Goal: Task Accomplishment & Management: Manage account settings

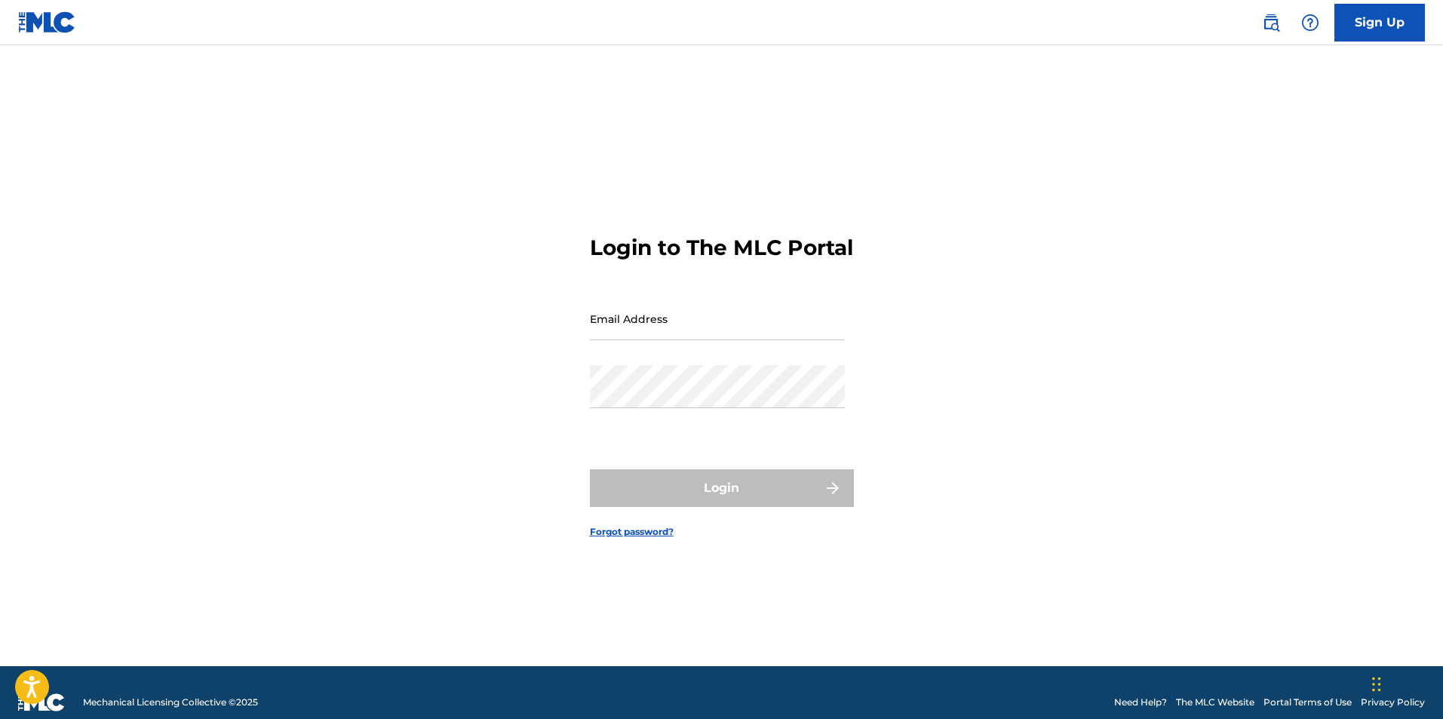
click at [686, 340] on input "Email Address" at bounding box center [717, 318] width 255 height 43
type input "[EMAIL_ADDRESS][DOMAIN_NAME]"
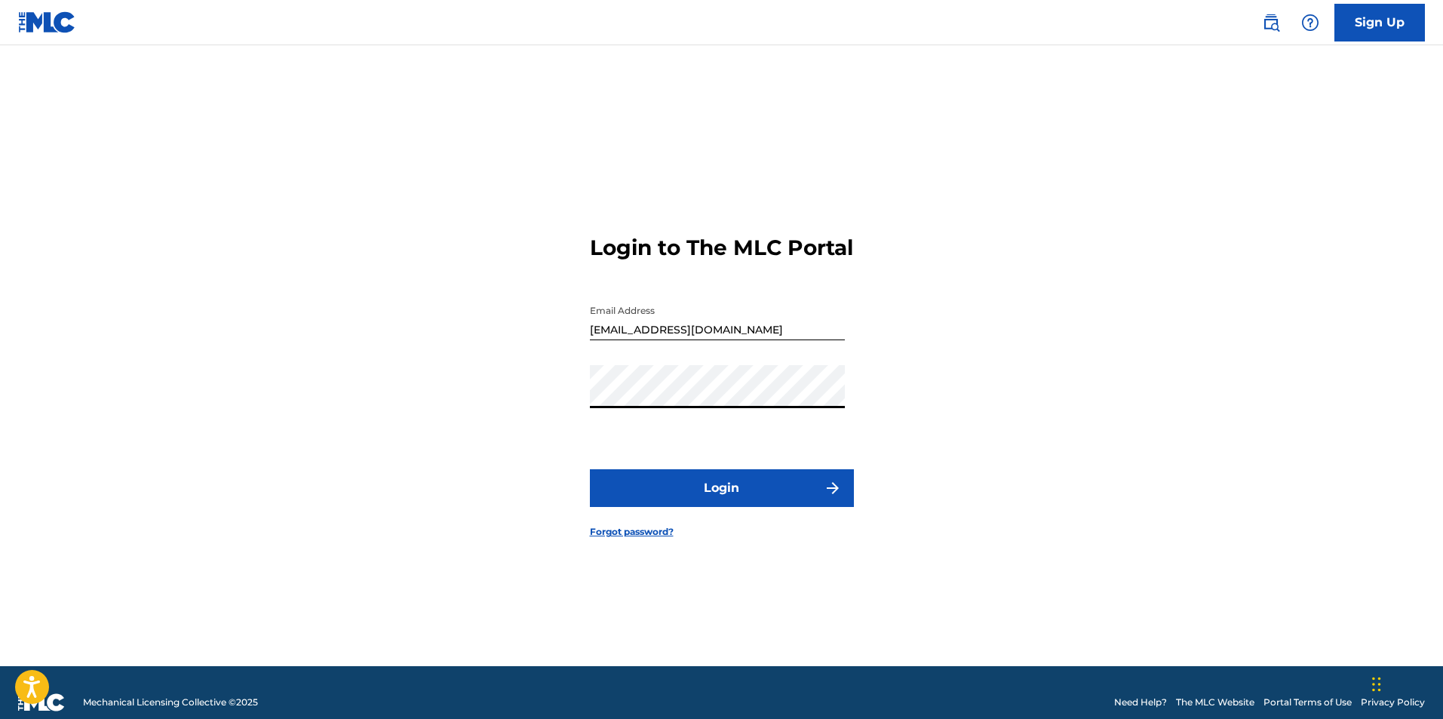
click at [590, 469] on button "Login" at bounding box center [722, 488] width 264 height 38
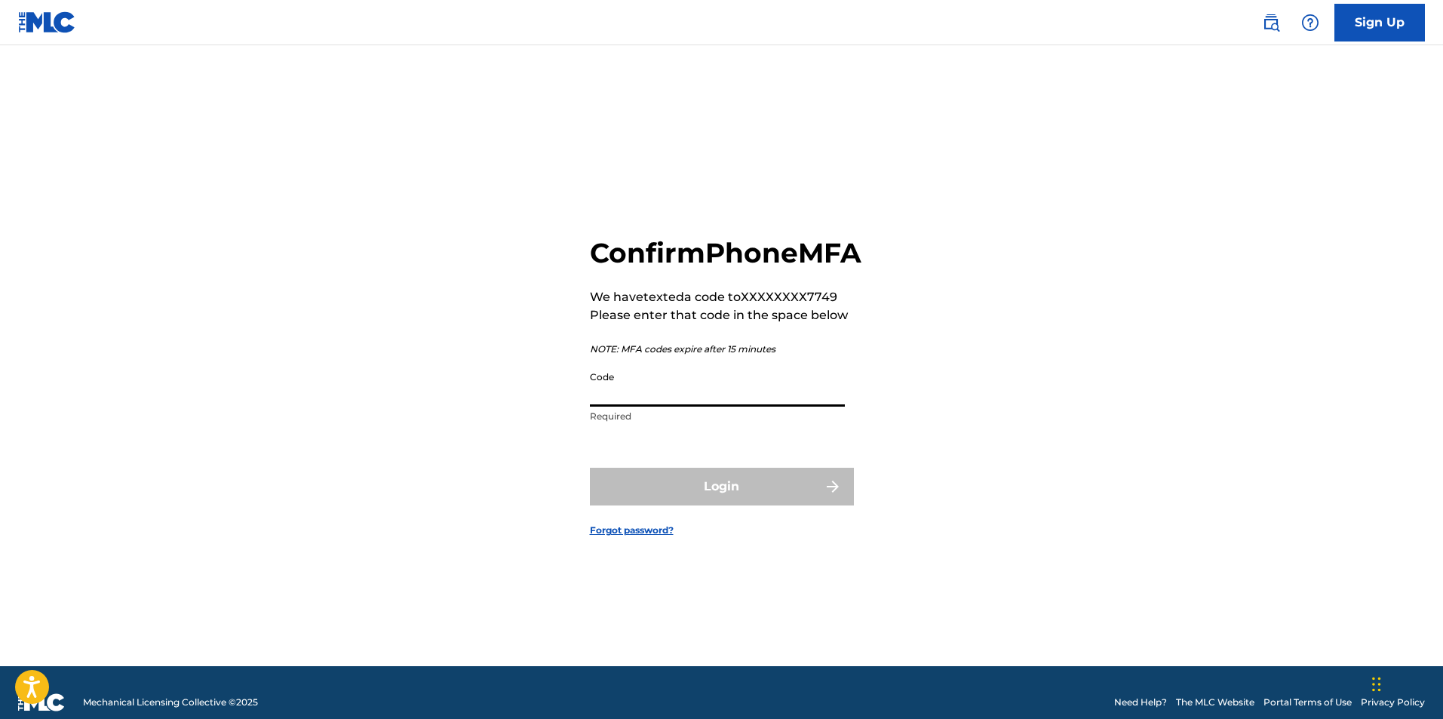
drag, startPoint x: 687, startPoint y: 345, endPoint x: 660, endPoint y: 406, distance: 66.8
click at [660, 406] on input "Code" at bounding box center [717, 384] width 255 height 43
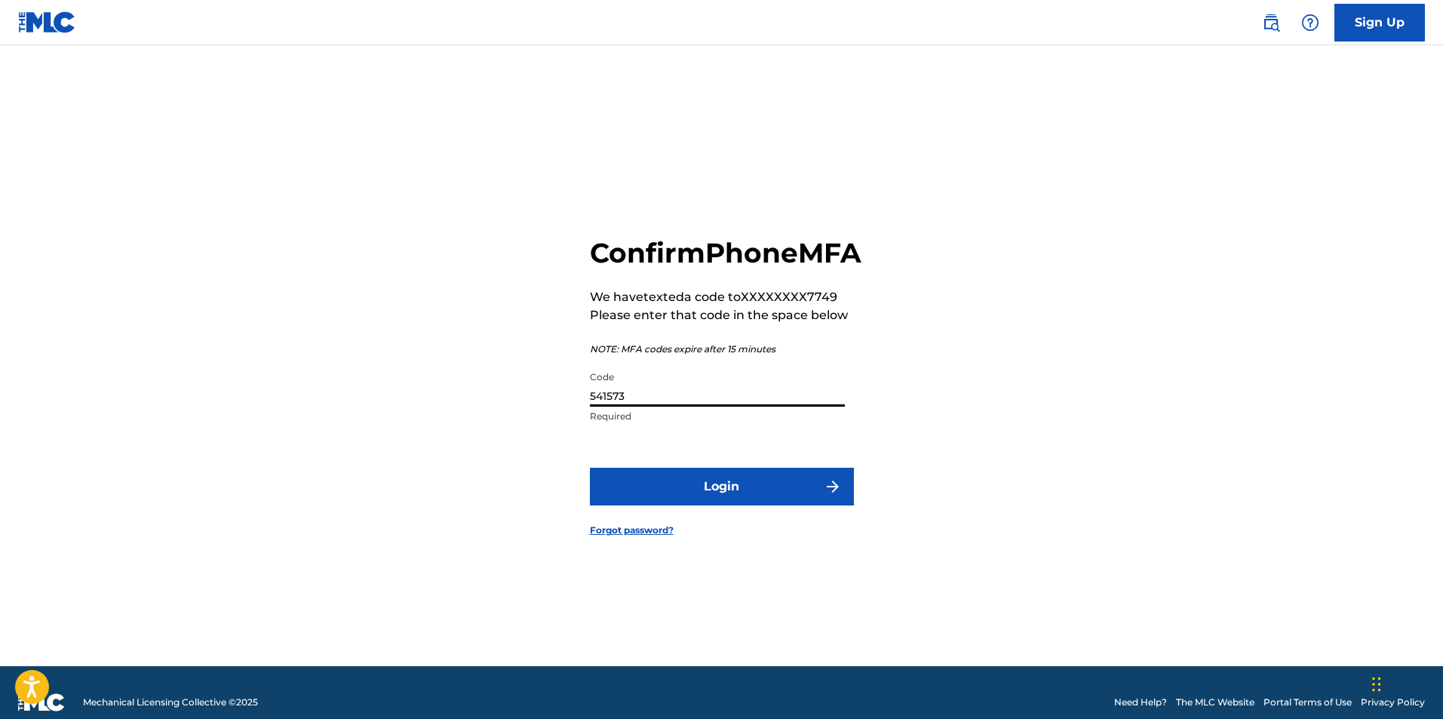
type input "541573"
click at [737, 498] on button "Login" at bounding box center [722, 487] width 264 height 38
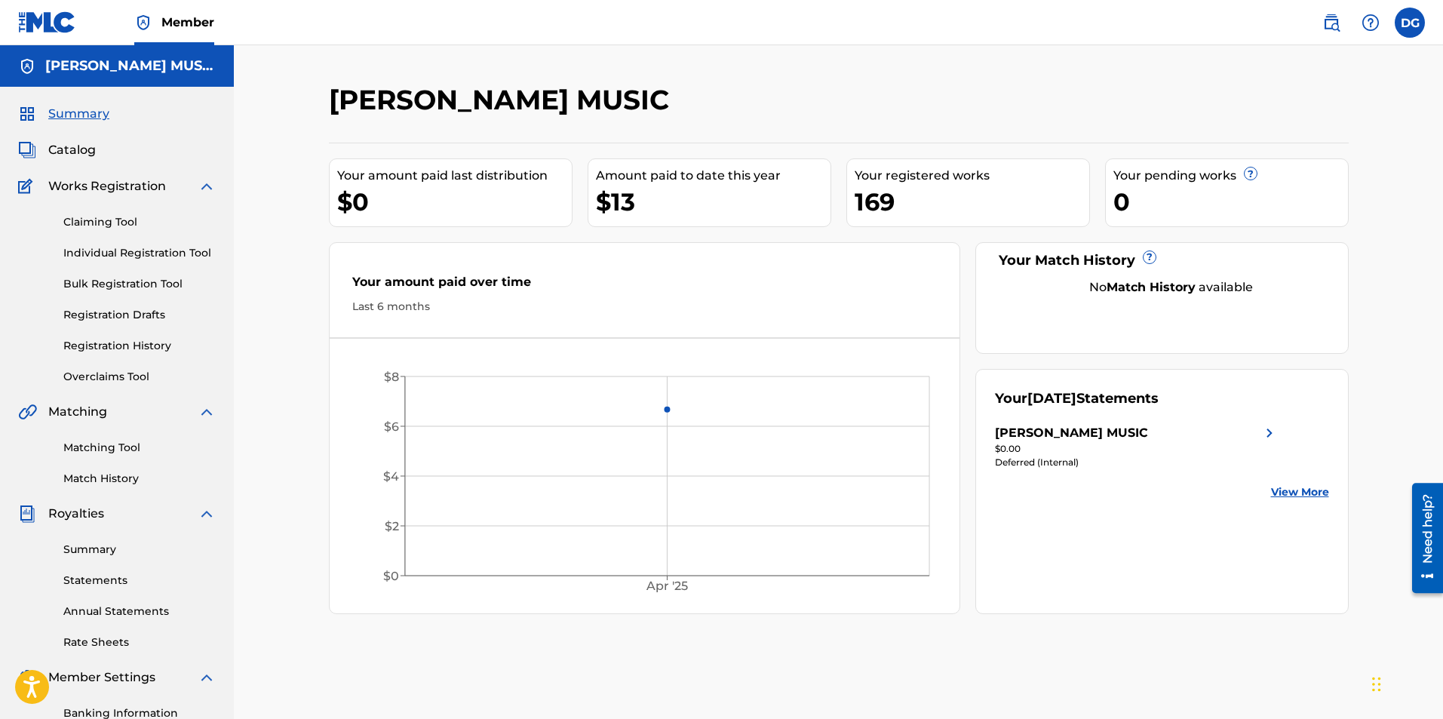
click at [88, 147] on span "Catalog" at bounding box center [72, 150] width 48 height 18
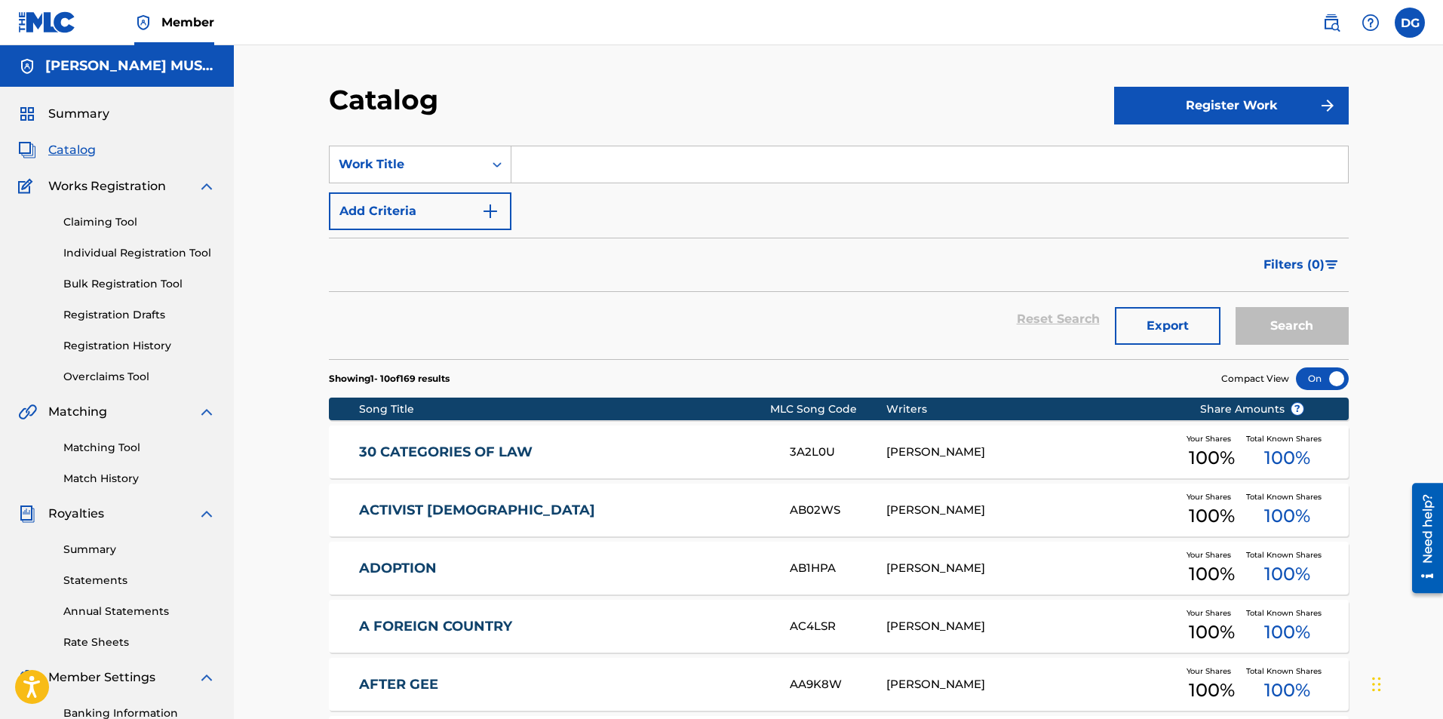
click at [1255, 112] on button "Register Work" at bounding box center [1231, 106] width 235 height 38
click at [1151, 152] on link "Individual" at bounding box center [1231, 154] width 235 height 36
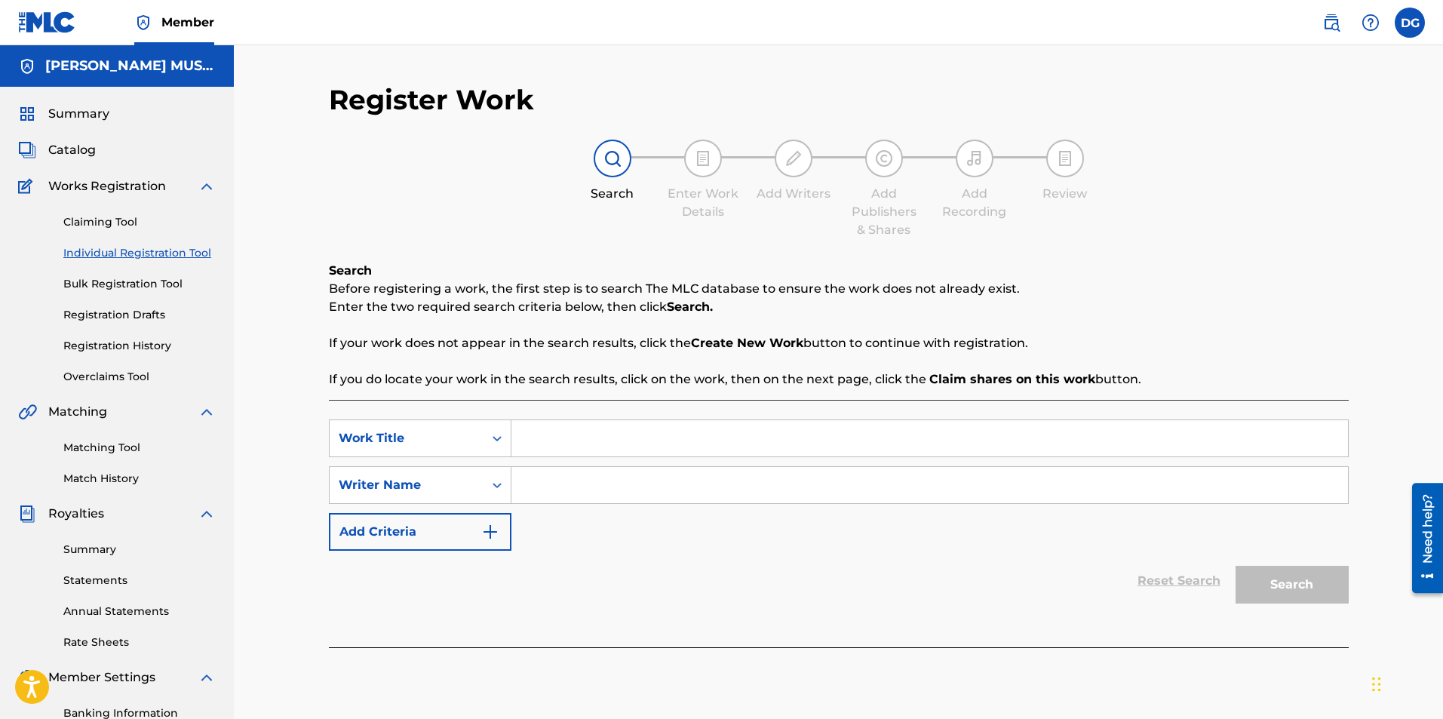
click at [566, 440] on input "Search Form" at bounding box center [929, 438] width 836 height 36
type input "Ever Am I"
type input "[PERSON_NAME]"
click at [1315, 581] on button "Search" at bounding box center [1291, 585] width 113 height 38
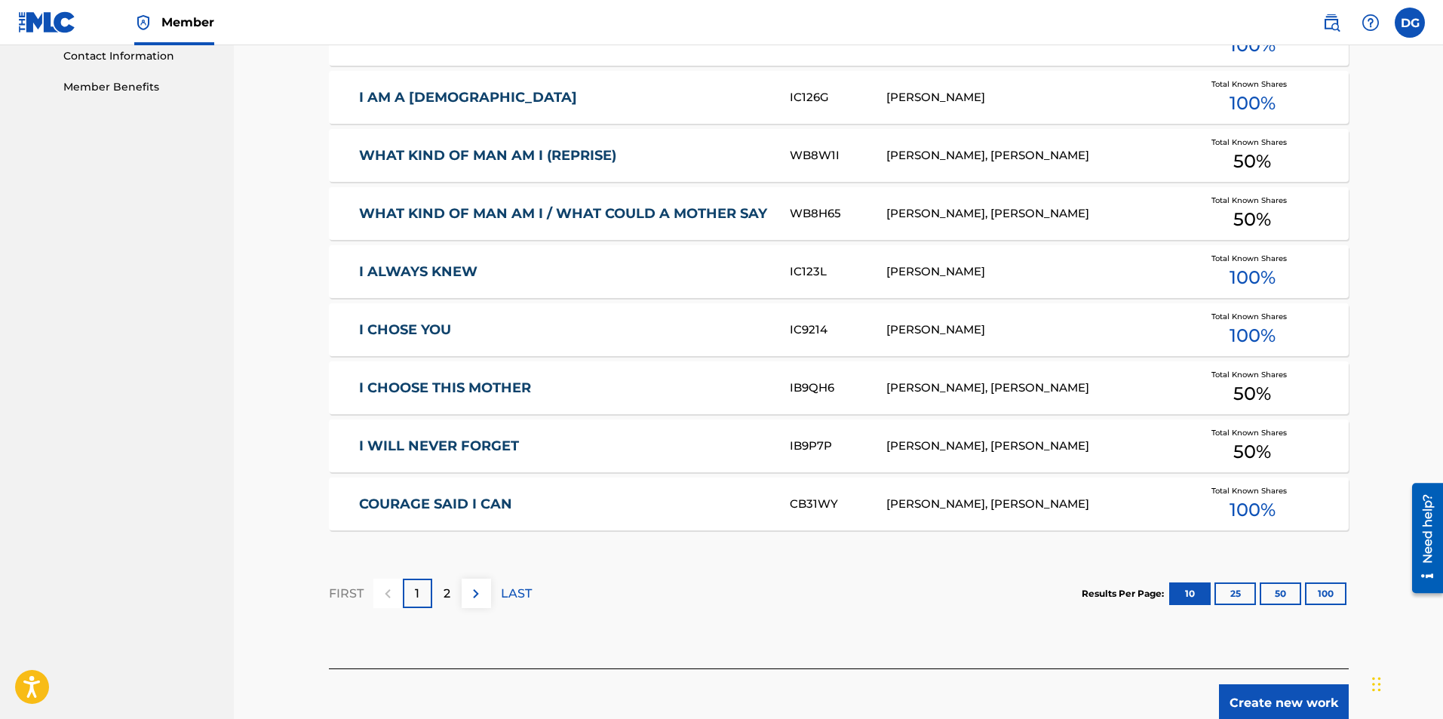
scroll to position [825, 0]
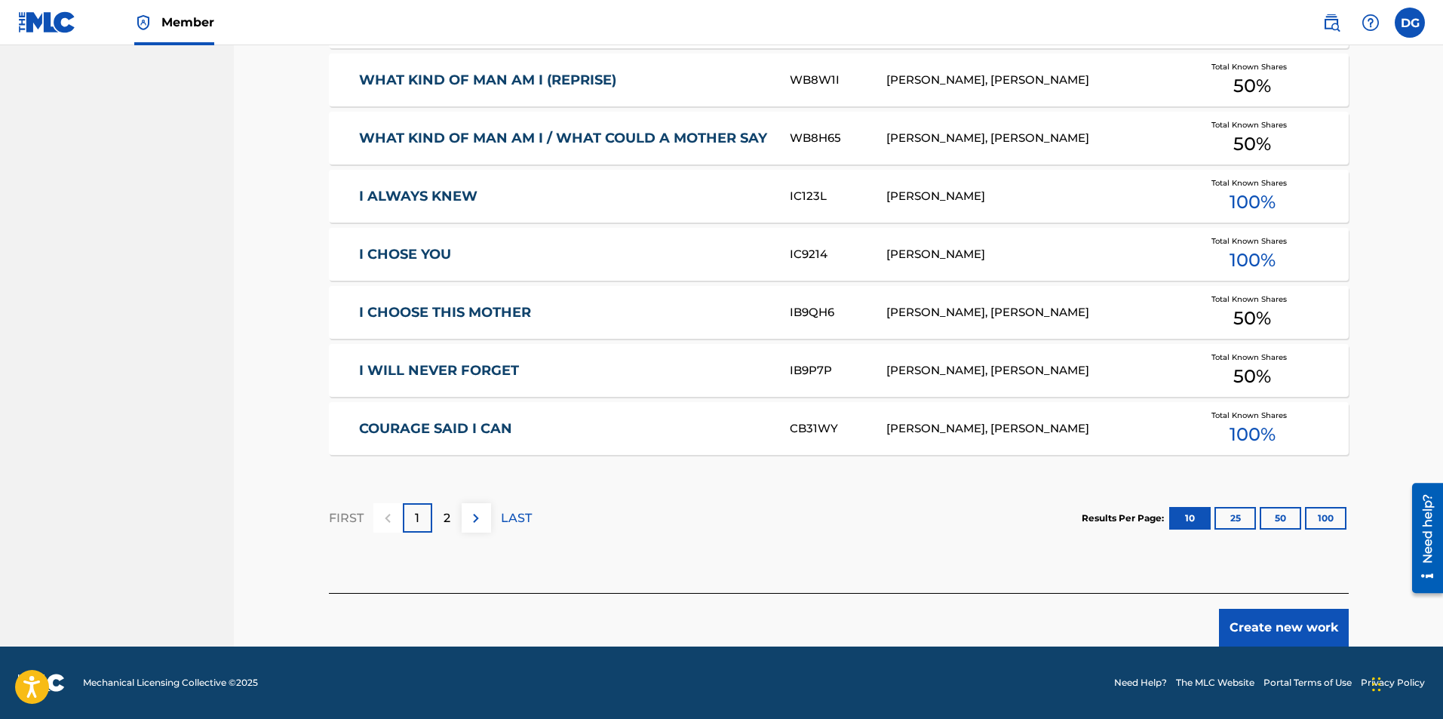
click at [1295, 623] on button "Create new work" at bounding box center [1284, 628] width 130 height 38
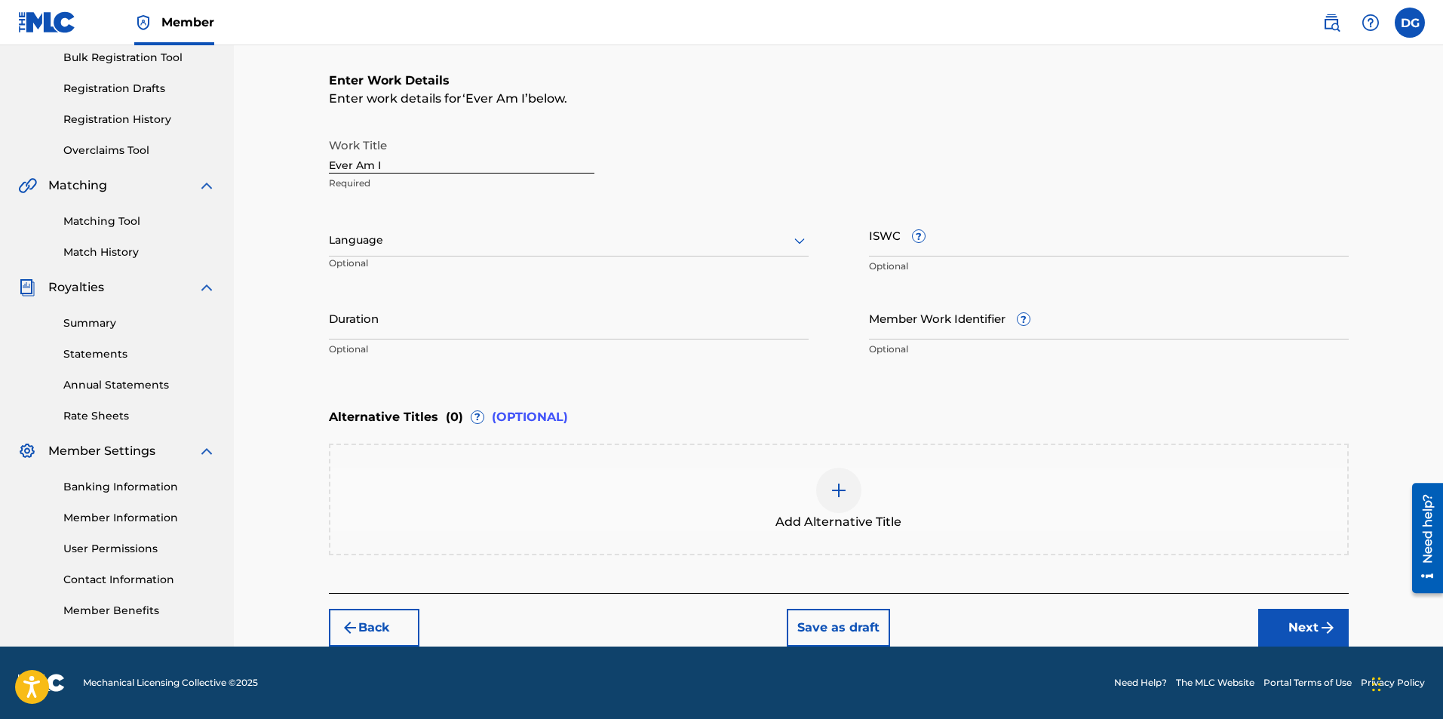
click at [456, 237] on div at bounding box center [569, 240] width 480 height 19
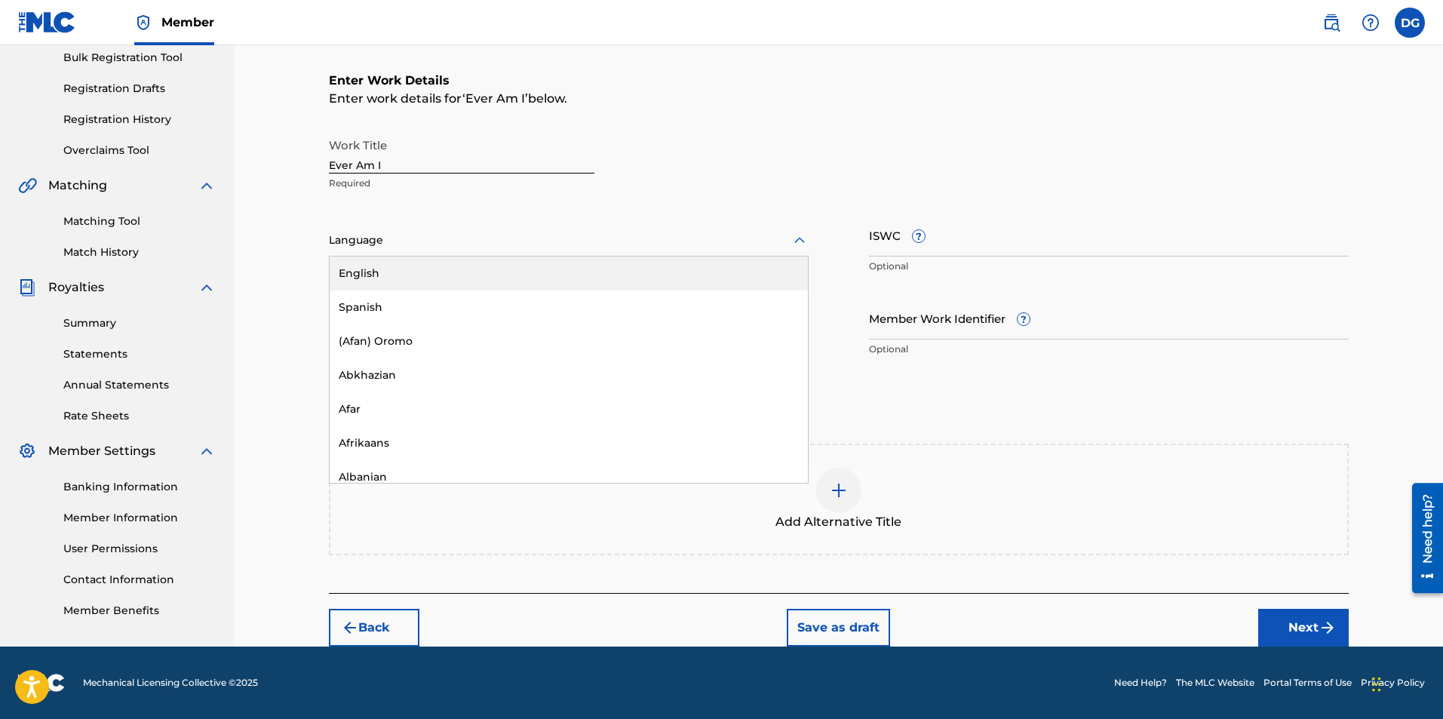
click at [456, 237] on div at bounding box center [569, 240] width 480 height 19
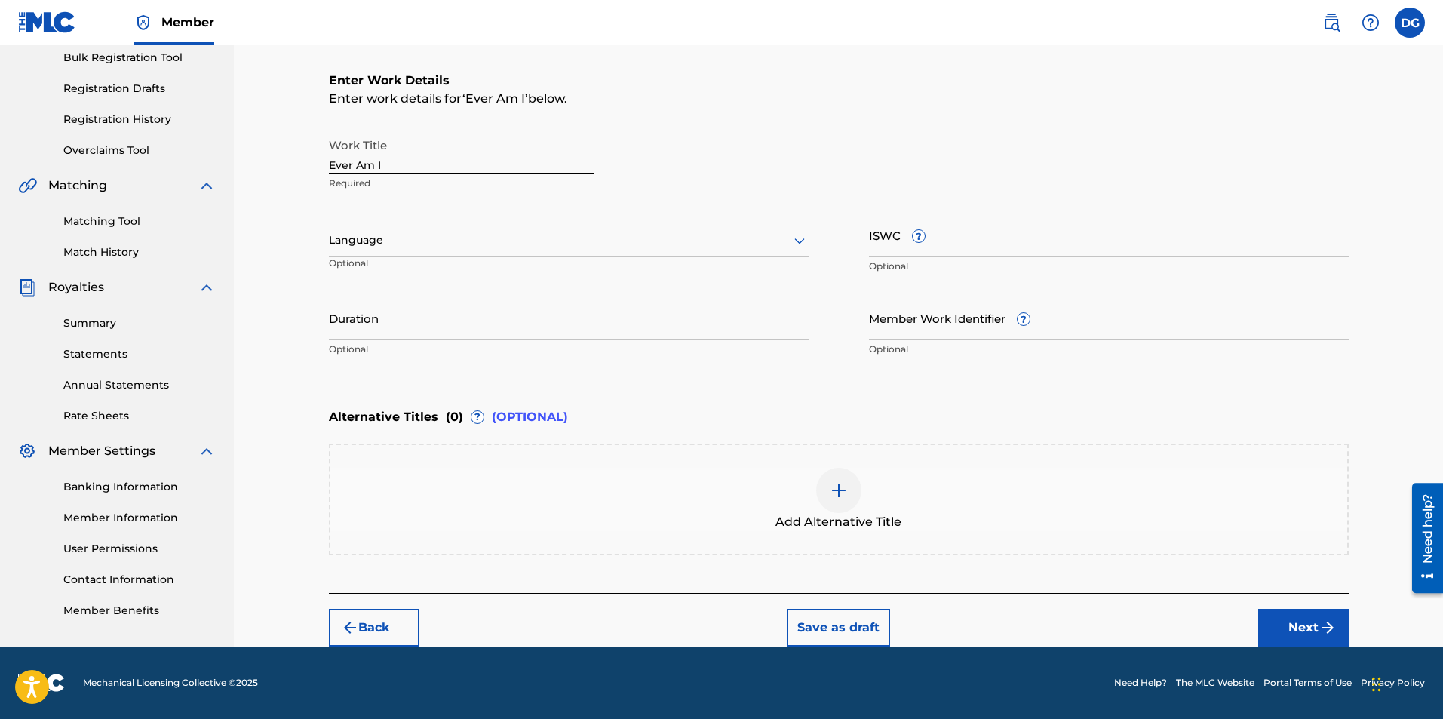
click at [979, 240] on input "ISWC ?" at bounding box center [1109, 234] width 480 height 43
type input "T3345527546"
click at [424, 323] on input "Duration" at bounding box center [569, 317] width 480 height 43
click at [393, 328] on input "Duration" at bounding box center [569, 317] width 480 height 43
type input "04:04"
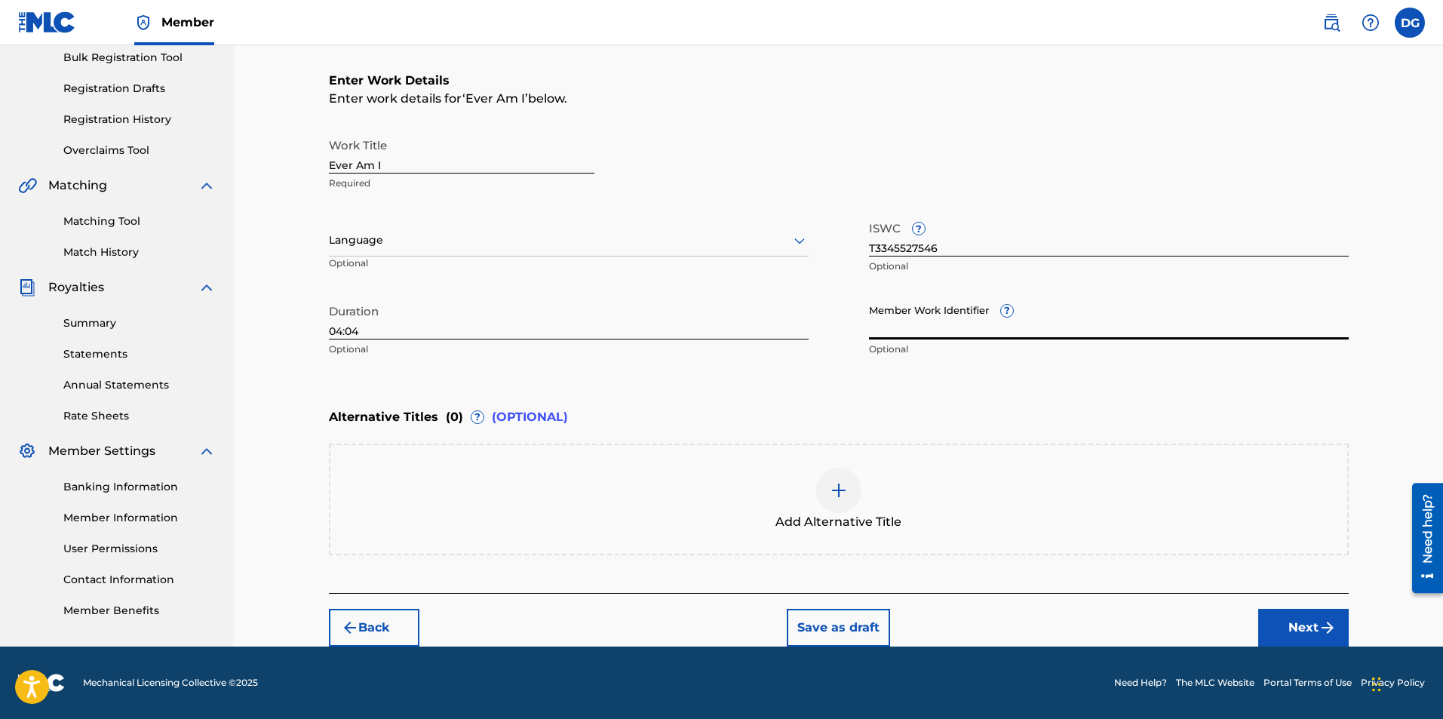
click at [1323, 618] on img "submit" at bounding box center [1327, 627] width 18 height 18
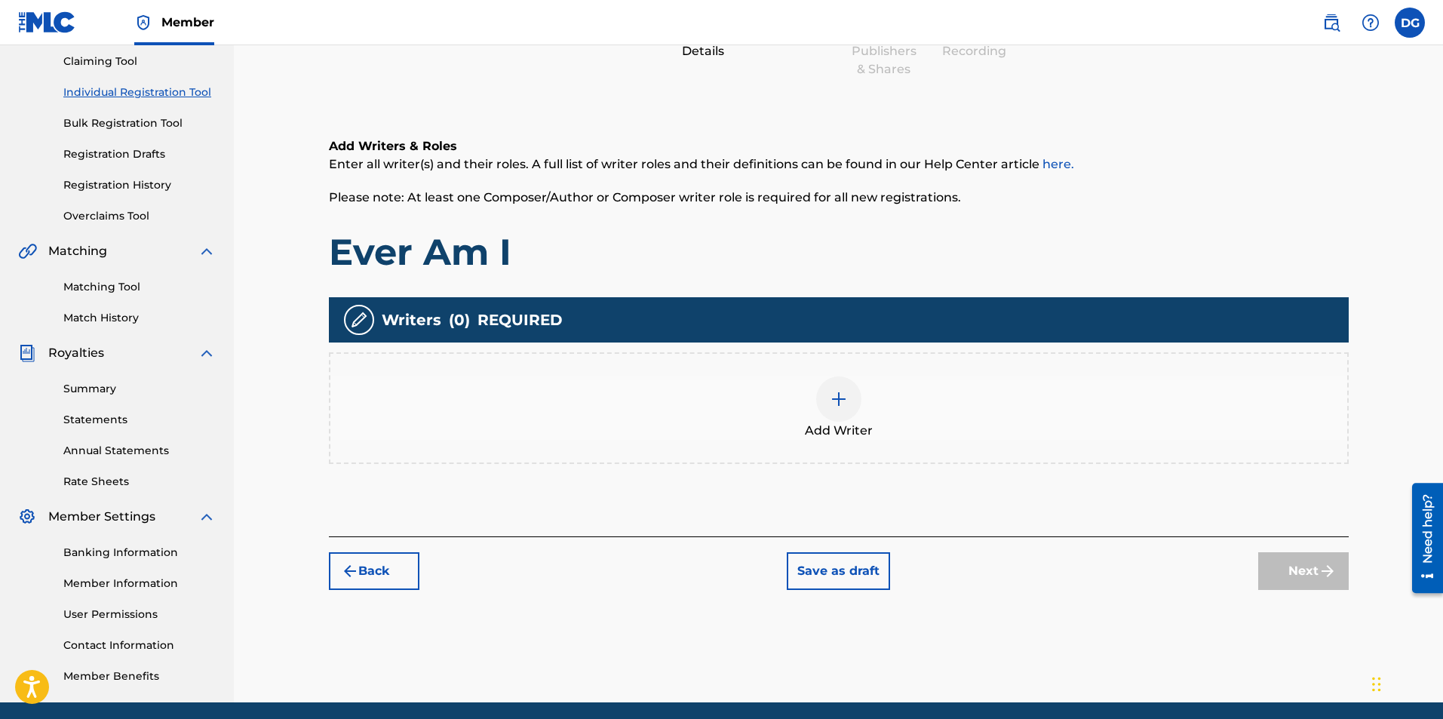
scroll to position [68, 0]
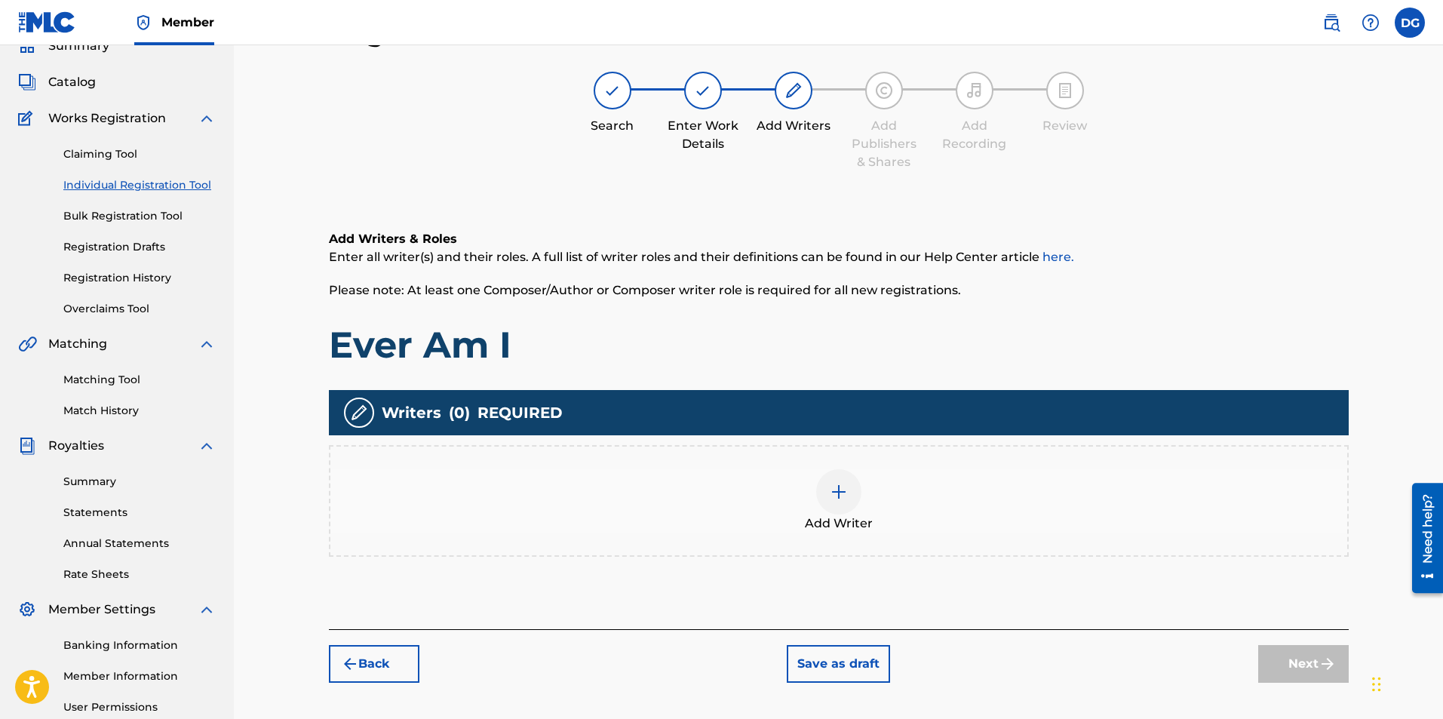
click at [842, 494] on img at bounding box center [838, 492] width 18 height 18
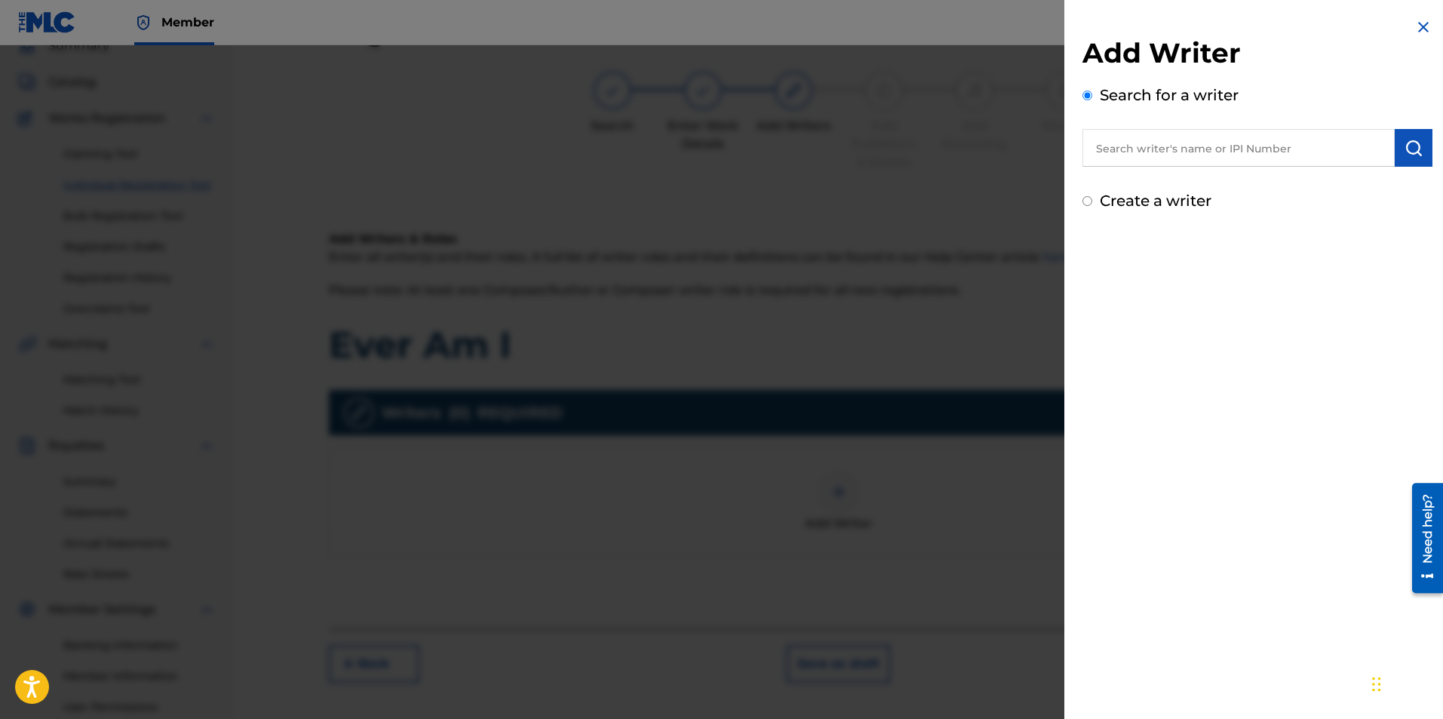
click at [1192, 155] on input "text" at bounding box center [1238, 148] width 312 height 38
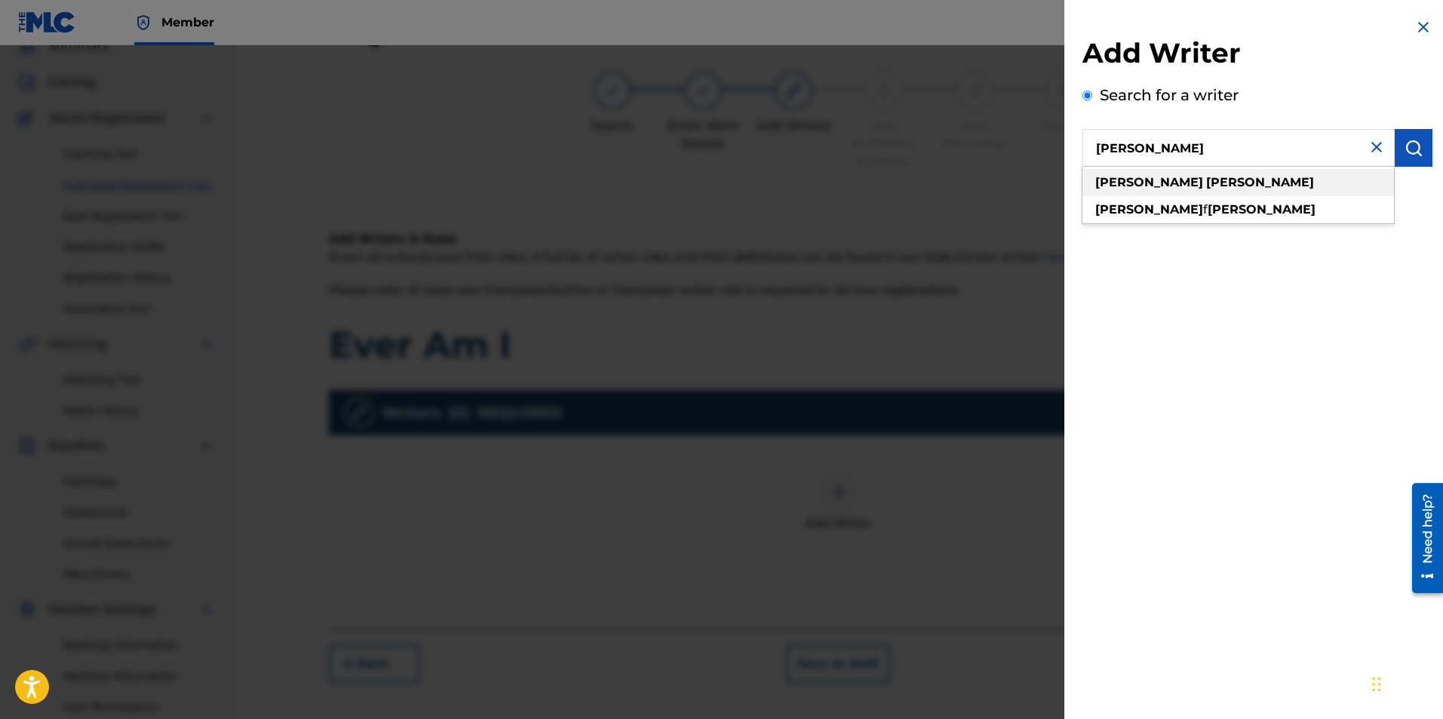
type input "denise gentilini"
click at [1206, 176] on strong "gentilini" at bounding box center [1260, 182] width 108 height 14
click at [1404, 149] on img "submit" at bounding box center [1413, 148] width 18 height 18
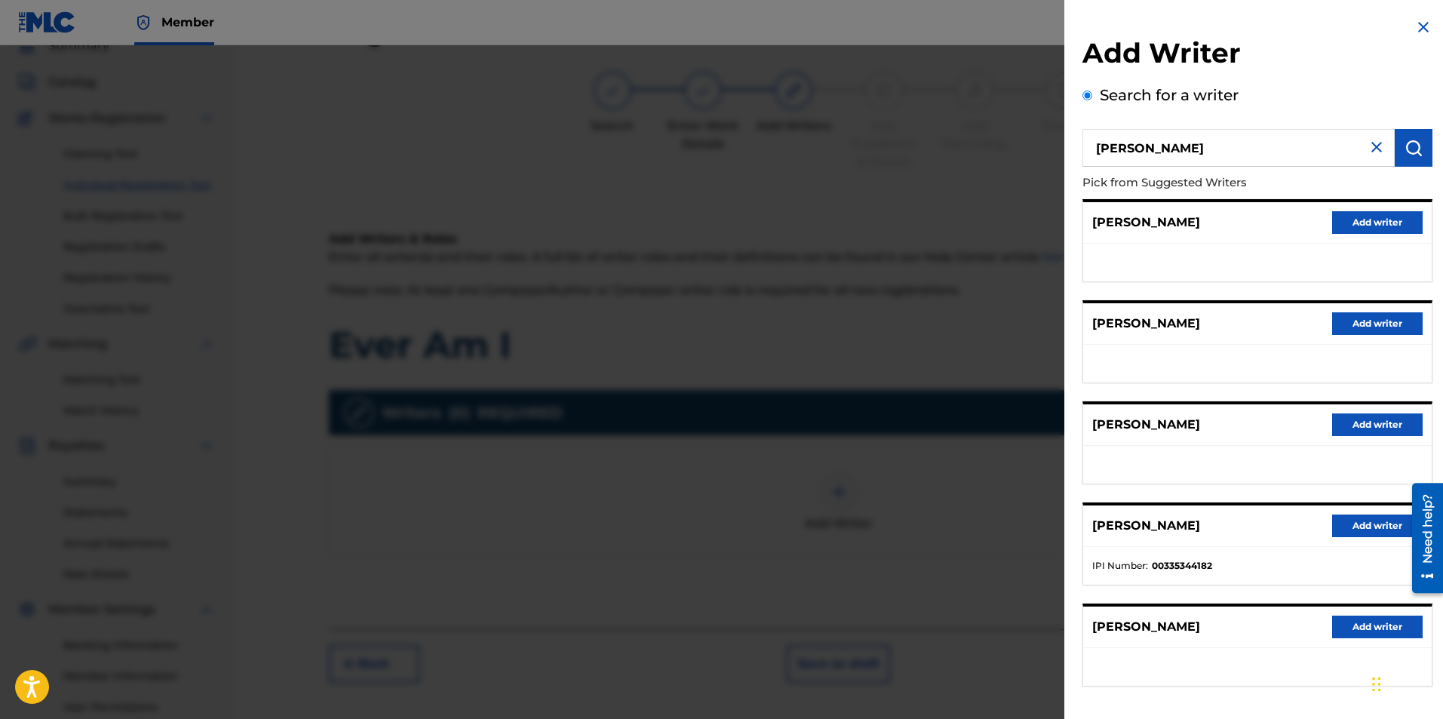
click at [1364, 522] on button "Add writer" at bounding box center [1377, 525] width 90 height 23
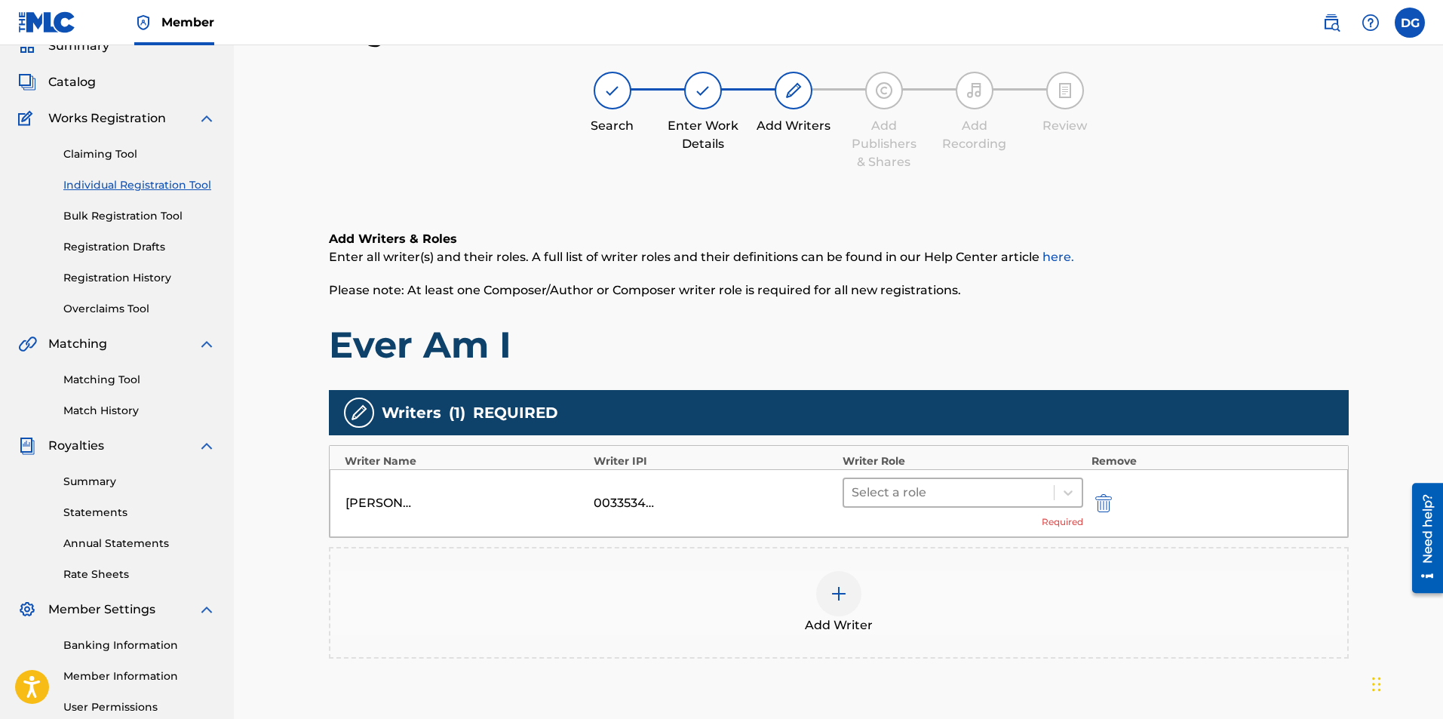
click at [963, 487] on div at bounding box center [948, 492] width 195 height 21
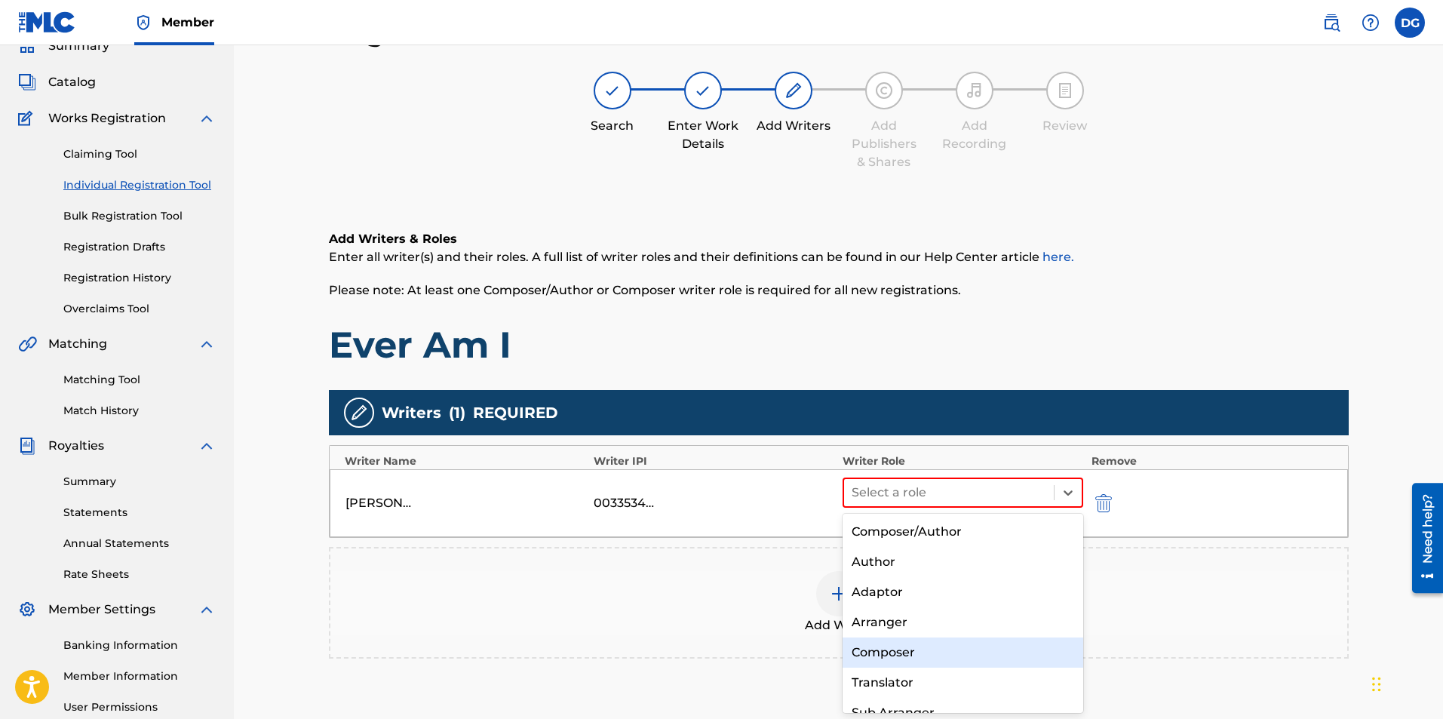
click at [944, 655] on div "Composer" at bounding box center [962, 652] width 241 height 30
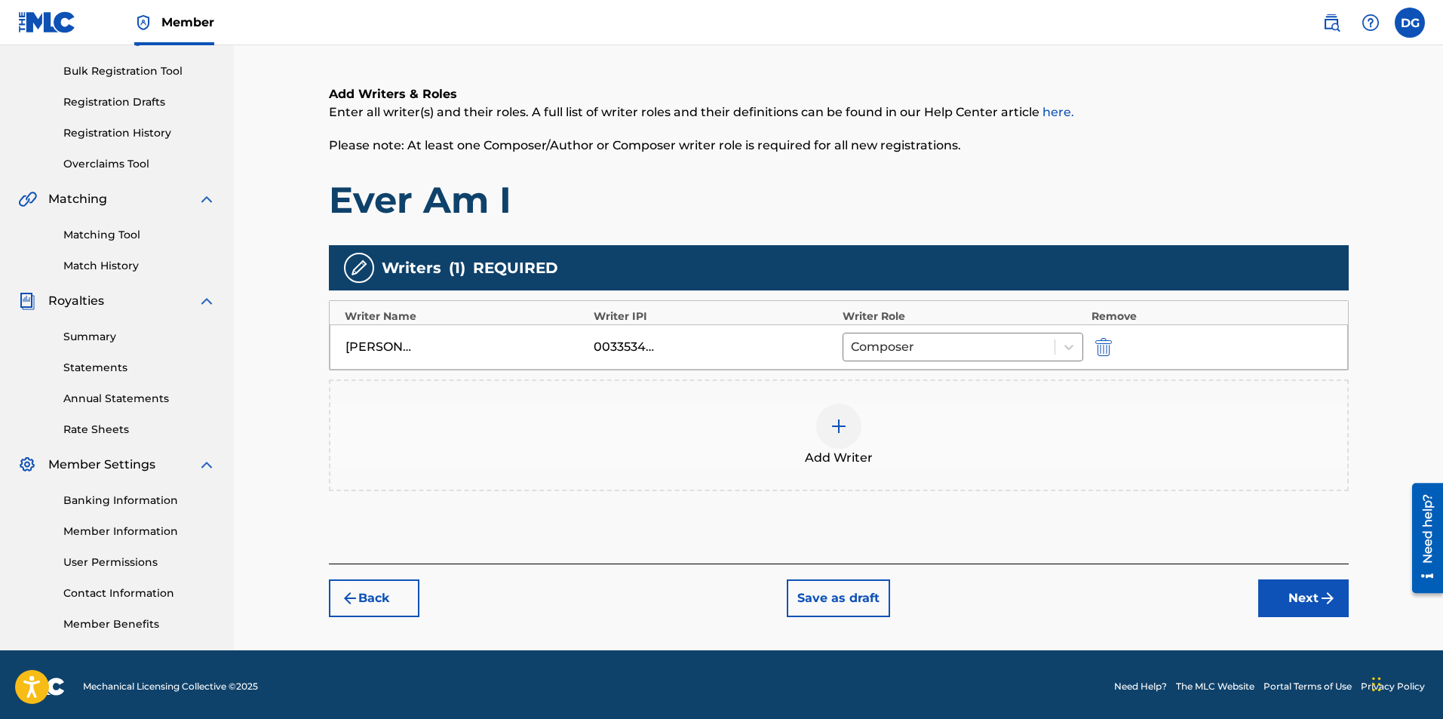
scroll to position [216, 0]
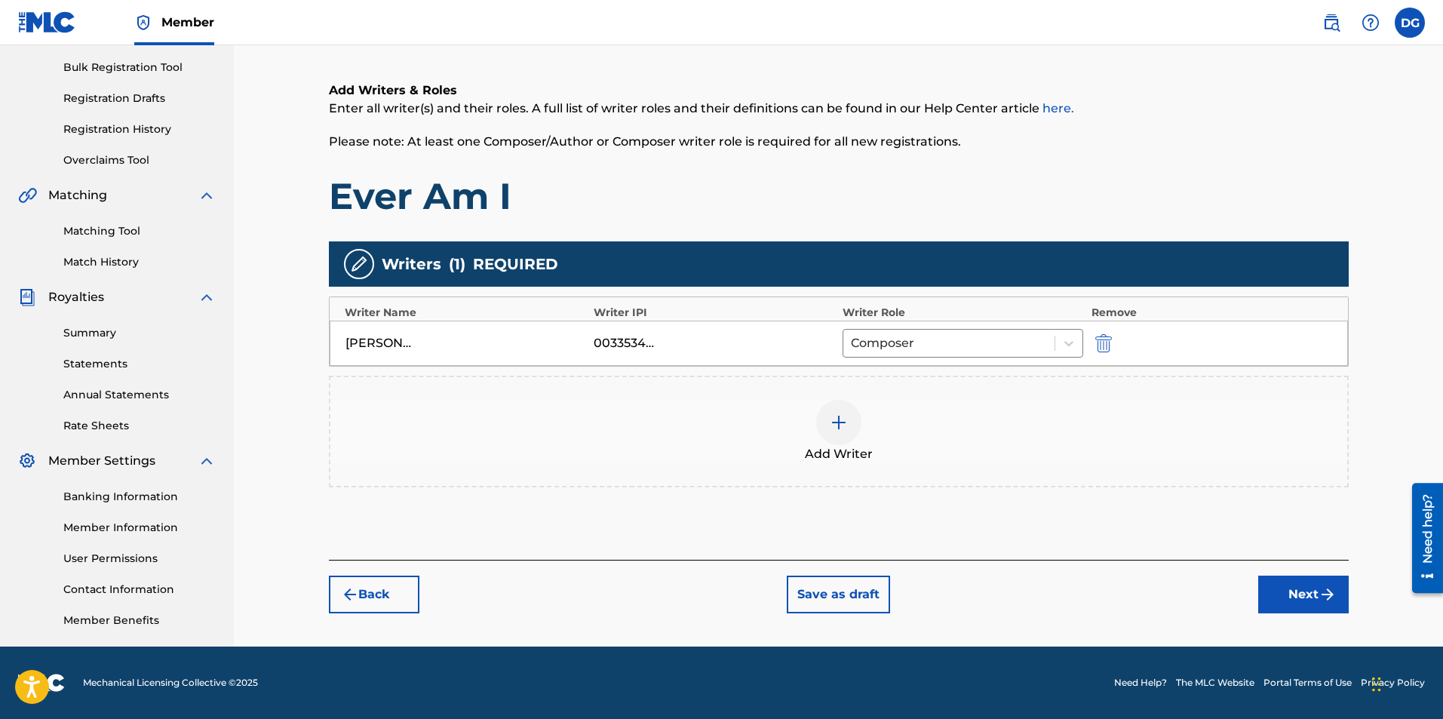
click at [1320, 594] on img "submit" at bounding box center [1327, 594] width 18 height 18
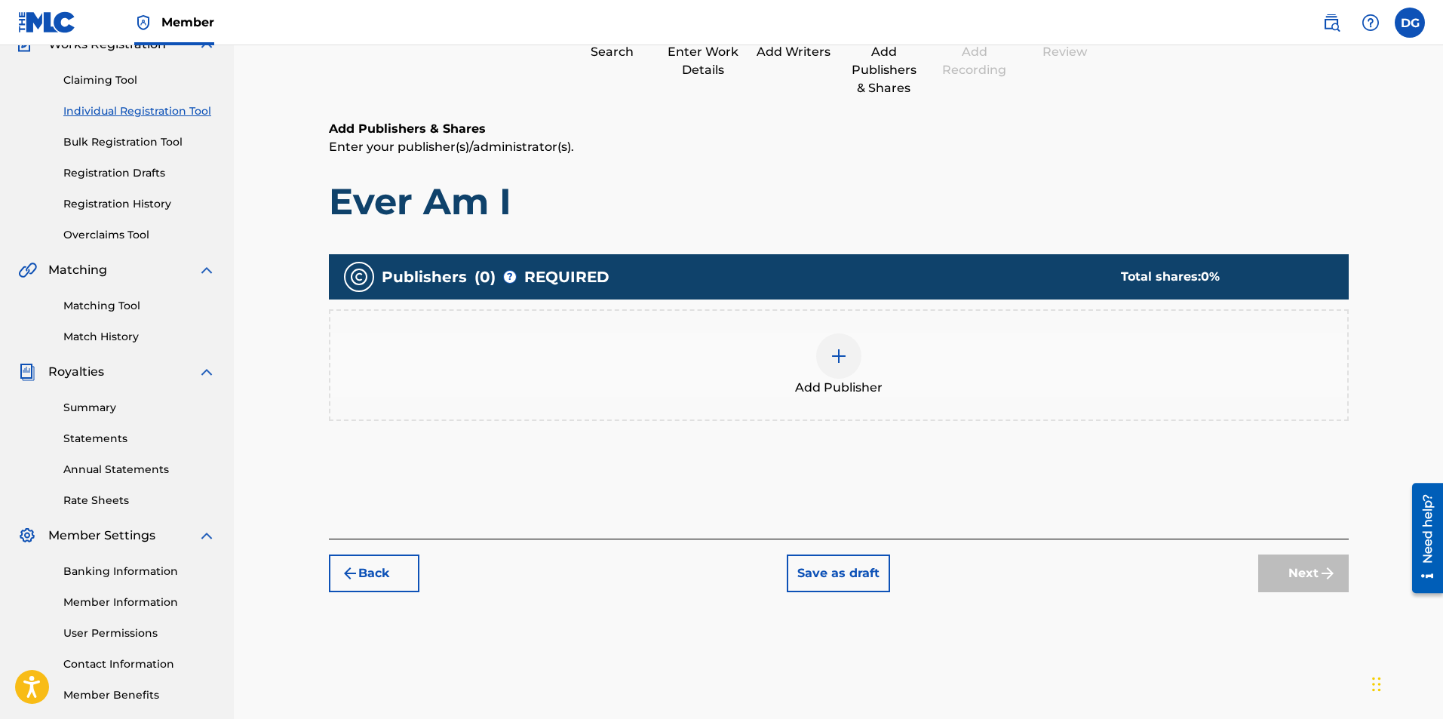
scroll to position [68, 0]
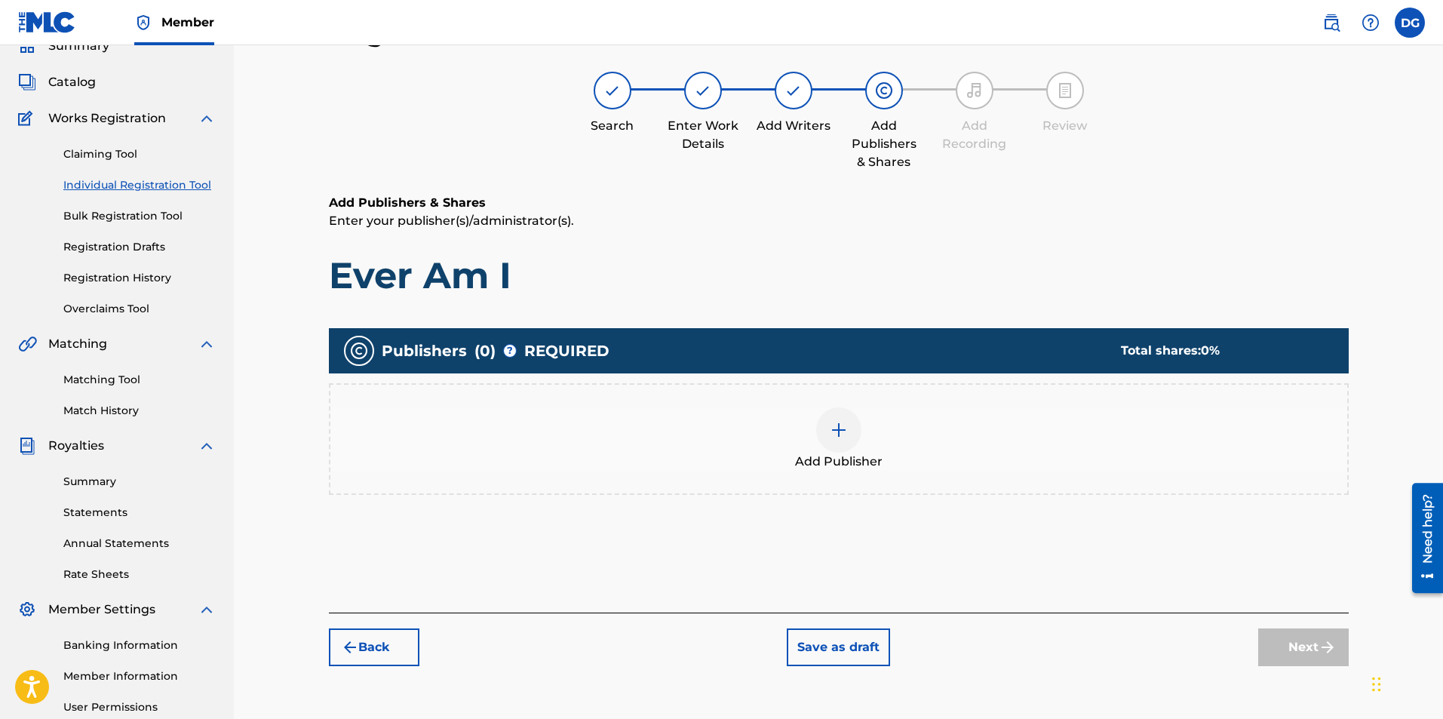
click at [839, 430] on img at bounding box center [838, 430] width 18 height 18
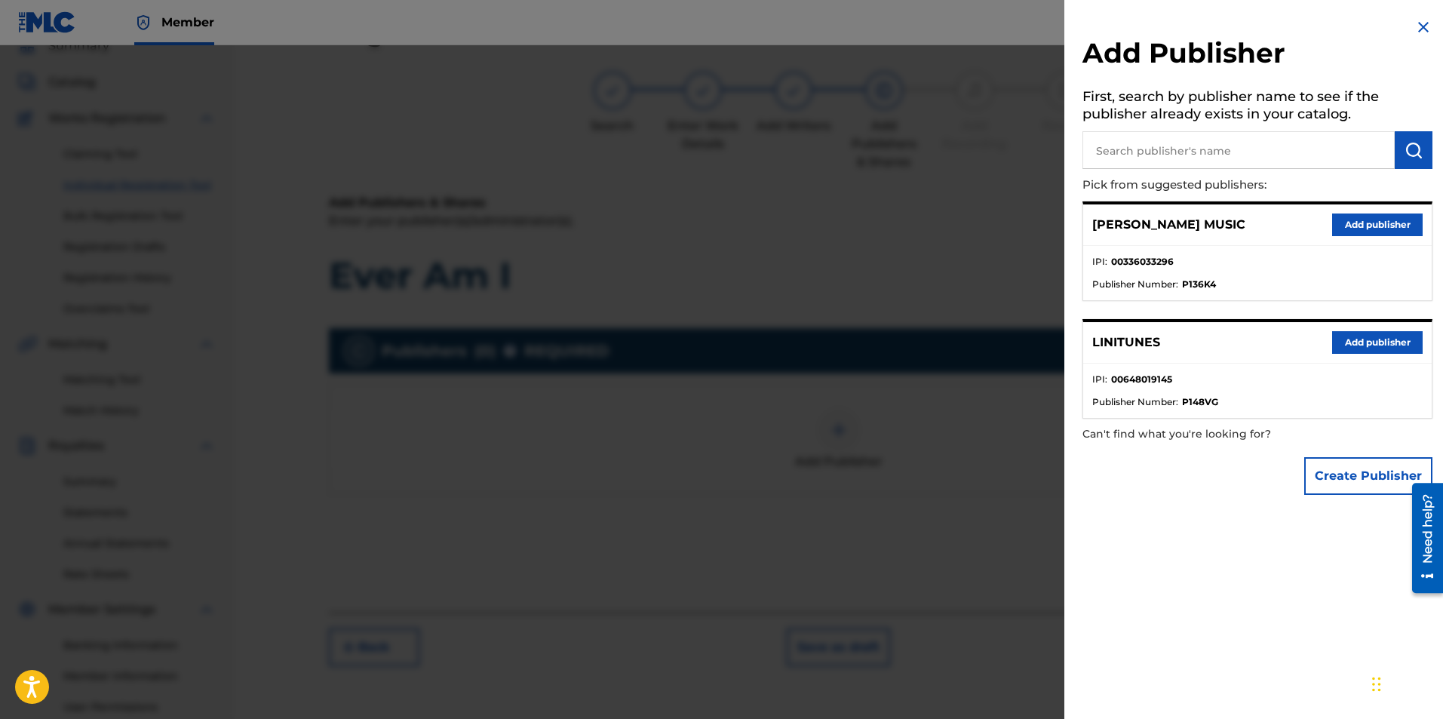
click at [1375, 219] on button "Add publisher" at bounding box center [1377, 224] width 90 height 23
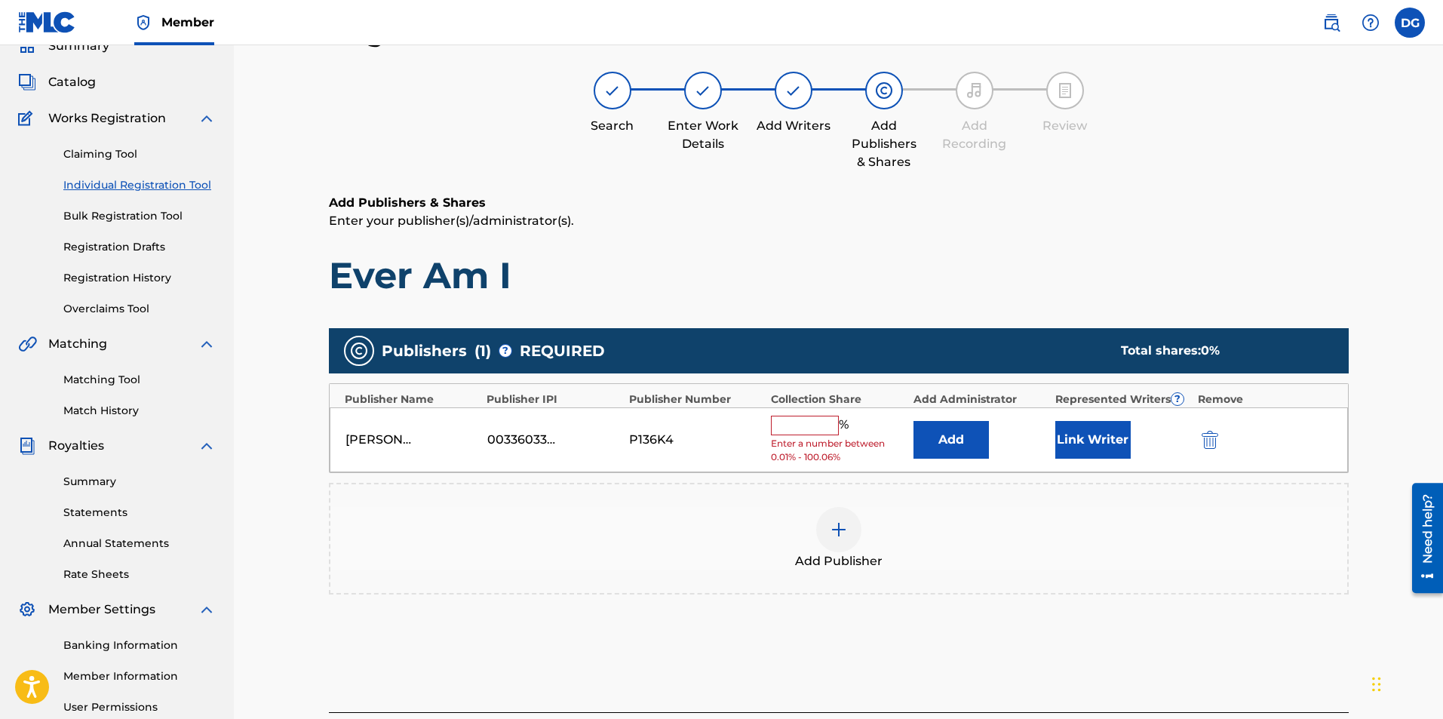
click at [822, 422] on input "text" at bounding box center [805, 425] width 68 height 20
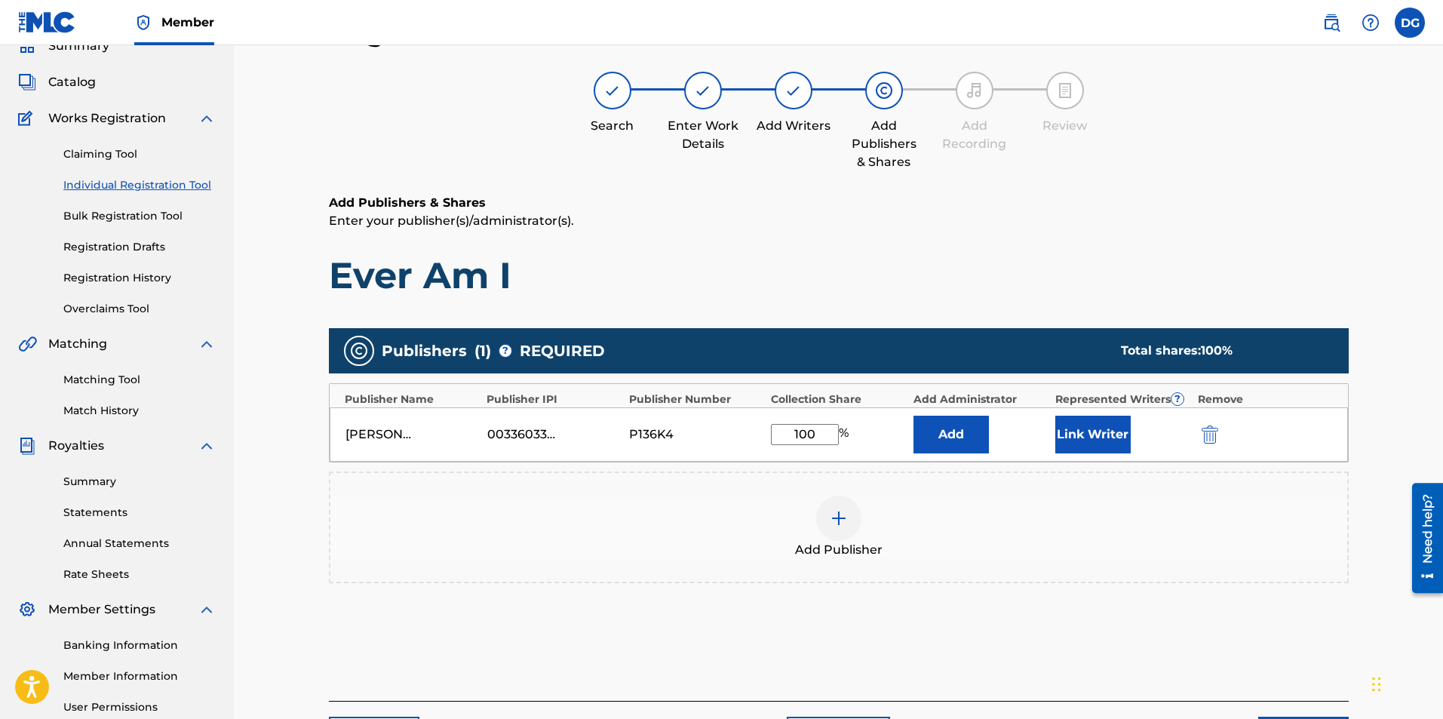
type input "100"
click at [1105, 434] on button "Link Writer" at bounding box center [1092, 434] width 75 height 38
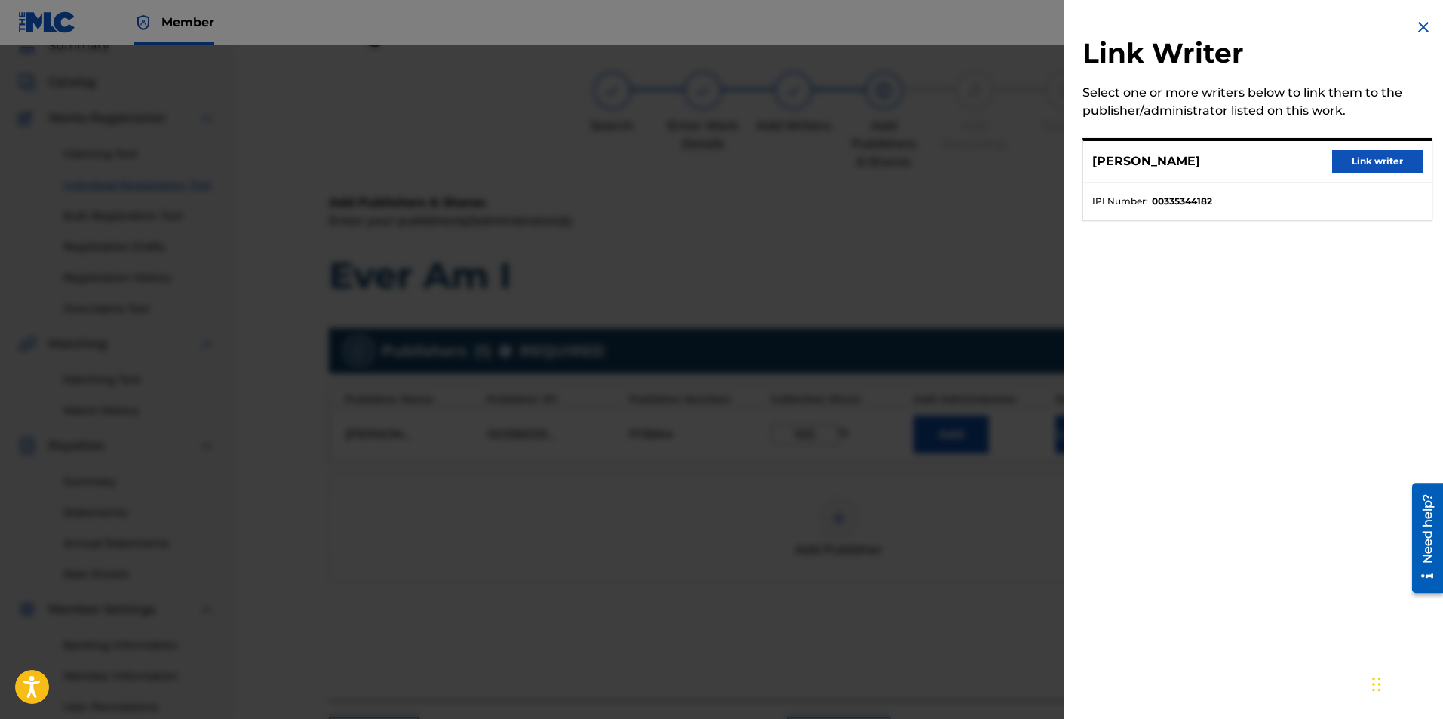
click at [1372, 155] on button "Link writer" at bounding box center [1377, 161] width 90 height 23
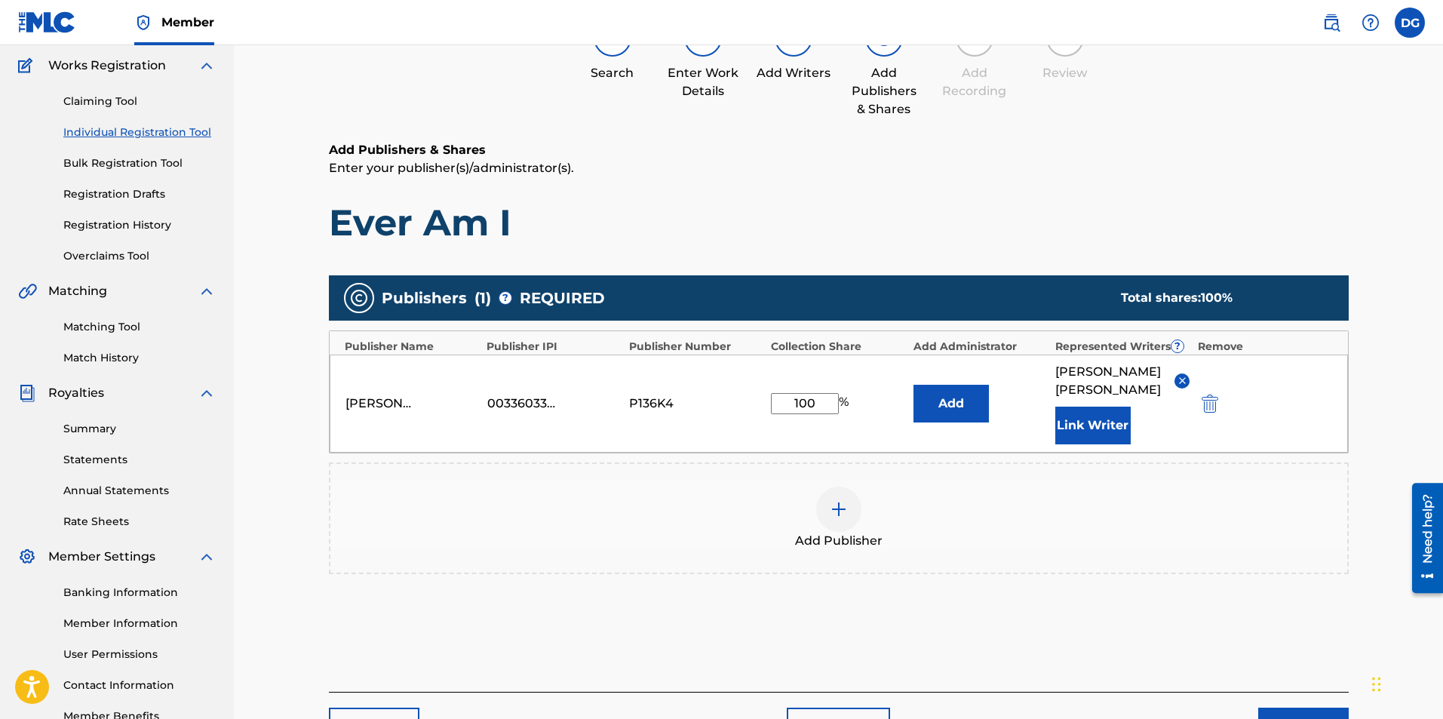
scroll to position [219, 0]
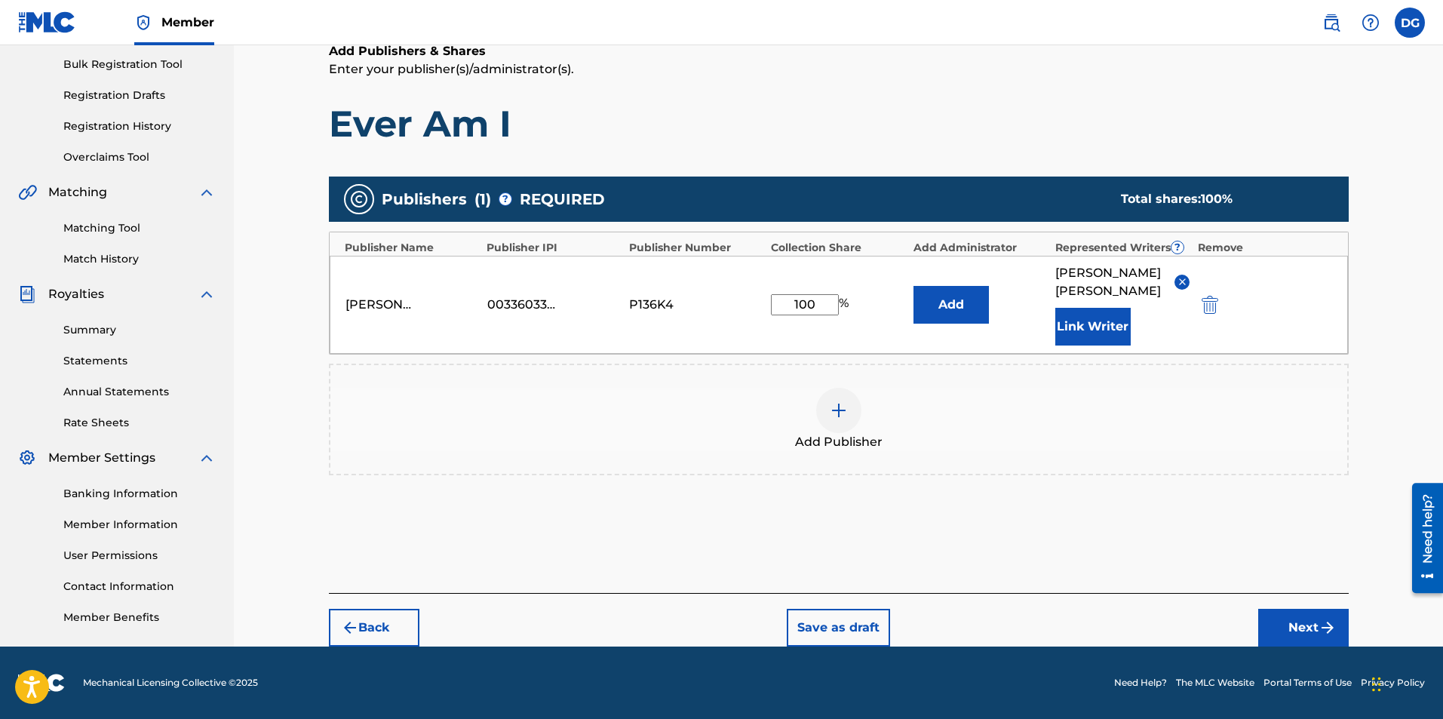
click at [1322, 621] on img "submit" at bounding box center [1327, 627] width 18 height 18
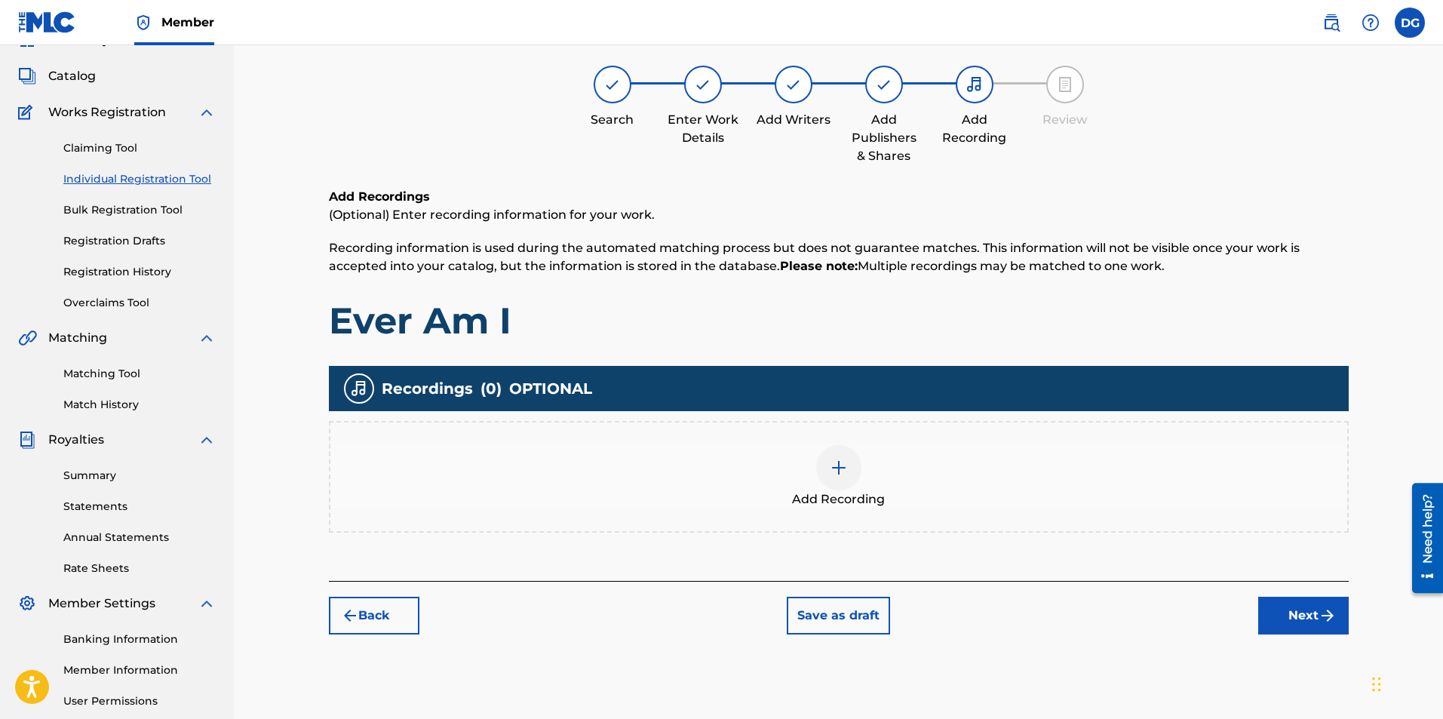
scroll to position [68, 0]
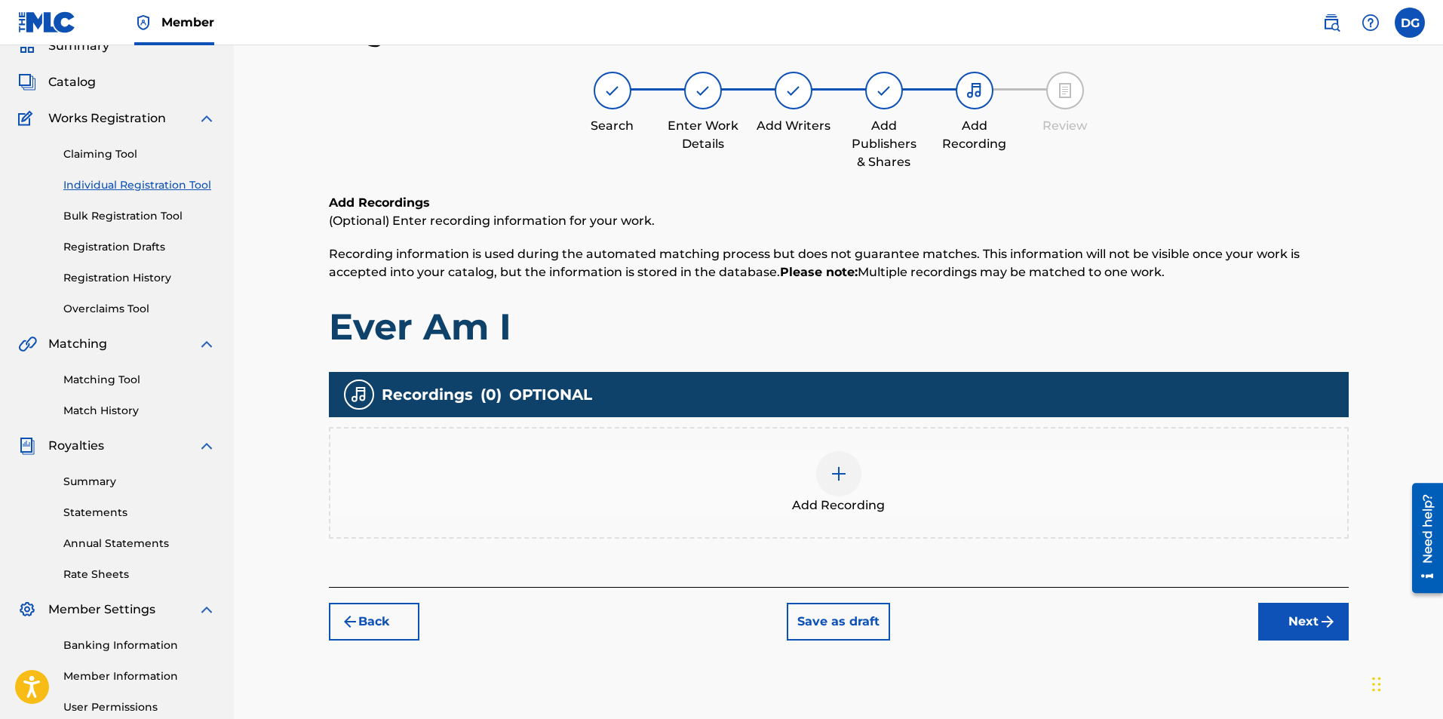
click at [832, 473] on img at bounding box center [838, 473] width 18 height 18
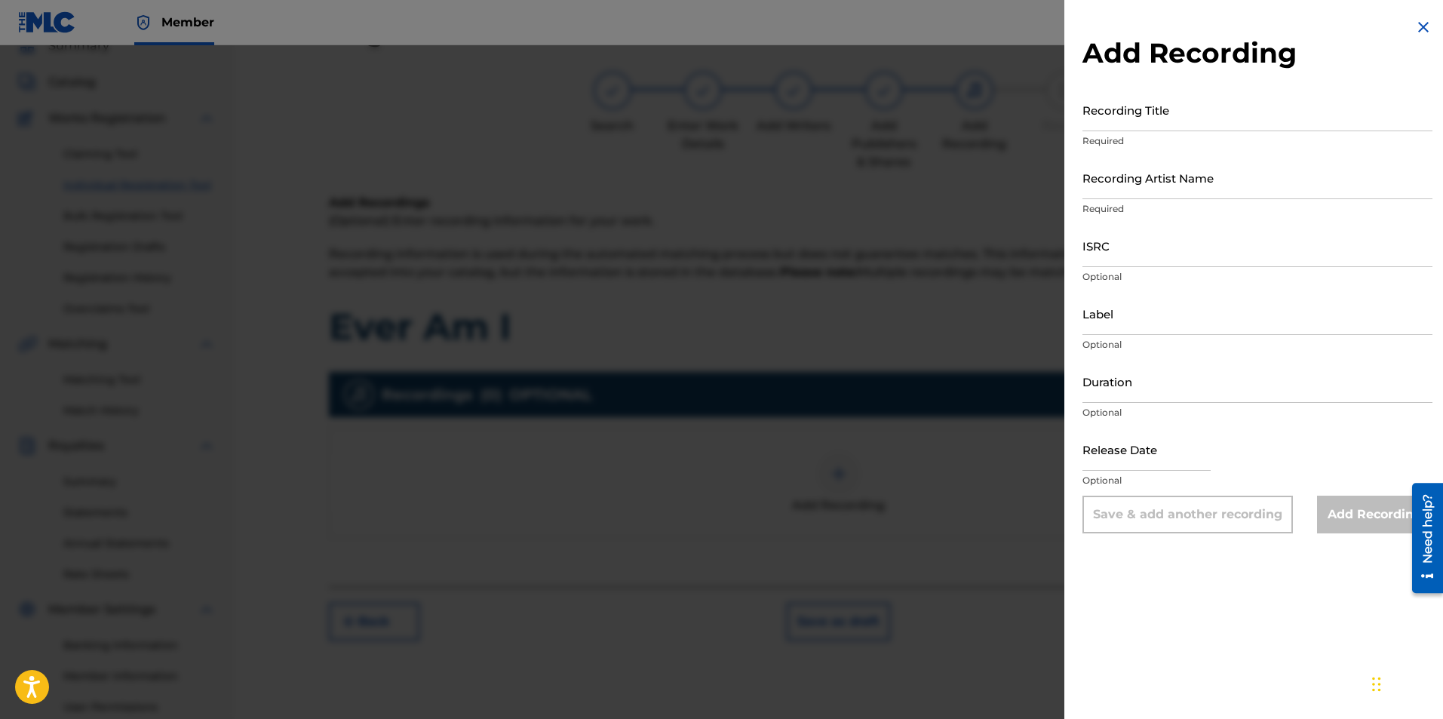
click at [1113, 124] on input "Recording Title" at bounding box center [1257, 109] width 350 height 43
type input "Ever Am I"
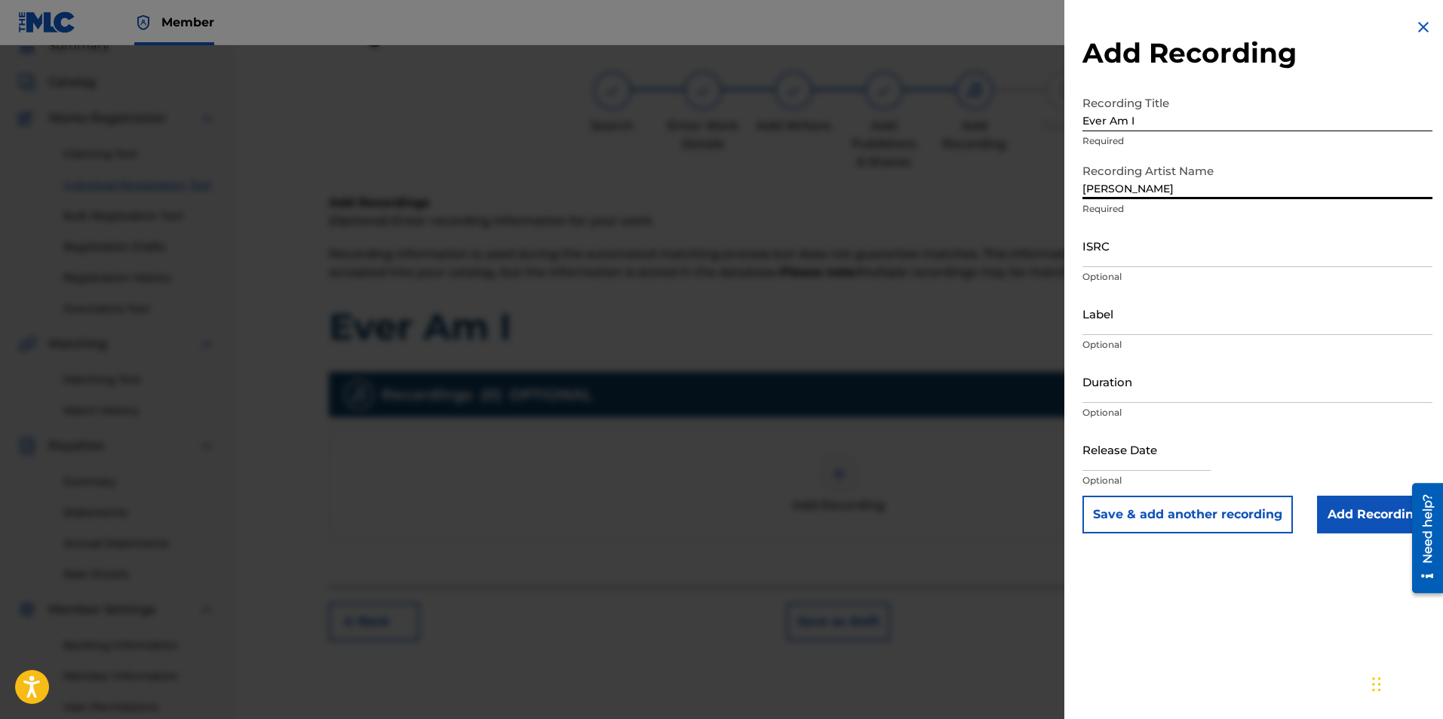
type input "[PERSON_NAME]"
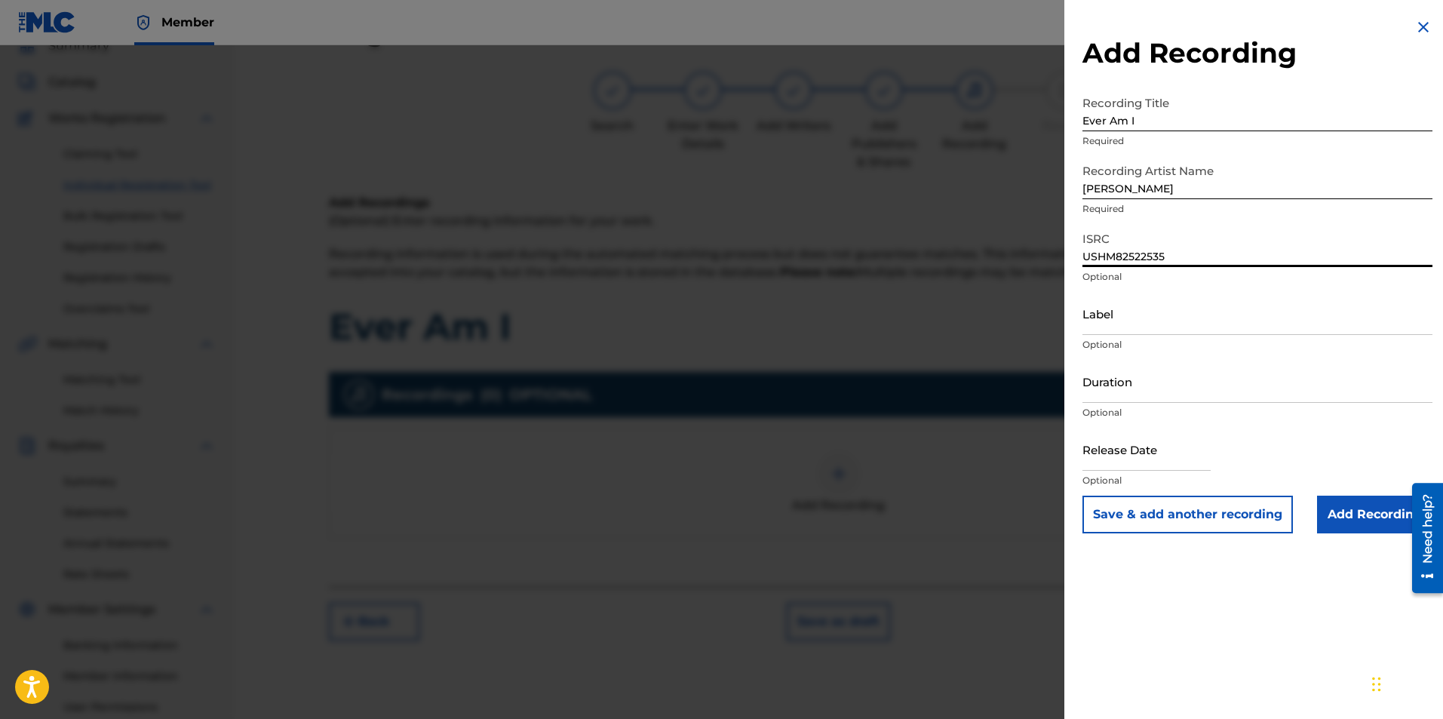
type input "USHM82522535"
click at [1173, 320] on input "Label" at bounding box center [1257, 313] width 350 height 43
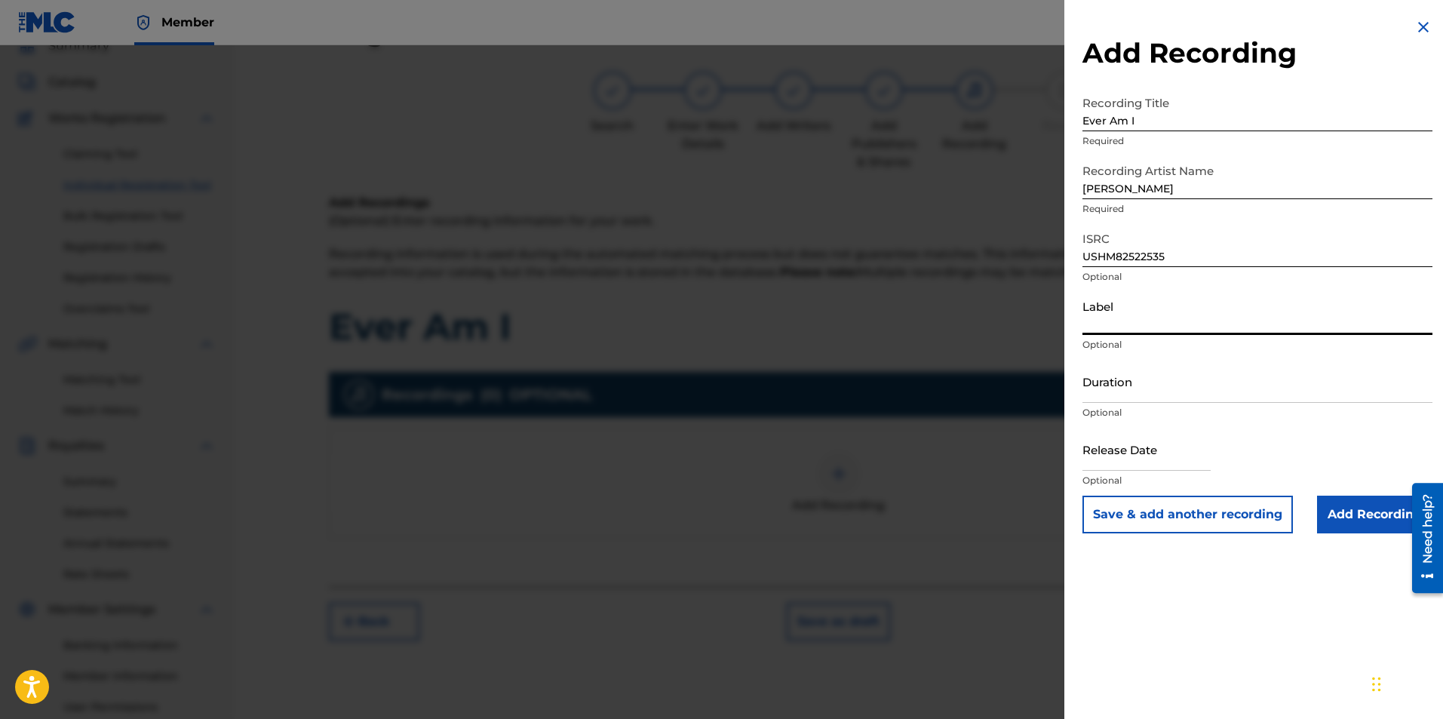
type input "Denise Gentilini Music"
drag, startPoint x: 1124, startPoint y: 399, endPoint x: 1110, endPoint y: 372, distance: 30.7
click at [1124, 399] on input "Duration" at bounding box center [1257, 381] width 350 height 43
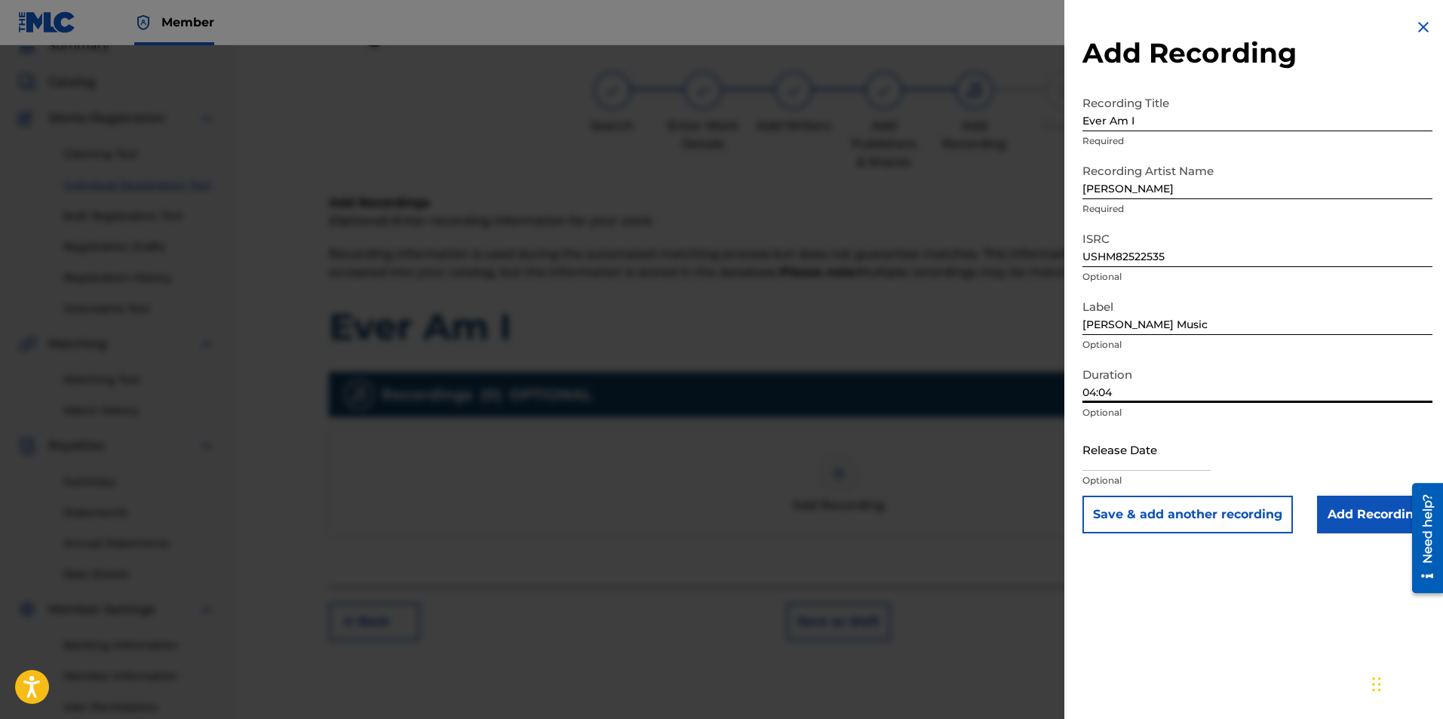
type input "04:04"
select select "7"
select select "2025"
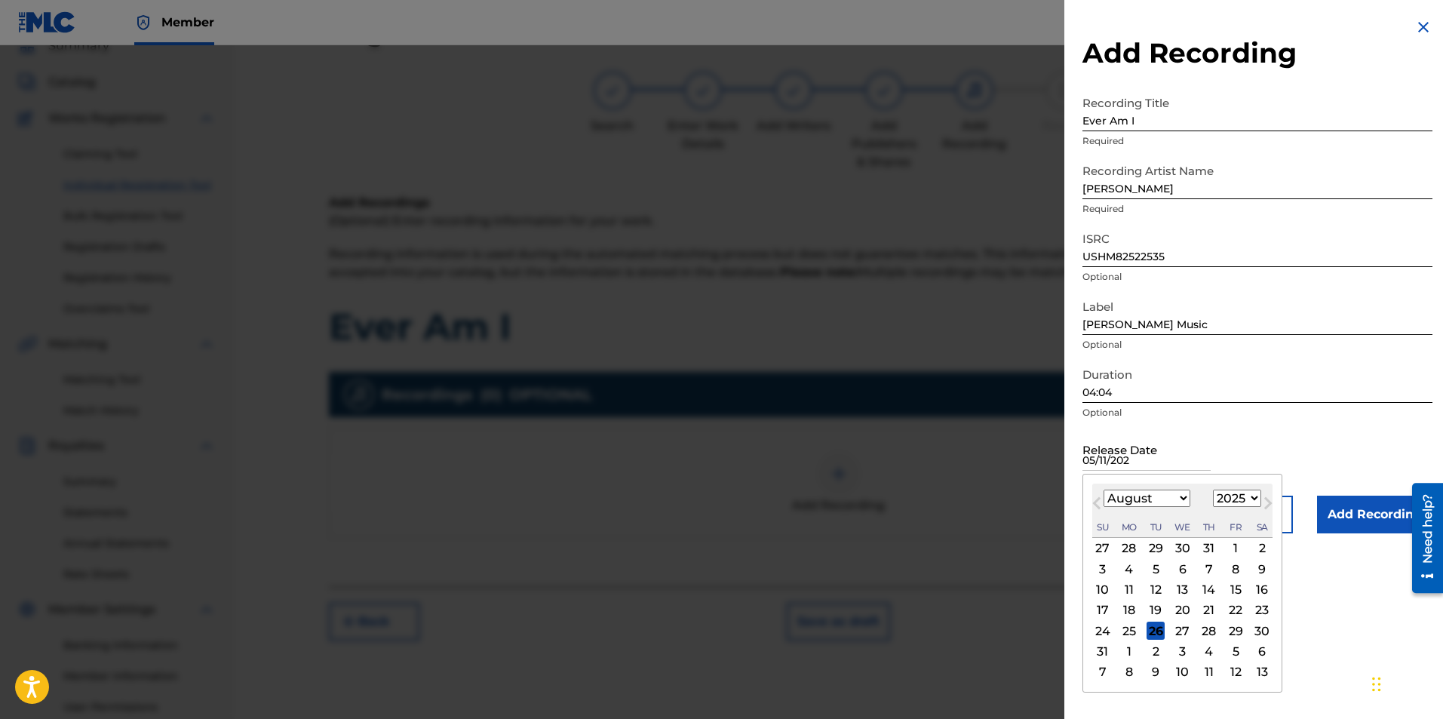
type input "05/11/2025"
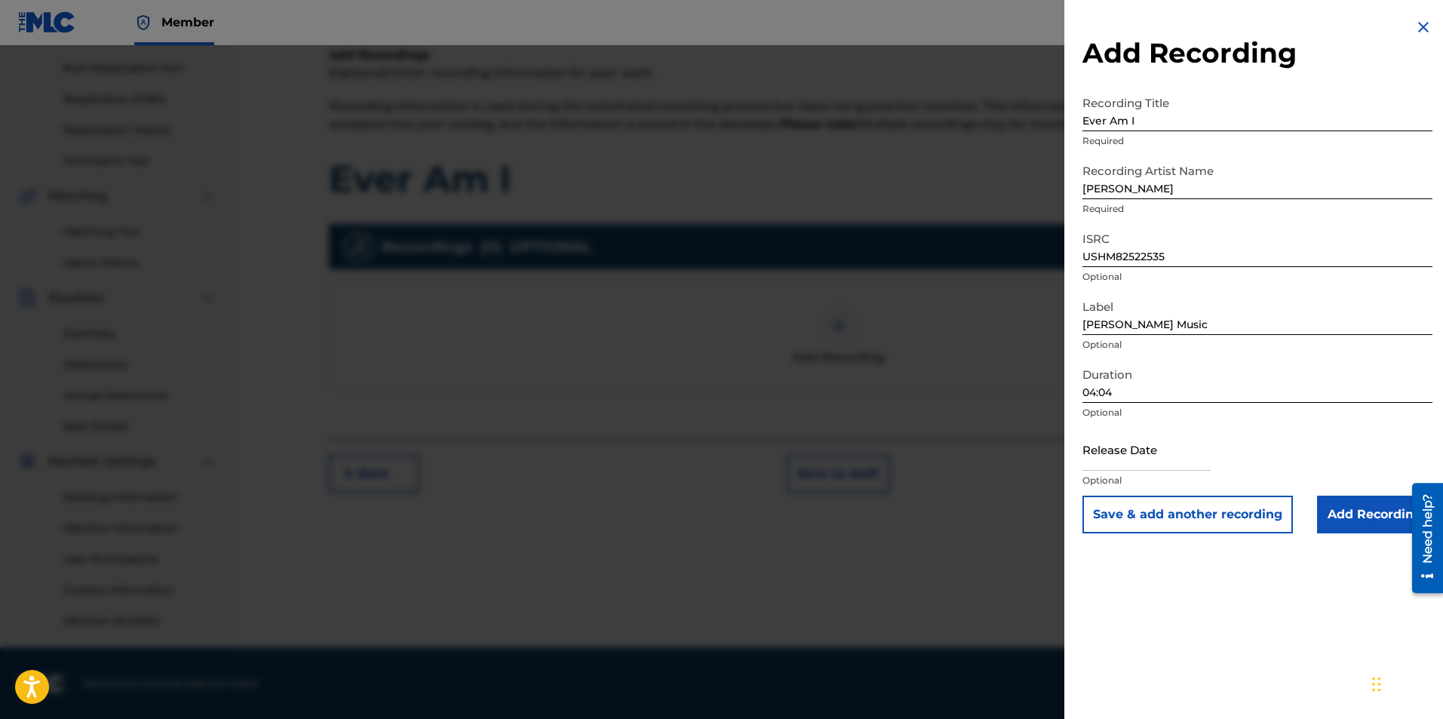
scroll to position [216, 0]
click at [1354, 503] on input "Add Recording" at bounding box center [1374, 514] width 115 height 38
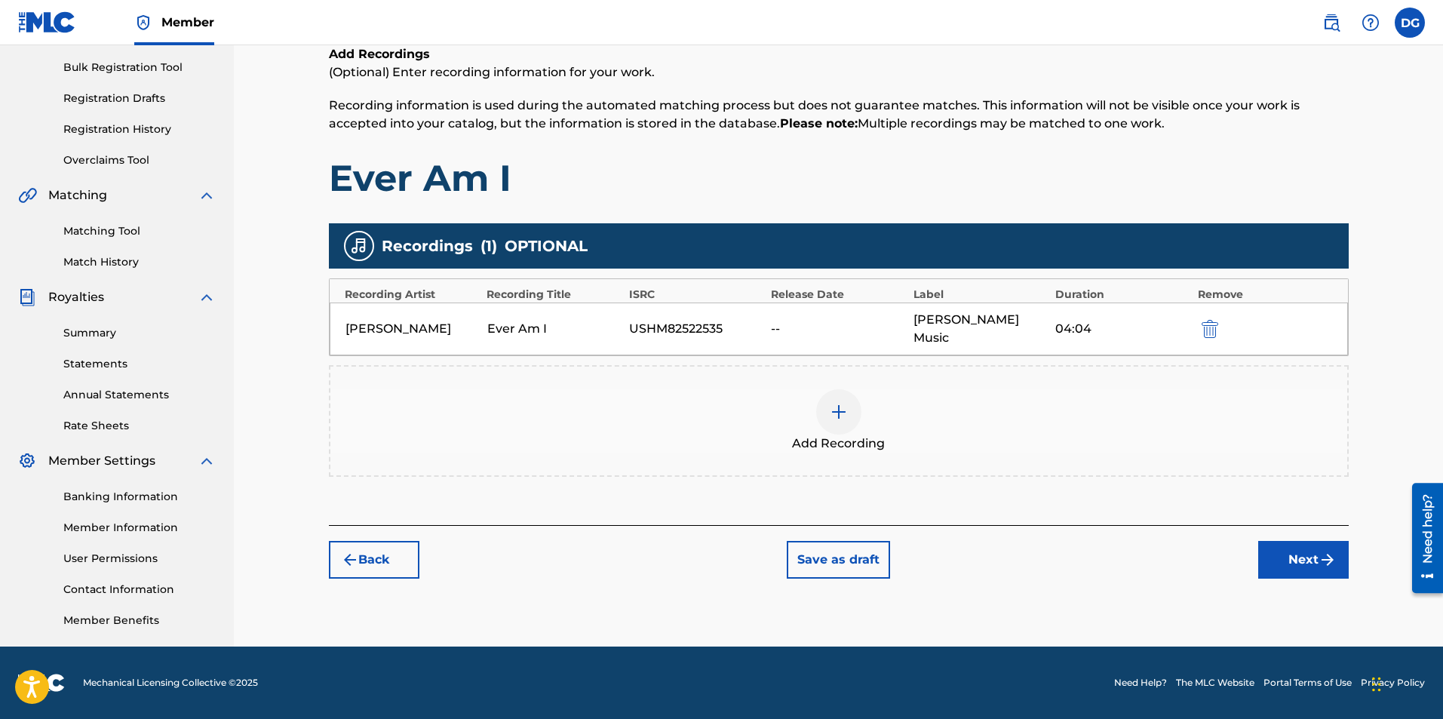
click at [1303, 555] on button "Next" at bounding box center [1303, 560] width 90 height 38
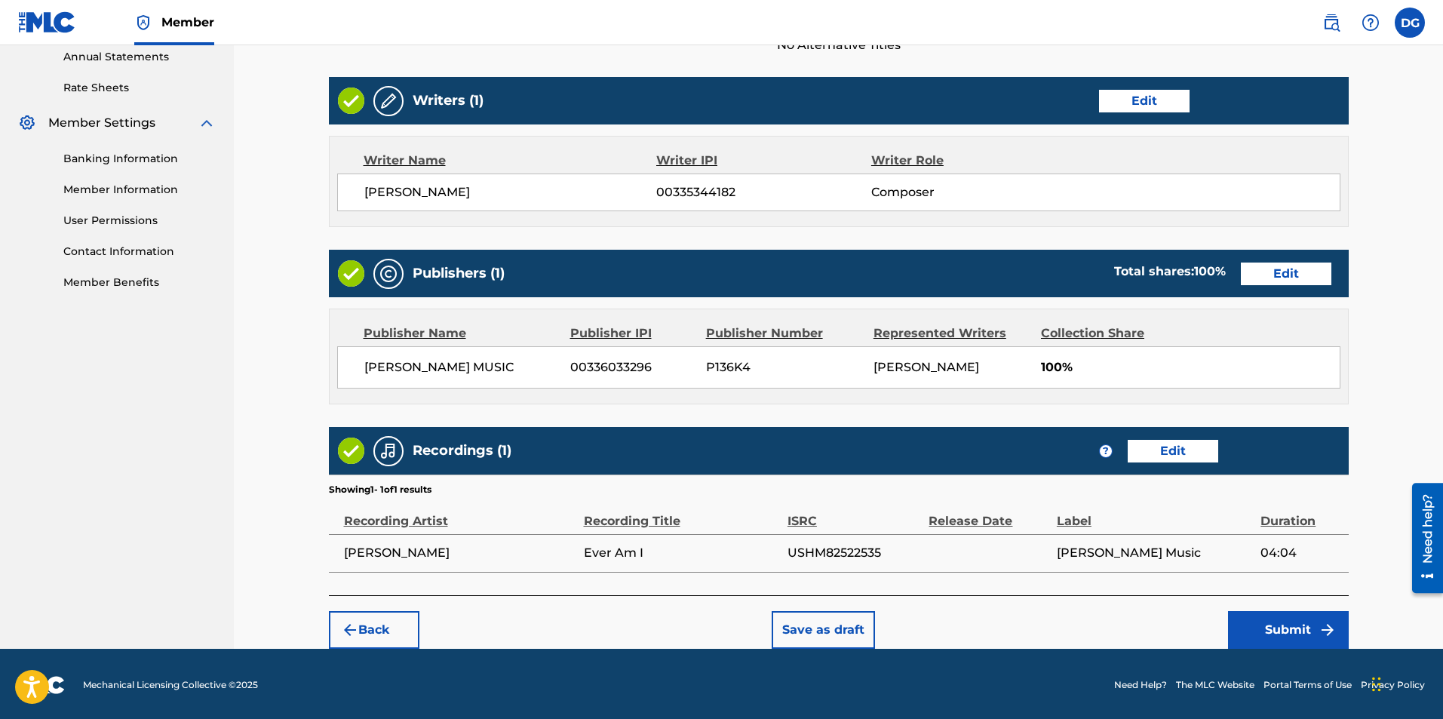
scroll to position [556, 0]
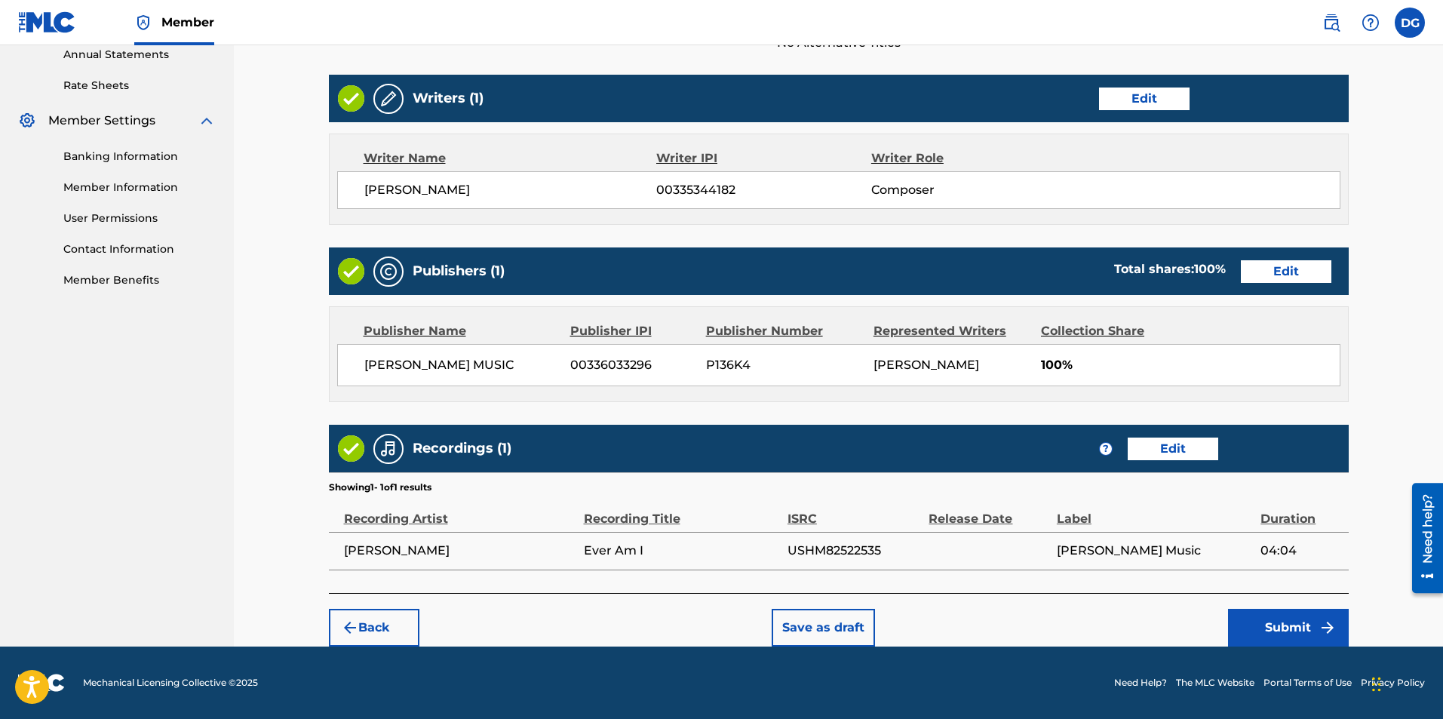
click at [1280, 624] on button "Submit" at bounding box center [1288, 628] width 121 height 38
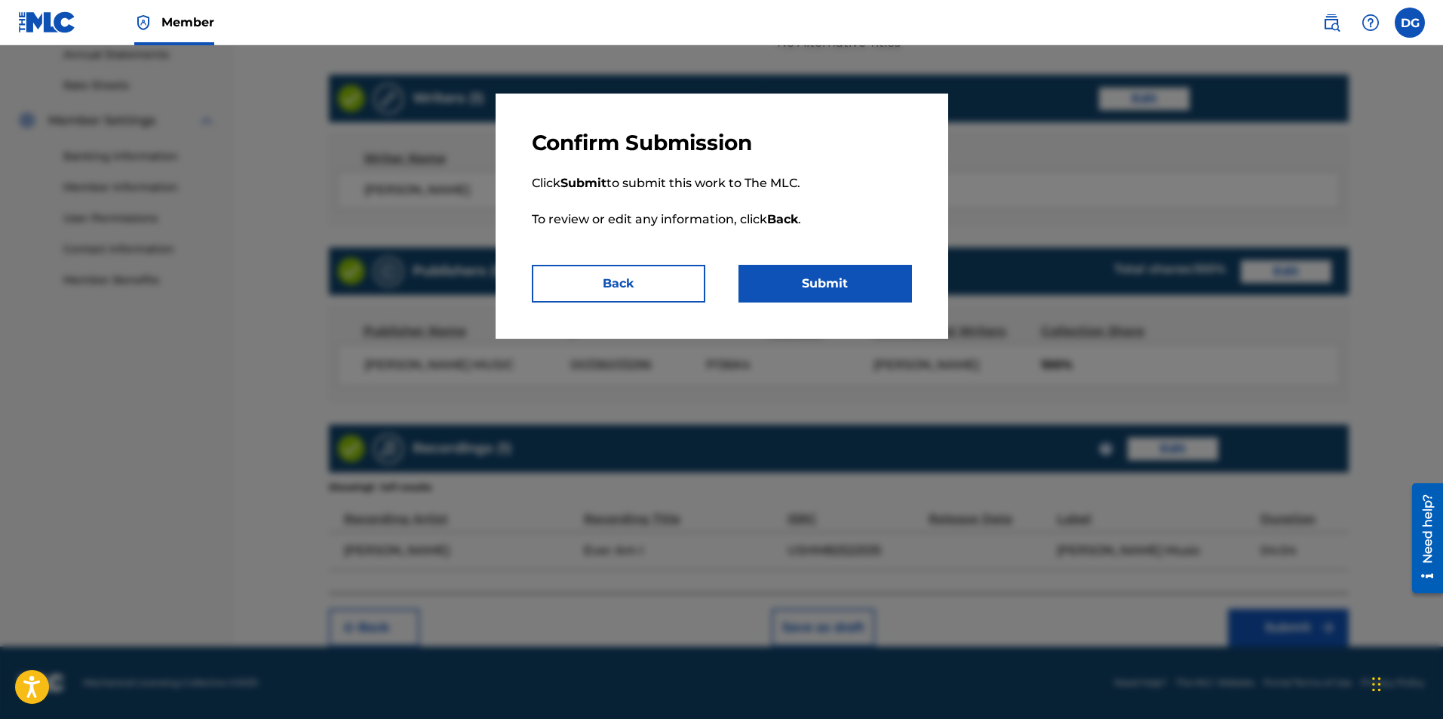
click at [832, 281] on button "Submit" at bounding box center [824, 284] width 173 height 38
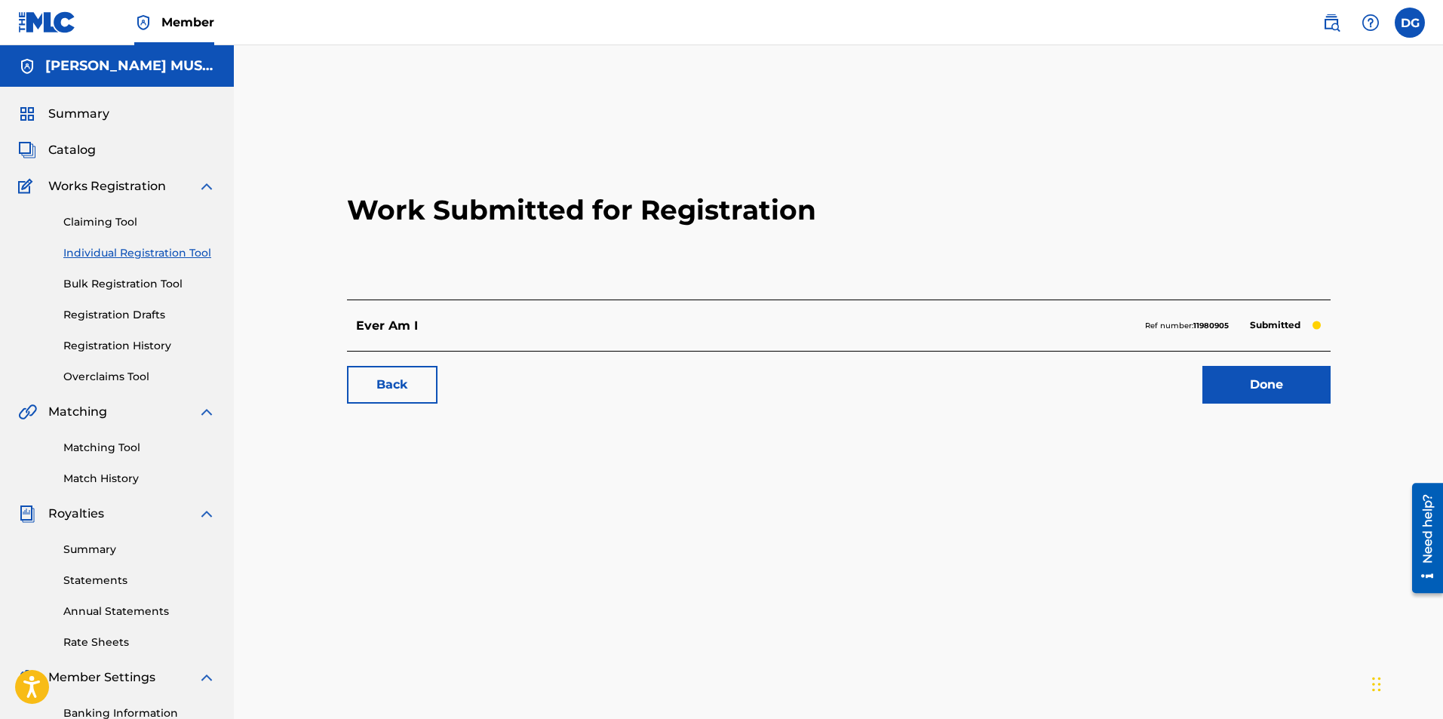
click at [1273, 385] on link "Done" at bounding box center [1266, 385] width 128 height 38
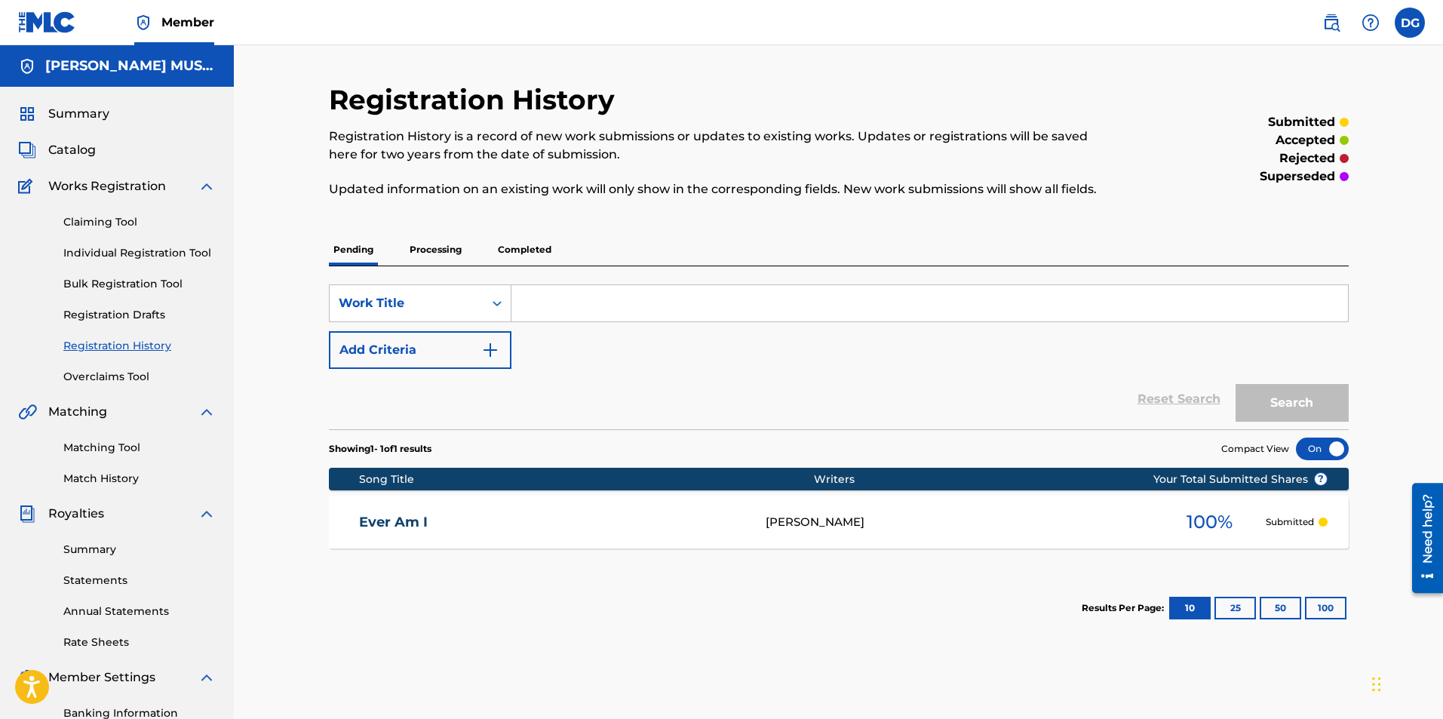
click at [1328, 23] on img at bounding box center [1331, 23] width 18 height 18
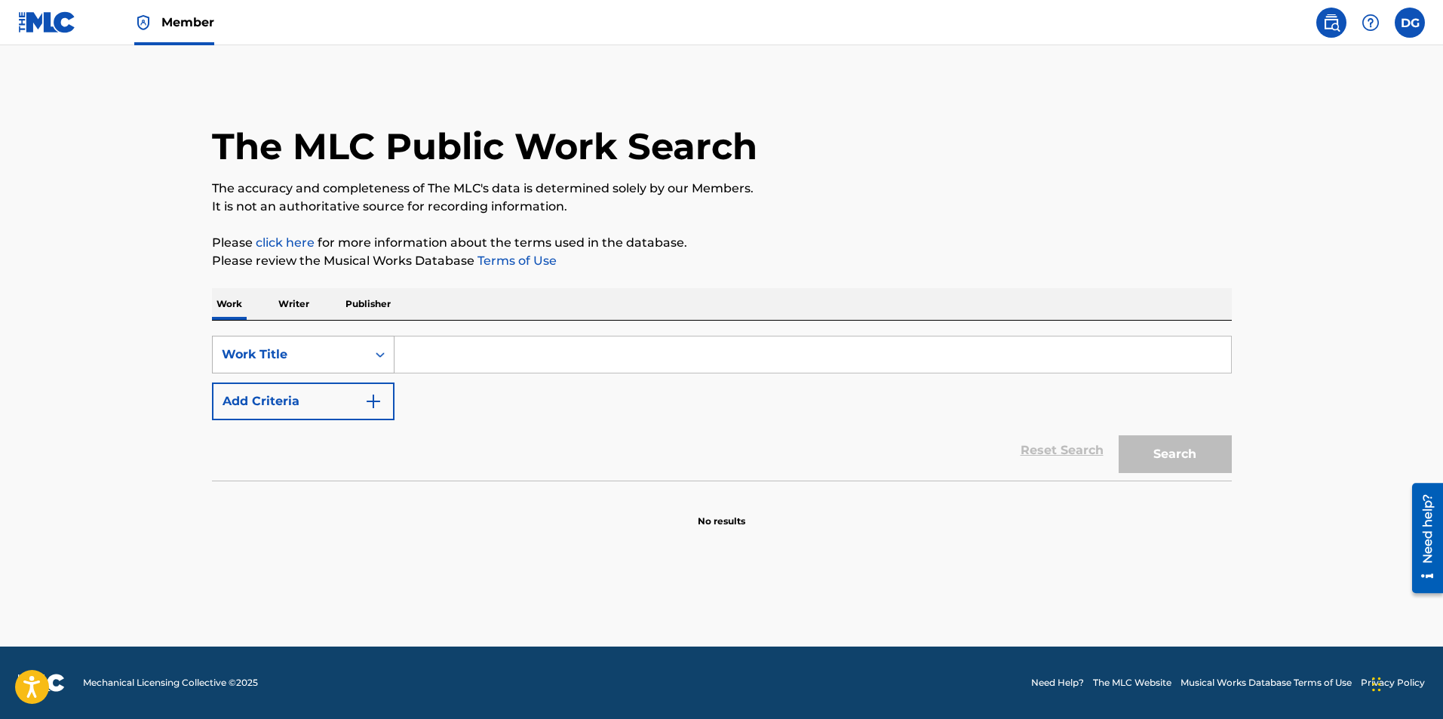
click at [339, 356] on div "Work Title" at bounding box center [290, 354] width 136 height 18
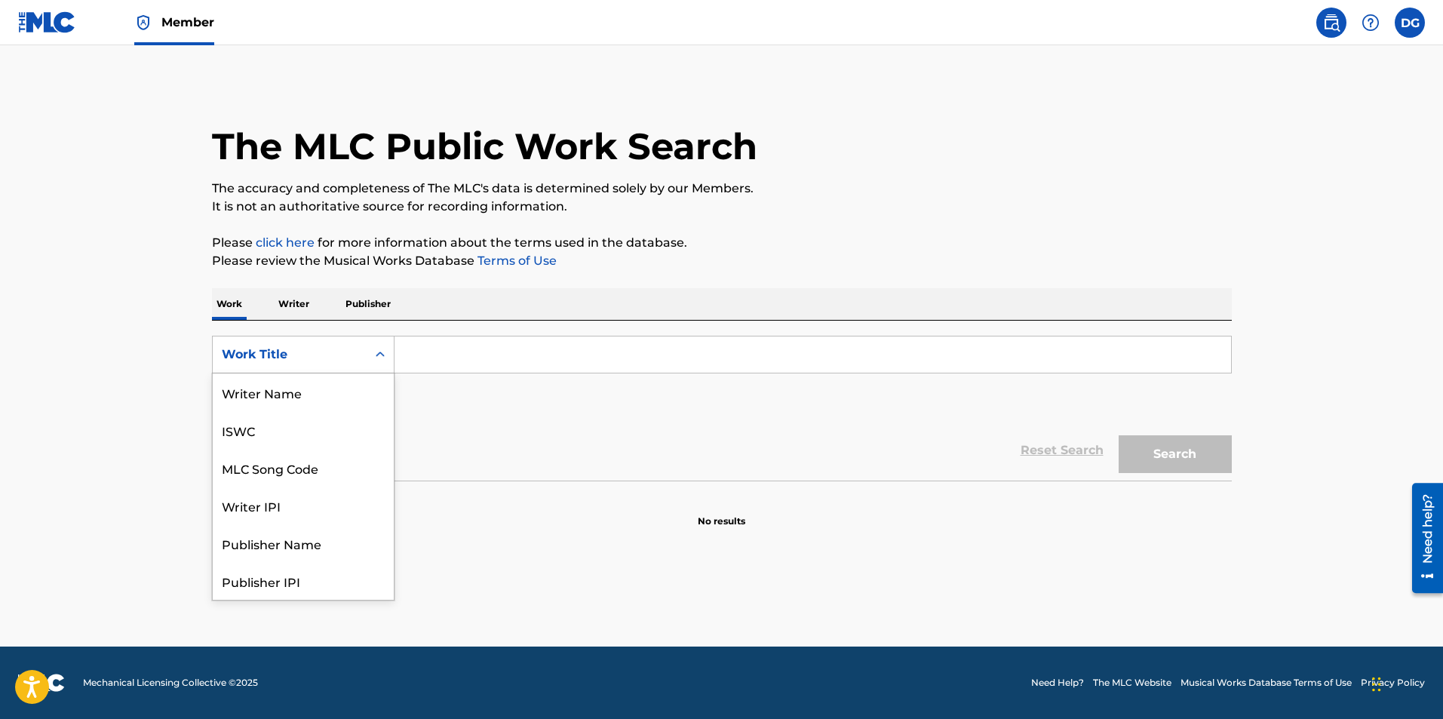
scroll to position [75, 0]
click at [291, 304] on p "Writer" at bounding box center [294, 304] width 40 height 32
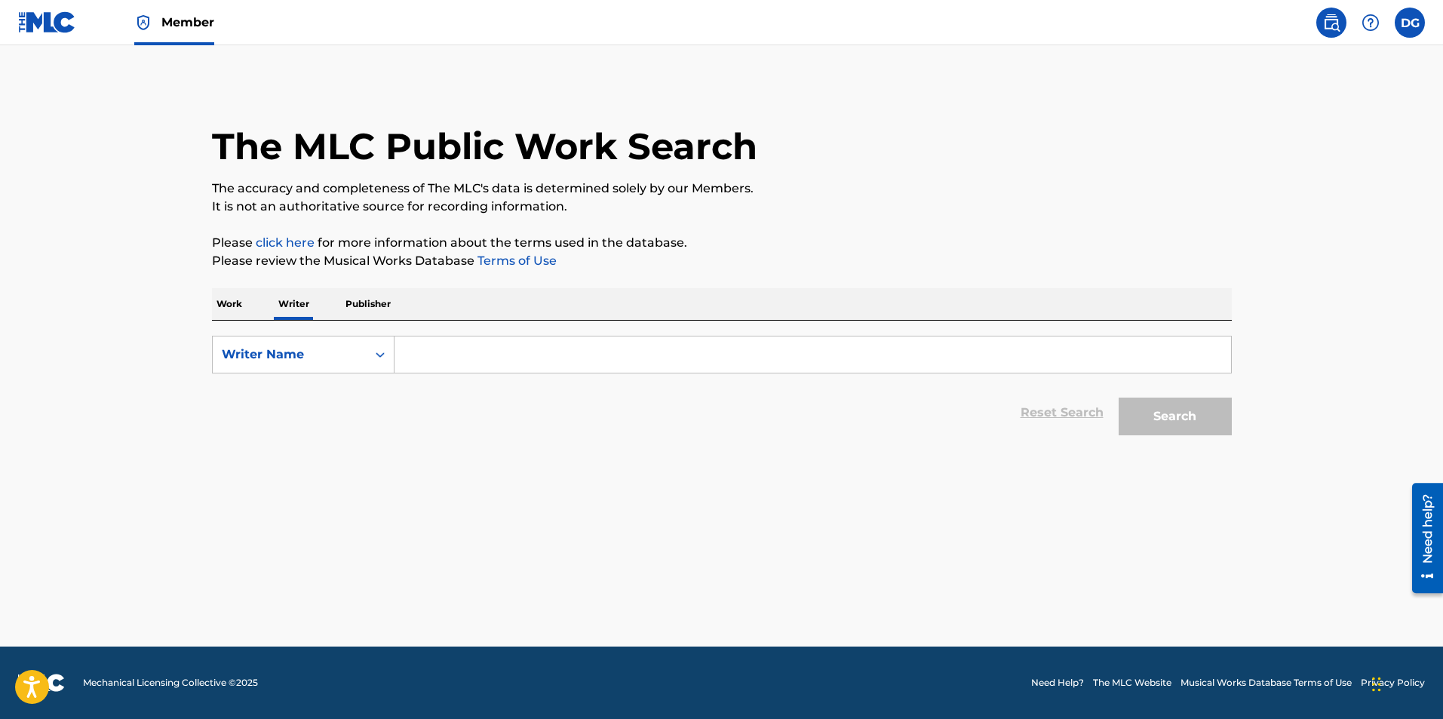
click at [495, 354] on input "Search Form" at bounding box center [812, 354] width 836 height 36
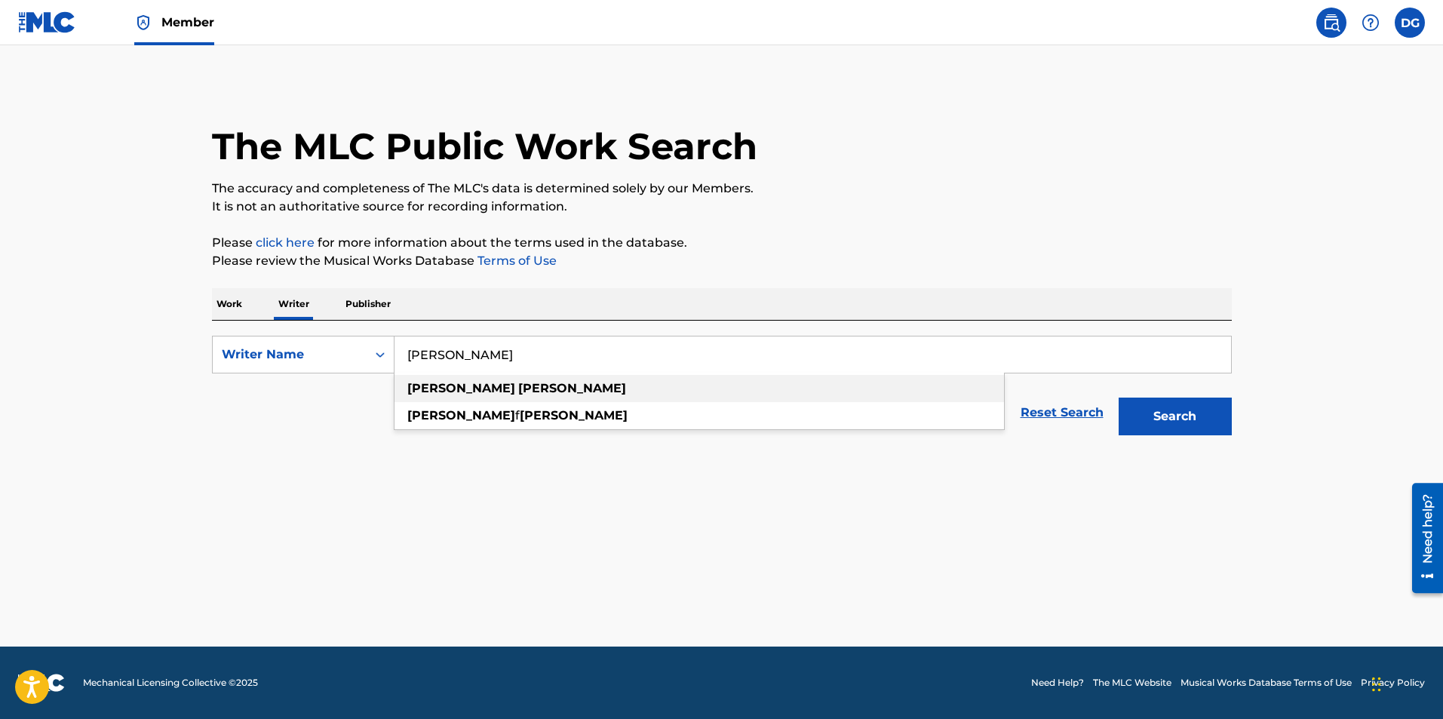
type input "denise gentilini"
click at [518, 385] on strong "gentilini" at bounding box center [572, 388] width 108 height 14
click at [1200, 413] on button "Search" at bounding box center [1174, 416] width 113 height 38
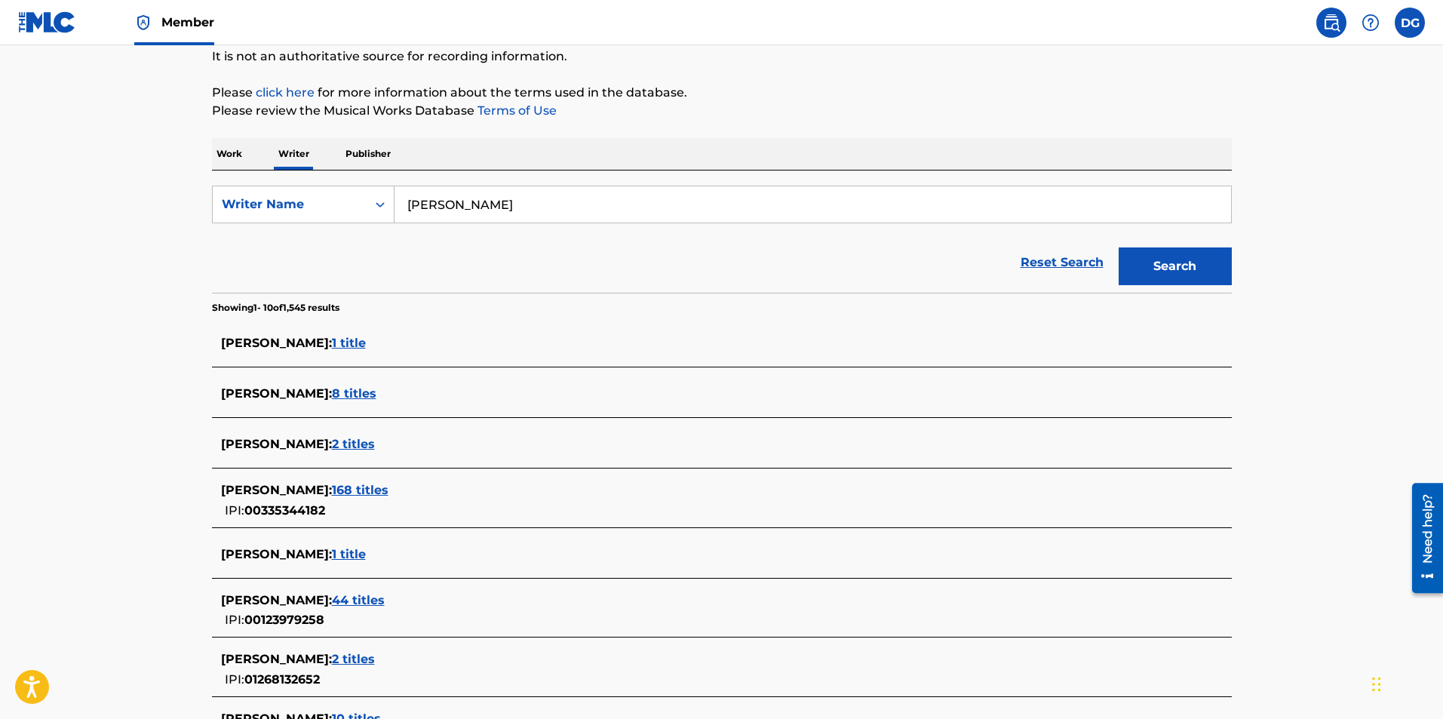
click at [354, 556] on span "1 title" at bounding box center [349, 554] width 34 height 14
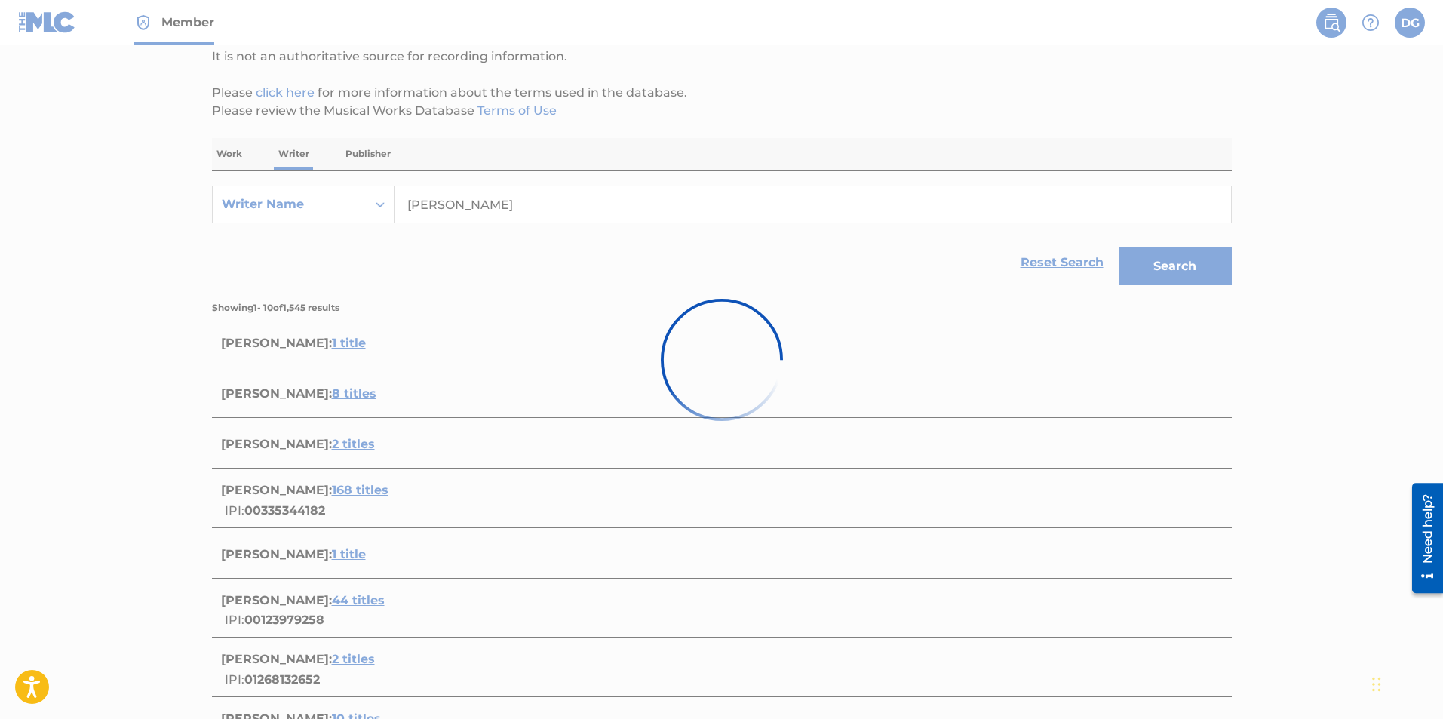
scroll to position [55, 0]
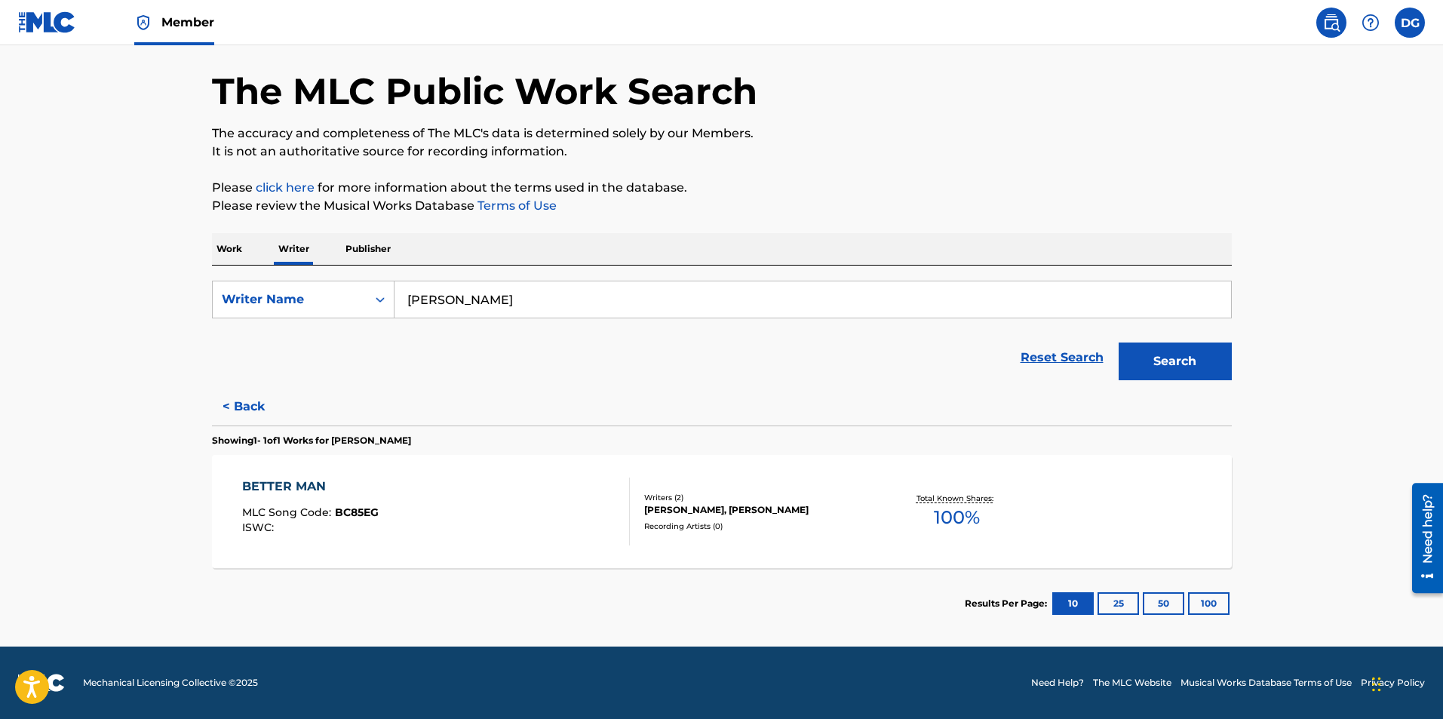
click at [351, 495] on div "BETTER MAN" at bounding box center [310, 486] width 136 height 18
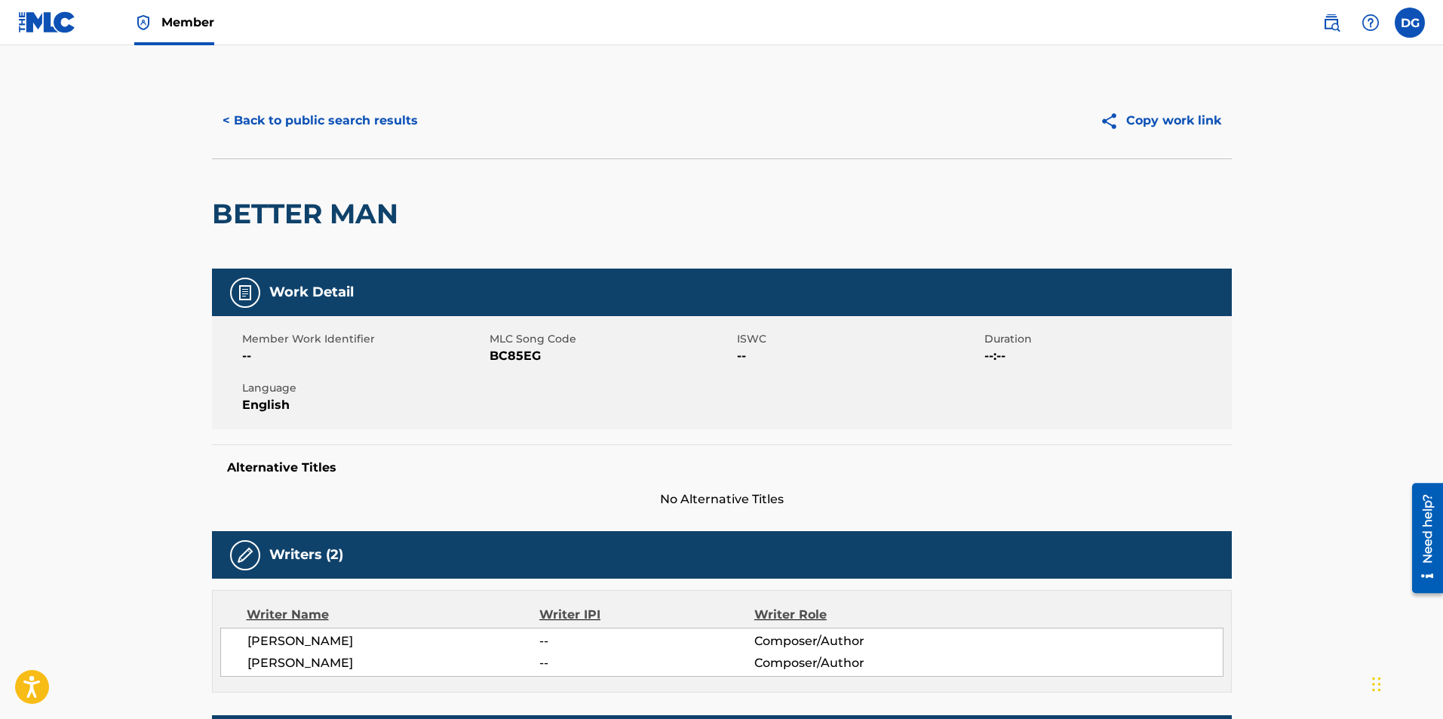
click at [299, 119] on button "< Back to public search results" at bounding box center [320, 121] width 216 height 38
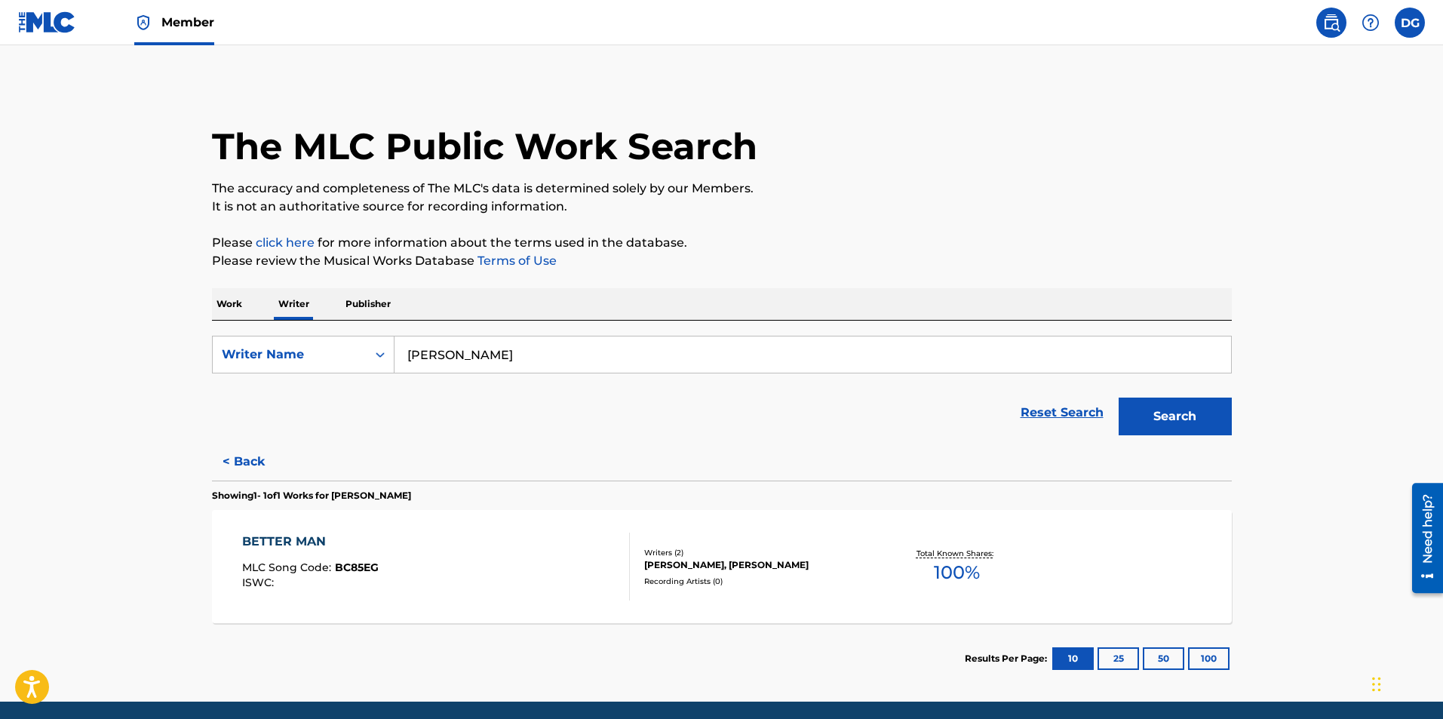
click at [373, 302] on p "Publisher" at bounding box center [368, 304] width 54 height 32
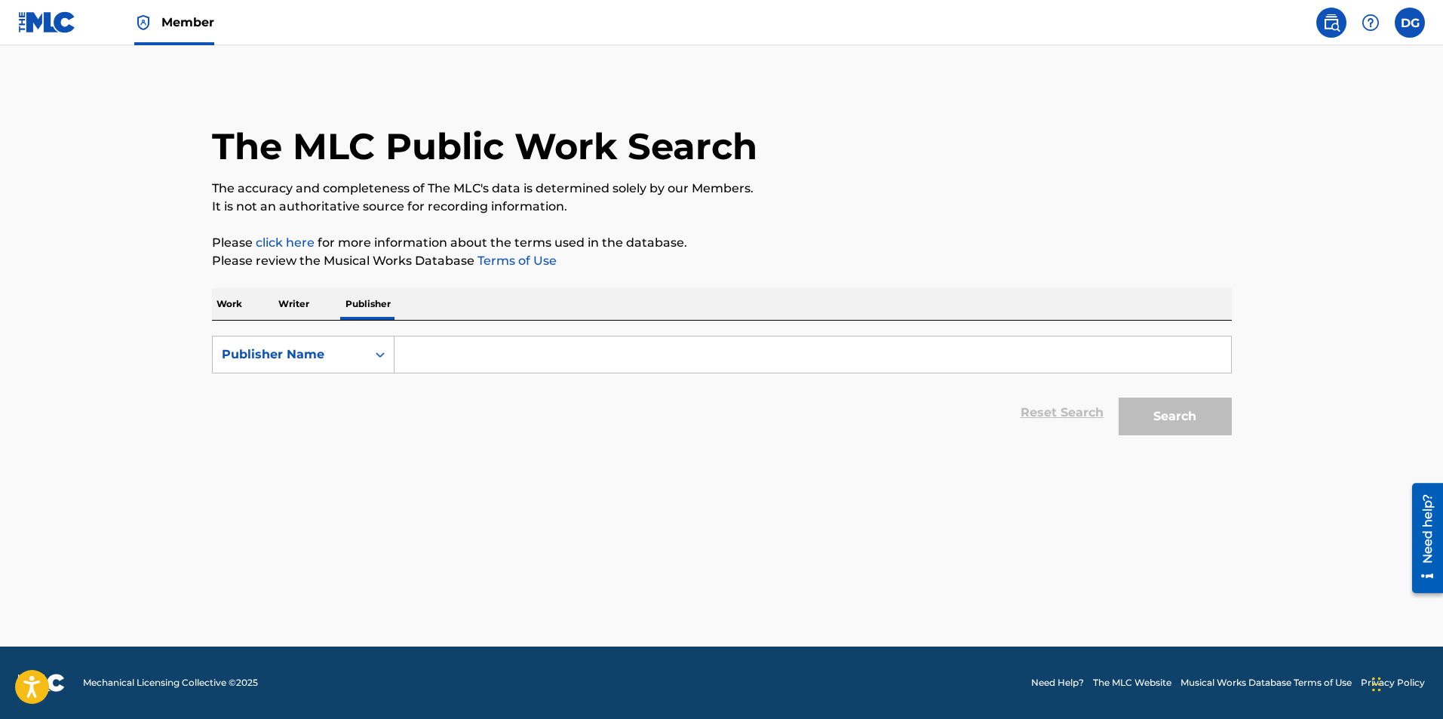
click at [189, 21] on span "Member" at bounding box center [187, 22] width 53 height 17
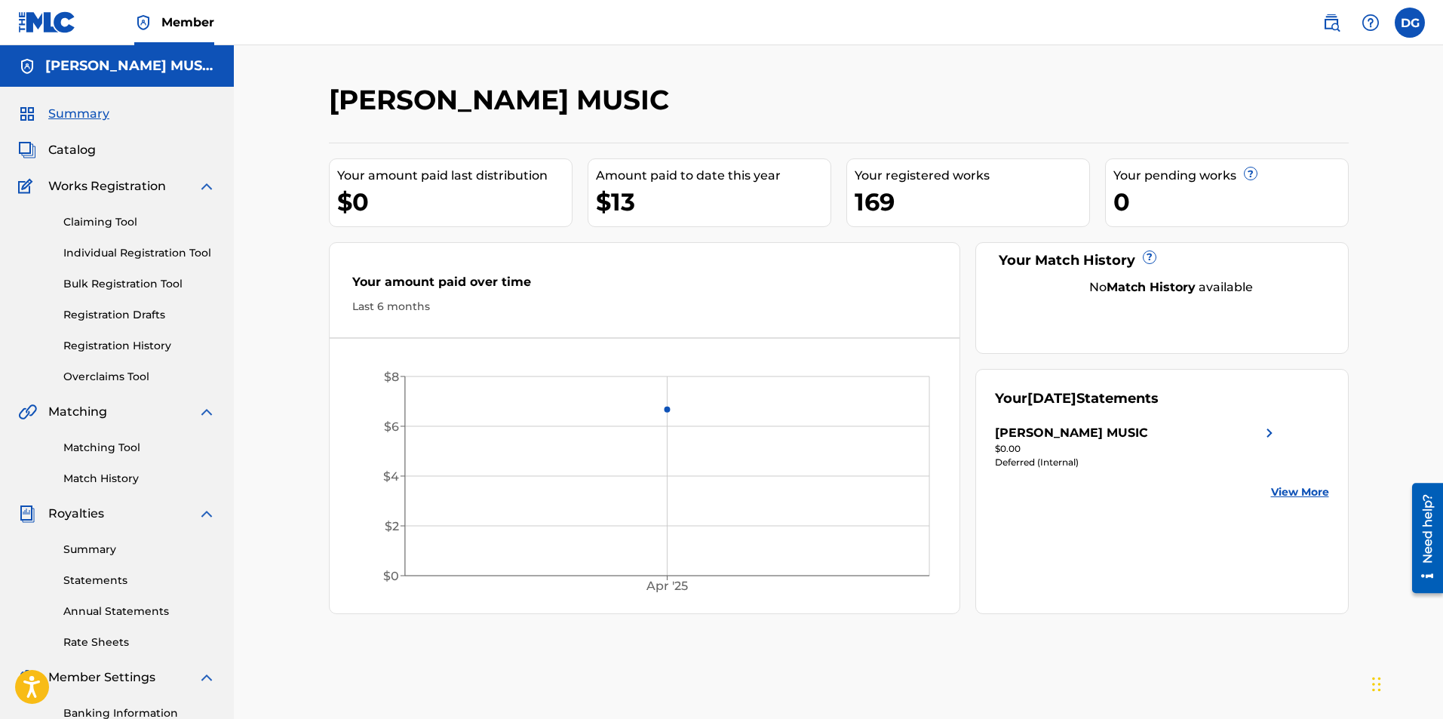
click at [117, 220] on link "Claiming Tool" at bounding box center [139, 222] width 152 height 16
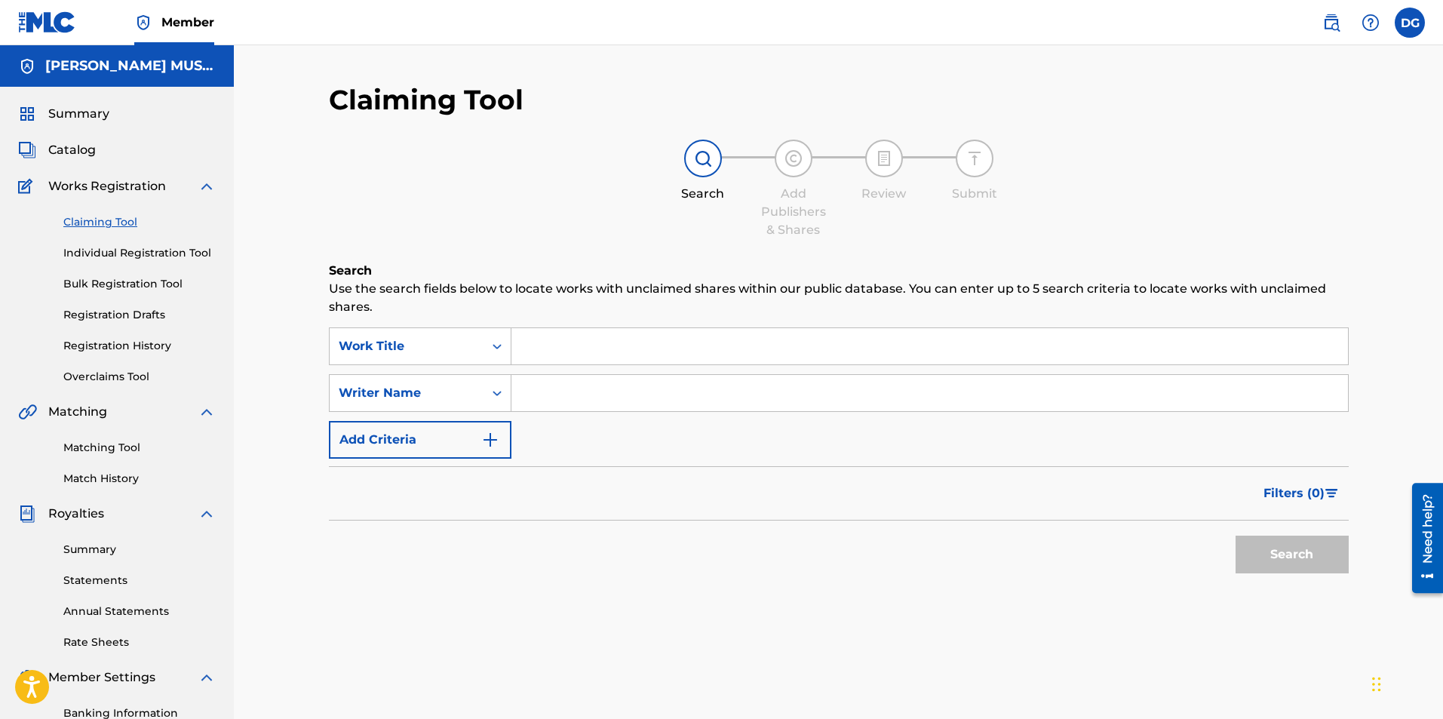
click at [539, 346] on input "Search Form" at bounding box center [929, 346] width 836 height 36
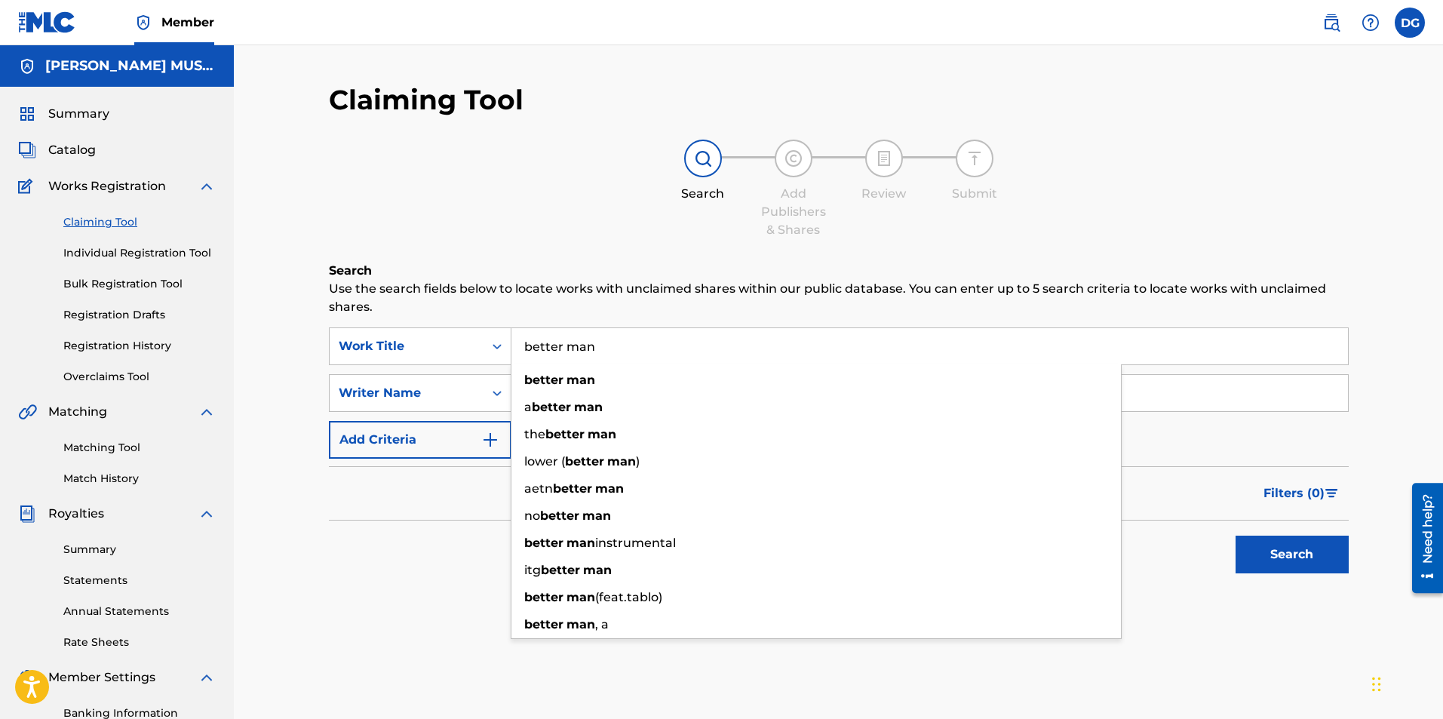
type input "better man"
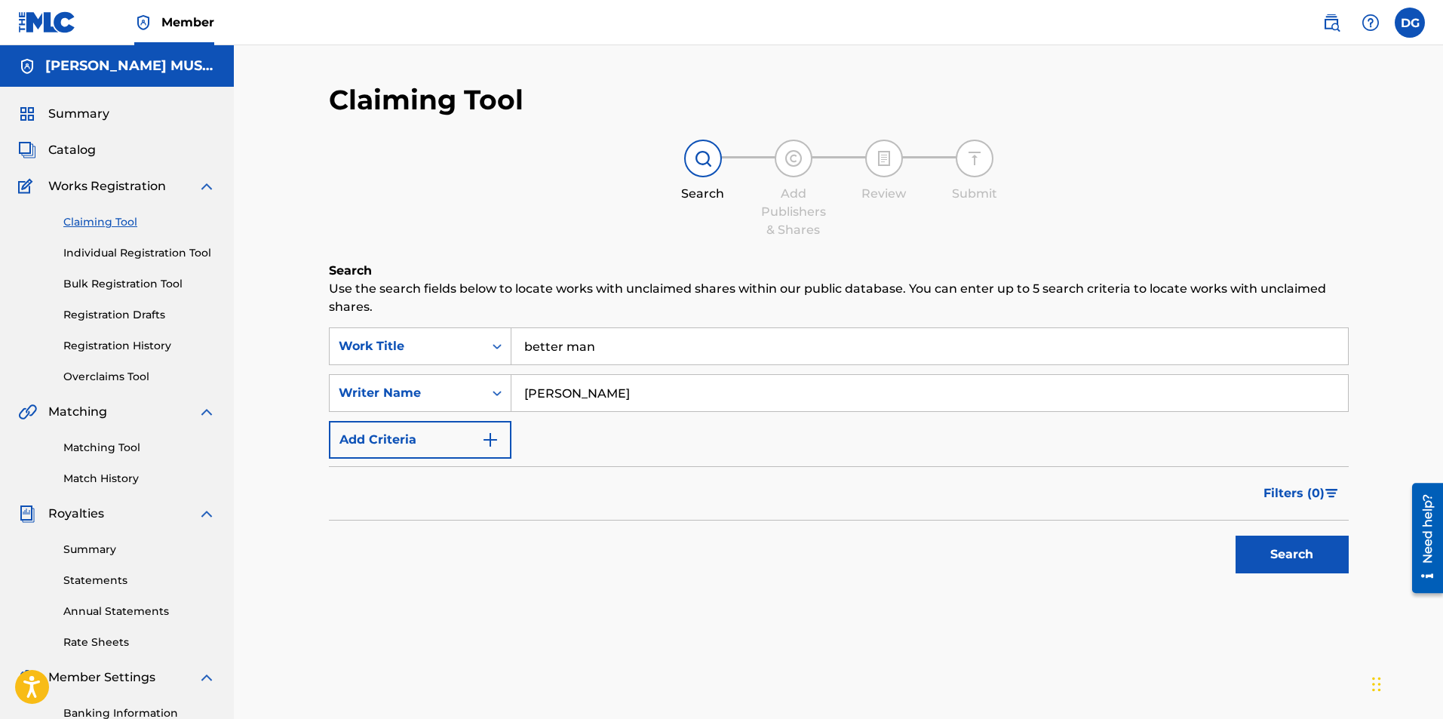
click at [1294, 547] on button "Search" at bounding box center [1291, 554] width 113 height 38
drag, startPoint x: 353, startPoint y: 443, endPoint x: 238, endPoint y: 454, distance: 115.9
click at [238, 454] on div "Claiming Tool Search Add Publishers & Shares Review Submit Search Use the searc…" at bounding box center [838, 453] width 1209 height 817
click at [1235, 535] on button "Search" at bounding box center [1291, 554] width 113 height 38
click at [670, 392] on input "robert michael sanders" at bounding box center [929, 393] width 836 height 36
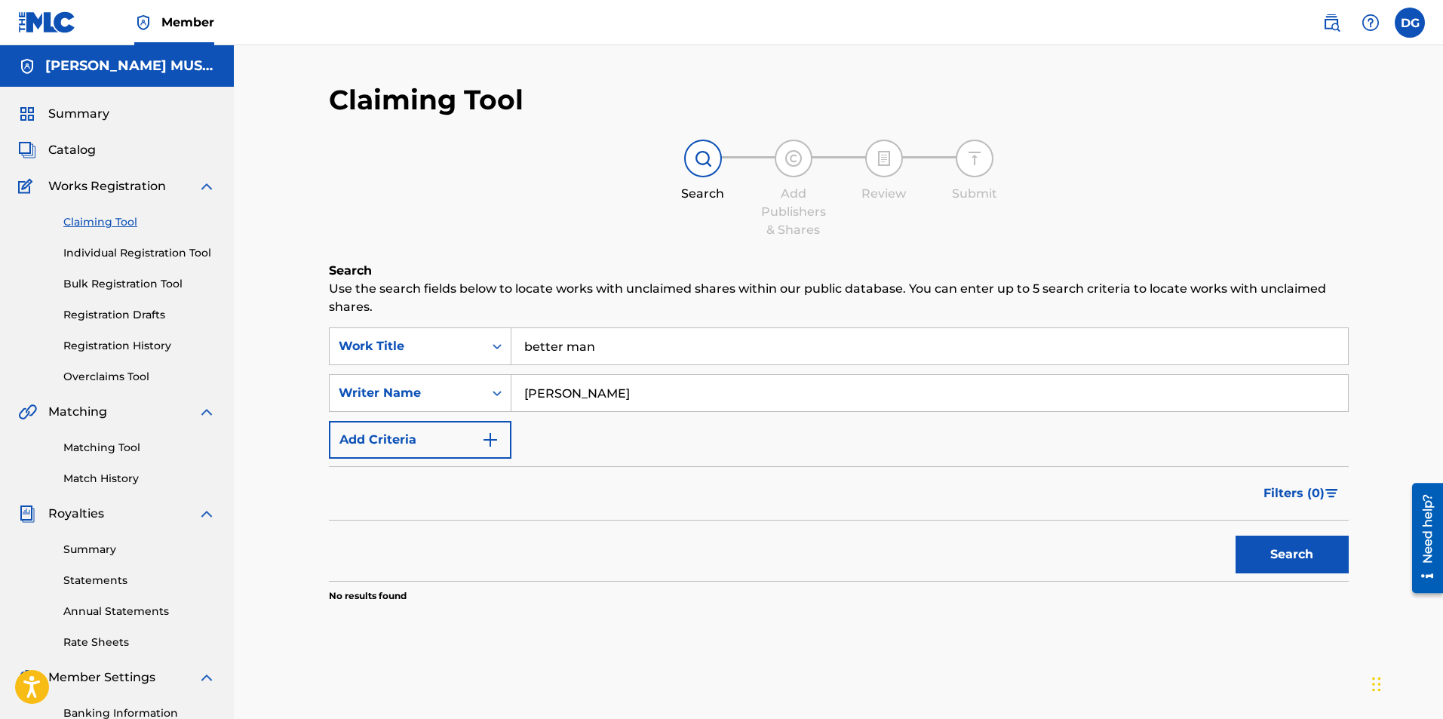
type input "robert sanders"
click at [1235, 535] on button "Search" at bounding box center [1291, 554] width 113 height 38
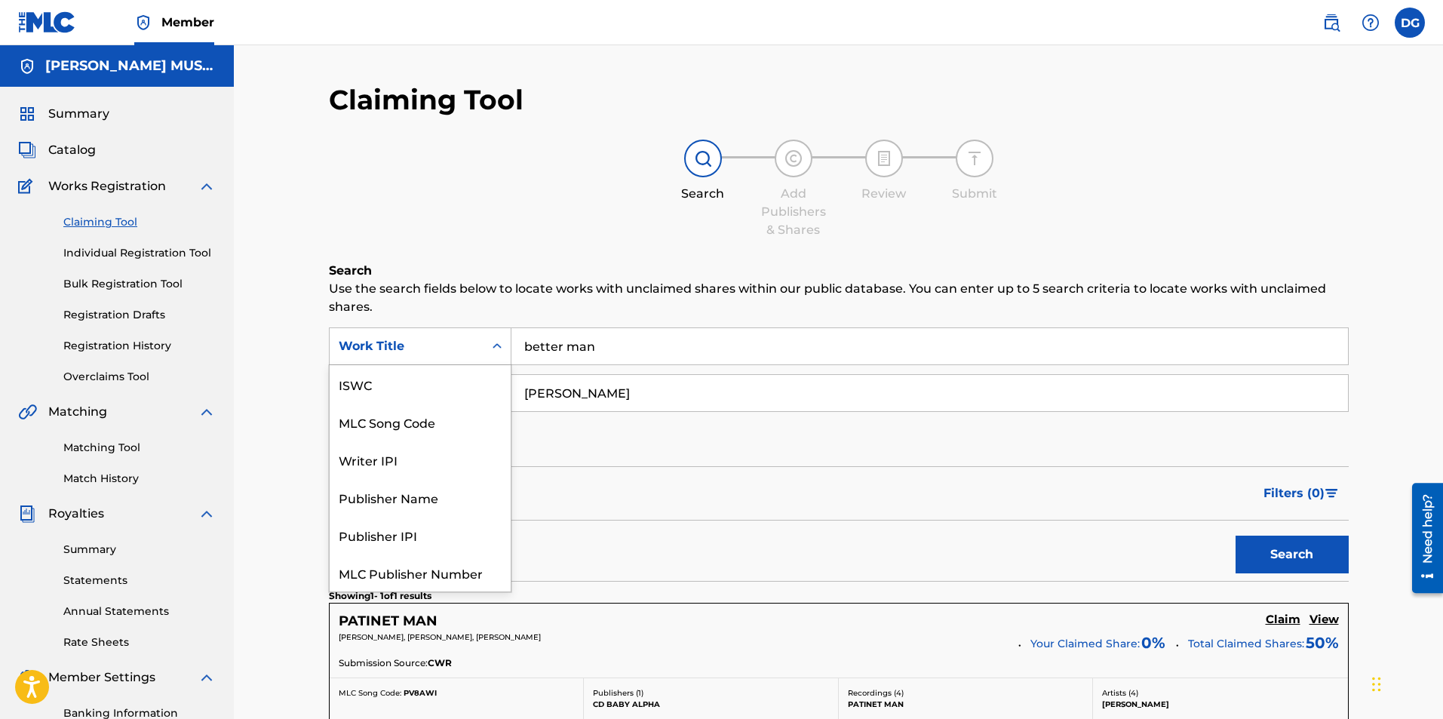
click at [430, 341] on div "Work Title" at bounding box center [407, 346] width 136 height 18
click at [430, 379] on div "MLC Song Code" at bounding box center [420, 384] width 181 height 38
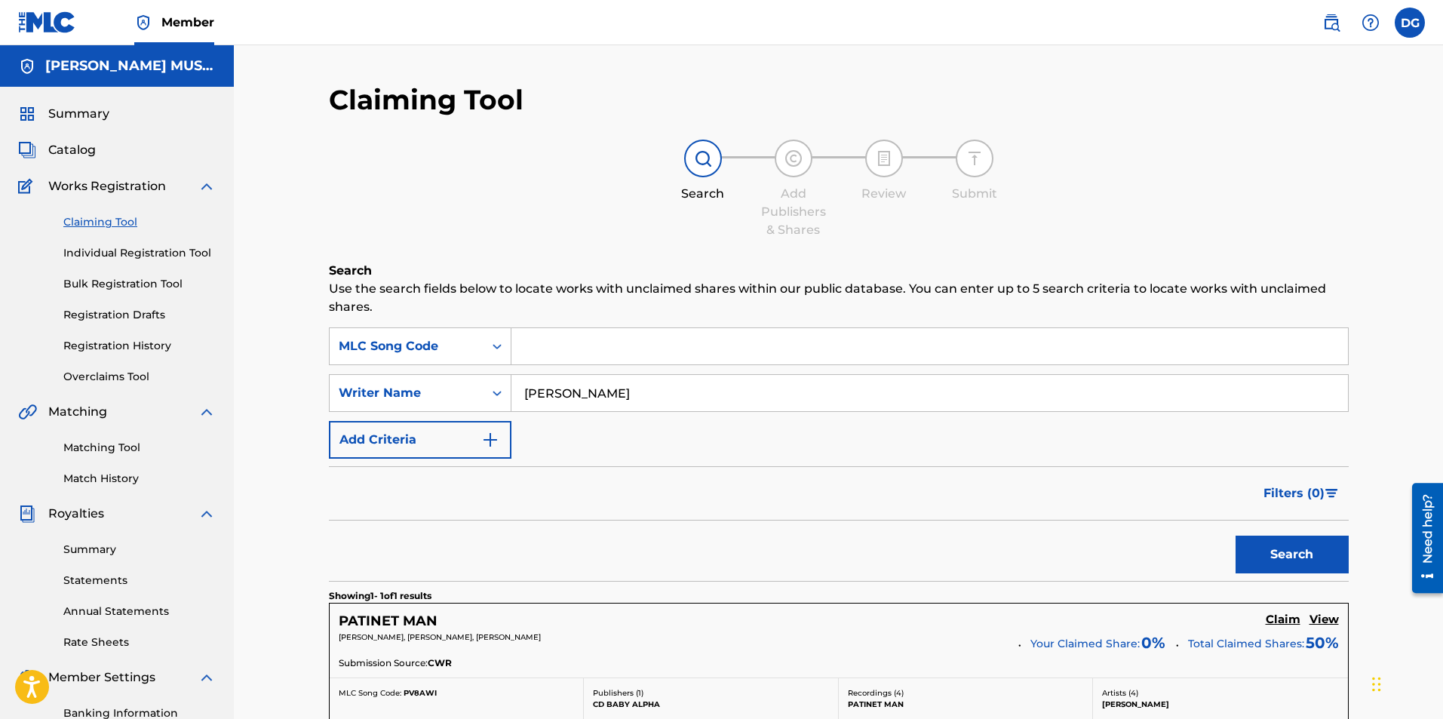
click at [647, 348] on input "Search Form" at bounding box center [929, 346] width 836 height 36
type input "BC85EG"
drag, startPoint x: 698, startPoint y: 395, endPoint x: 232, endPoint y: 396, distance: 466.0
click at [231, 397] on main "DENISE GENTILINI MUSIC Summary Catalog Works Registration Claiming Tool Individ…" at bounding box center [721, 455] width 1443 height 820
click at [1235, 535] on button "Search" at bounding box center [1291, 554] width 113 height 38
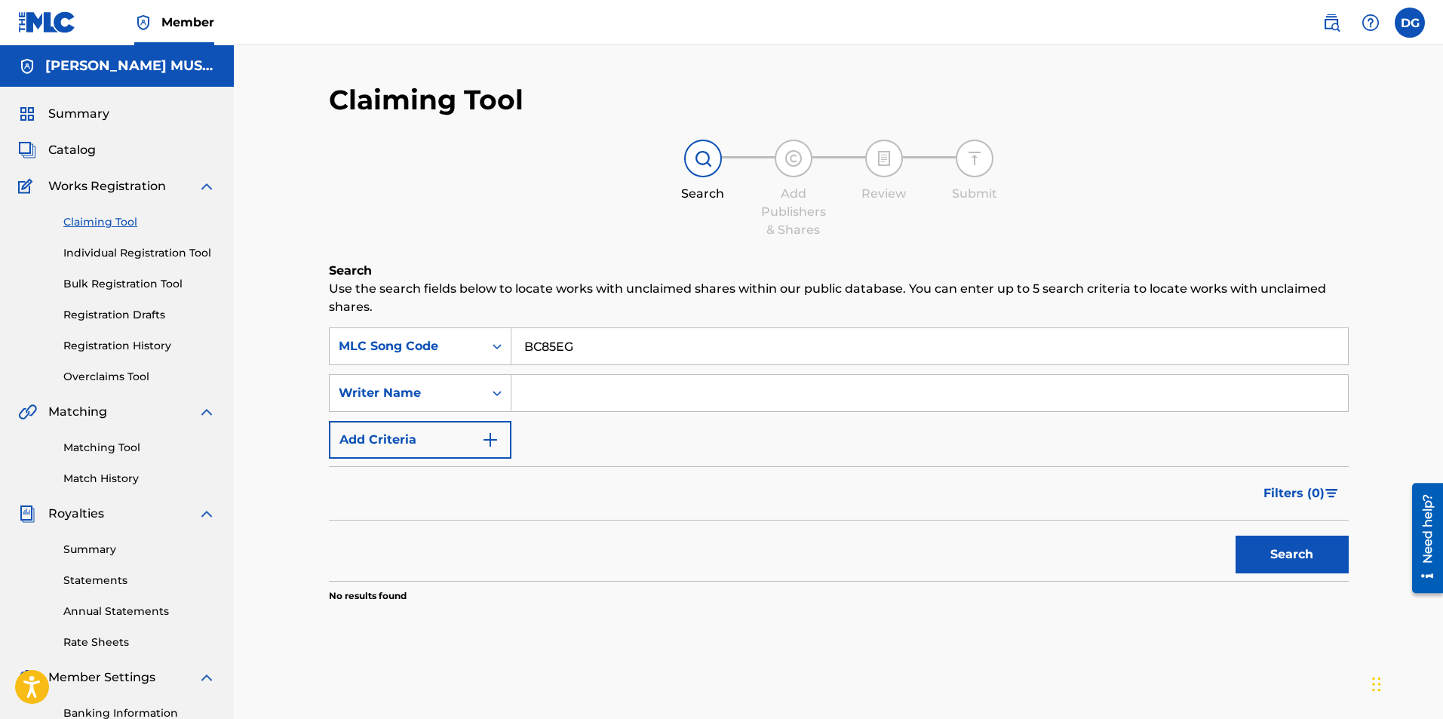
click at [109, 446] on link "Matching Tool" at bounding box center [139, 448] width 152 height 16
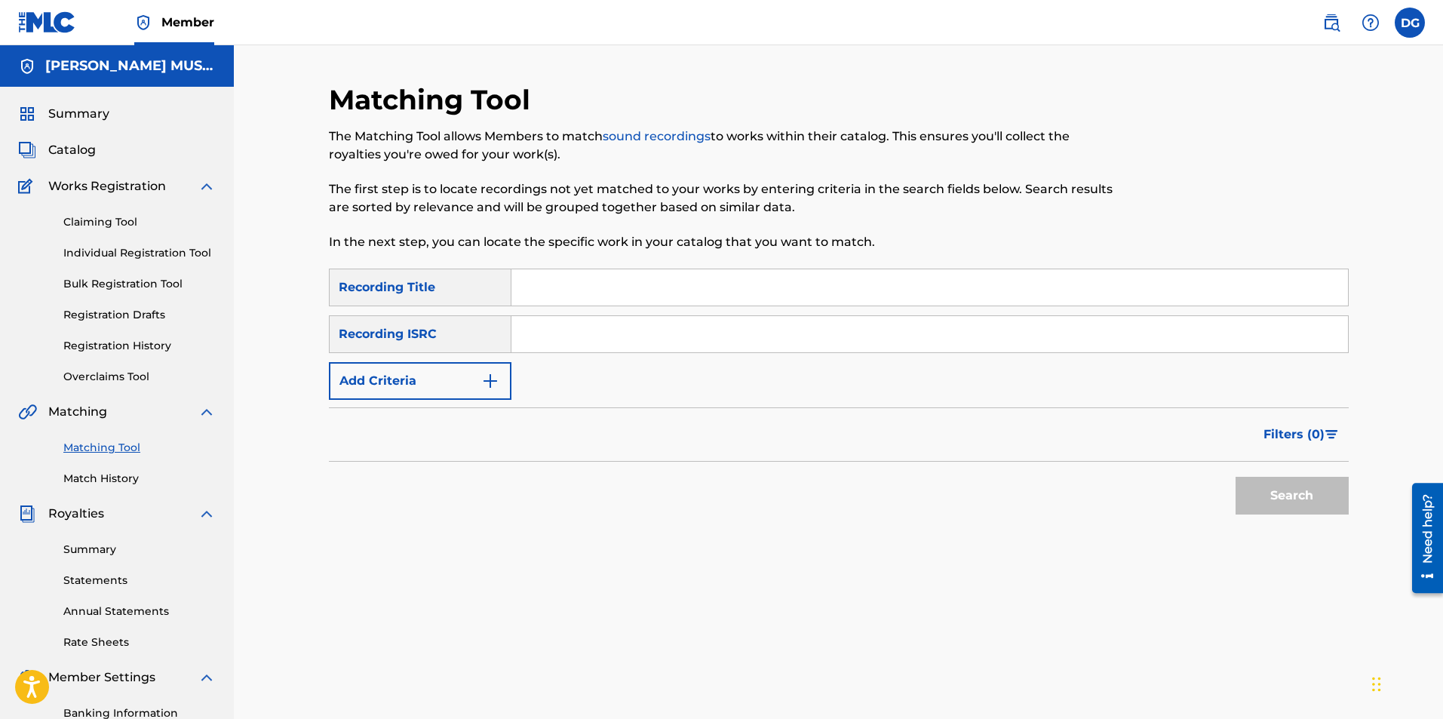
click at [586, 285] on input "Search Form" at bounding box center [929, 287] width 836 height 36
type input "better man"
click at [544, 336] on input "Search Form" at bounding box center [929, 334] width 836 height 36
click at [1268, 492] on button "Search" at bounding box center [1291, 496] width 113 height 38
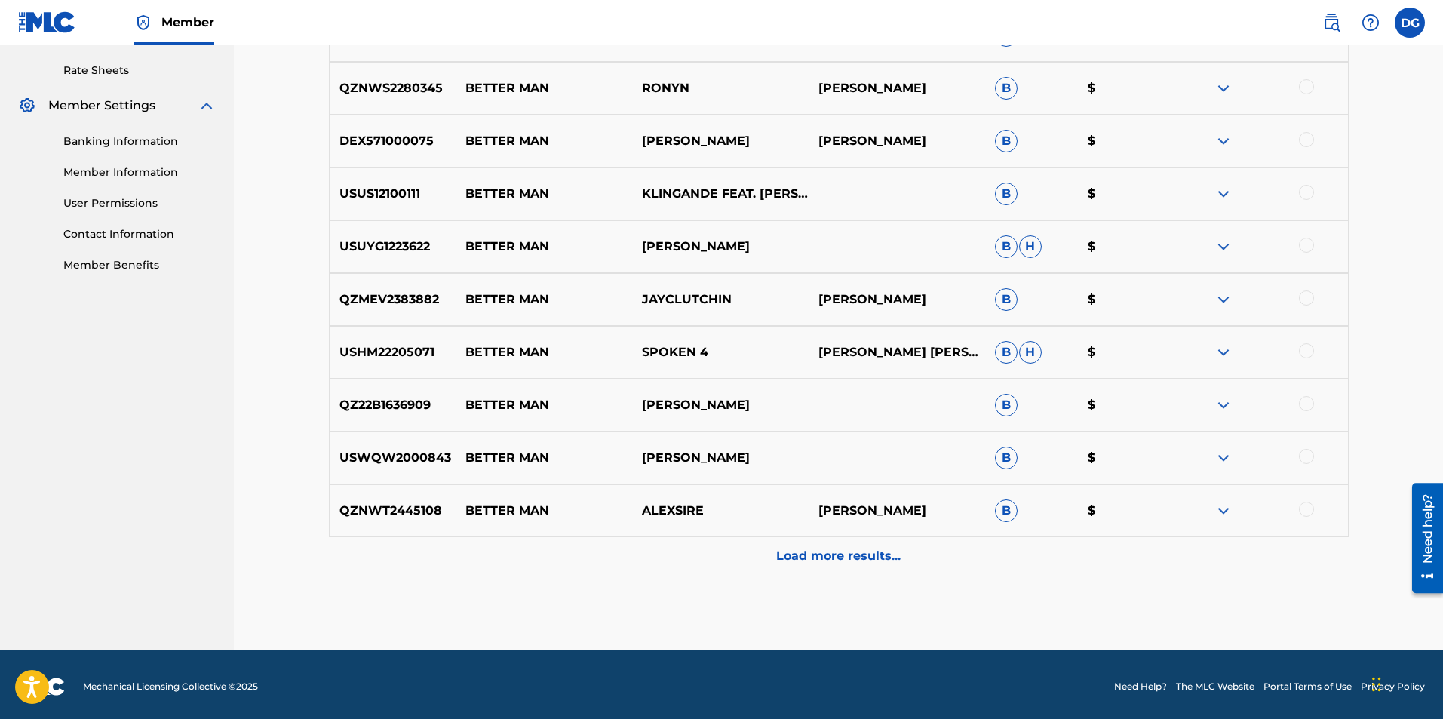
scroll to position [575, 0]
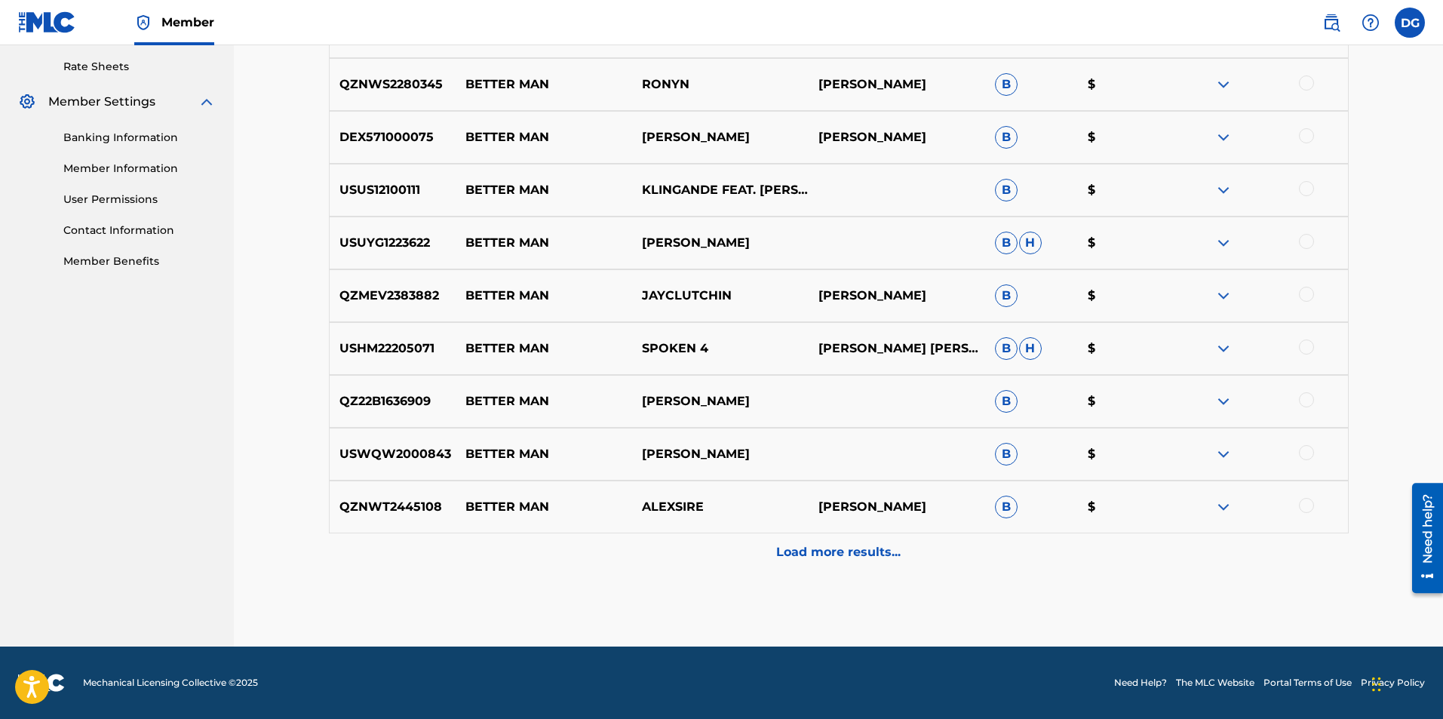
click at [867, 548] on p "Load more results..." at bounding box center [838, 552] width 124 height 18
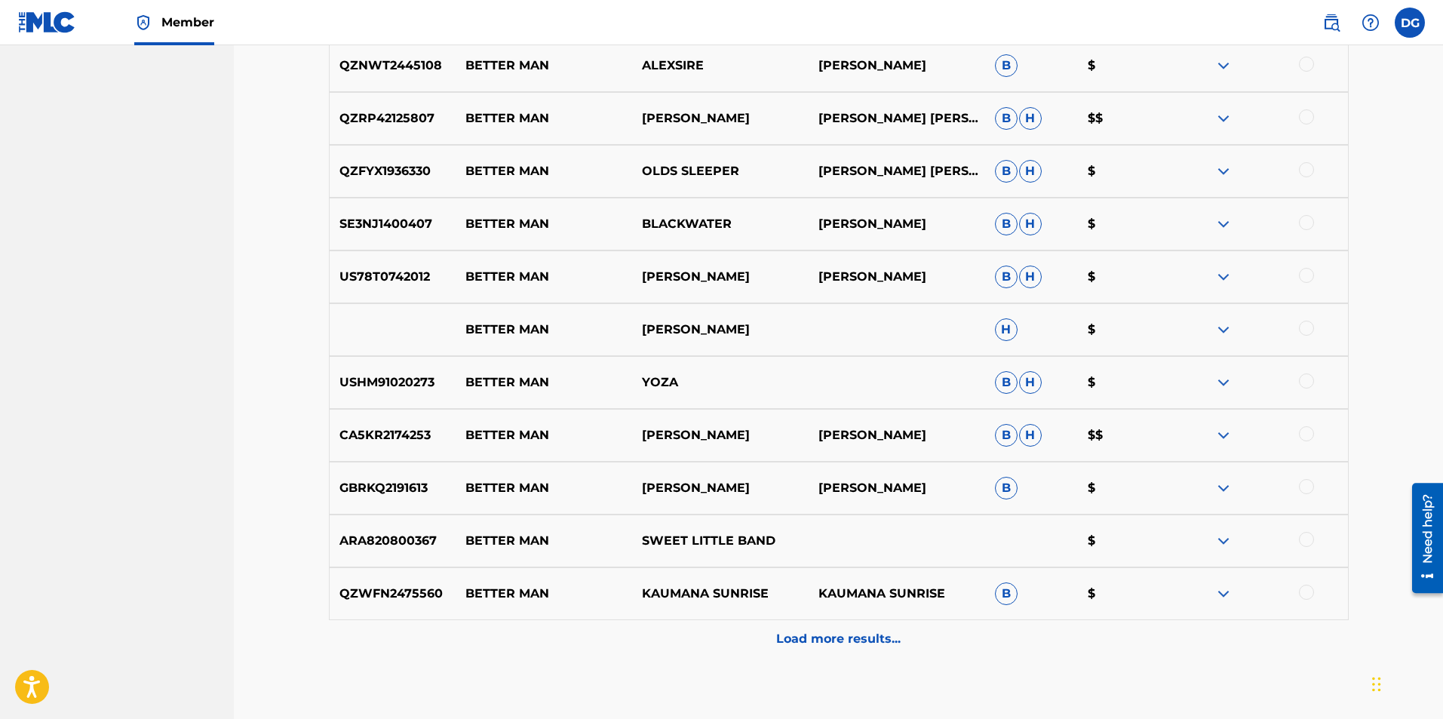
scroll to position [1103, 0]
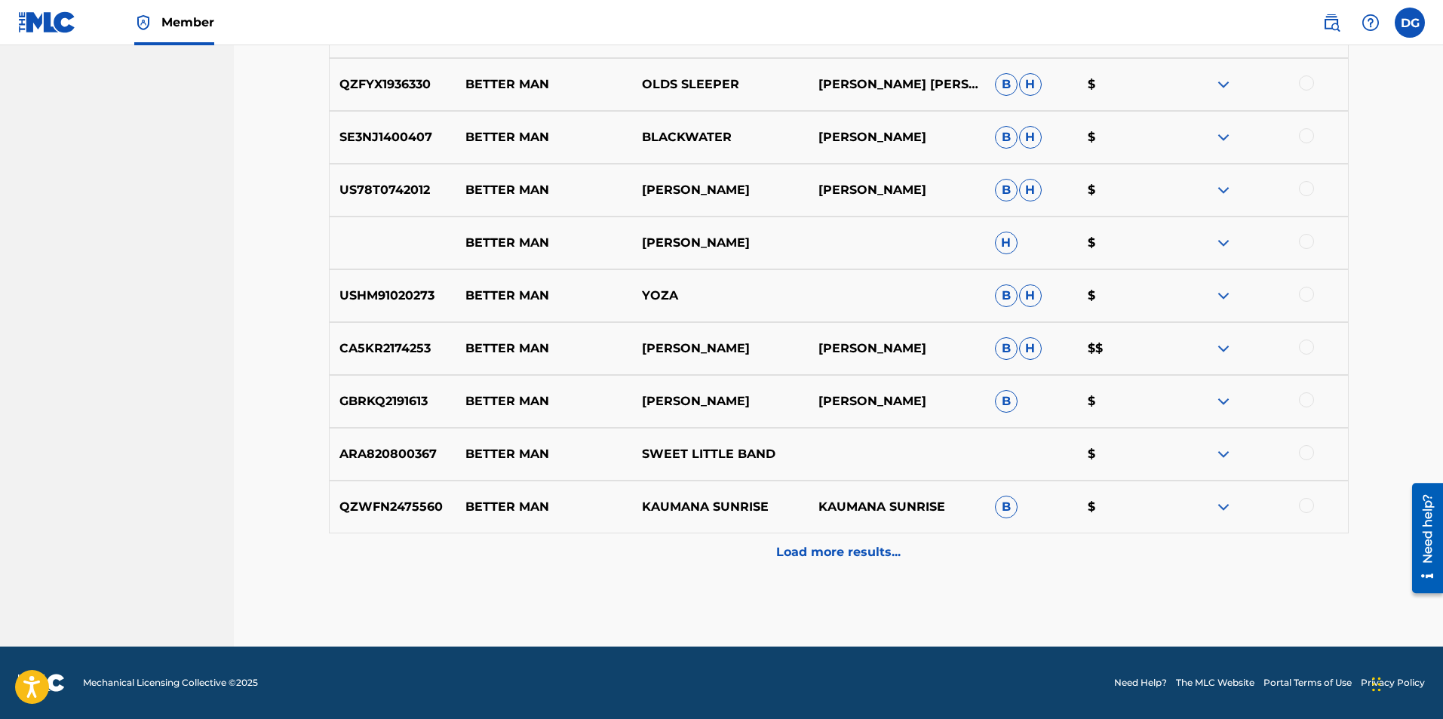
click at [848, 549] on p "Load more results..." at bounding box center [838, 552] width 124 height 18
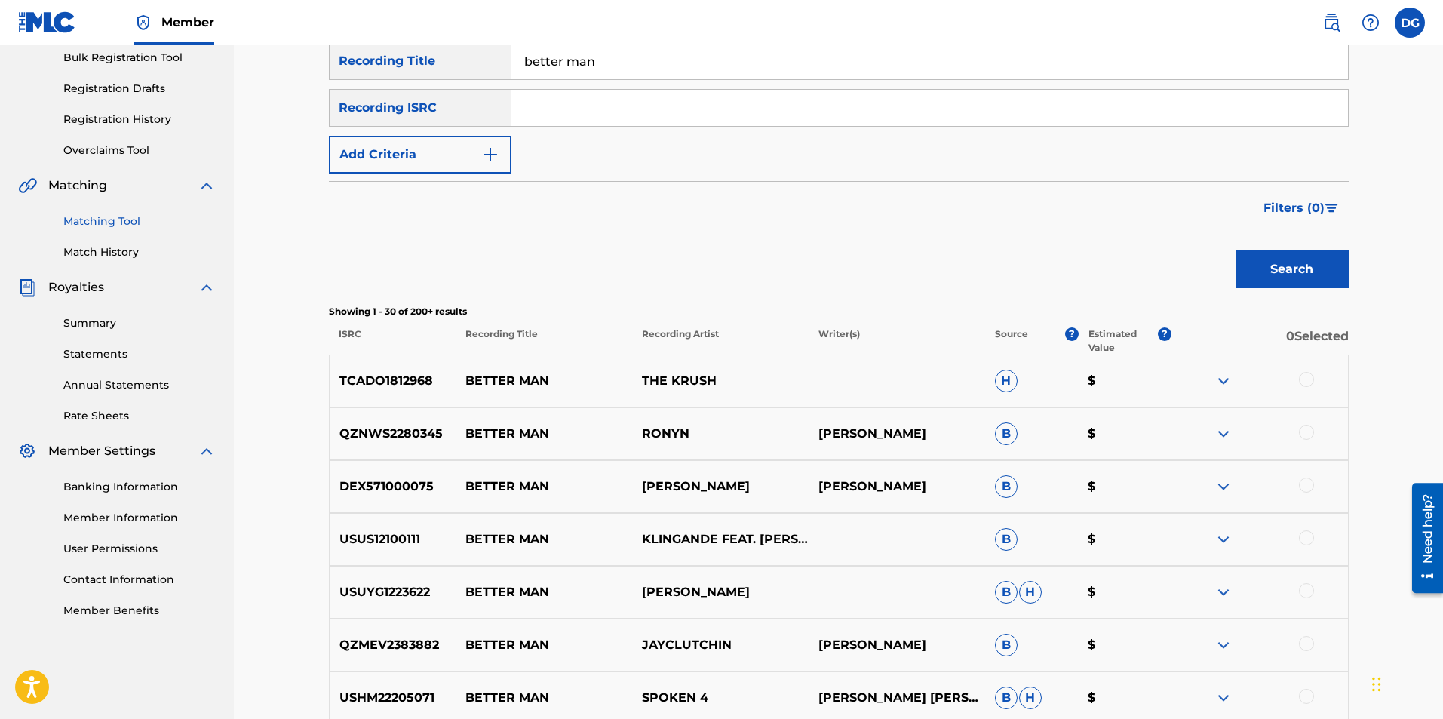
scroll to position [225, 0]
click at [492, 158] on img "Search Form" at bounding box center [490, 155] width 18 height 18
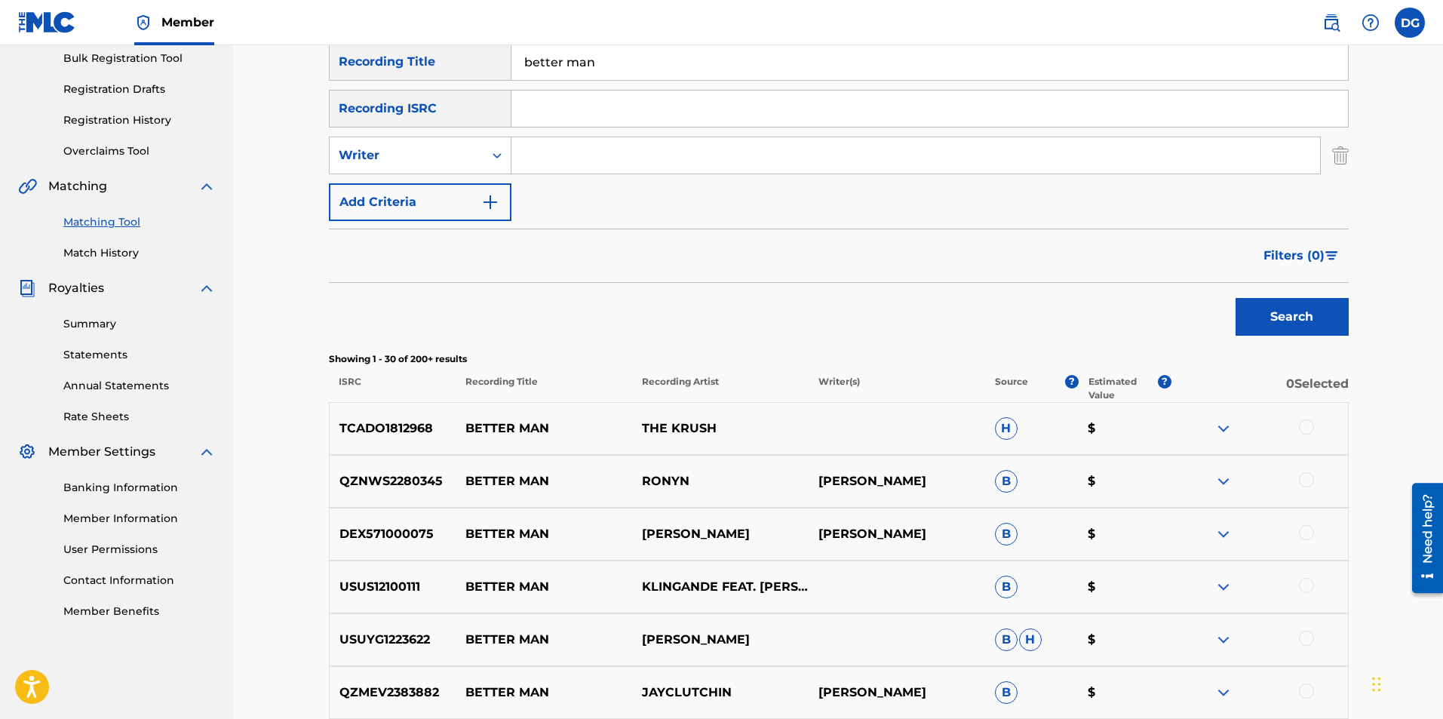
click at [600, 158] on input "Search Form" at bounding box center [915, 155] width 808 height 36
type input "robert sanders"
click at [1235, 298] on button "Search" at bounding box center [1291, 317] width 113 height 38
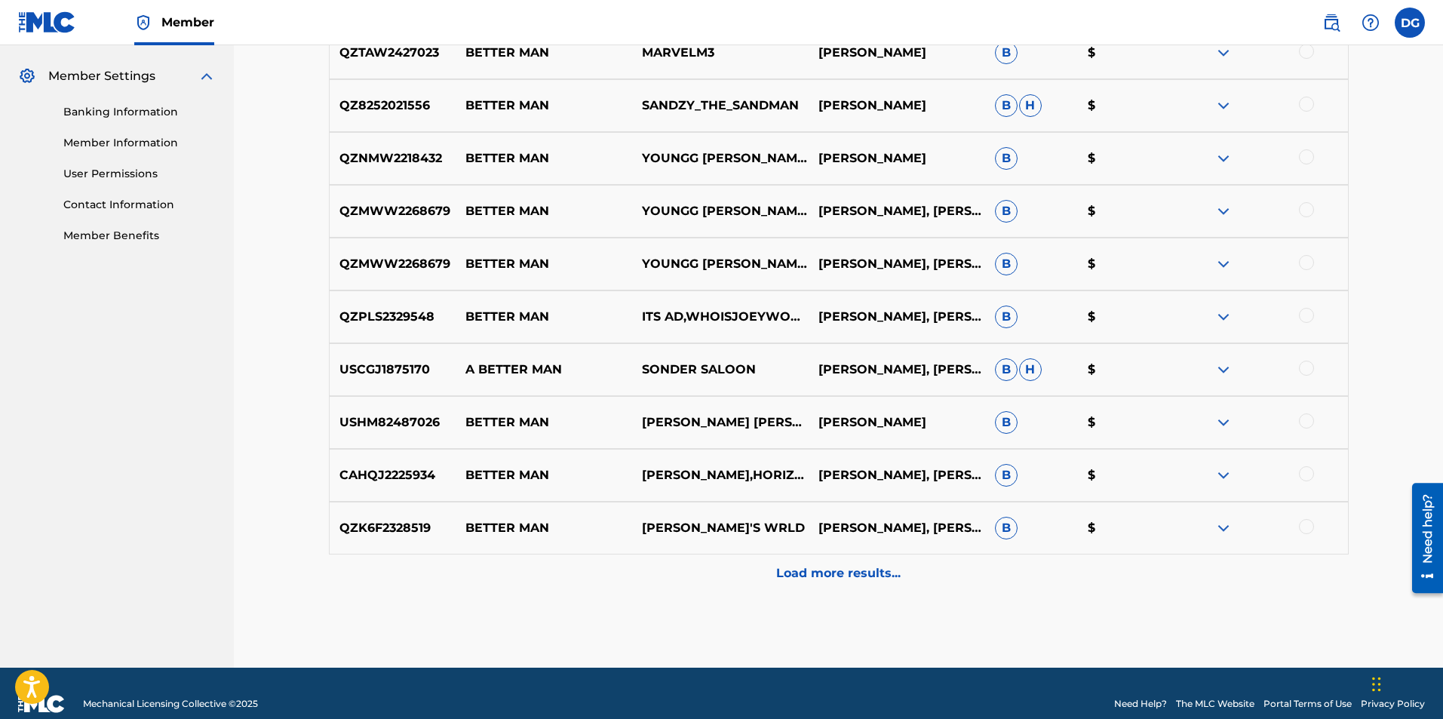
click at [875, 569] on p "Load more results..." at bounding box center [838, 573] width 124 height 18
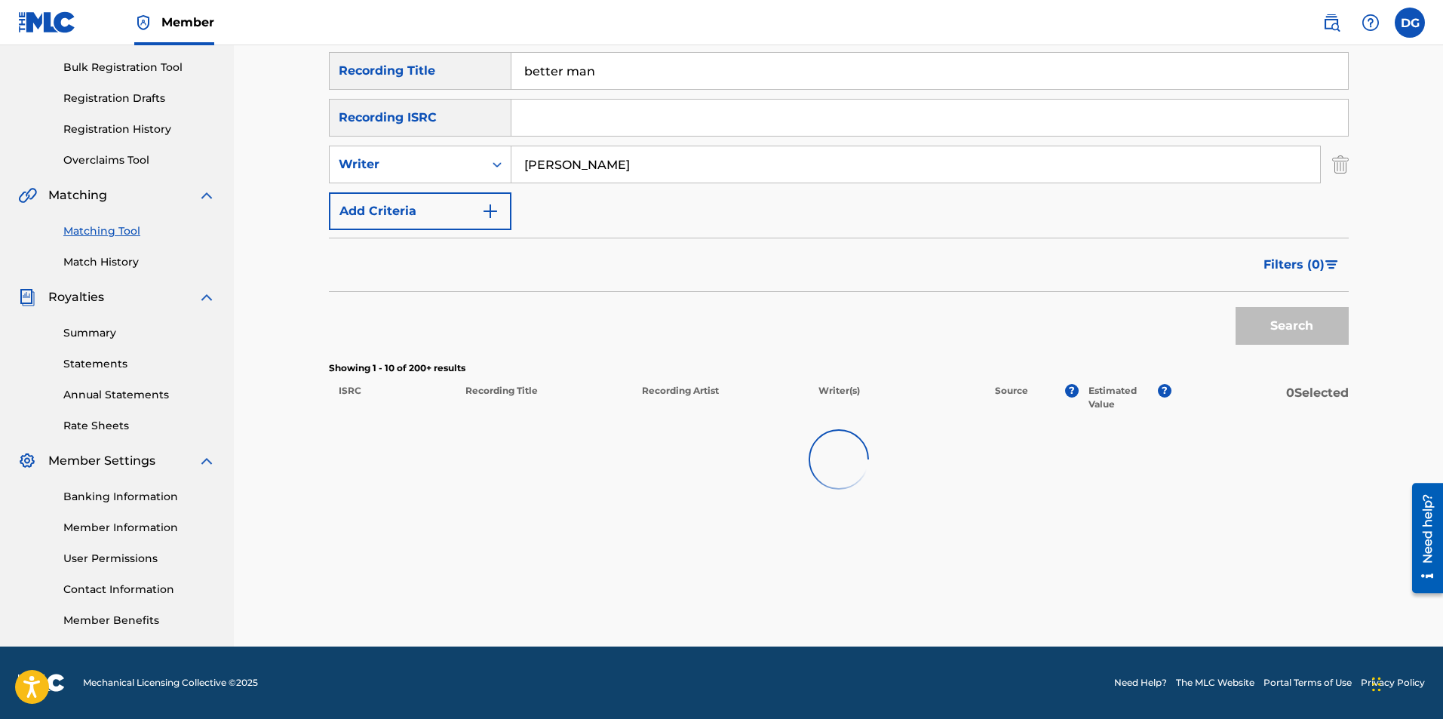
scroll to position [601, 0]
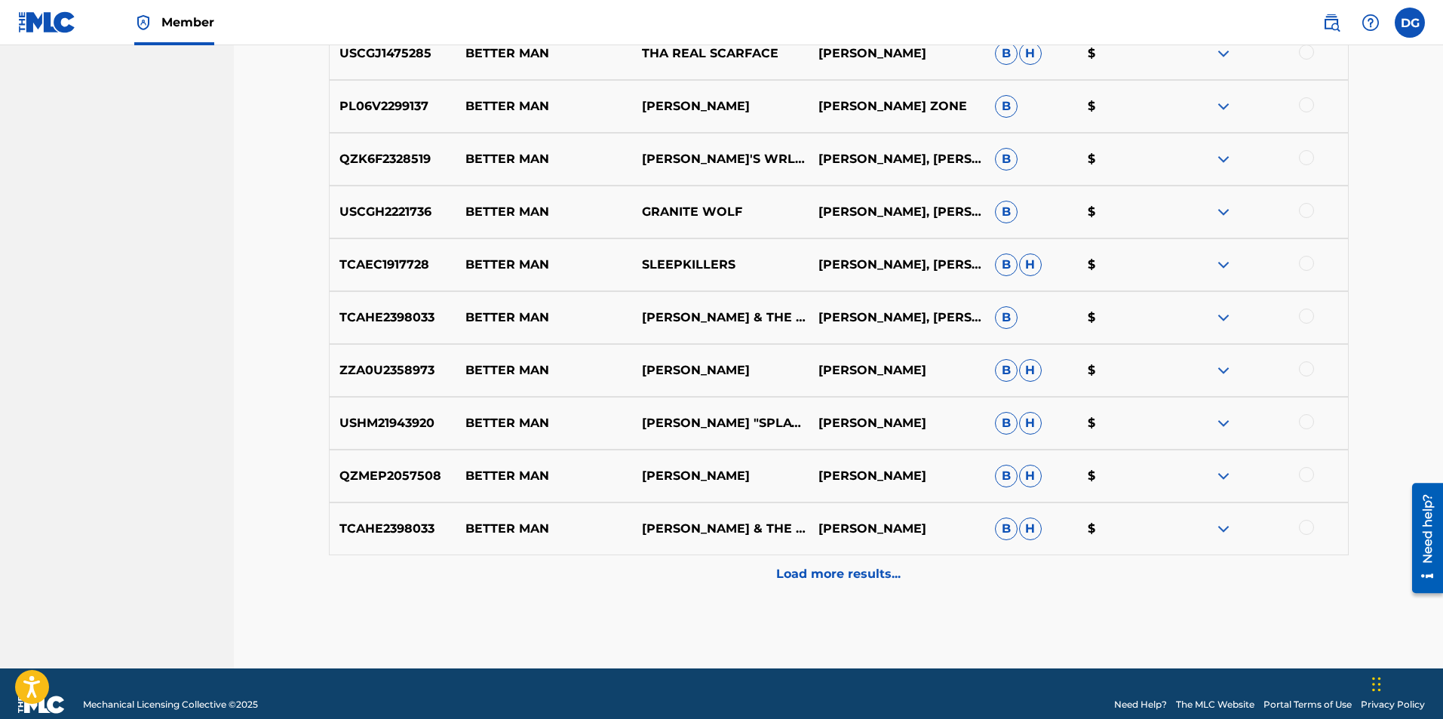
click at [851, 572] on p "Load more results..." at bounding box center [838, 574] width 124 height 18
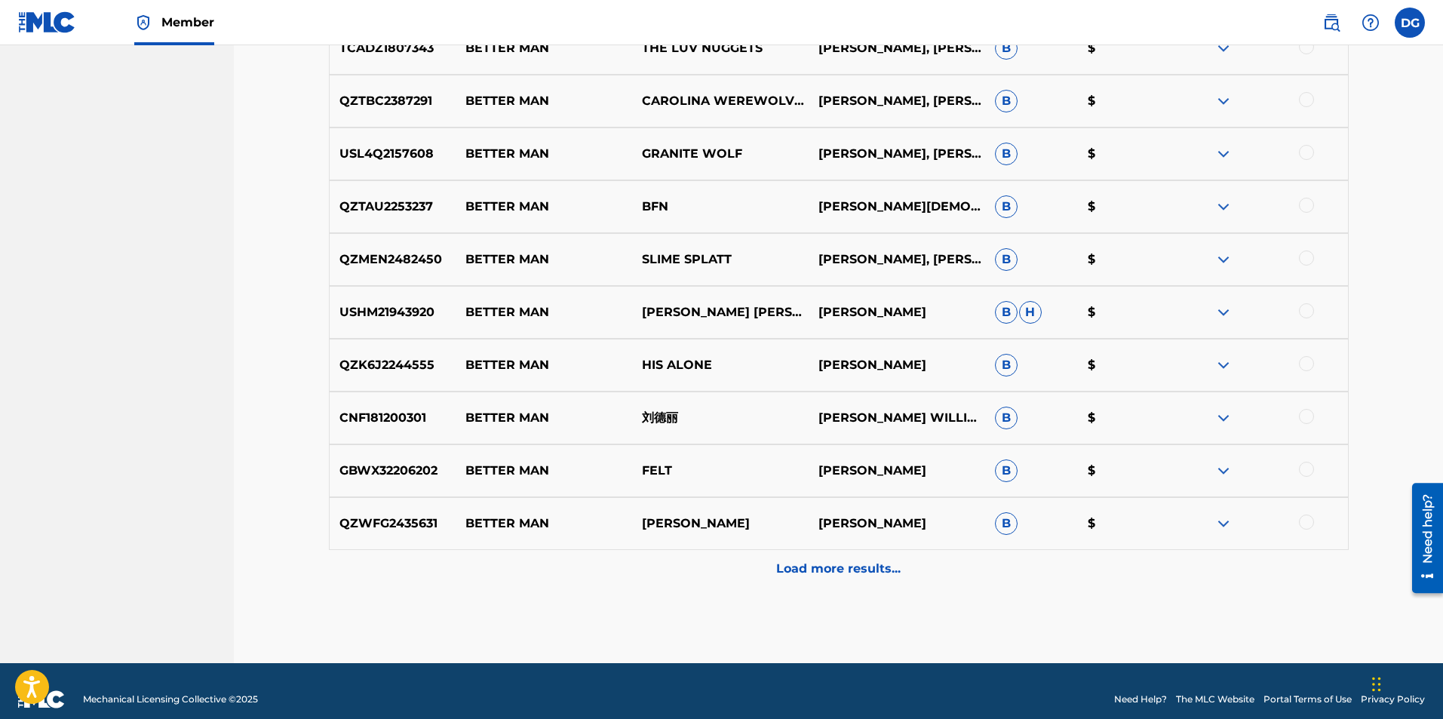
scroll to position [1678, 0]
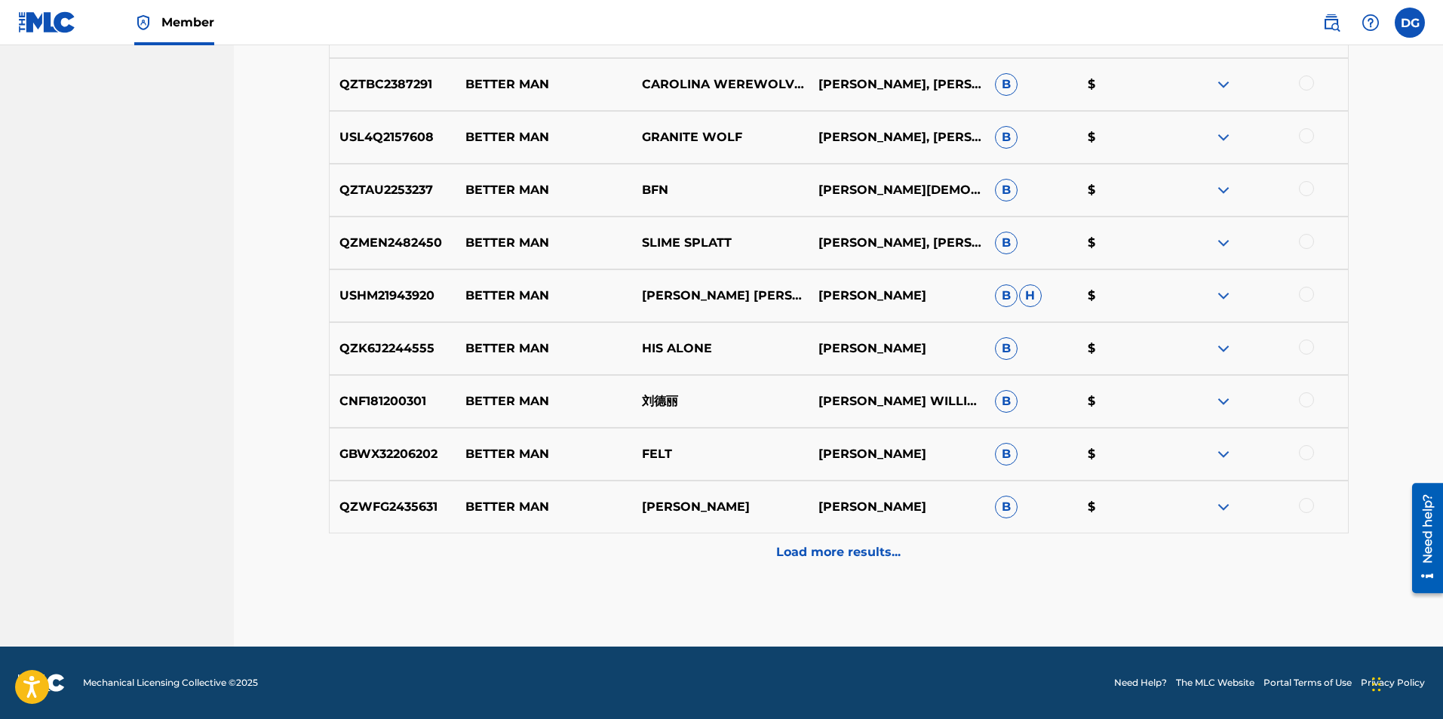
click at [882, 551] on p "Load more results..." at bounding box center [838, 552] width 124 height 18
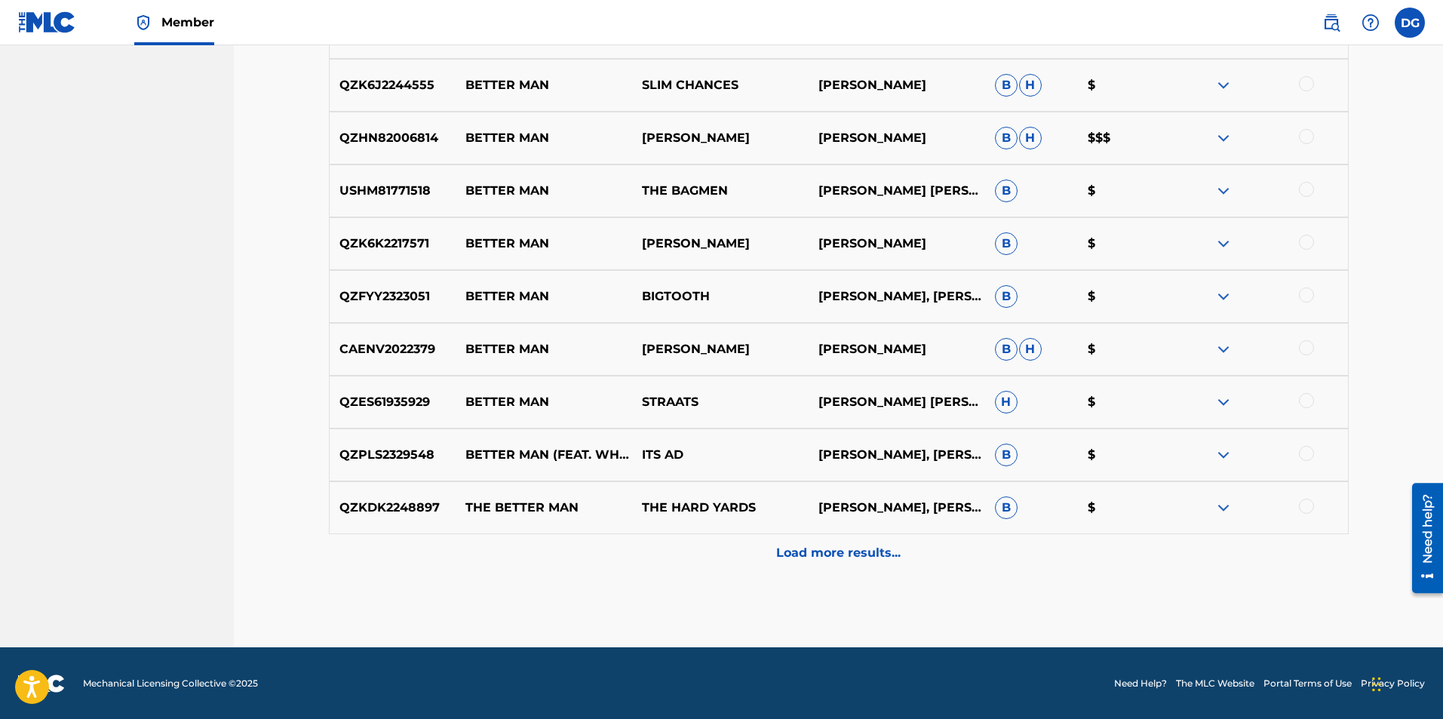
click at [888, 553] on p "Load more results..." at bounding box center [838, 553] width 124 height 18
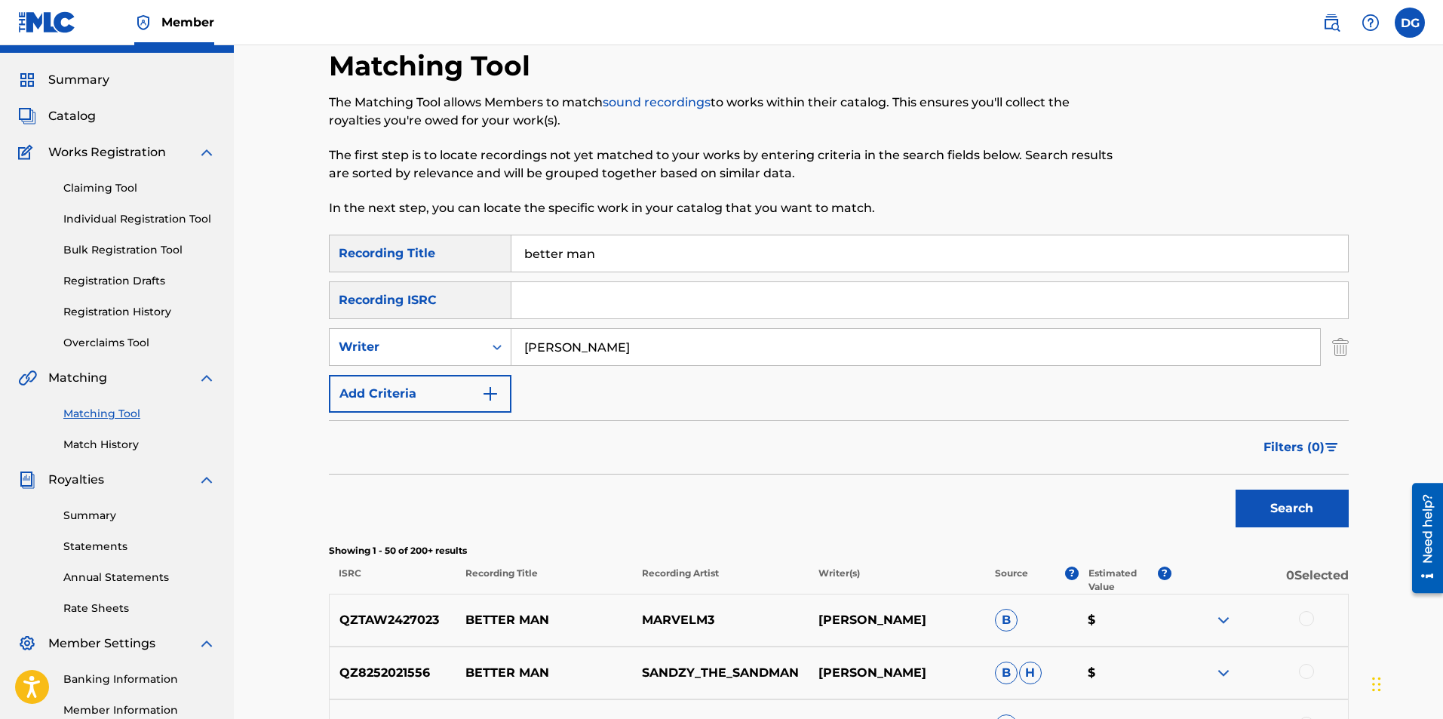
scroll to position [0, 0]
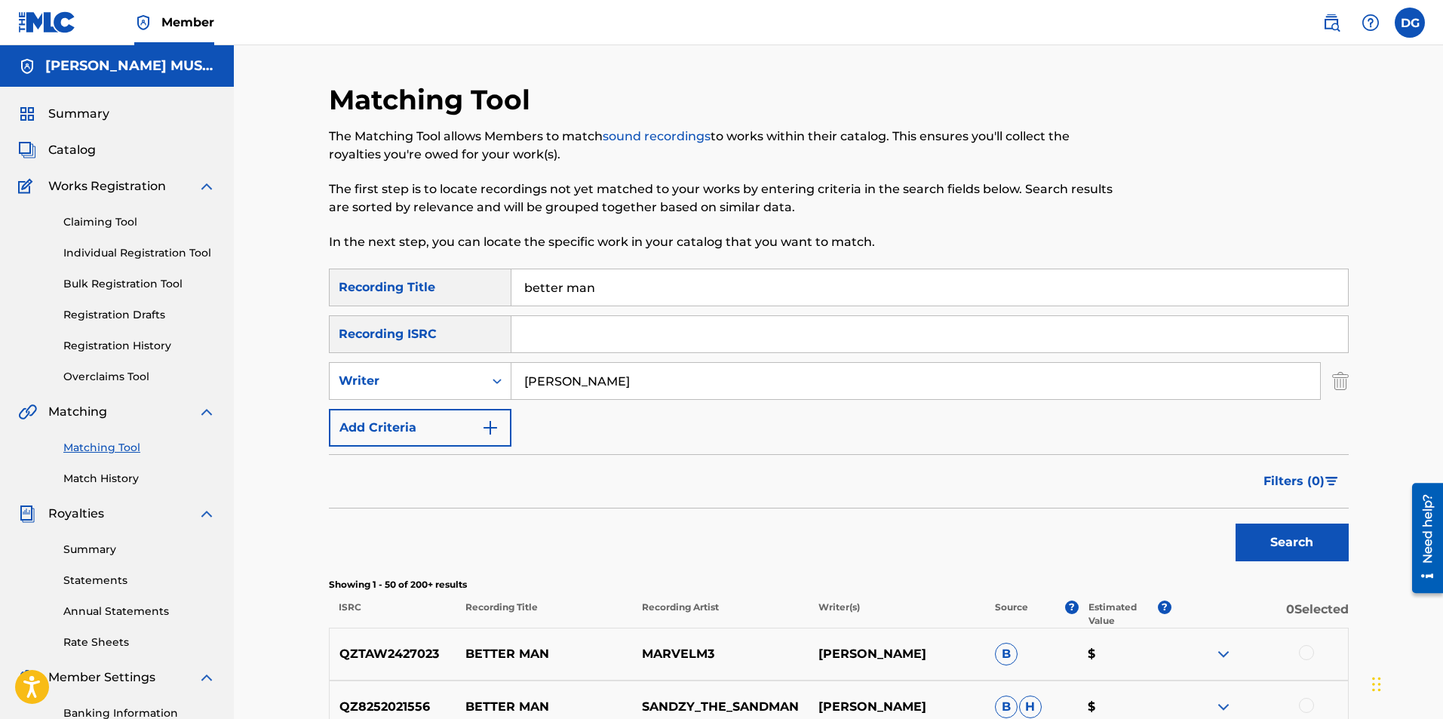
click at [131, 223] on link "Claiming Tool" at bounding box center [139, 222] width 152 height 16
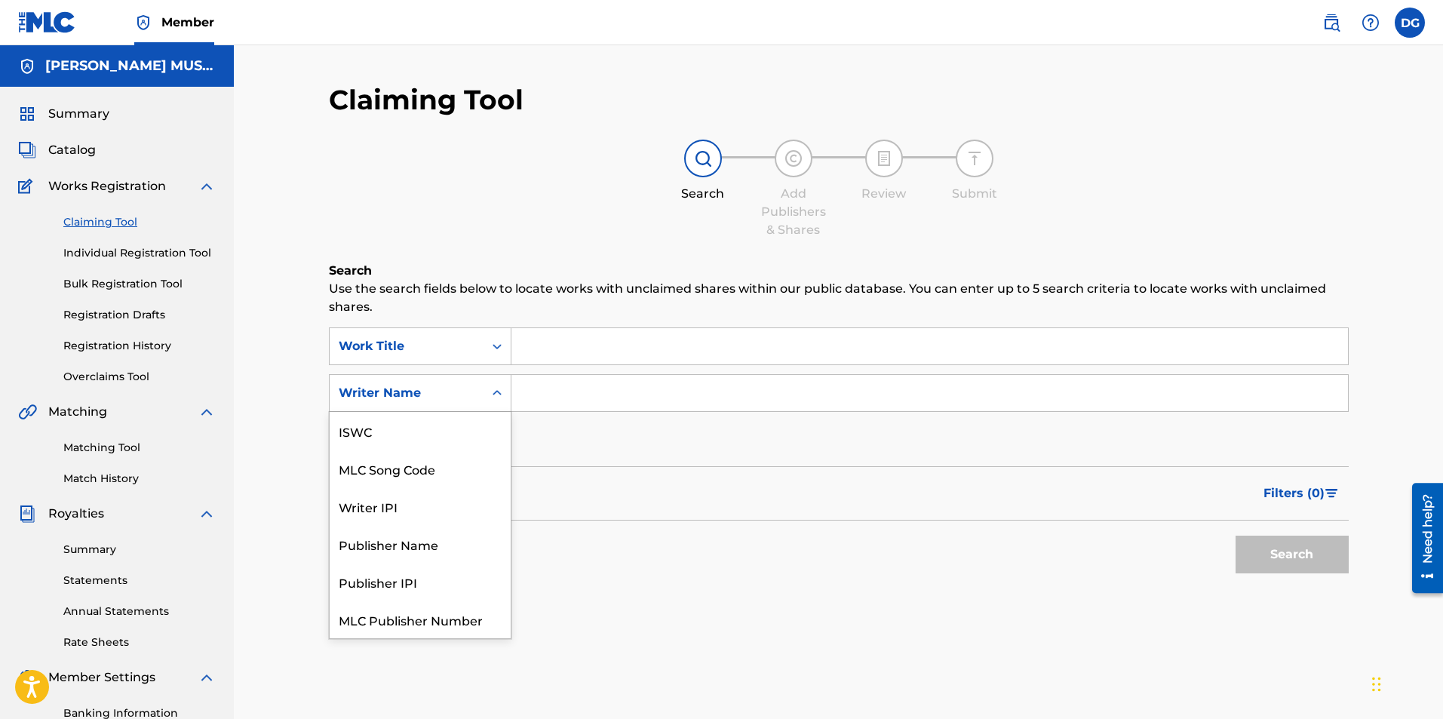
click at [409, 394] on div "Writer Name" at bounding box center [407, 393] width 136 height 18
click at [431, 511] on div "Publisher Name" at bounding box center [420, 506] width 181 height 38
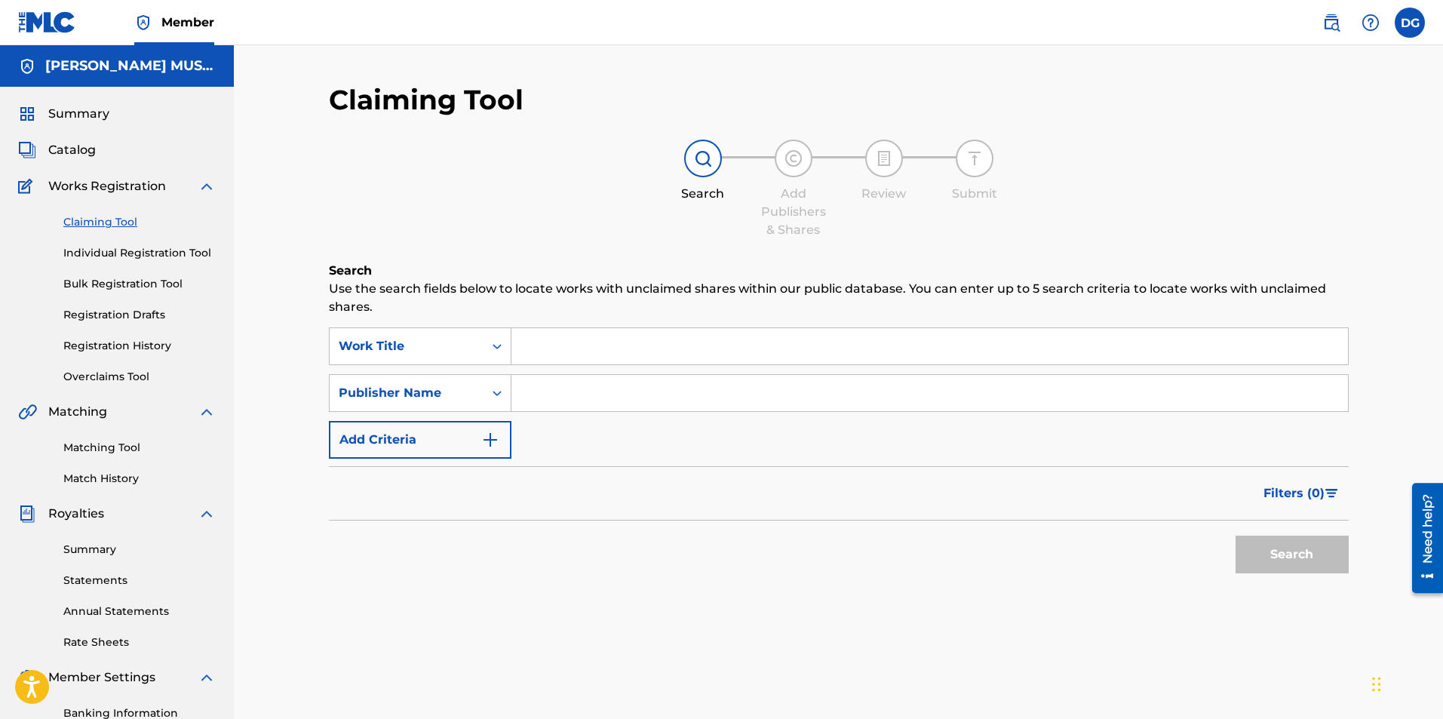
click at [541, 400] on input "Search Form" at bounding box center [929, 393] width 836 height 36
type input "CD Baby"
click at [547, 357] on input "Search Form" at bounding box center [929, 346] width 836 height 36
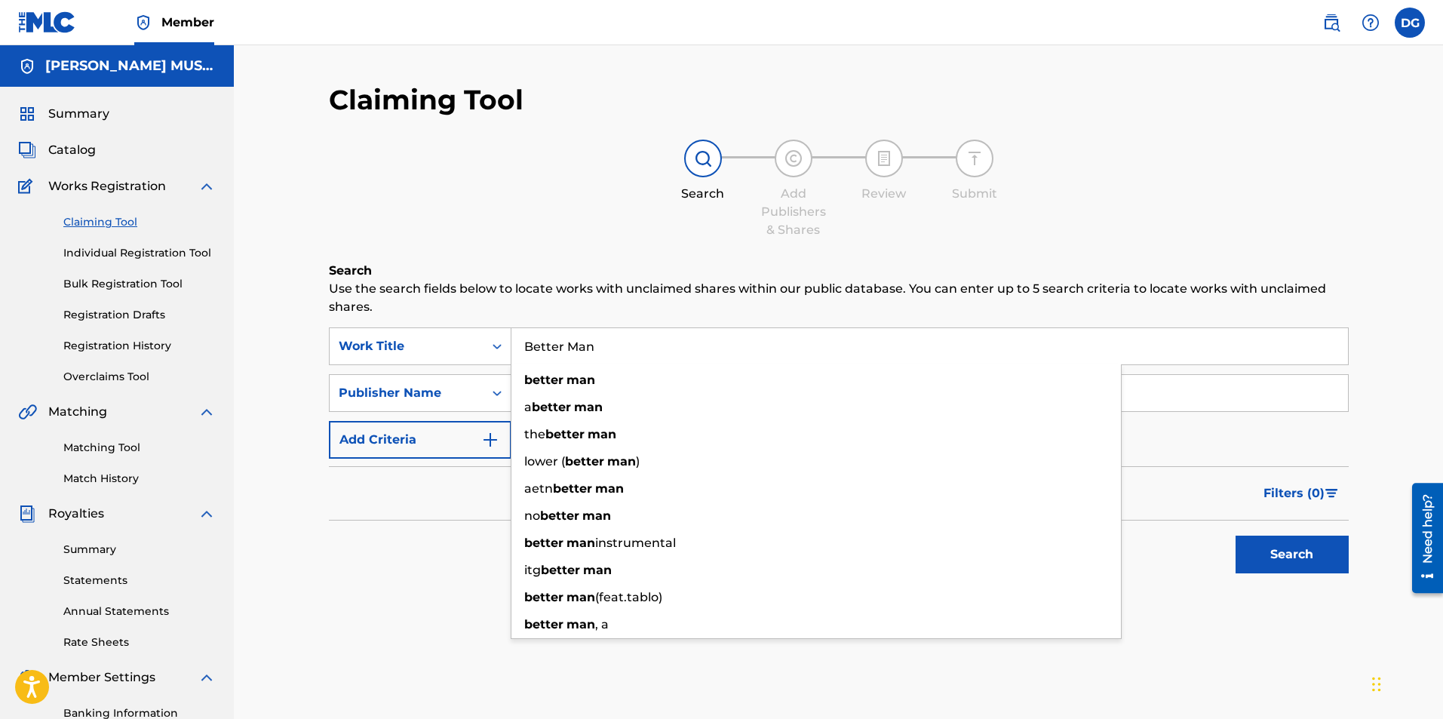
type input "Better Man"
click at [1235, 535] on button "Search" at bounding box center [1291, 554] width 113 height 38
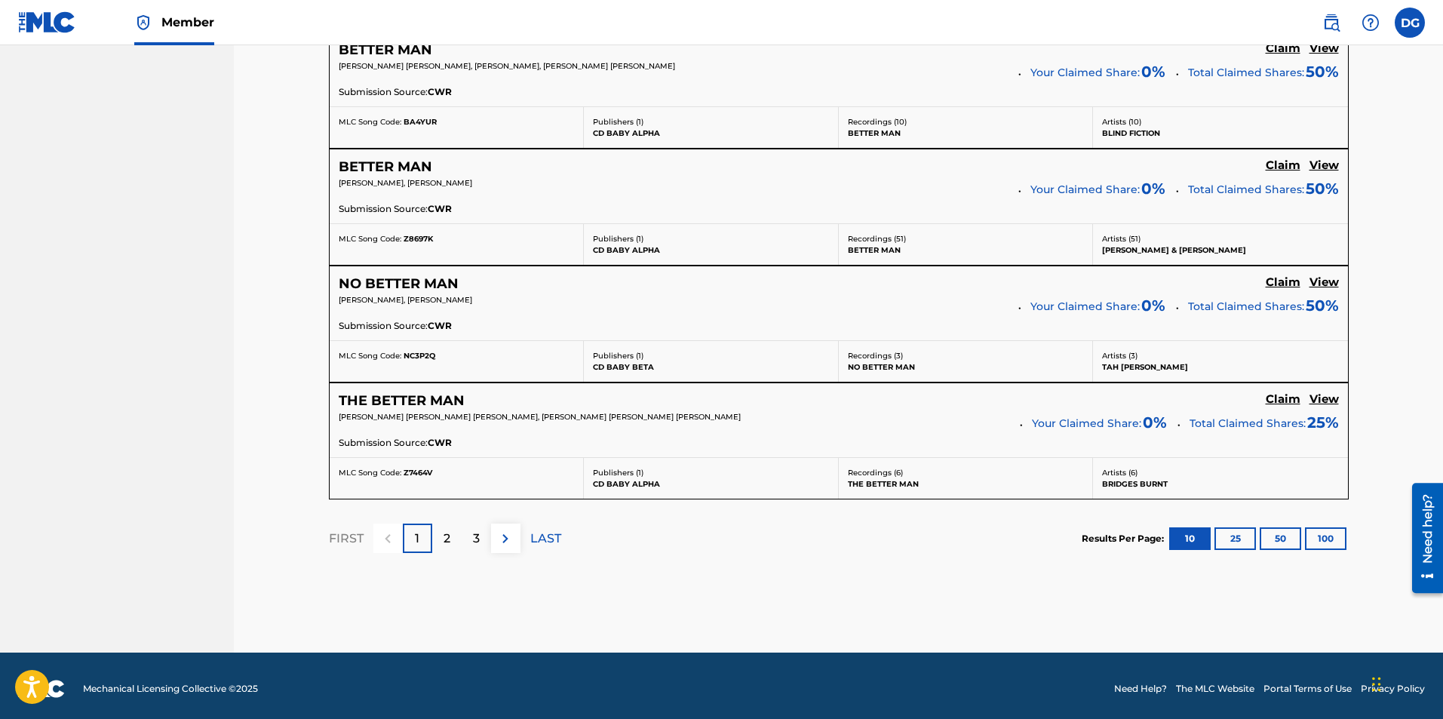
scroll to position [1278, 0]
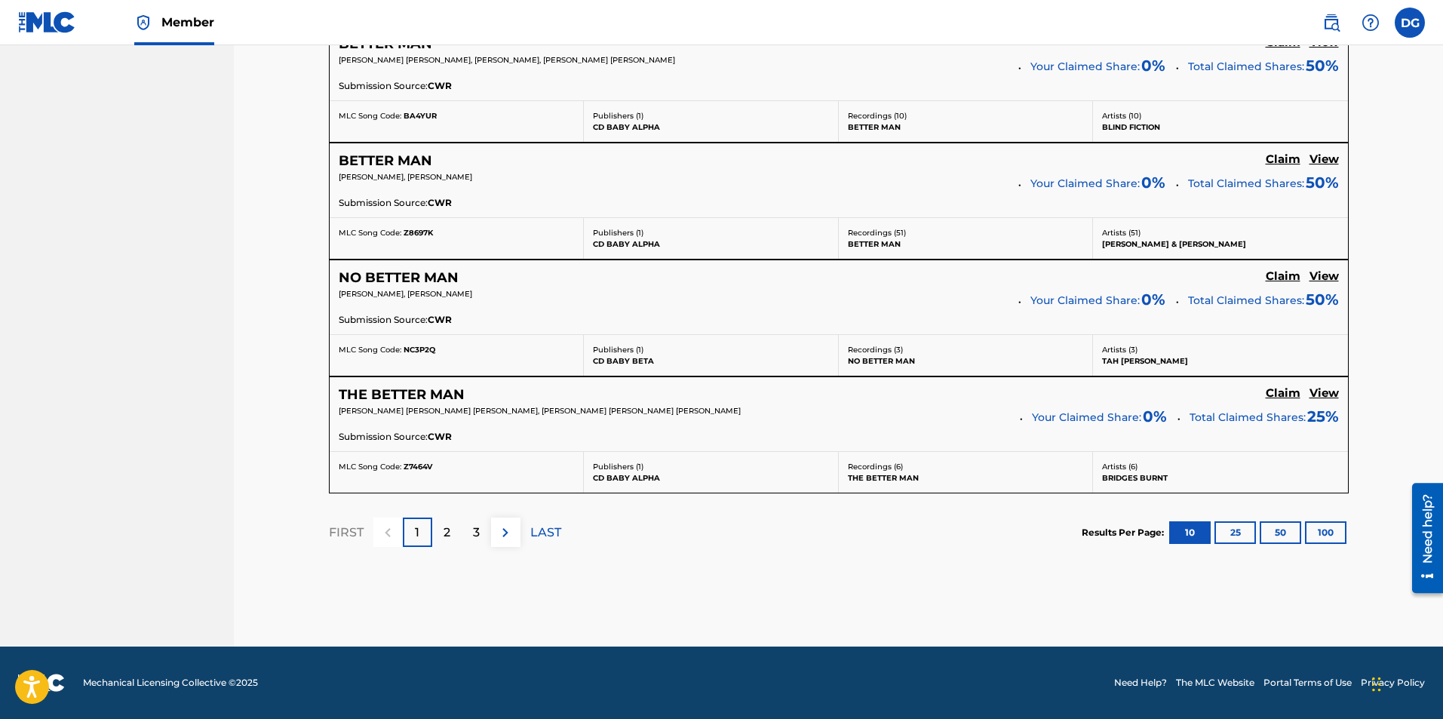
click at [1283, 536] on button "50" at bounding box center [1279, 532] width 41 height 23
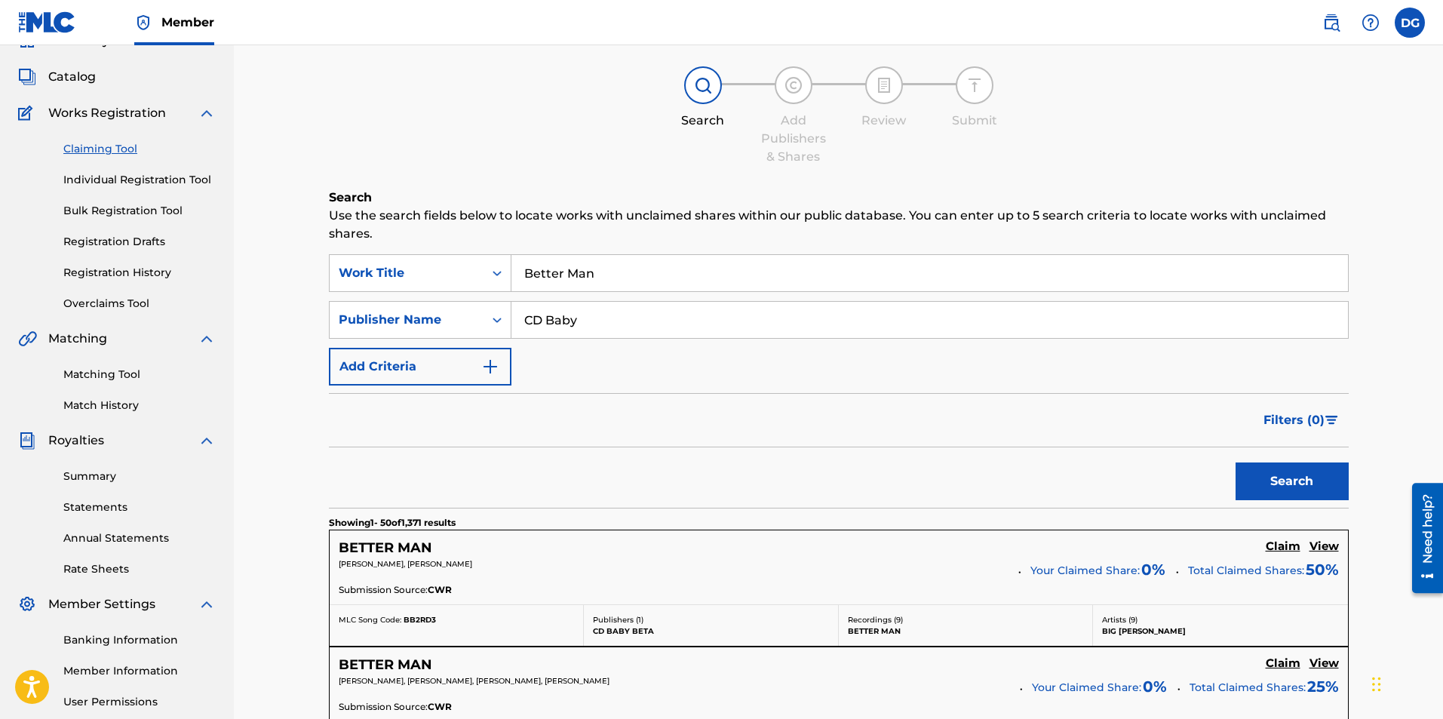
scroll to position [72, 0]
click at [386, 370] on button "Add Criteria" at bounding box center [420, 367] width 182 height 38
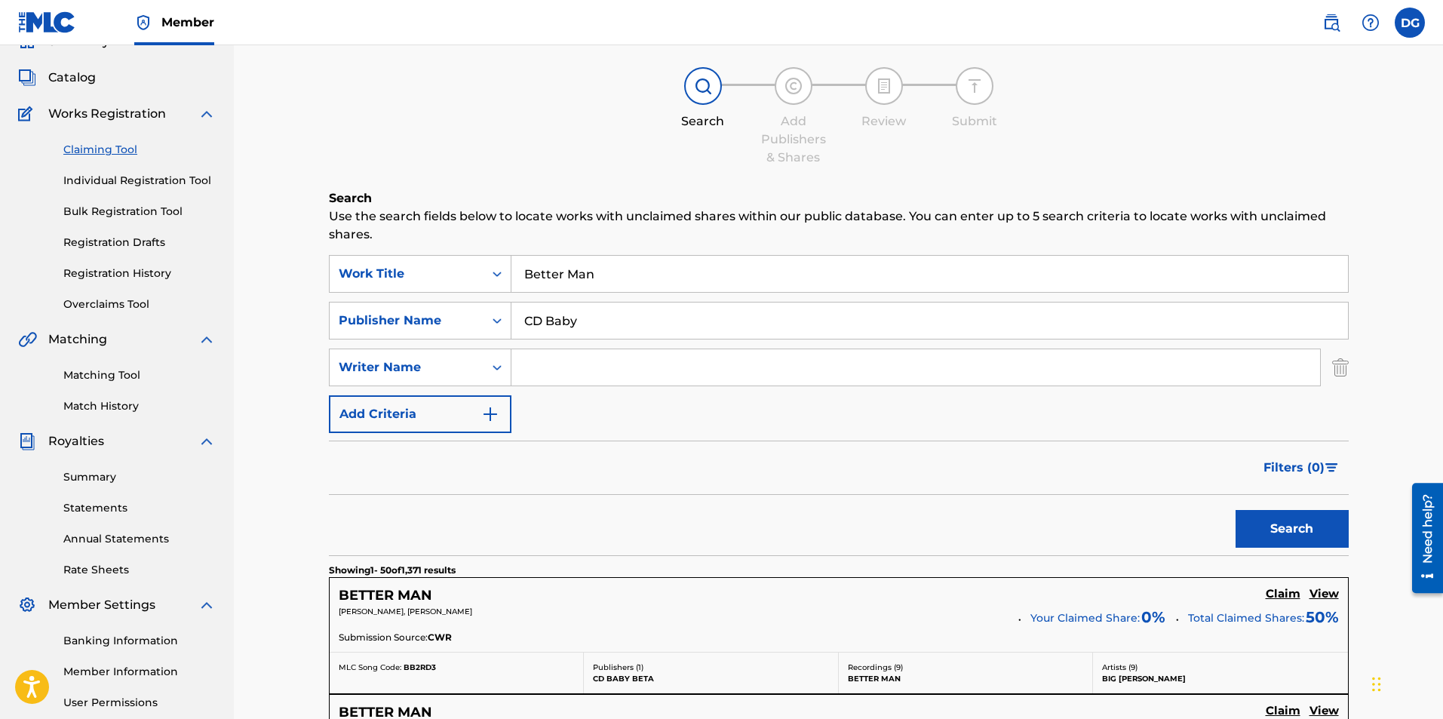
click at [616, 367] on input "Search Form" at bounding box center [915, 367] width 808 height 36
type input "r"
click at [1235, 510] on button "Search" at bounding box center [1291, 529] width 113 height 38
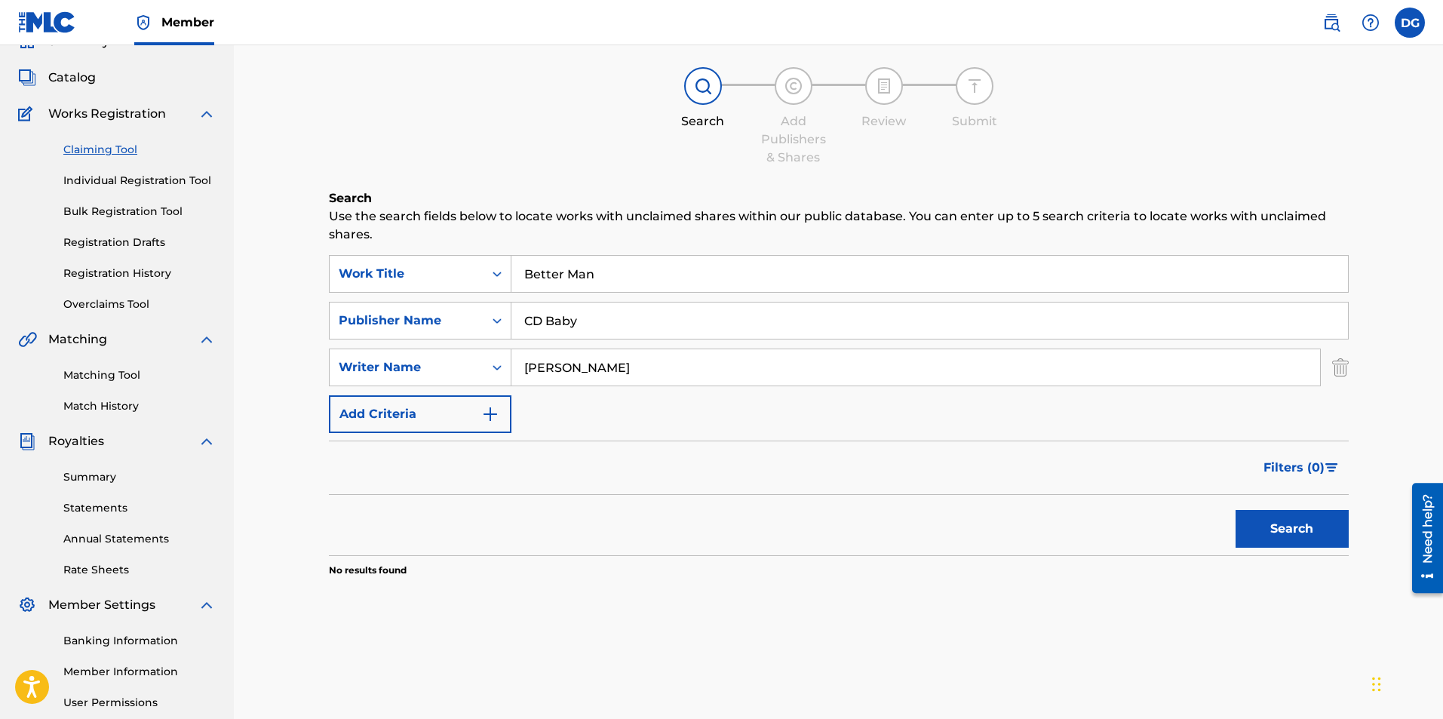
click at [567, 369] on input "denise gentilini" at bounding box center [915, 367] width 808 height 36
click at [1235, 510] on button "Search" at bounding box center [1291, 529] width 113 height 38
drag, startPoint x: 627, startPoint y: 368, endPoint x: 451, endPoint y: 374, distance: 176.6
click at [451, 374] on div "SearchWithCriteria55d8a50c-c18f-4234-aa22-69e405f4feb6 Writer Name denise f gen…" at bounding box center [838, 367] width 1019 height 38
click at [1235, 510] on button "Search" at bounding box center [1291, 529] width 113 height 38
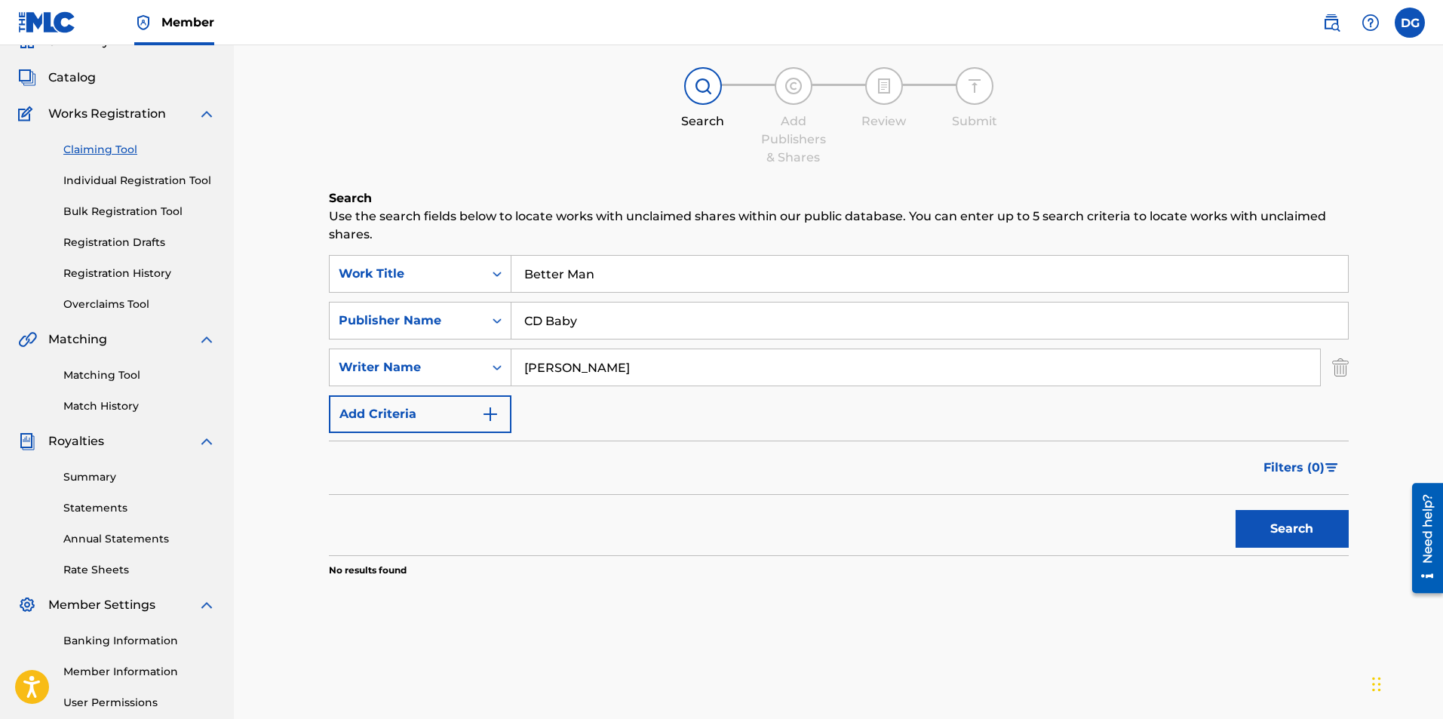
drag, startPoint x: 570, startPoint y: 363, endPoint x: 299, endPoint y: 356, distance: 271.5
click at [299, 356] on div "Claiming Tool Search Add Publishers & Shares Review Submit Search Use the searc…" at bounding box center [838, 381] width 1209 height 817
click at [1235, 510] on button "Search" at bounding box center [1291, 529] width 113 height 38
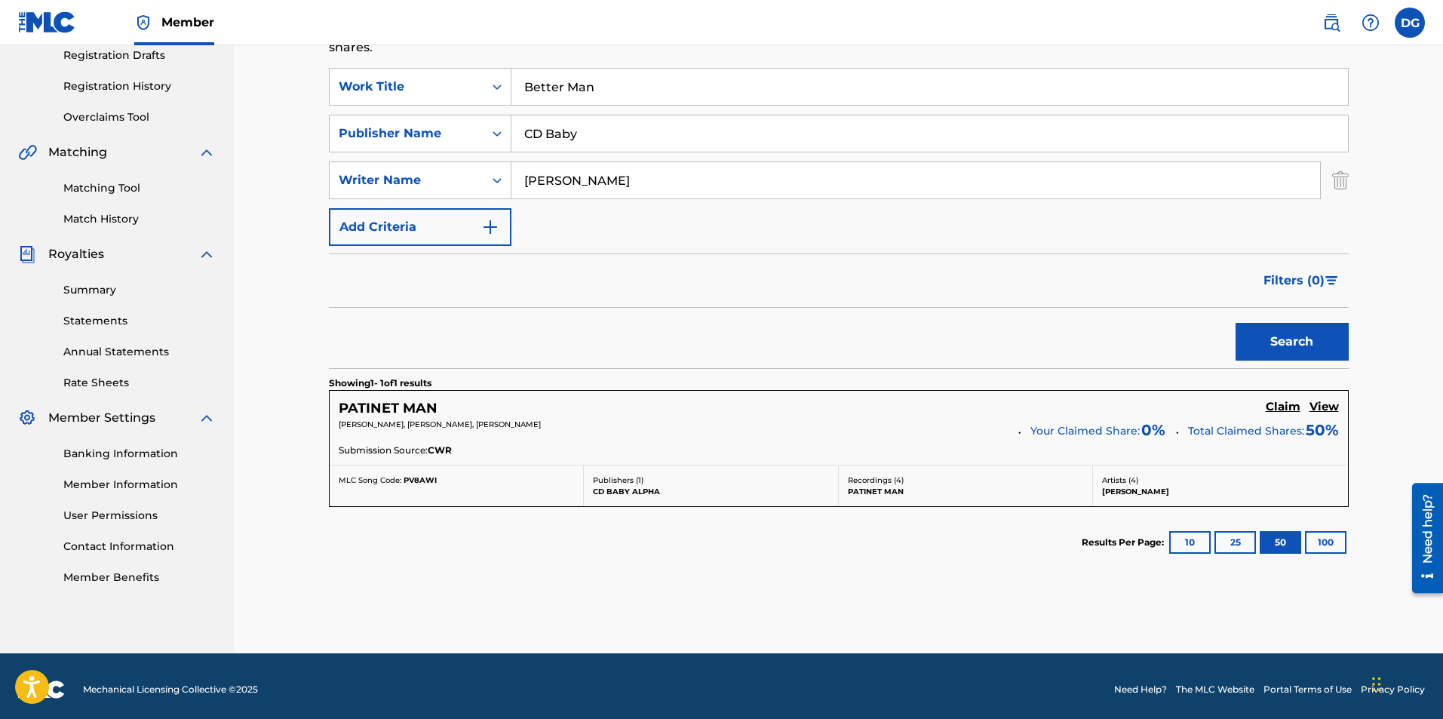
scroll to position [266, 0]
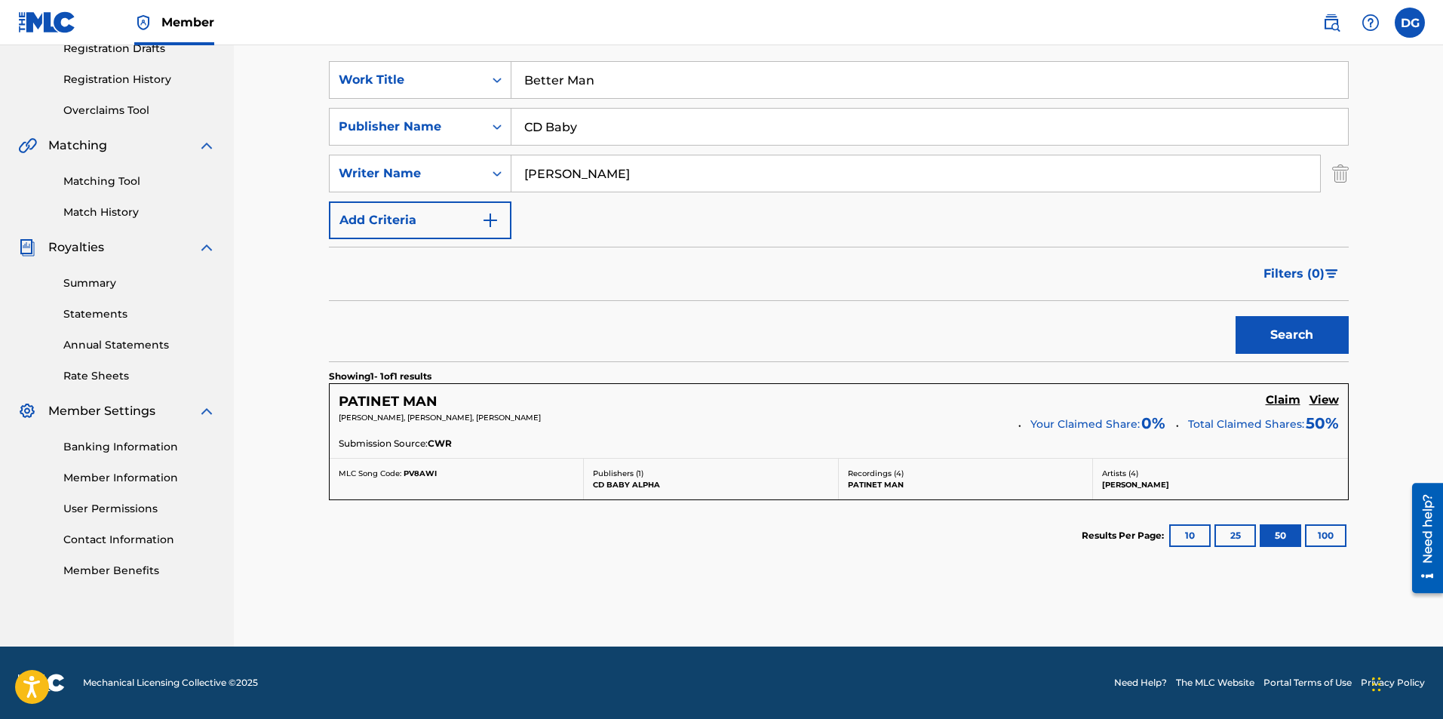
click at [565, 173] on input "robert sanders" at bounding box center [915, 173] width 808 height 36
type input "robert m sanders"
click at [1289, 346] on button "Search" at bounding box center [1291, 335] width 113 height 38
click at [407, 400] on h5 "PATINET MAN" at bounding box center [388, 401] width 99 height 17
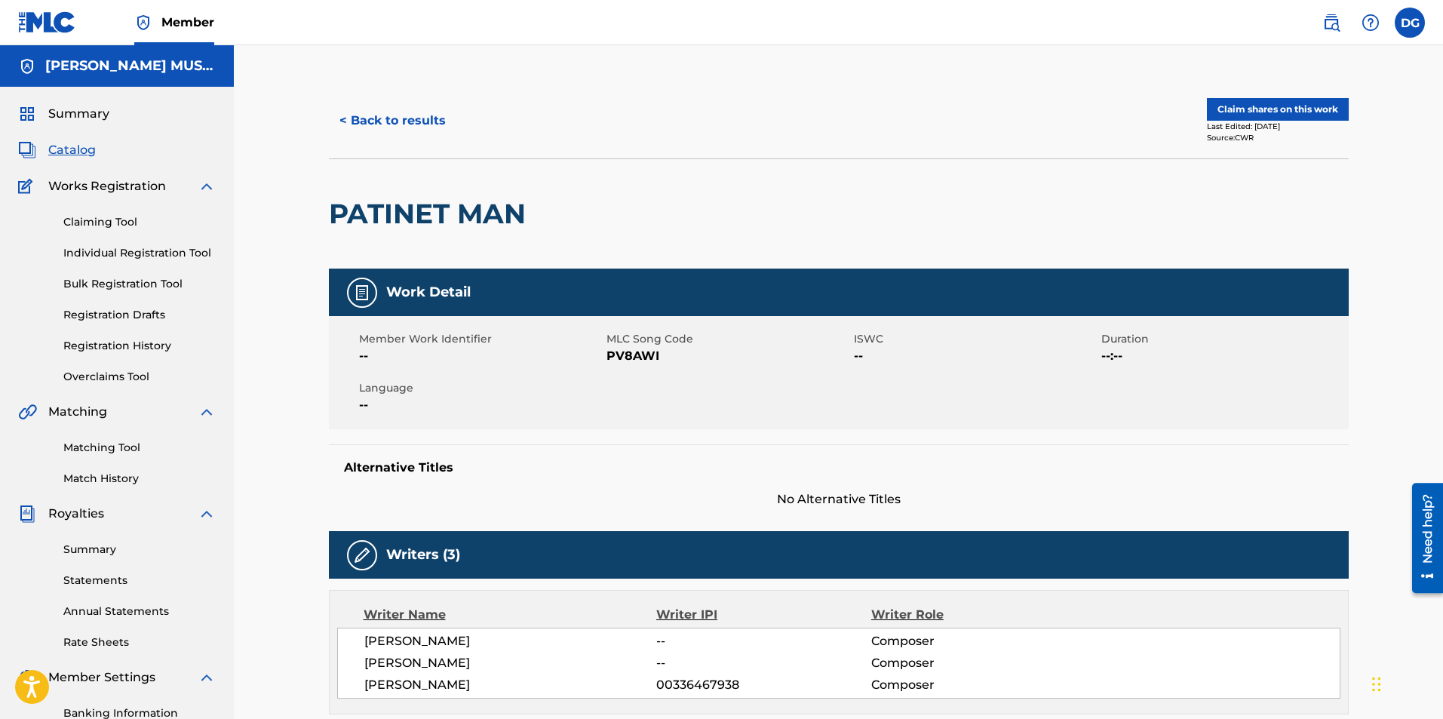
click at [75, 149] on span "Catalog" at bounding box center [72, 150] width 48 height 18
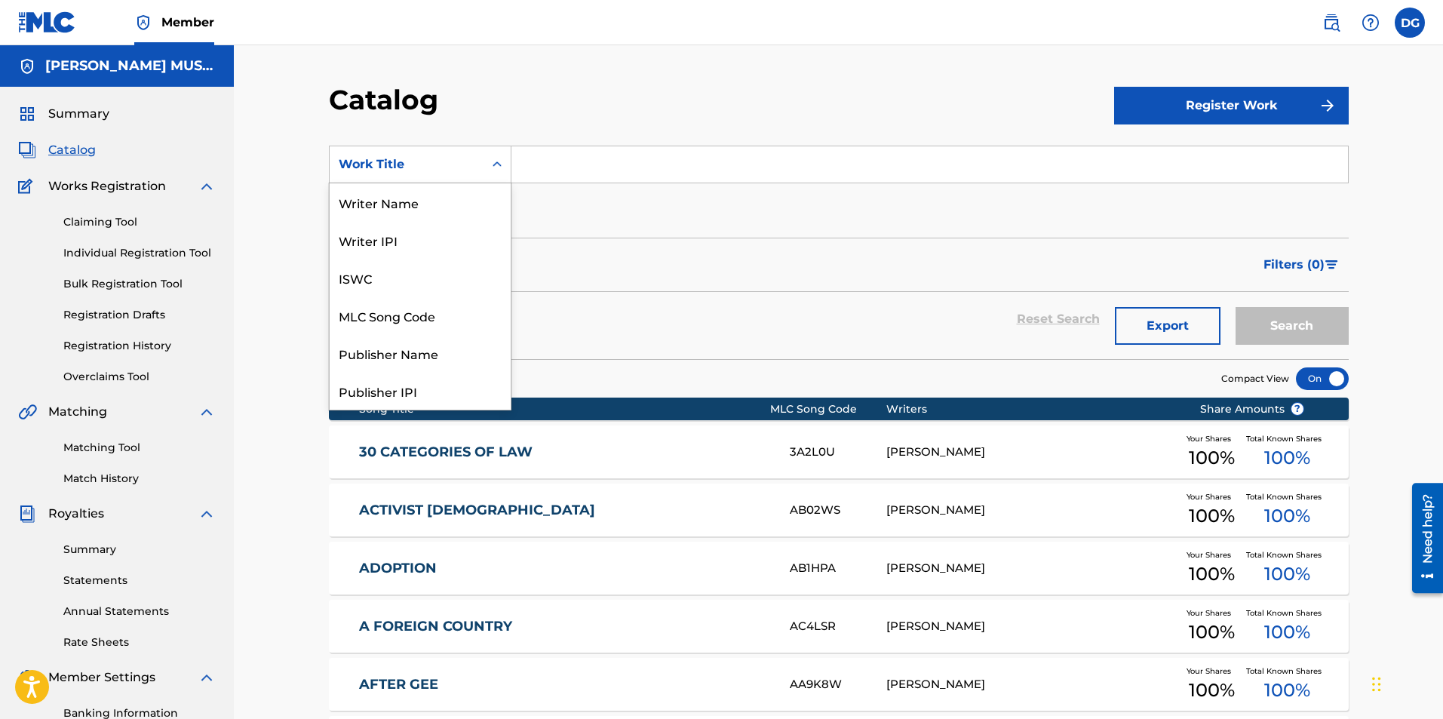
click at [455, 162] on div "Work Title" at bounding box center [407, 164] width 136 height 18
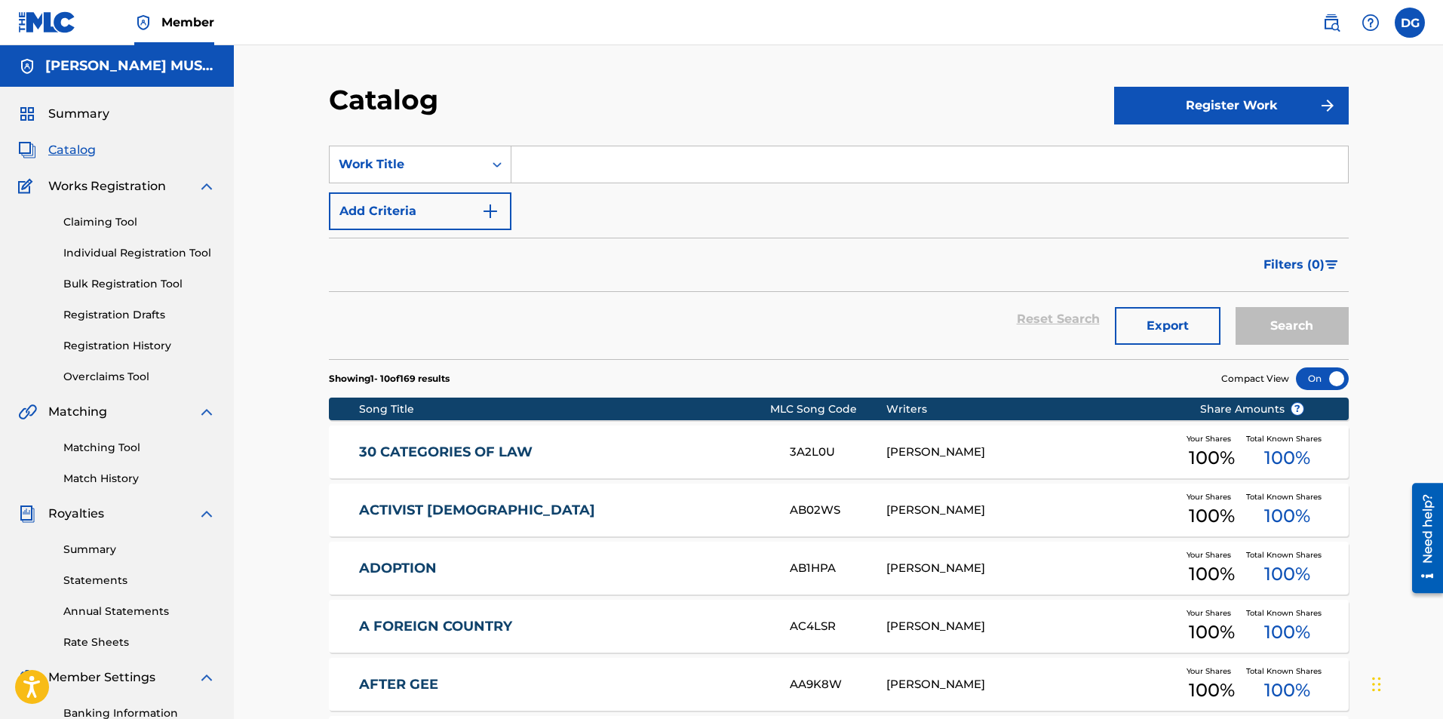
click at [455, 162] on div "Work Title" at bounding box center [407, 164] width 136 height 18
click at [1408, 20] on label at bounding box center [1409, 23] width 30 height 30
click at [1409, 23] on input "DG [PERSON_NAME] [EMAIL_ADDRESS][DOMAIN_NAME] Notification Preferences Profile …" at bounding box center [1409, 23] width 0 height 0
click at [1267, 211] on p "Log out" at bounding box center [1263, 214] width 35 height 14
click at [1409, 23] on input "DG [PERSON_NAME] [EMAIL_ADDRESS][DOMAIN_NAME] Notification Preferences Profile …" at bounding box center [1409, 23] width 0 height 0
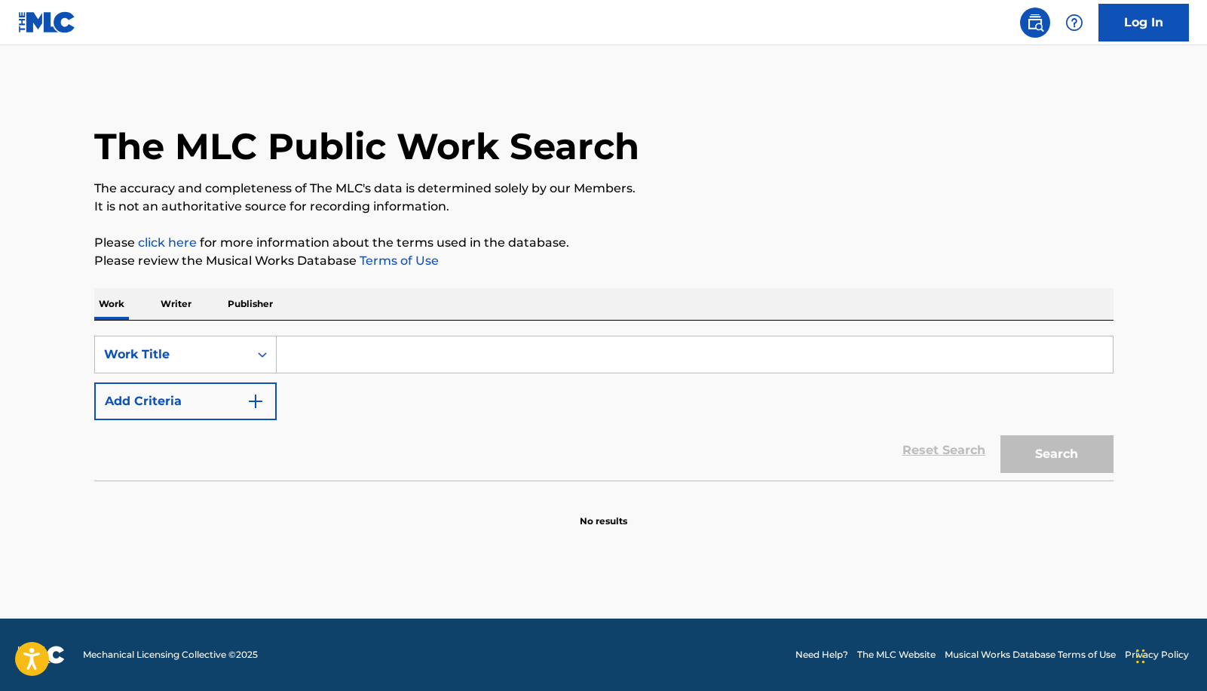
click at [346, 355] on input "Search Form" at bounding box center [695, 354] width 836 height 36
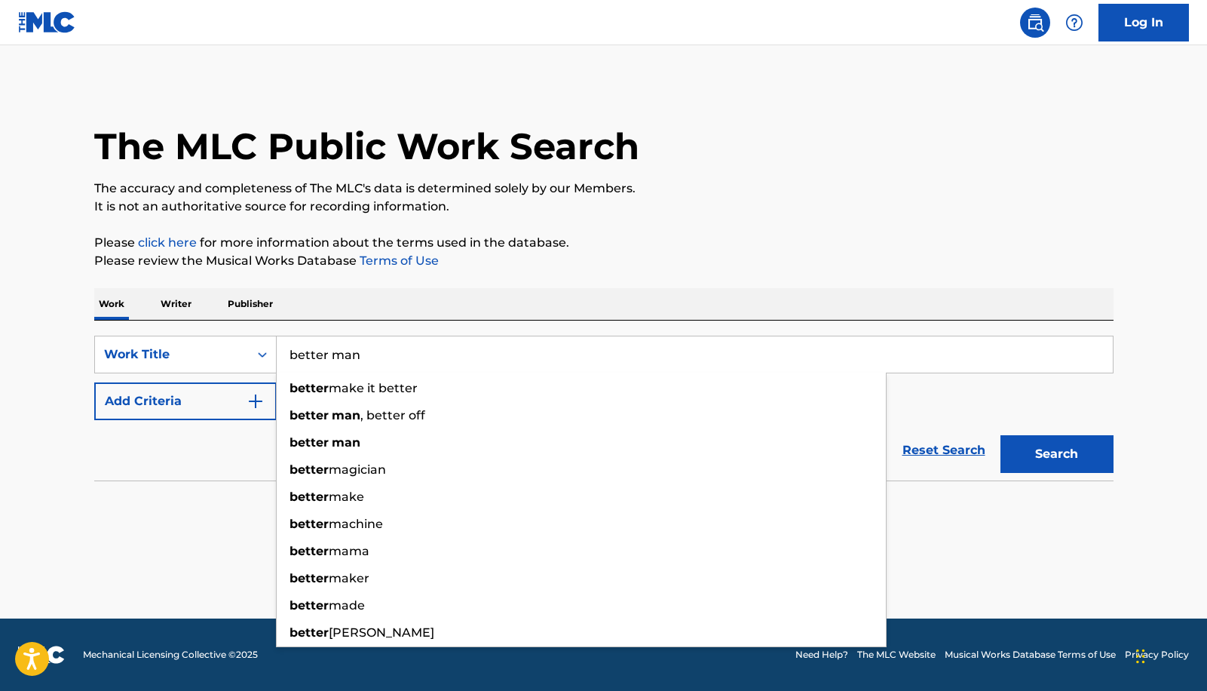
type input "better man"
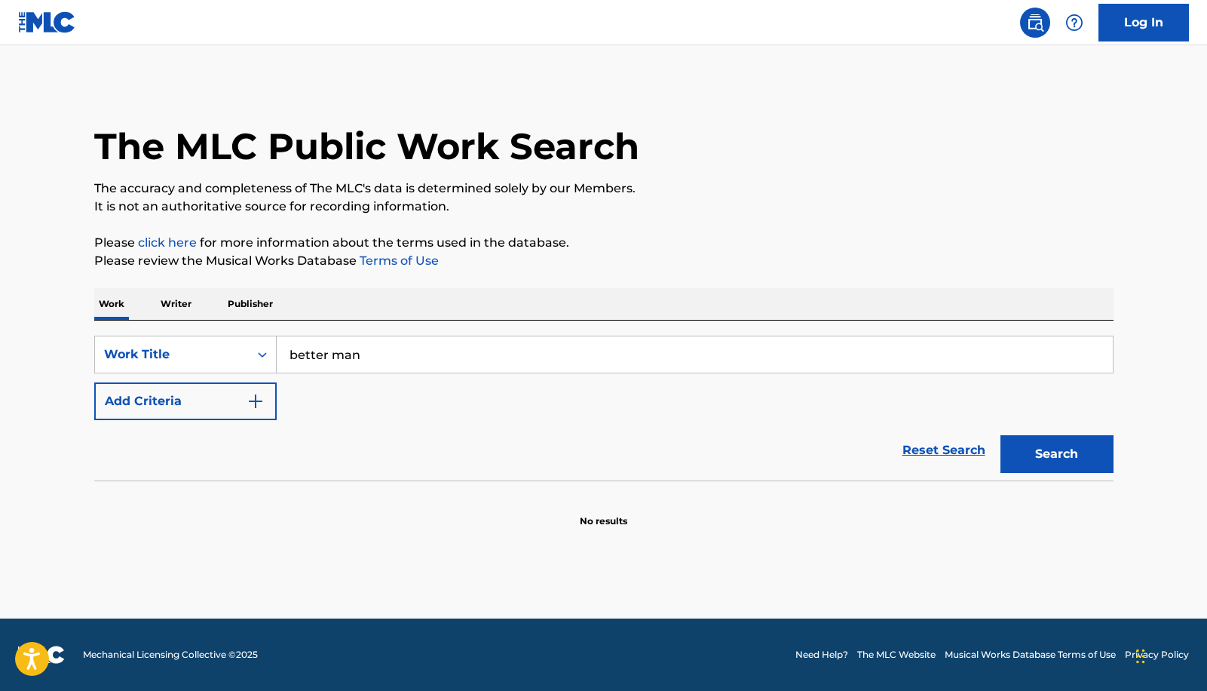
click at [185, 521] on section "No results" at bounding box center [603, 508] width 1019 height 39
click at [179, 302] on p "Writer" at bounding box center [176, 304] width 40 height 32
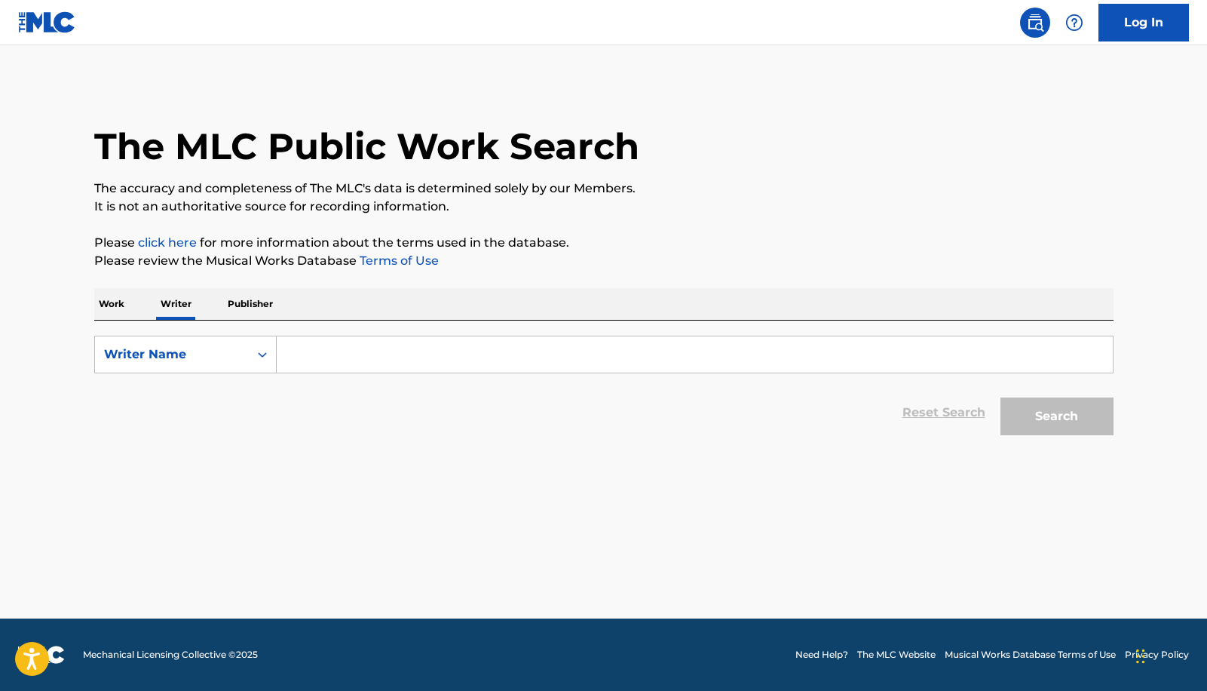
click at [366, 352] on input "Search Form" at bounding box center [695, 354] width 836 height 36
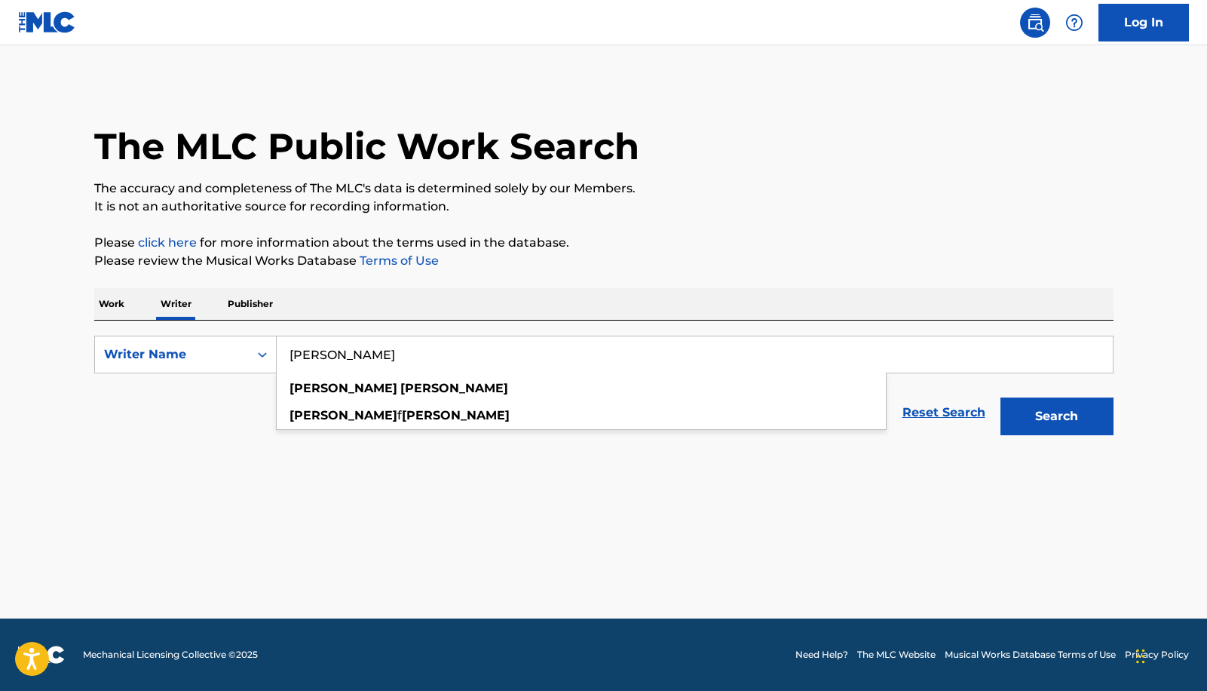
type input "denise gentilini"
click at [1001, 397] on button "Search" at bounding box center [1057, 416] width 113 height 38
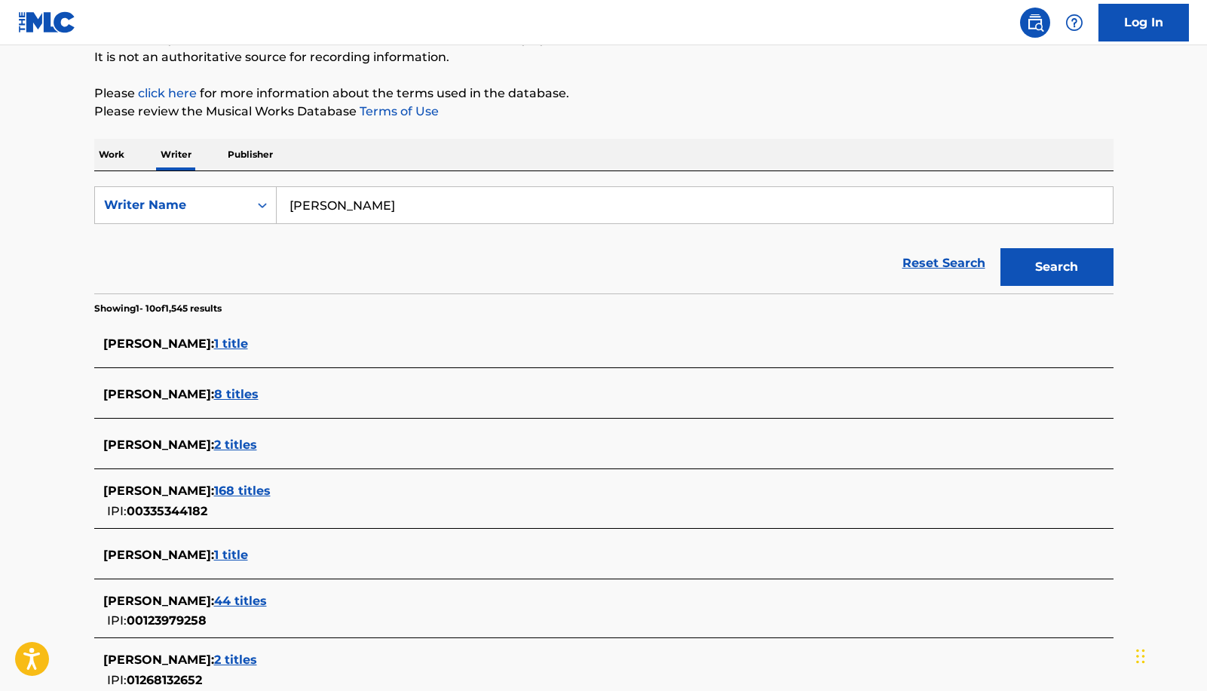
scroll to position [150, 0]
click at [238, 550] on span "1 title" at bounding box center [231, 554] width 34 height 14
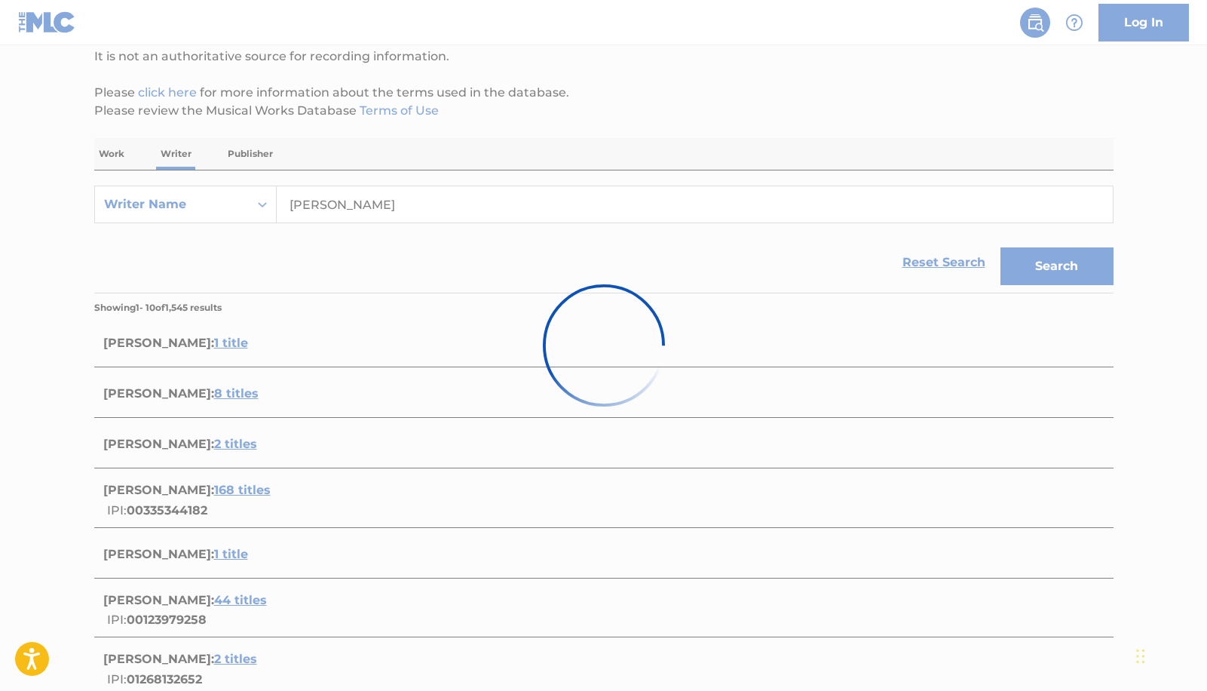
scroll to position [83, 0]
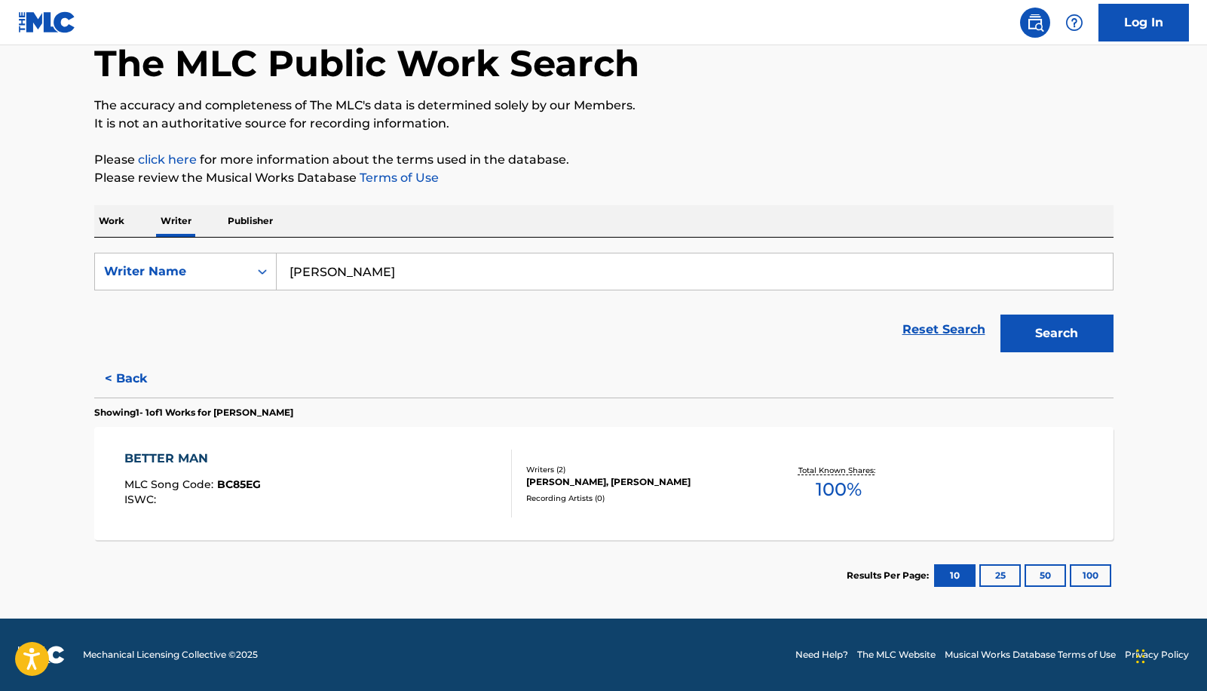
click at [173, 473] on div "BETTER MAN MLC Song Code : BC85EG ISWC :" at bounding box center [192, 483] width 136 height 68
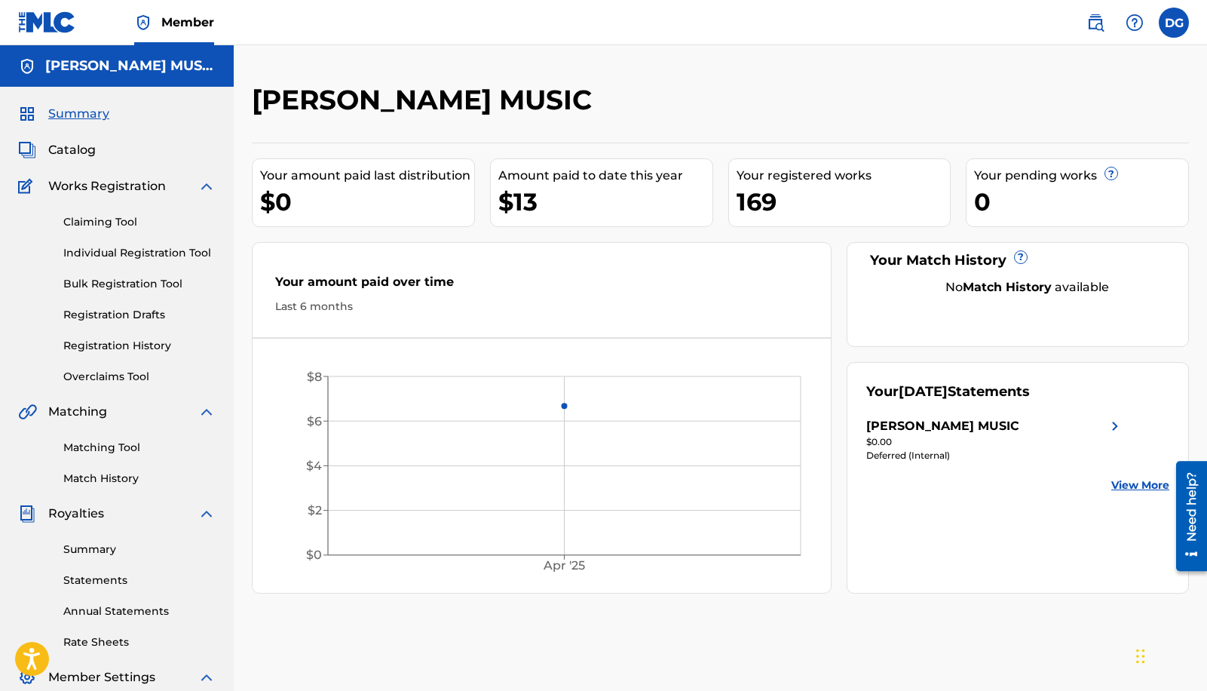
click at [112, 221] on link "Claiming Tool" at bounding box center [139, 222] width 152 height 16
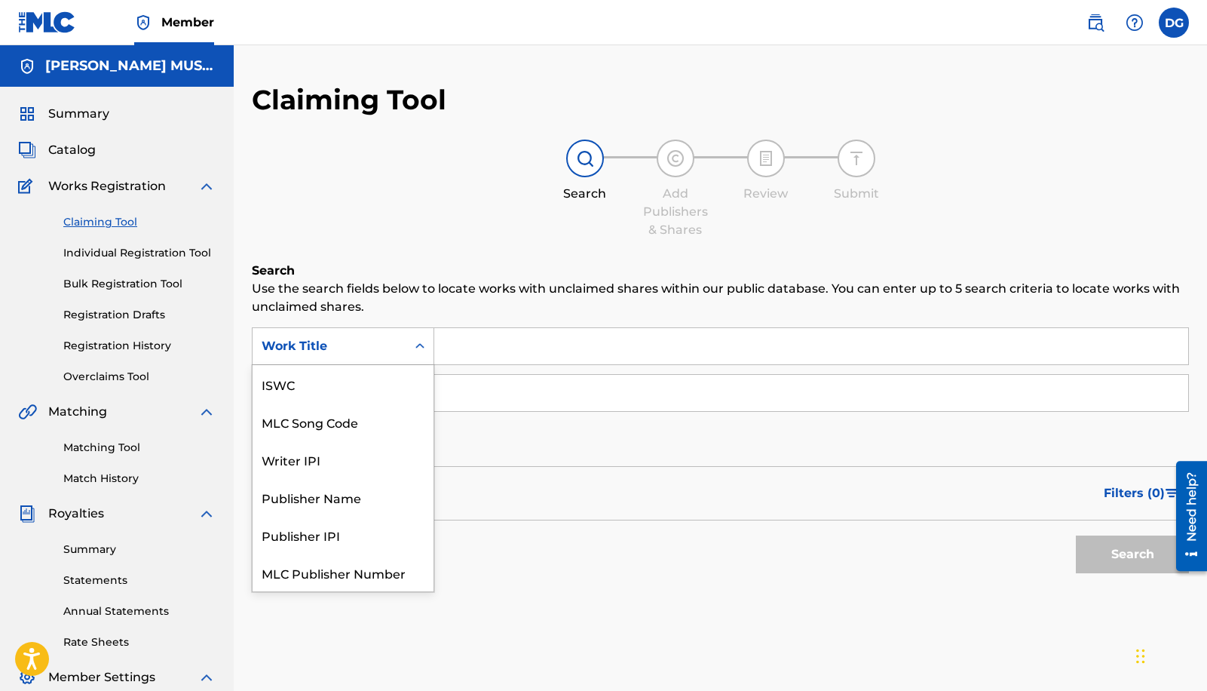
click at [366, 359] on div "Work Title" at bounding box center [330, 346] width 154 height 29
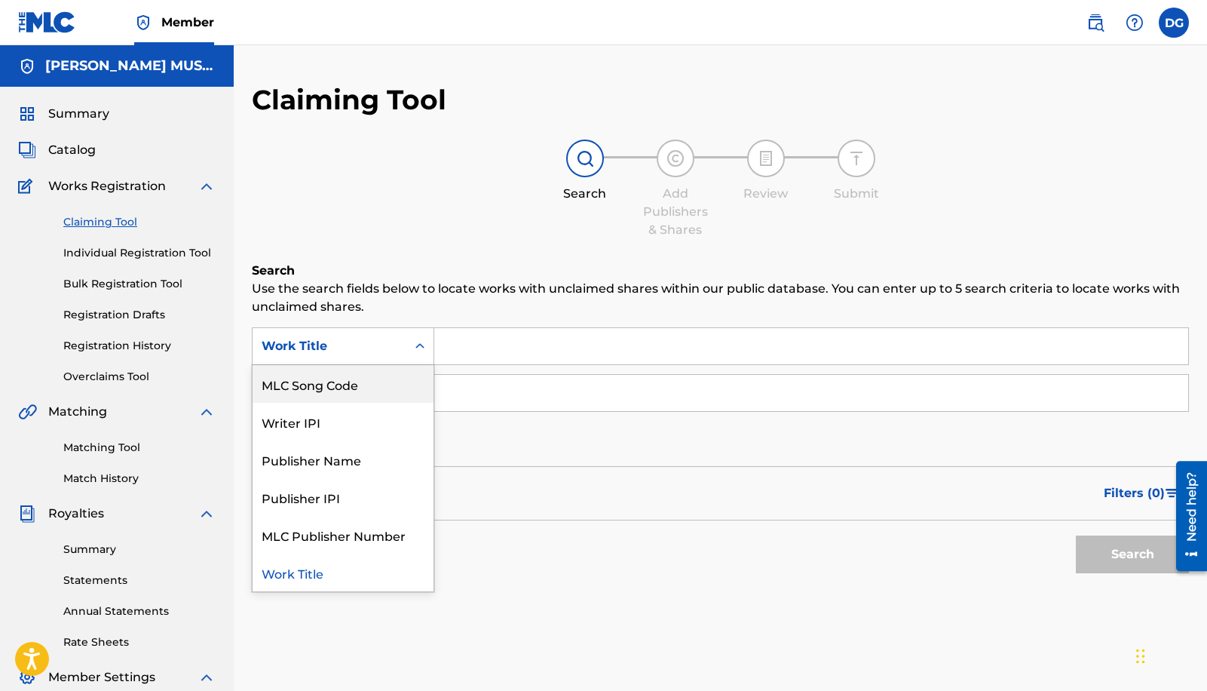
click at [367, 394] on div "MLC Song Code" at bounding box center [343, 384] width 181 height 38
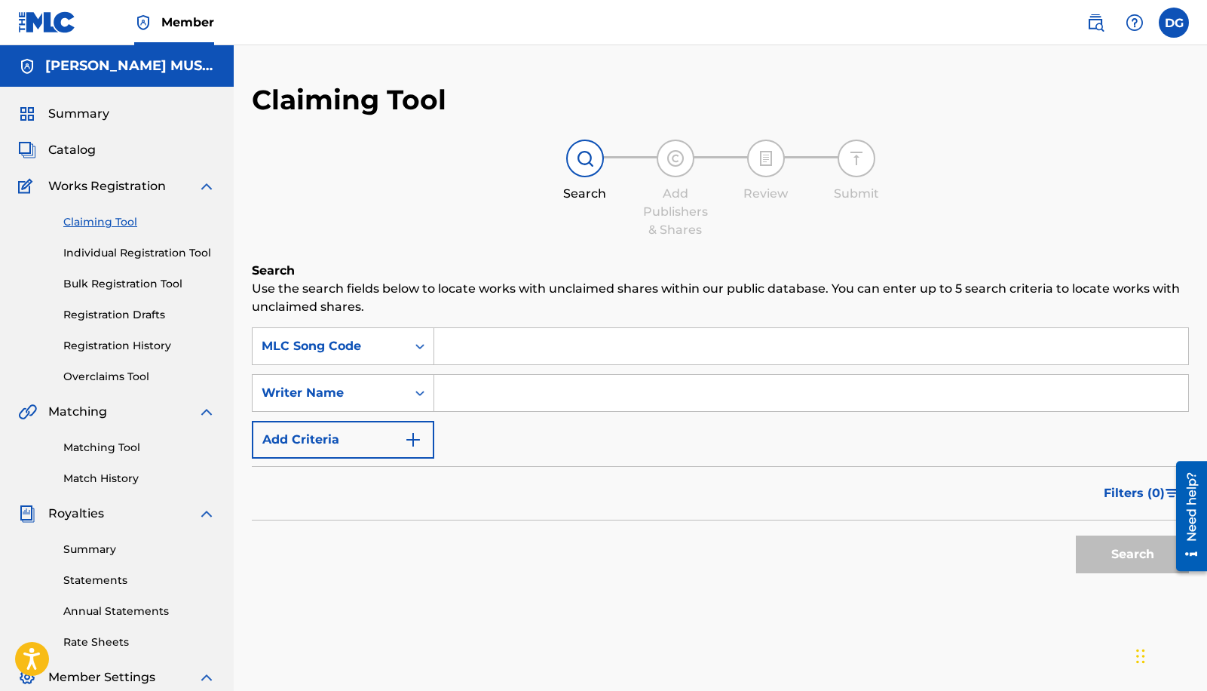
click at [520, 342] on input "Search Form" at bounding box center [811, 346] width 754 height 36
type input "BC85EG"
click at [1121, 560] on button "Search" at bounding box center [1132, 554] width 113 height 38
drag, startPoint x: 517, startPoint y: 353, endPoint x: 348, endPoint y: 338, distance: 169.6
click at [348, 338] on div "SearchWithCriteria091a7b00-83a7-4e53-a867-54ab6ea180ca MLC Song Code BC85EG" at bounding box center [720, 346] width 937 height 38
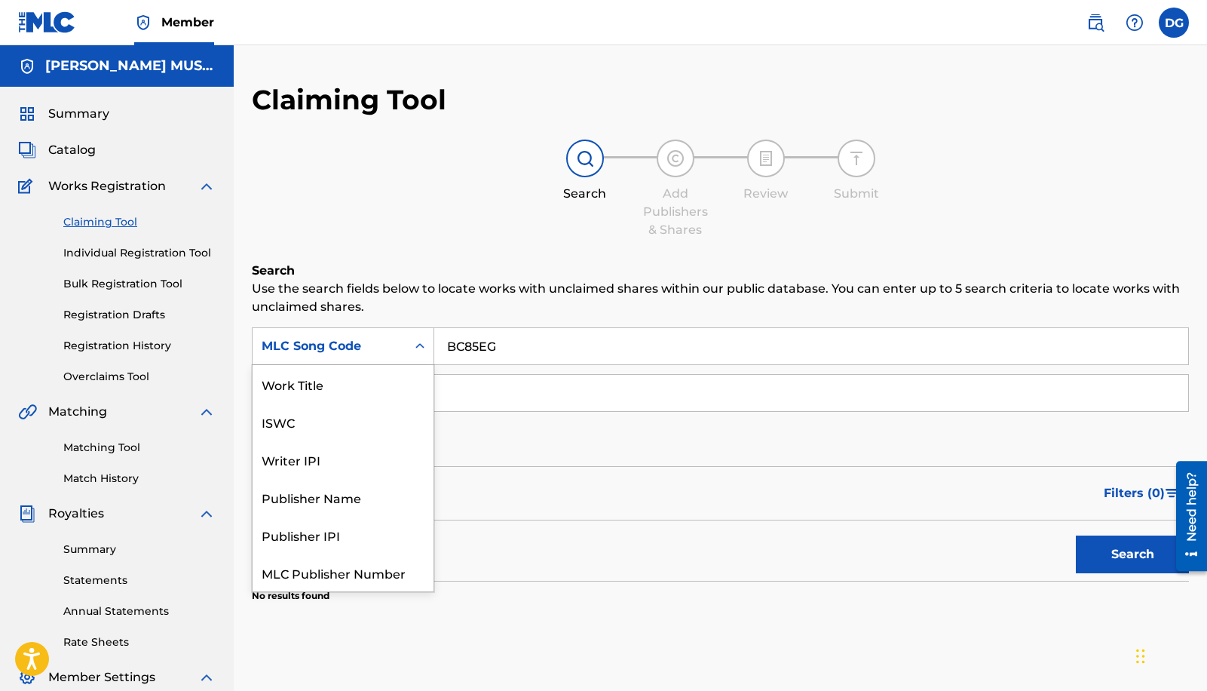
click at [347, 337] on div "MLC Song Code" at bounding box center [330, 346] width 136 height 18
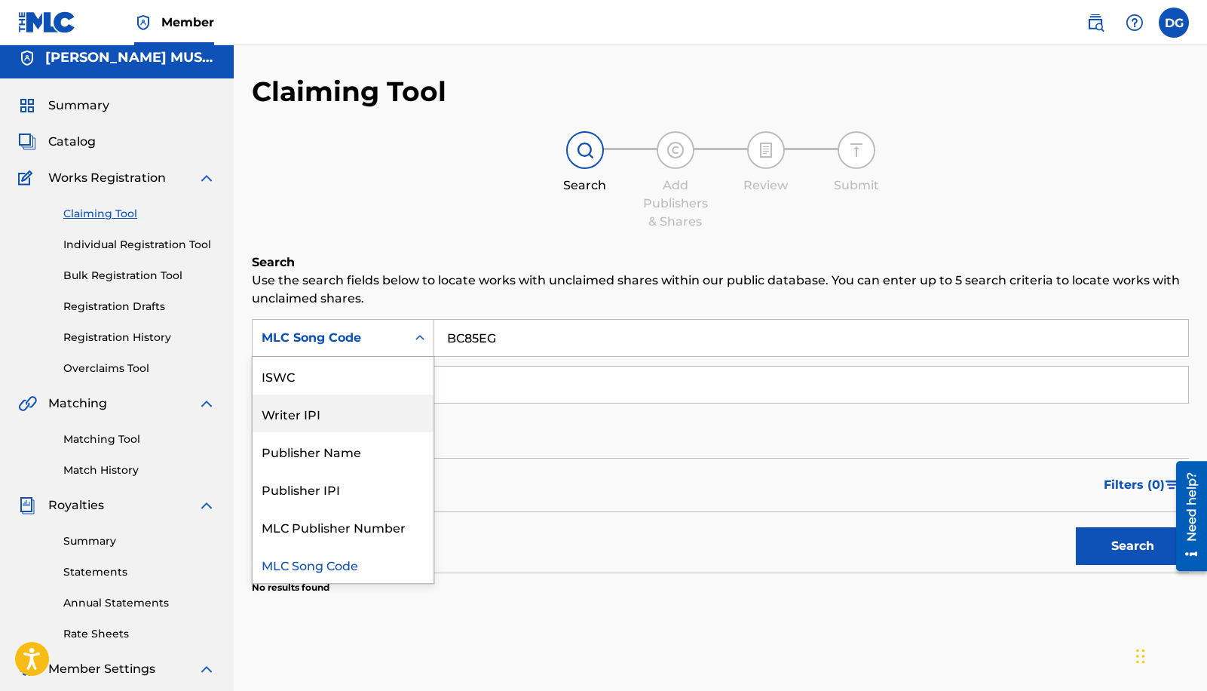
scroll to position [0, 0]
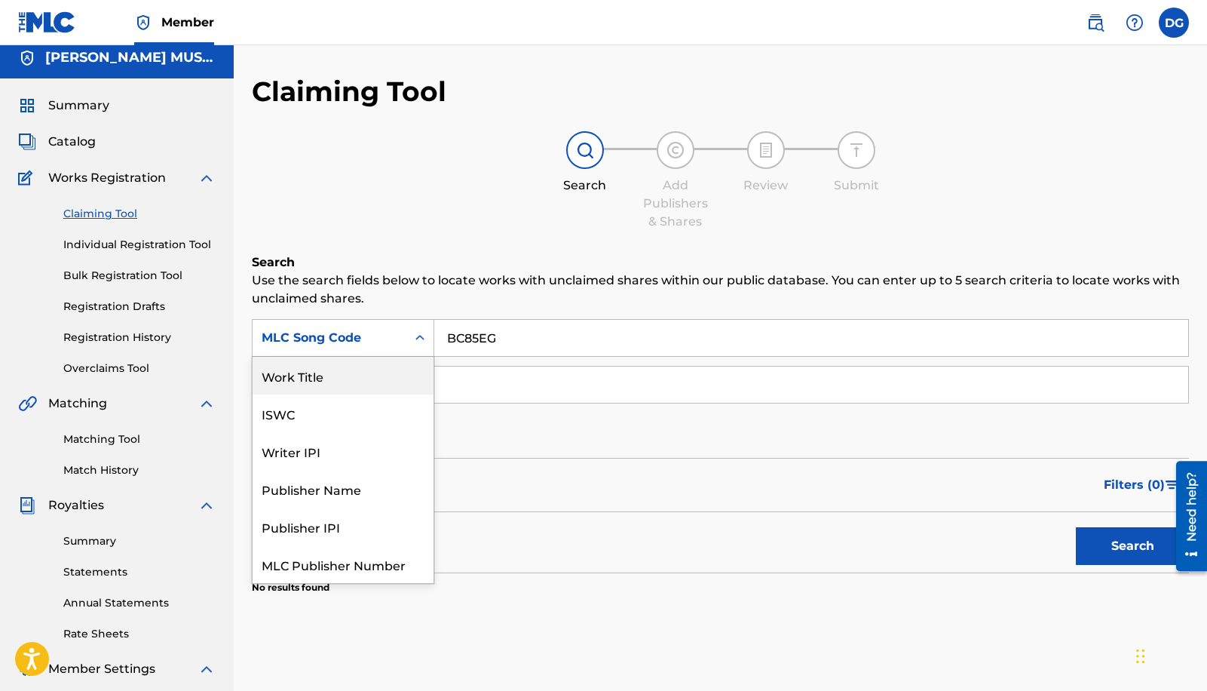
click at [318, 379] on div "Work Title" at bounding box center [343, 376] width 181 height 38
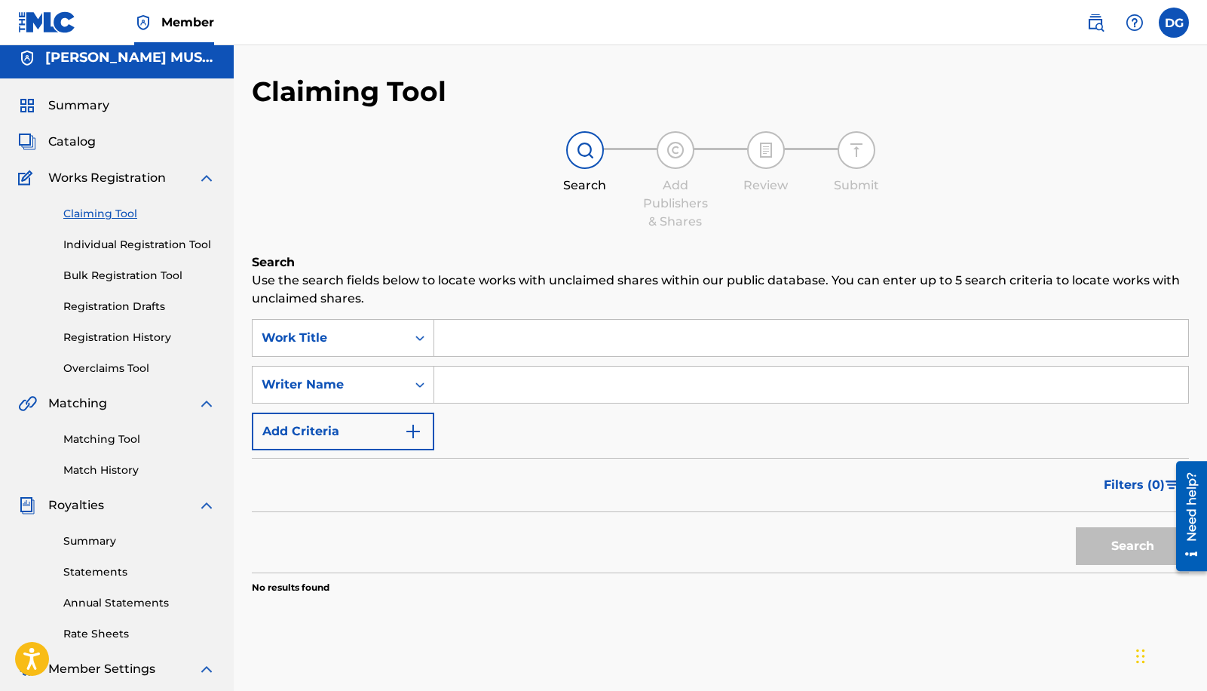
click at [541, 342] on input "Search Form" at bounding box center [811, 338] width 754 height 36
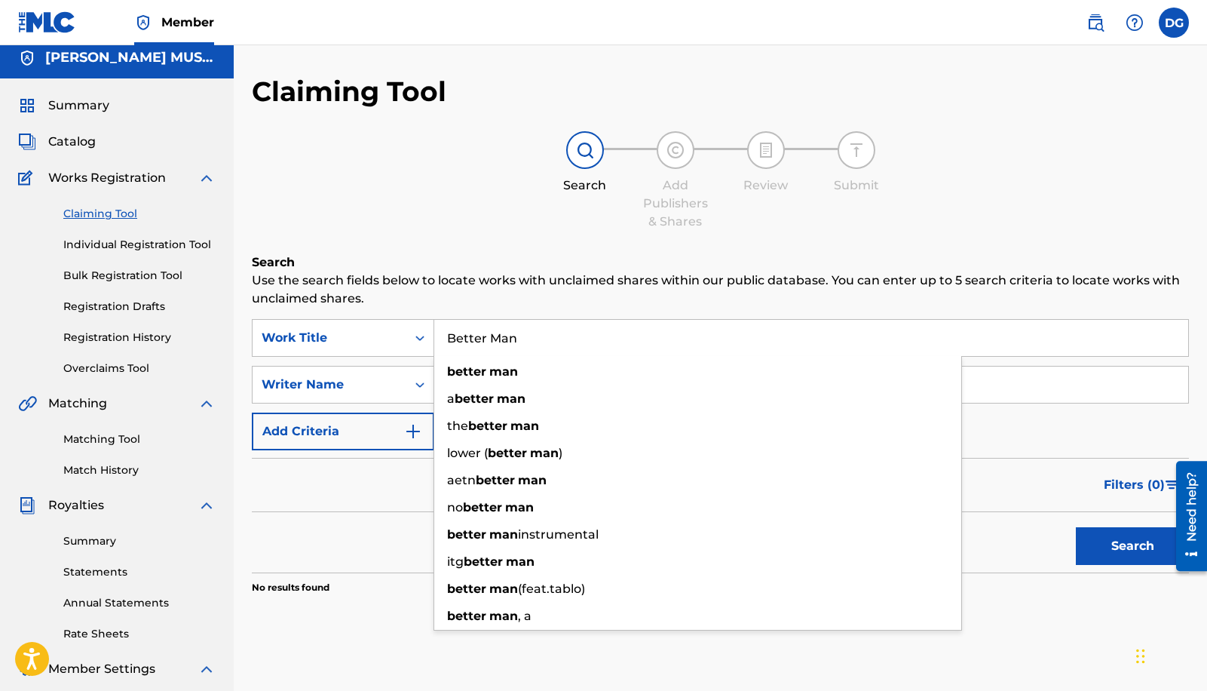
type input "Better Man"
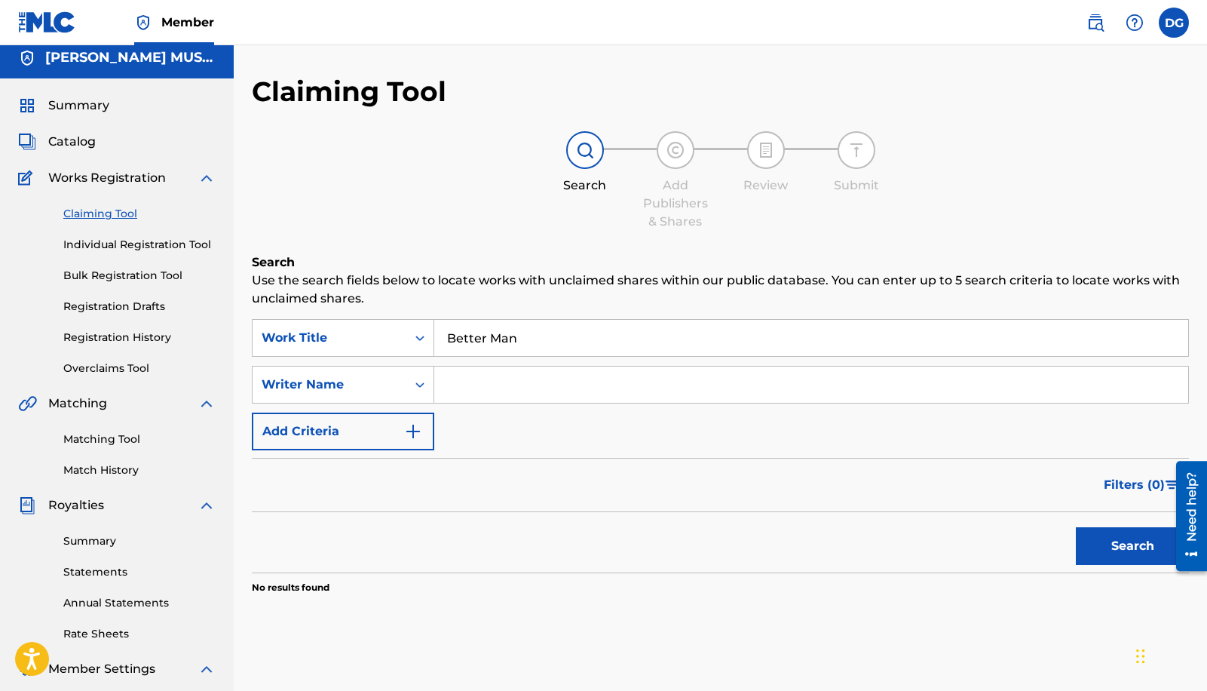
click at [421, 382] on icon "Search Form" at bounding box center [419, 384] width 15 height 15
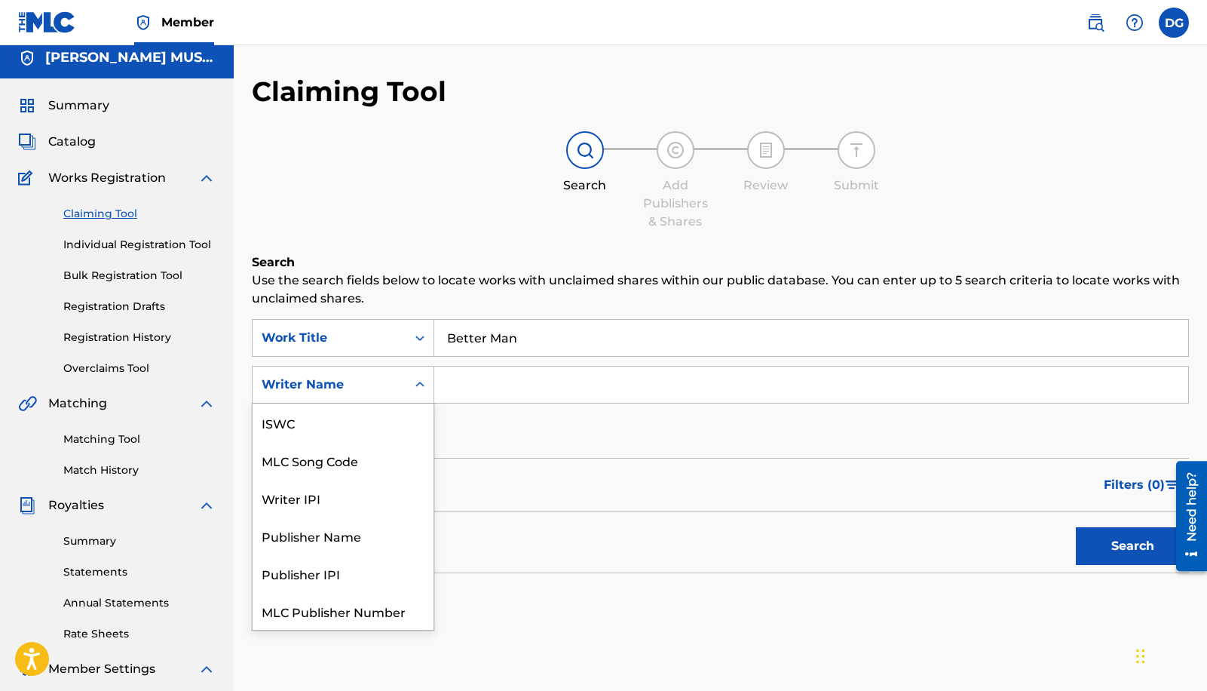
scroll to position [38, 0]
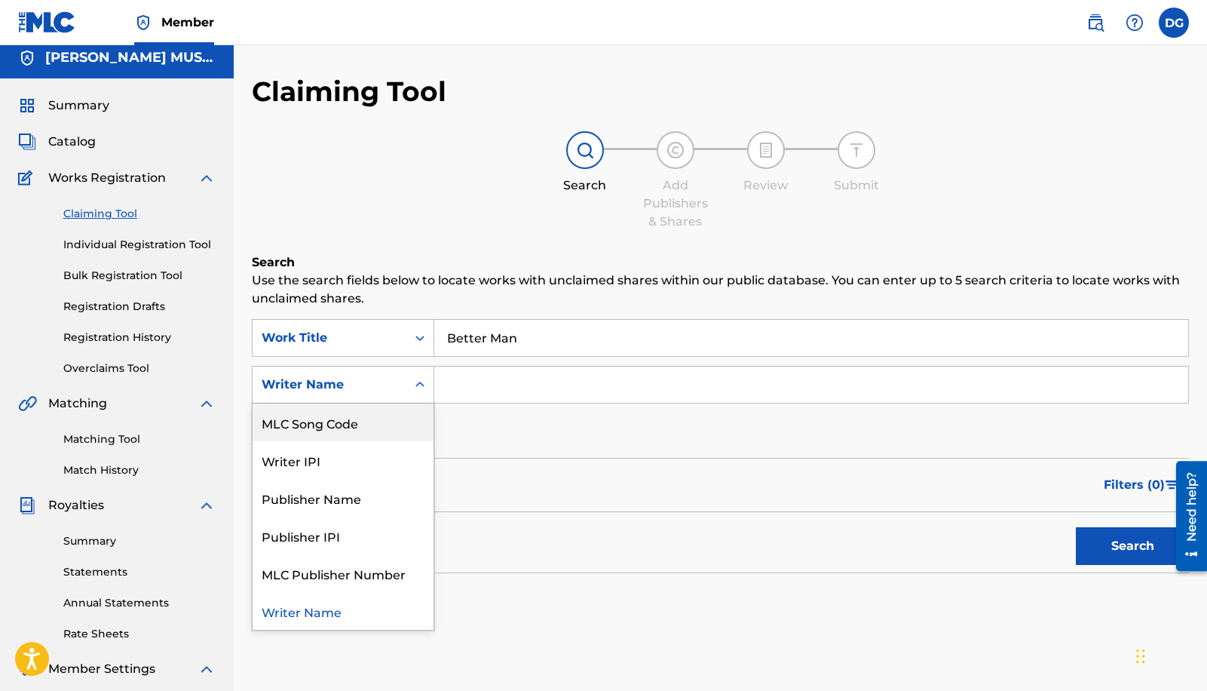
click at [310, 427] on div "MLC Song Code" at bounding box center [343, 422] width 181 height 38
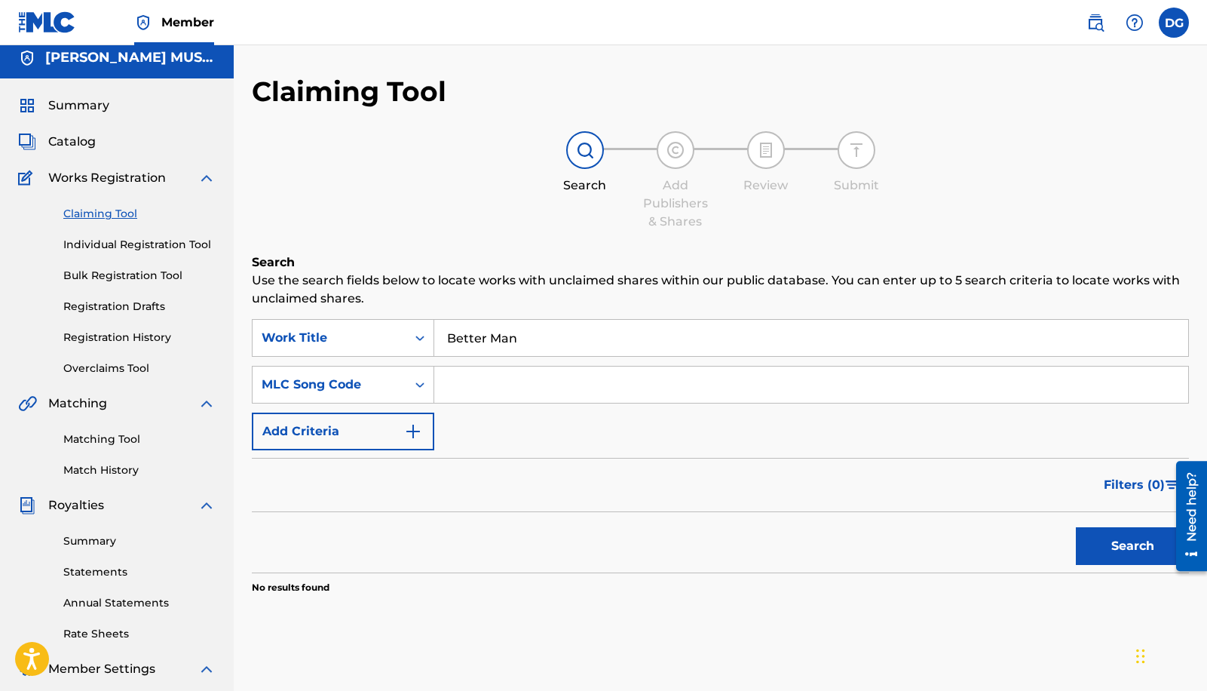
click at [542, 379] on input "Search Form" at bounding box center [811, 384] width 754 height 36
type input "BC85EG"
click at [1150, 535] on button "Search" at bounding box center [1132, 546] width 113 height 38
drag, startPoint x: 538, startPoint y: 388, endPoint x: 333, endPoint y: 363, distance: 206.6
click at [333, 363] on div "SearchWithCriteria6839719e-9787-45c1-8947-17908d0a105d Work Title Better Man Se…" at bounding box center [720, 384] width 937 height 131
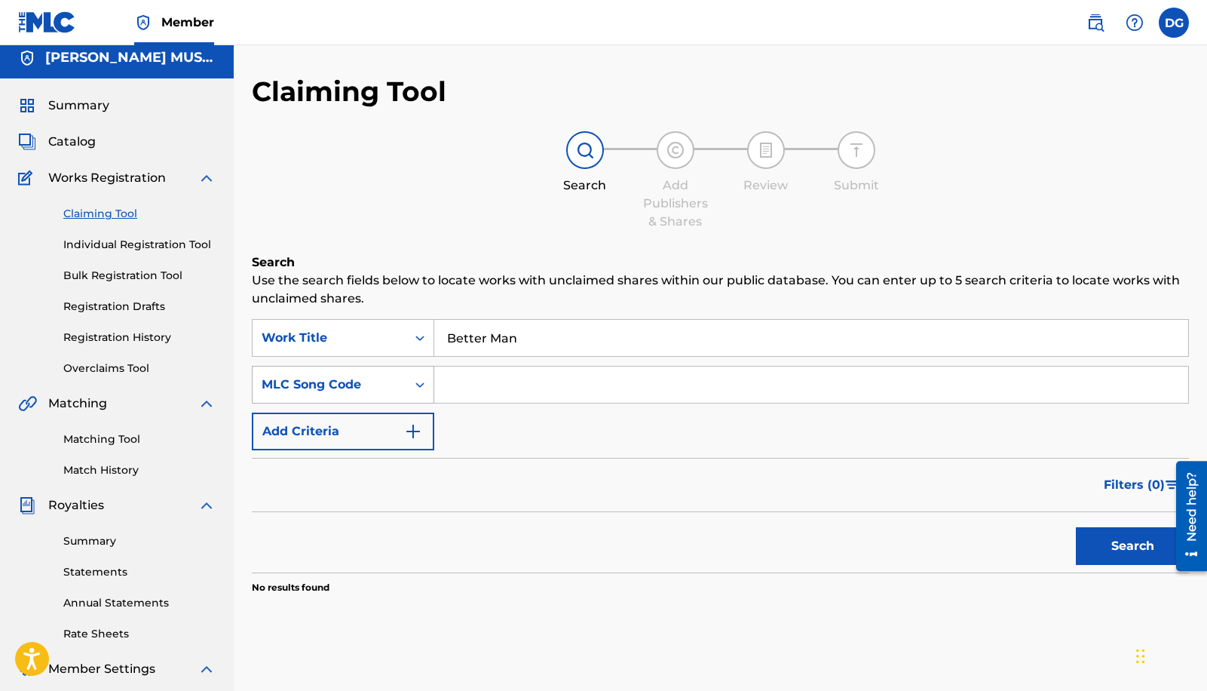
click at [416, 384] on icon "Search Form" at bounding box center [419, 384] width 15 height 15
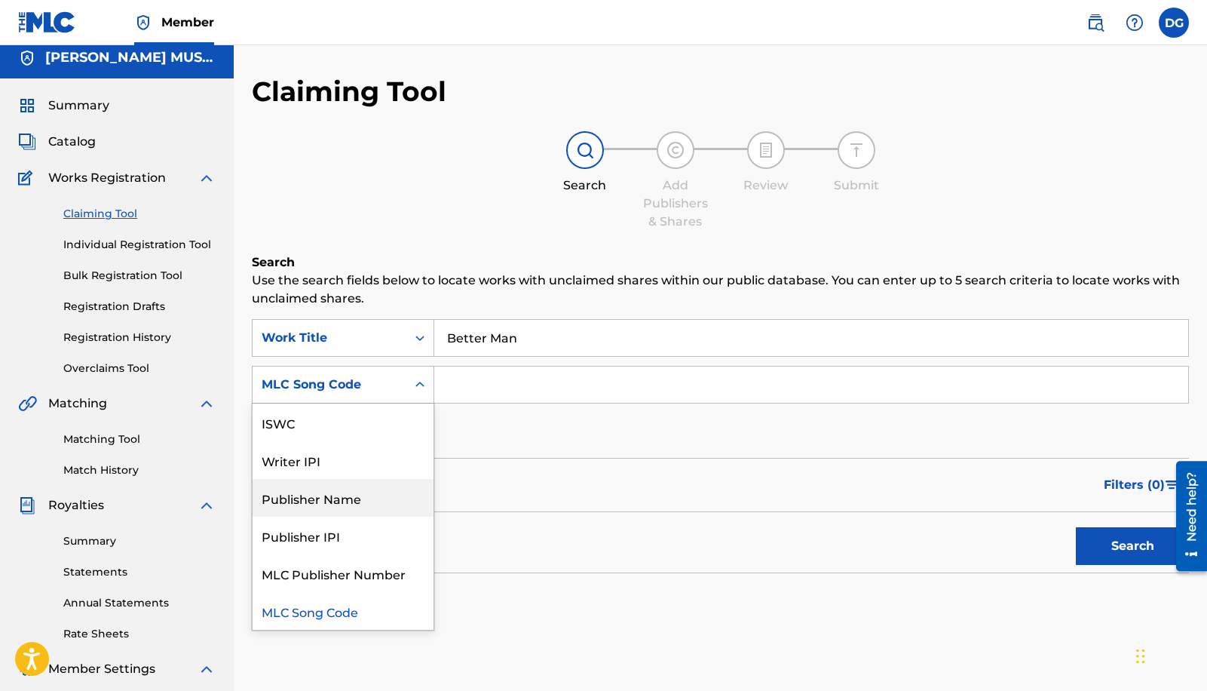
click at [397, 496] on div "Publisher Name" at bounding box center [343, 498] width 181 height 38
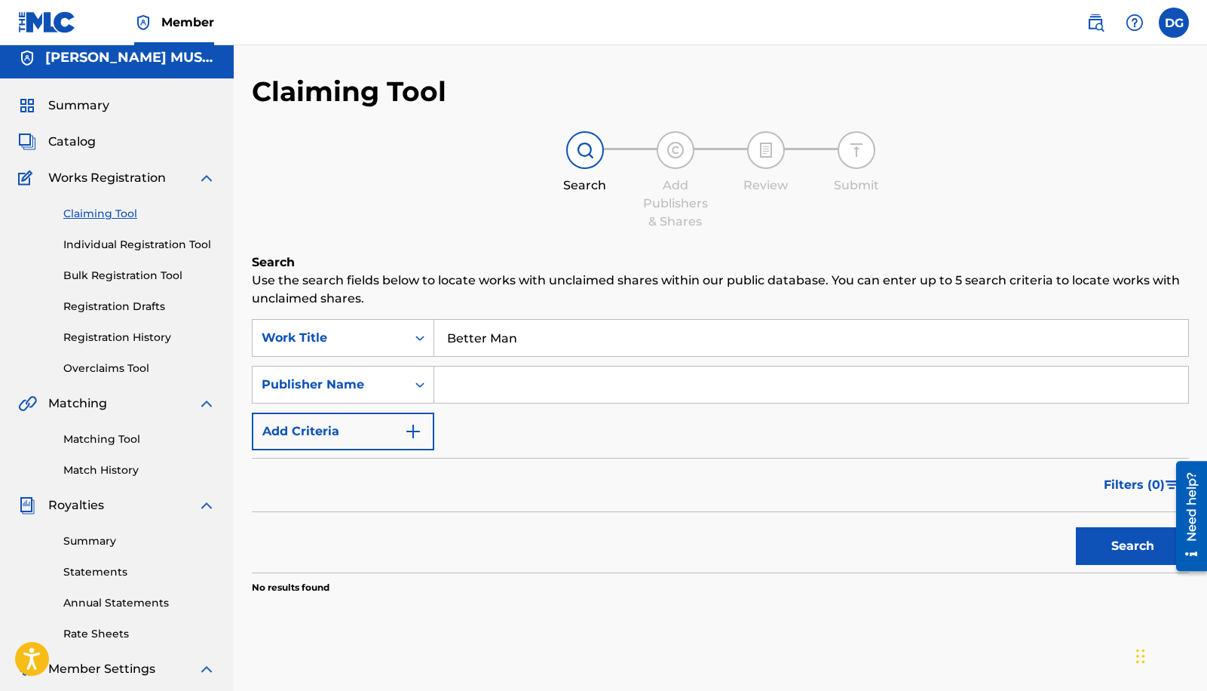
click at [492, 378] on input "Search Form" at bounding box center [811, 384] width 754 height 36
type input "robert michael"
click at [1115, 547] on button "Search" at bounding box center [1132, 546] width 113 height 38
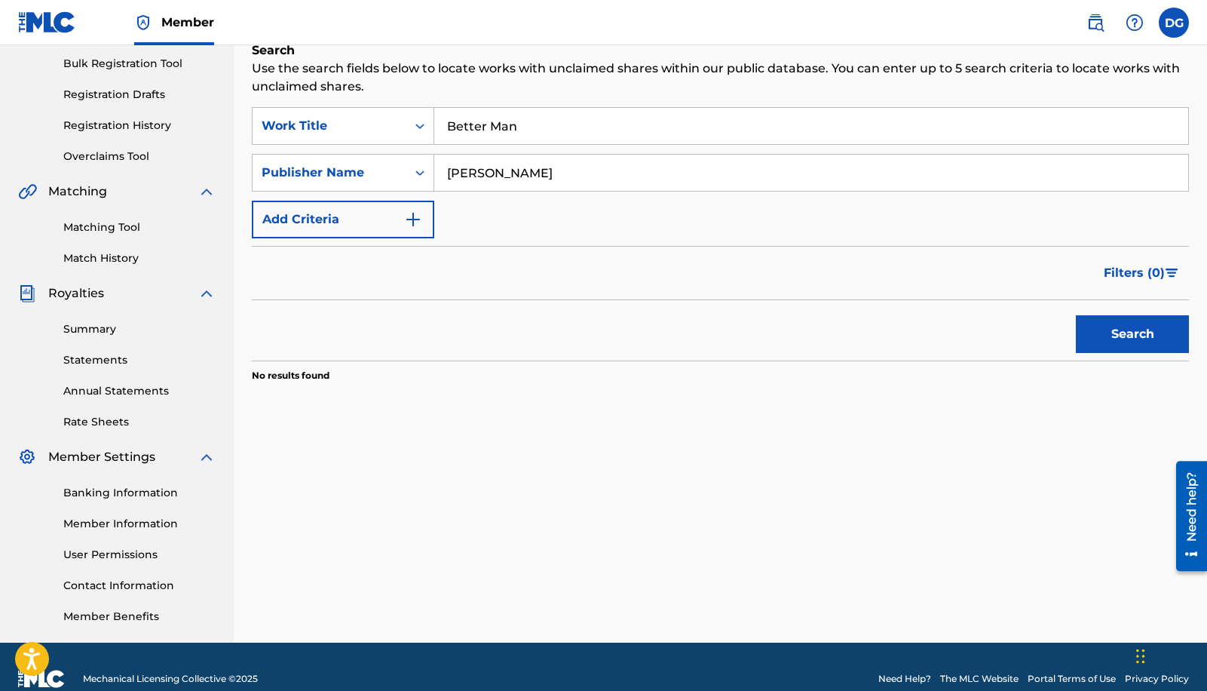
scroll to position [219, 0]
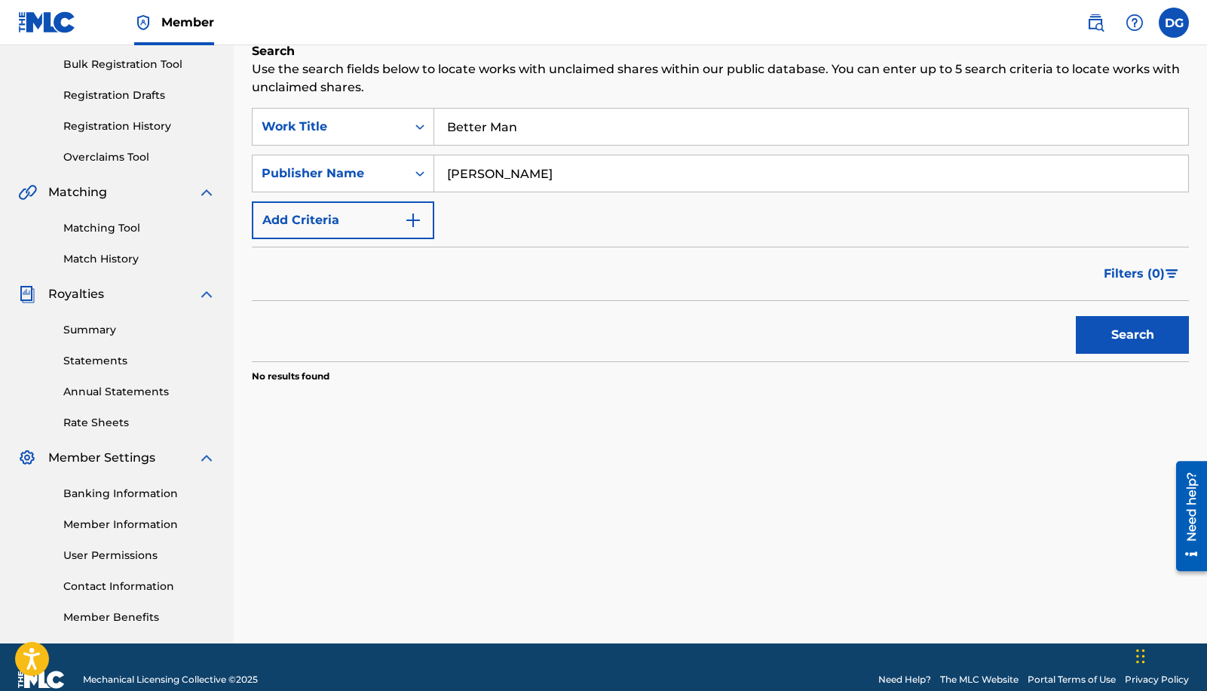
click at [1166, 571] on div at bounding box center [1186, 515] width 42 height 121
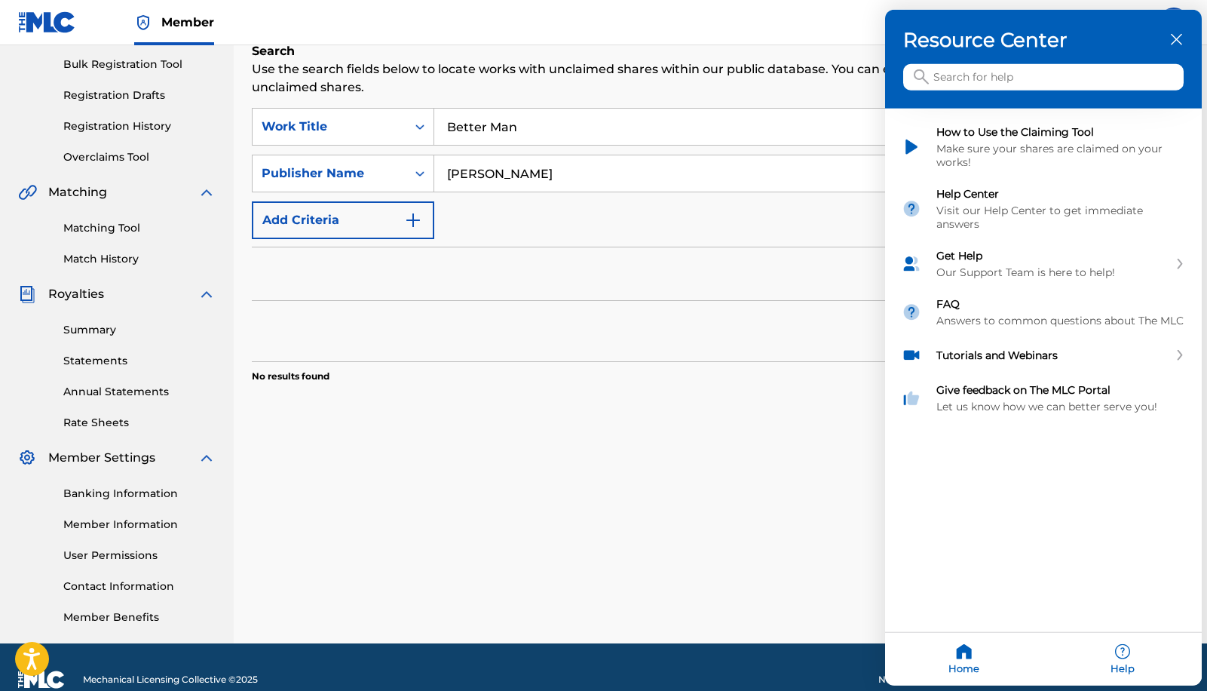
click at [808, 461] on div at bounding box center [603, 345] width 1207 height 691
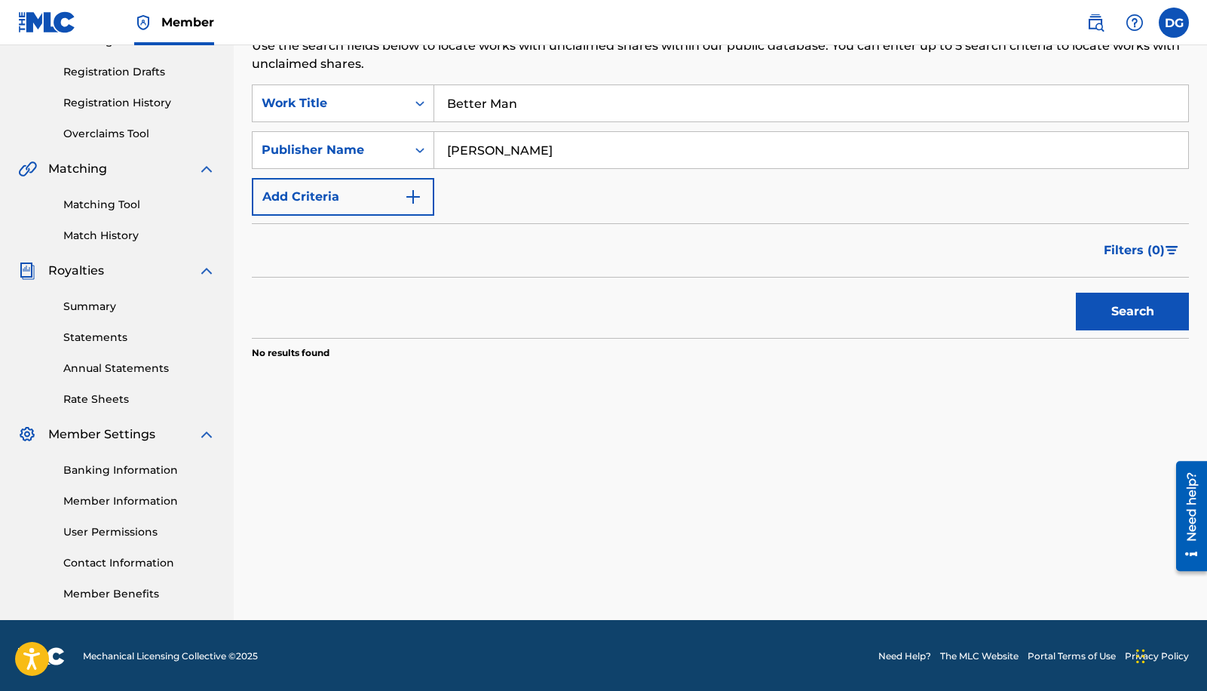
scroll to position [244, 0]
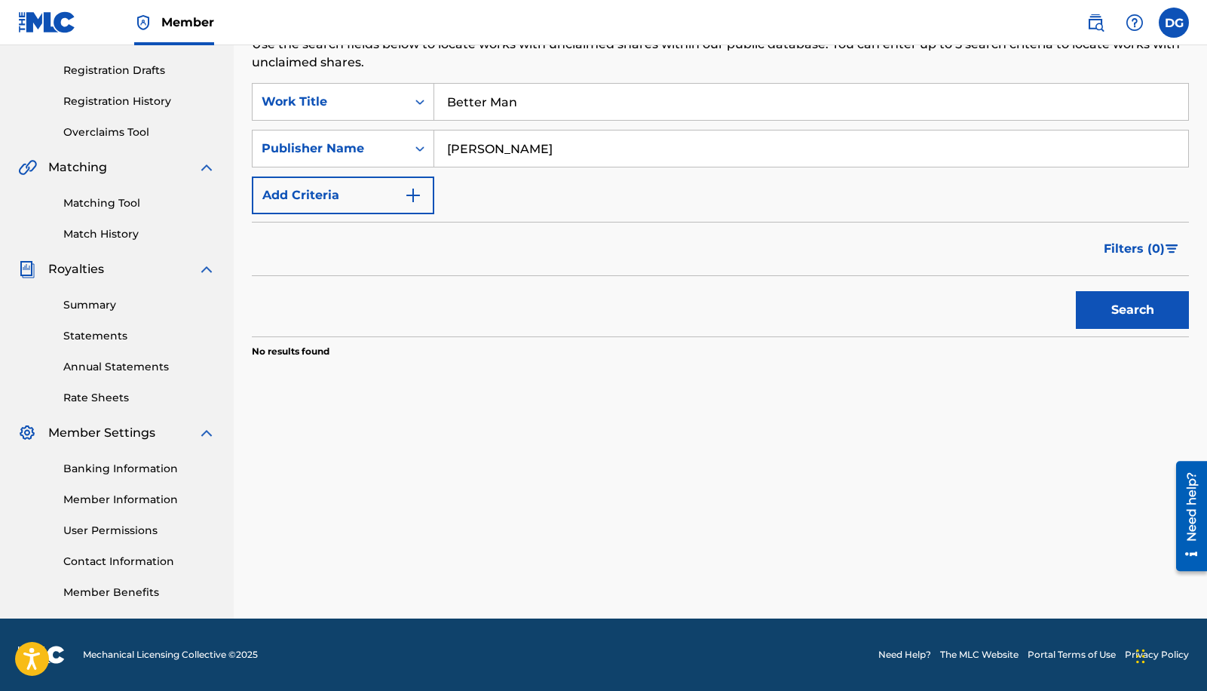
click at [1174, 23] on label at bounding box center [1174, 23] width 30 height 30
click at [1174, 23] on input "DG [PERSON_NAME] [EMAIL_ADDRESS][DOMAIN_NAME] Notification Preferences Profile …" at bounding box center [1174, 23] width 0 height 0
click at [784, 412] on div "Search Use the search fields below to locate works with unclaimed shares within…" at bounding box center [720, 225] width 937 height 416
click at [1175, 22] on label at bounding box center [1174, 23] width 30 height 30
click at [1174, 23] on input "DG [PERSON_NAME] [EMAIL_ADDRESS][DOMAIN_NAME] Notification Preferences Profile …" at bounding box center [1174, 23] width 0 height 0
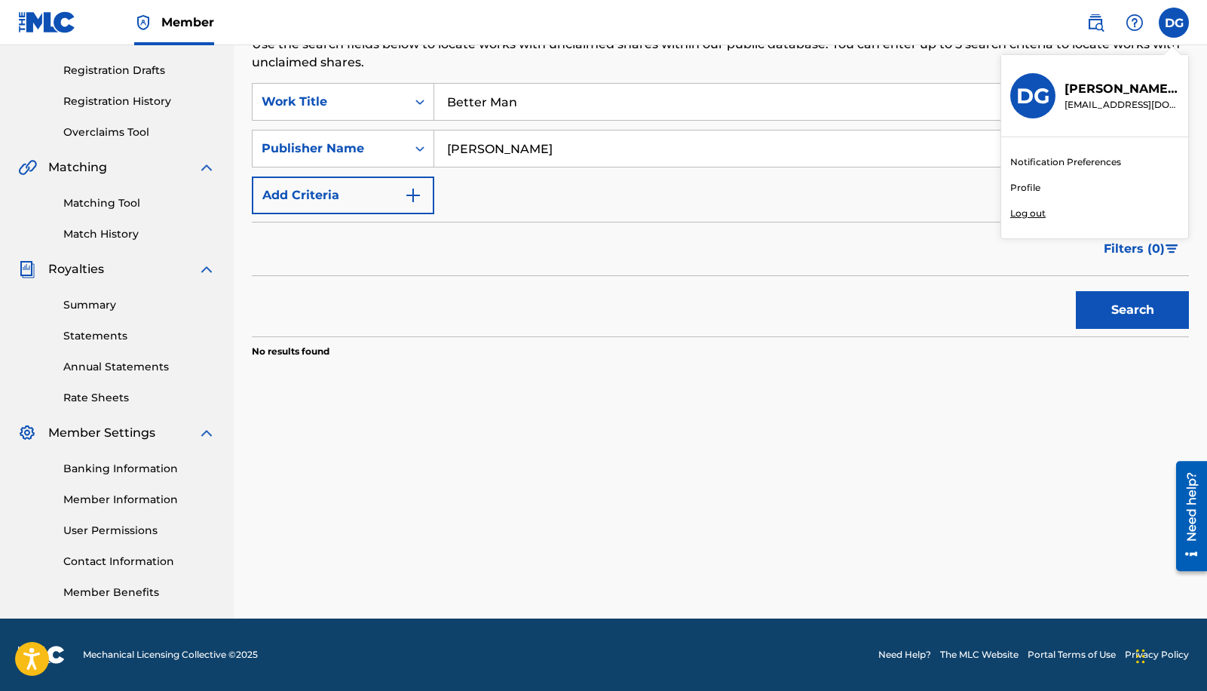
click at [802, 437] on div "Claiming Tool Search Add Publishers & Shares Review Submit Search Use the searc…" at bounding box center [720, 229] width 973 height 780
click at [811, 489] on div "Claiming Tool Search Add Publishers & Shares Review Submit Search Use the searc…" at bounding box center [720, 229] width 973 height 780
click at [1171, 25] on label at bounding box center [1174, 23] width 30 height 30
click at [1174, 23] on input "DG [PERSON_NAME] [EMAIL_ADDRESS][DOMAIN_NAME] Notification Preferences Profile …" at bounding box center [1174, 23] width 0 height 0
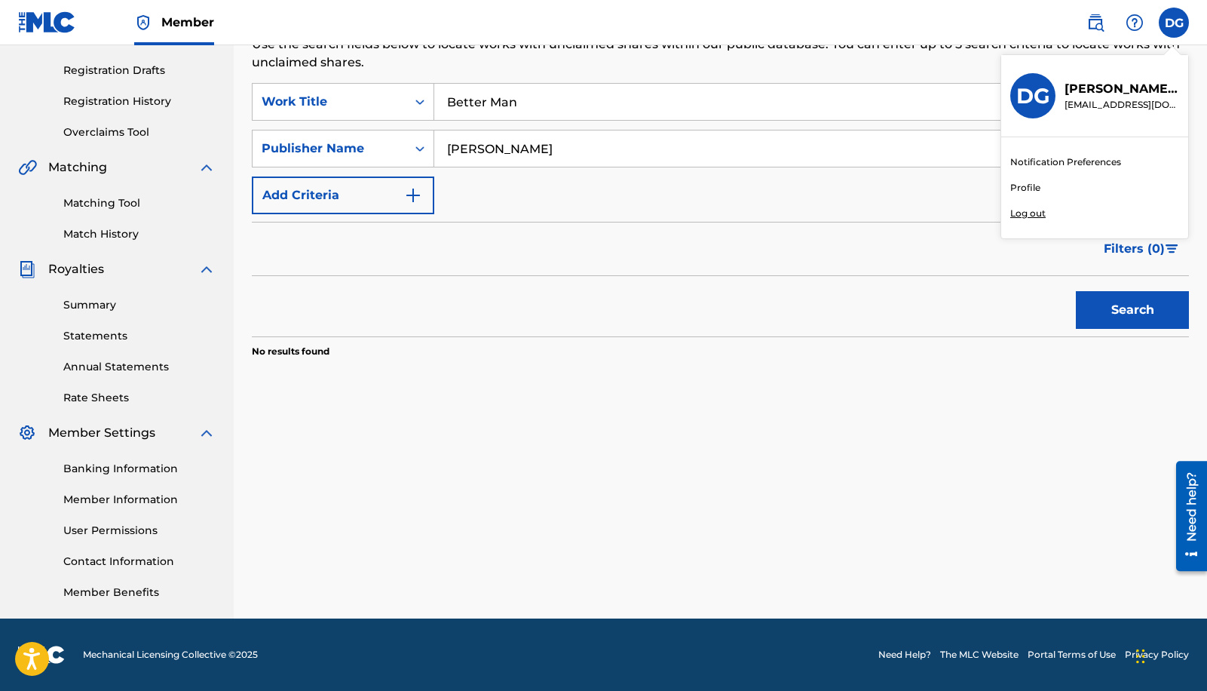
click at [1028, 207] on p "Log out" at bounding box center [1027, 214] width 35 height 14
click at [1174, 23] on input "DG [PERSON_NAME] [EMAIL_ADDRESS][DOMAIN_NAME] Notification Preferences Profile …" at bounding box center [1174, 23] width 0 height 0
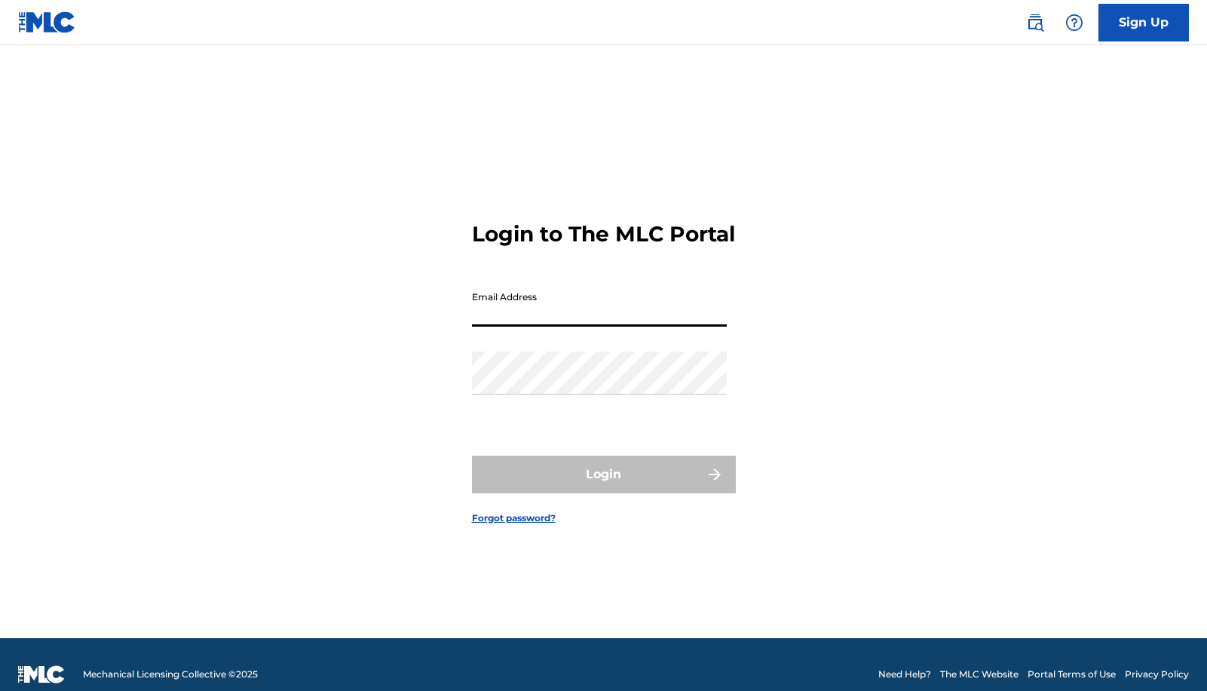
click at [552, 324] on input "Email Address" at bounding box center [599, 305] width 255 height 43
type input "[EMAIL_ADDRESS][DOMAIN_NAME]"
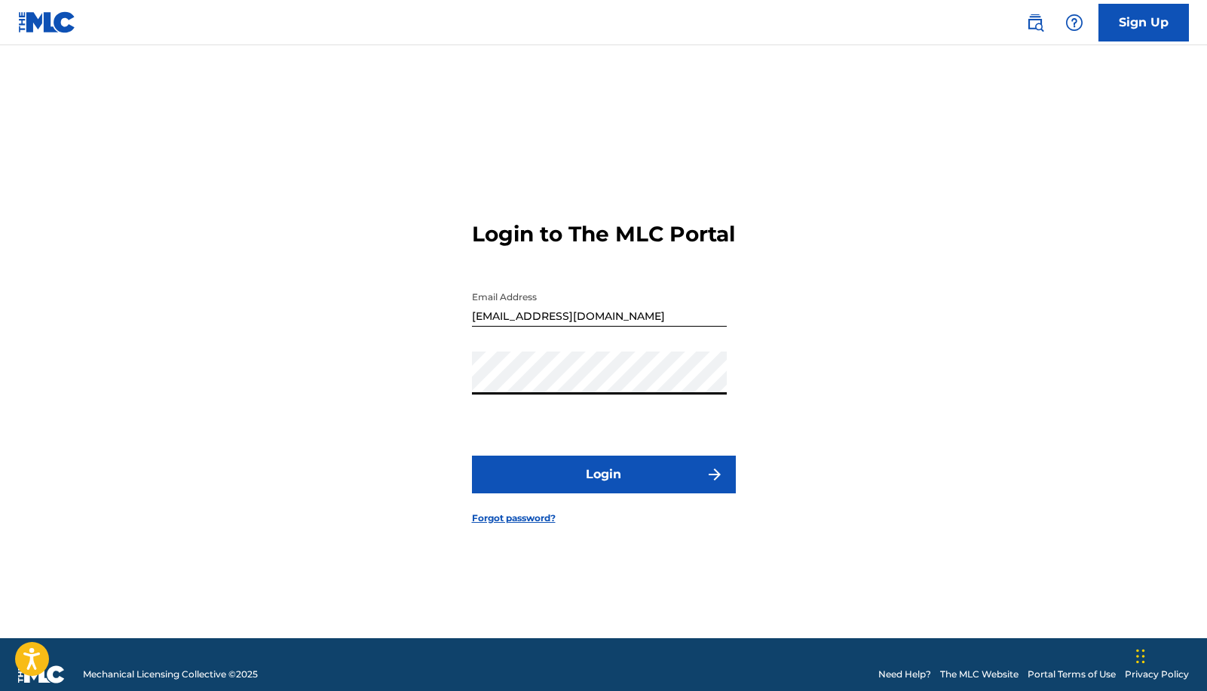
click at [472, 455] on button "Login" at bounding box center [604, 474] width 264 height 38
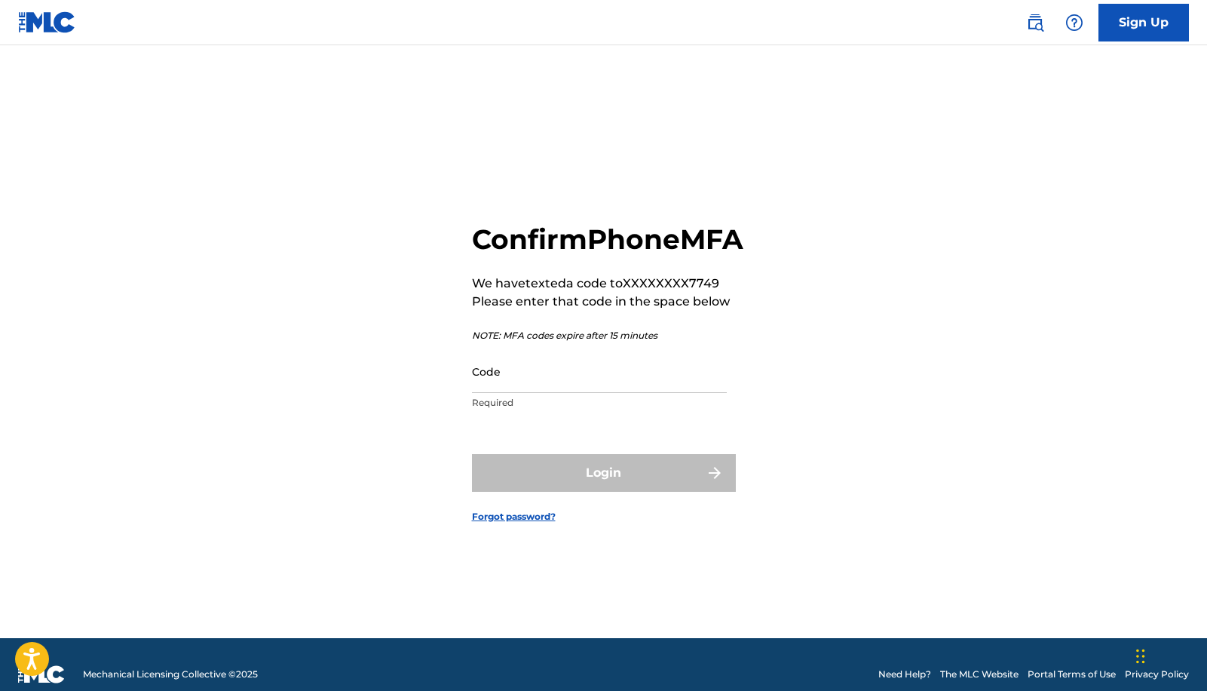
click at [632, 392] on input "Code" at bounding box center [599, 371] width 255 height 43
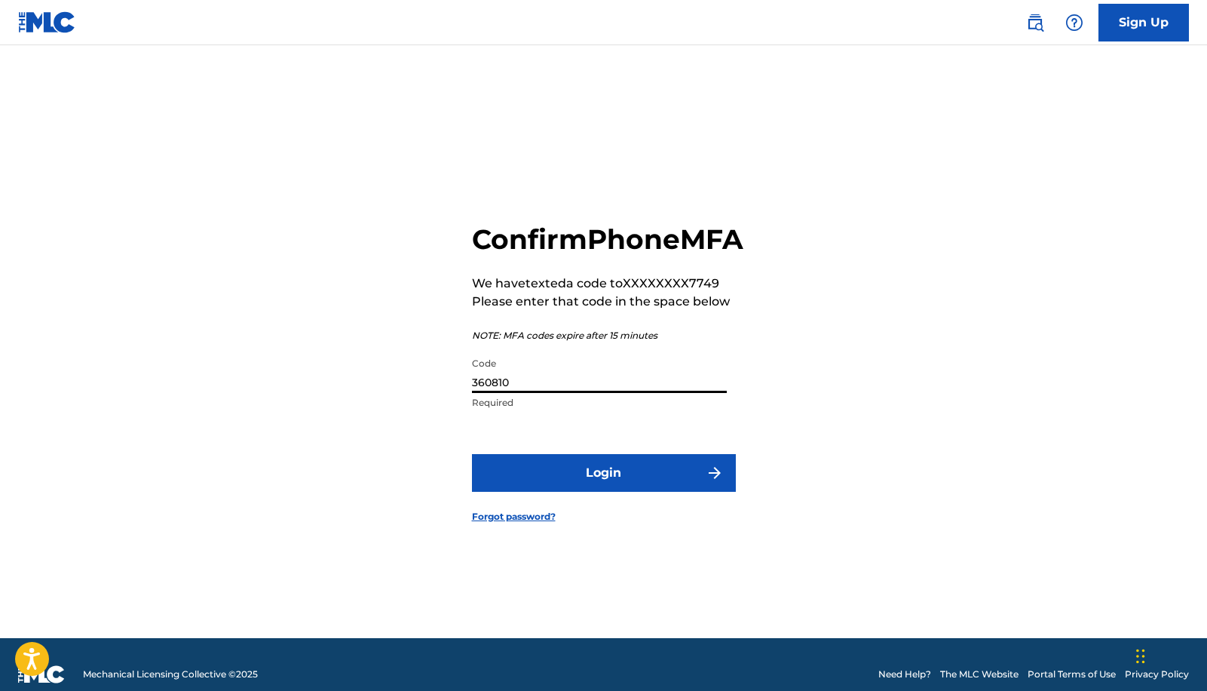
type input "360810"
click at [472, 454] on button "Login" at bounding box center [604, 473] width 264 height 38
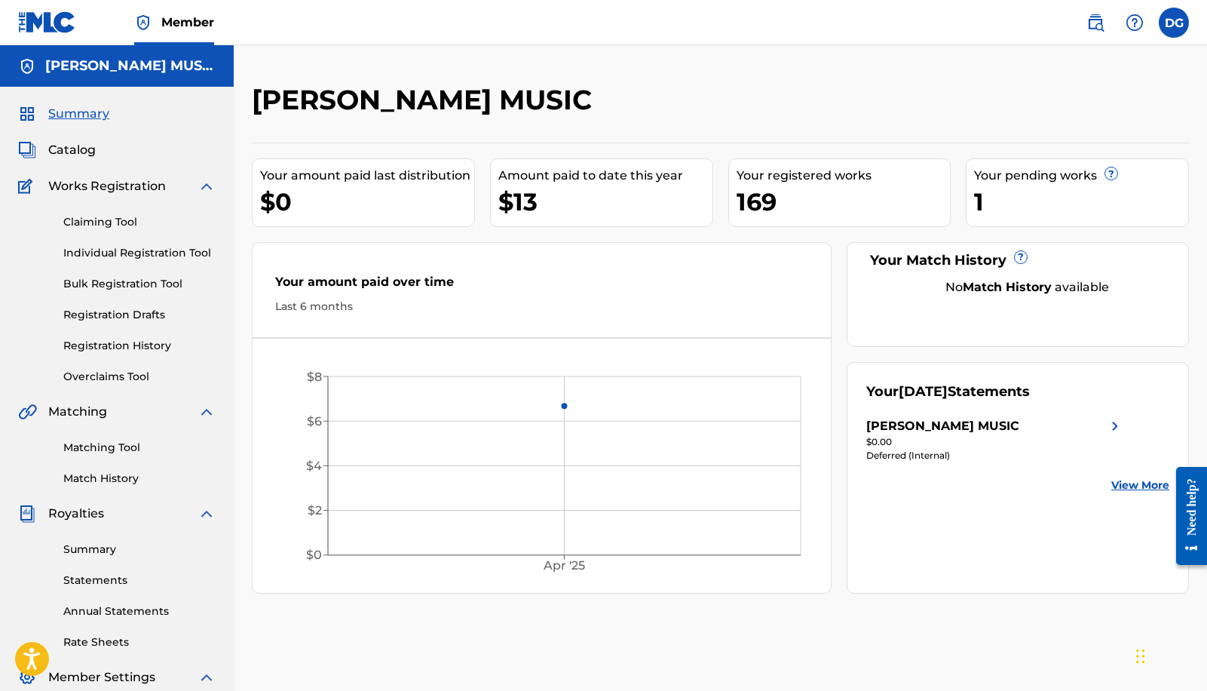
click at [1112, 423] on img at bounding box center [1115, 426] width 18 height 18
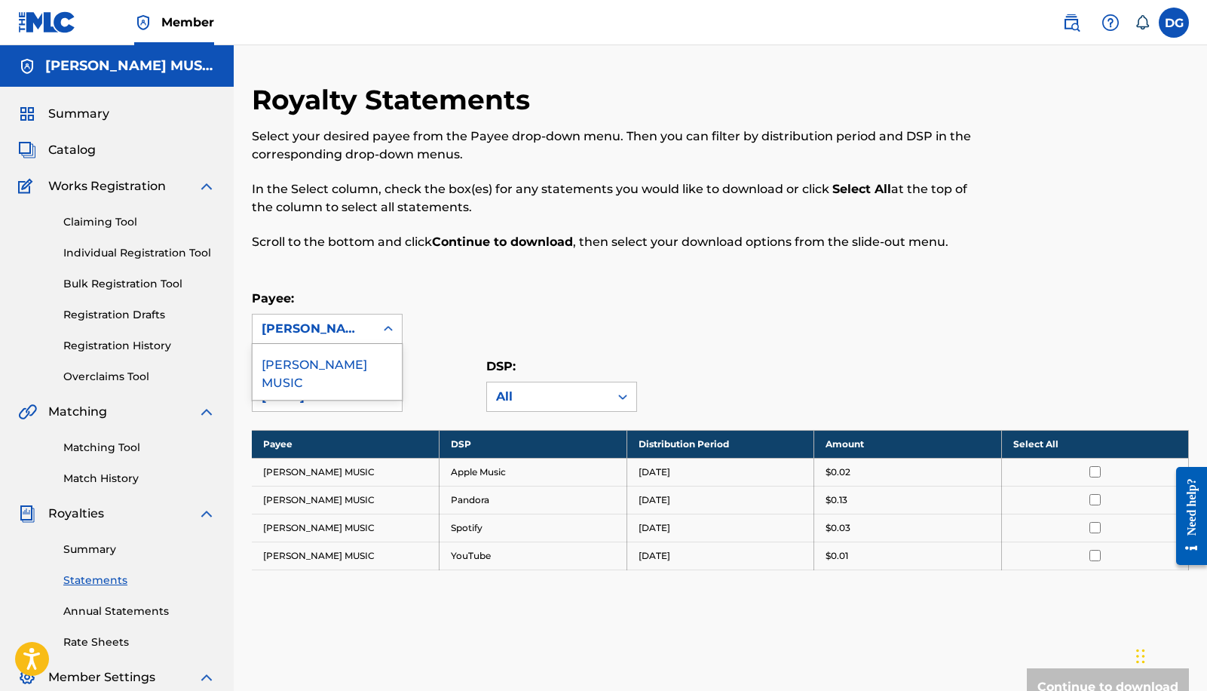
click at [356, 330] on div "[PERSON_NAME] MUSIC" at bounding box center [314, 329] width 104 height 18
click at [363, 363] on div "[PERSON_NAME] MUSIC" at bounding box center [327, 372] width 149 height 56
click at [356, 394] on div "[DATE]" at bounding box center [314, 397] width 104 height 18
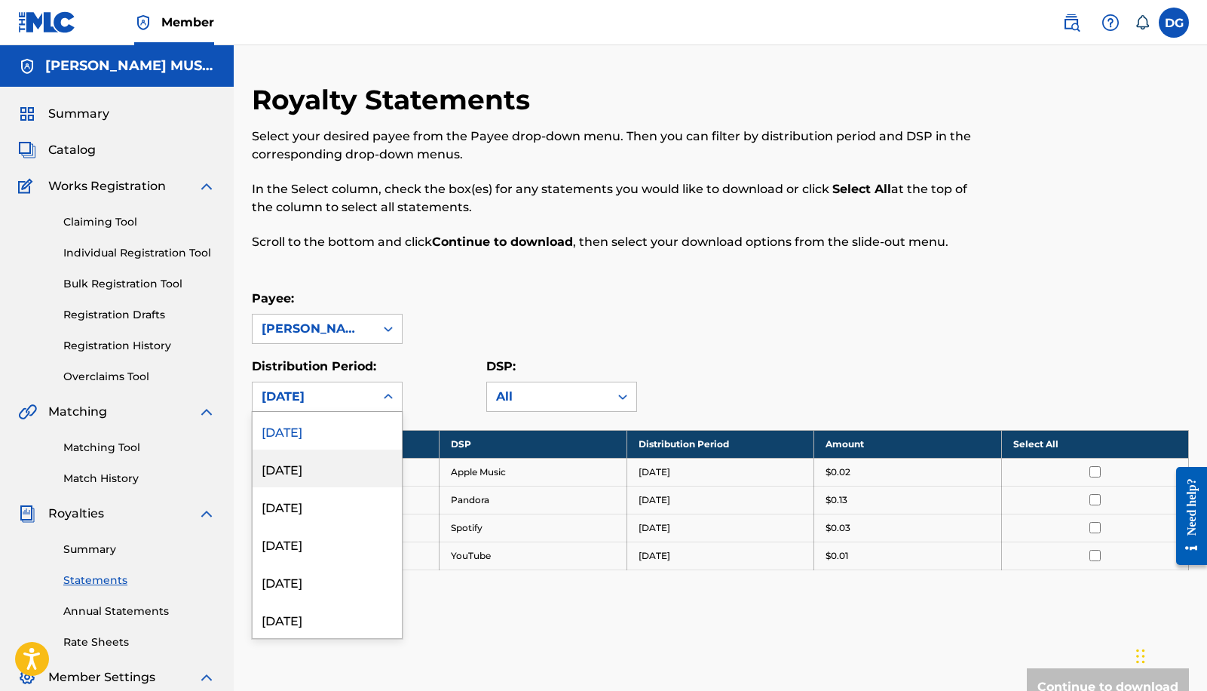
click at [332, 473] on div "[DATE]" at bounding box center [327, 468] width 149 height 38
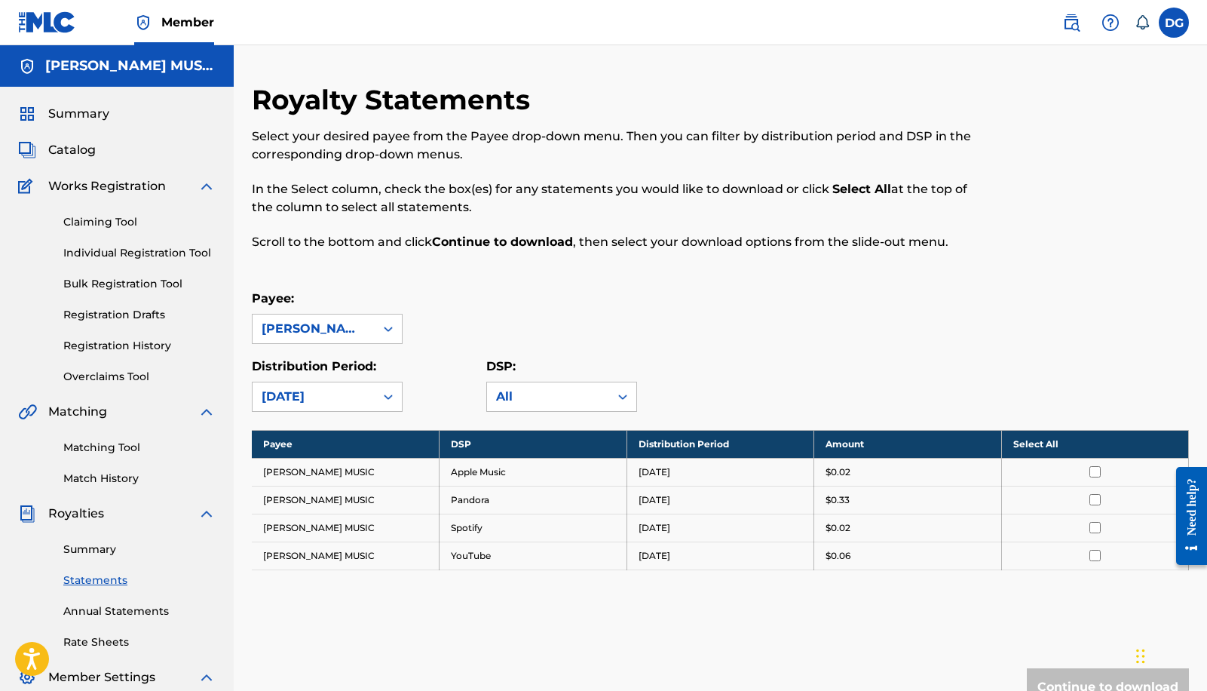
click at [341, 390] on div "[DATE]" at bounding box center [314, 397] width 104 height 18
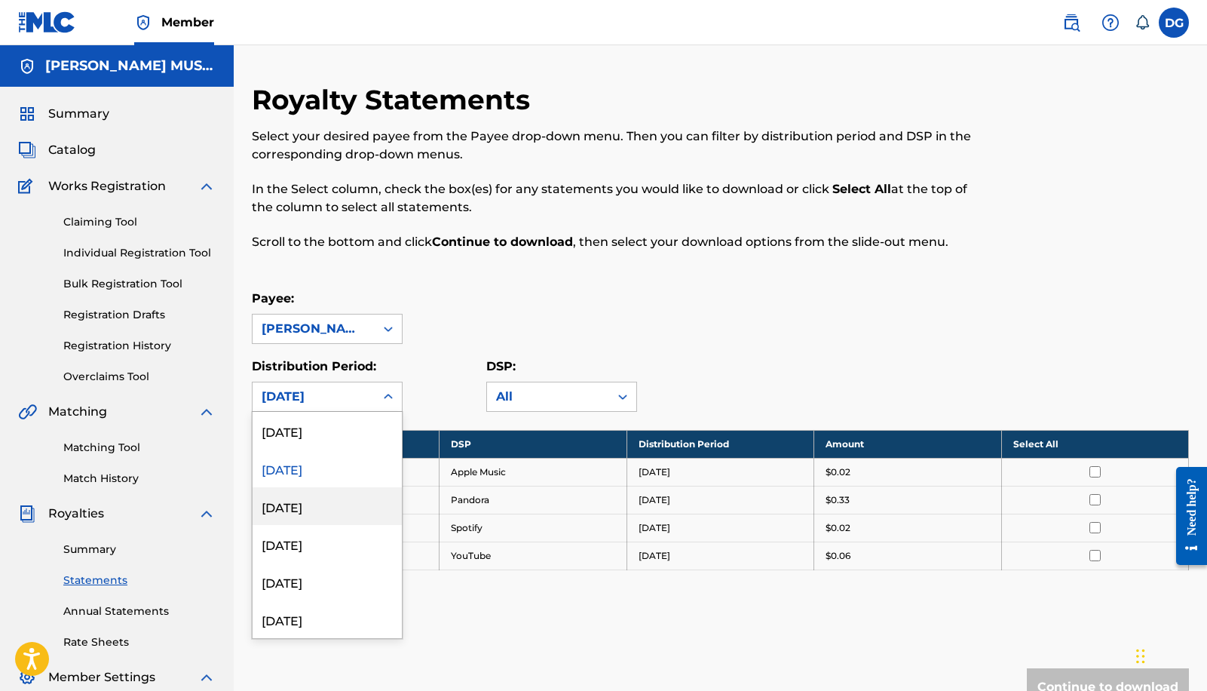
click at [342, 497] on div "[DATE]" at bounding box center [327, 506] width 149 height 38
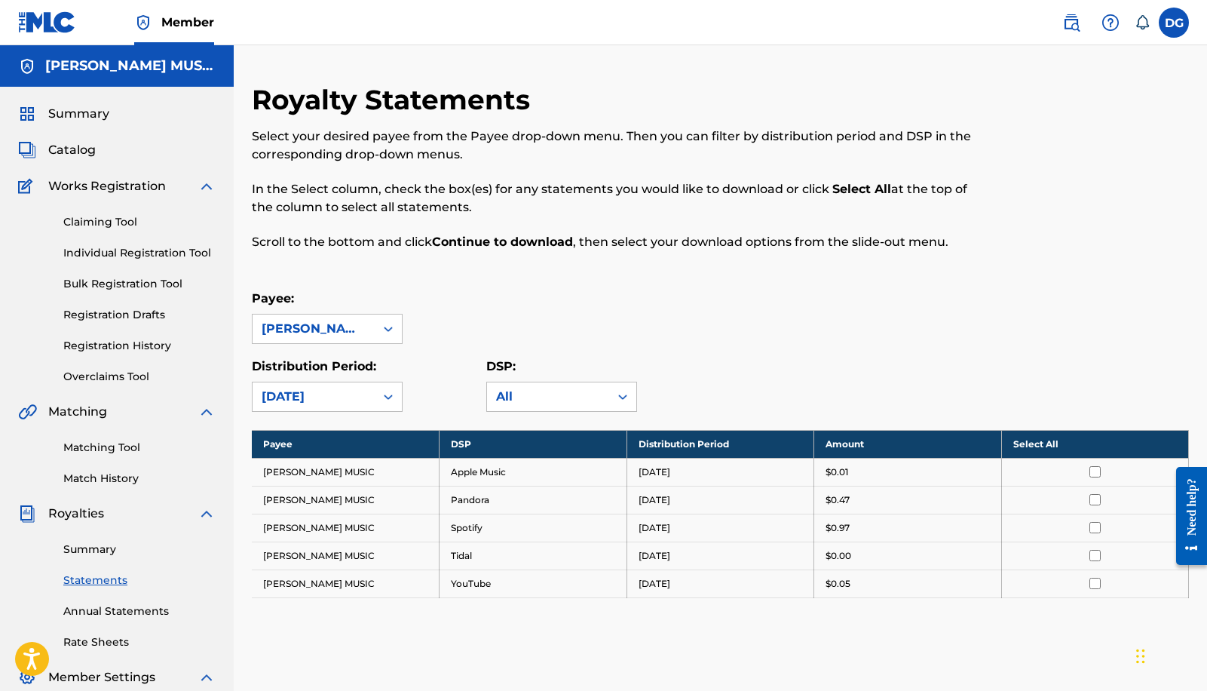
click at [349, 393] on div "[DATE]" at bounding box center [314, 397] width 104 height 18
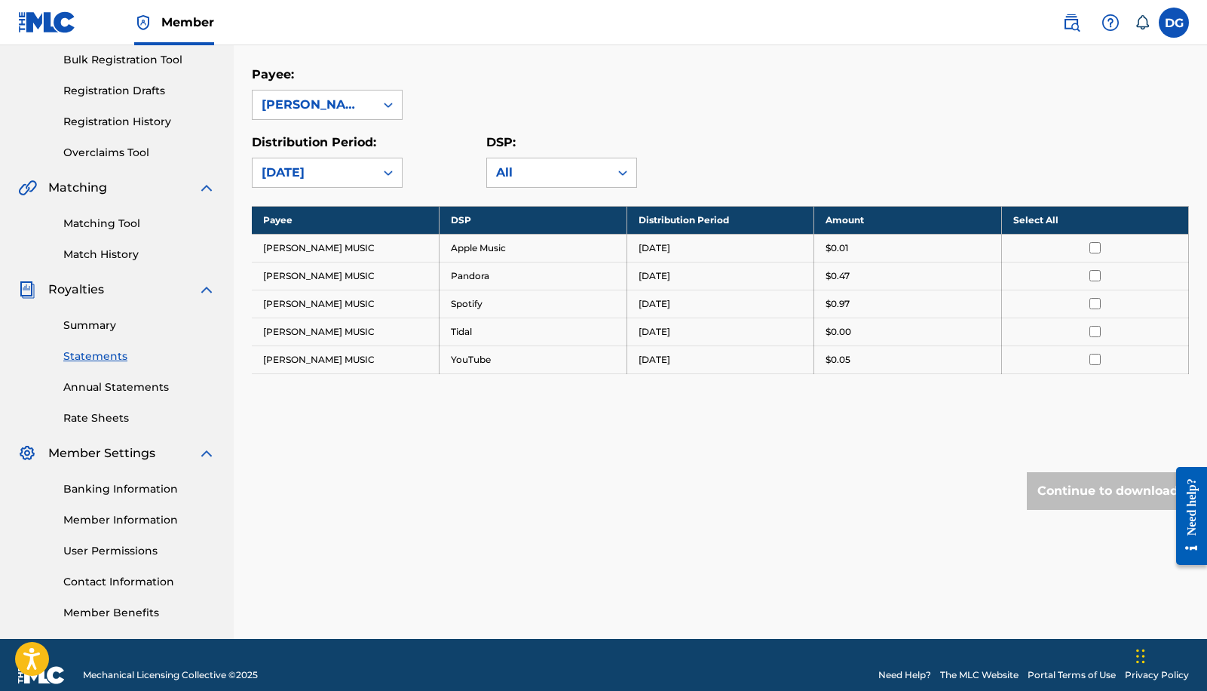
scroll to position [244, 0]
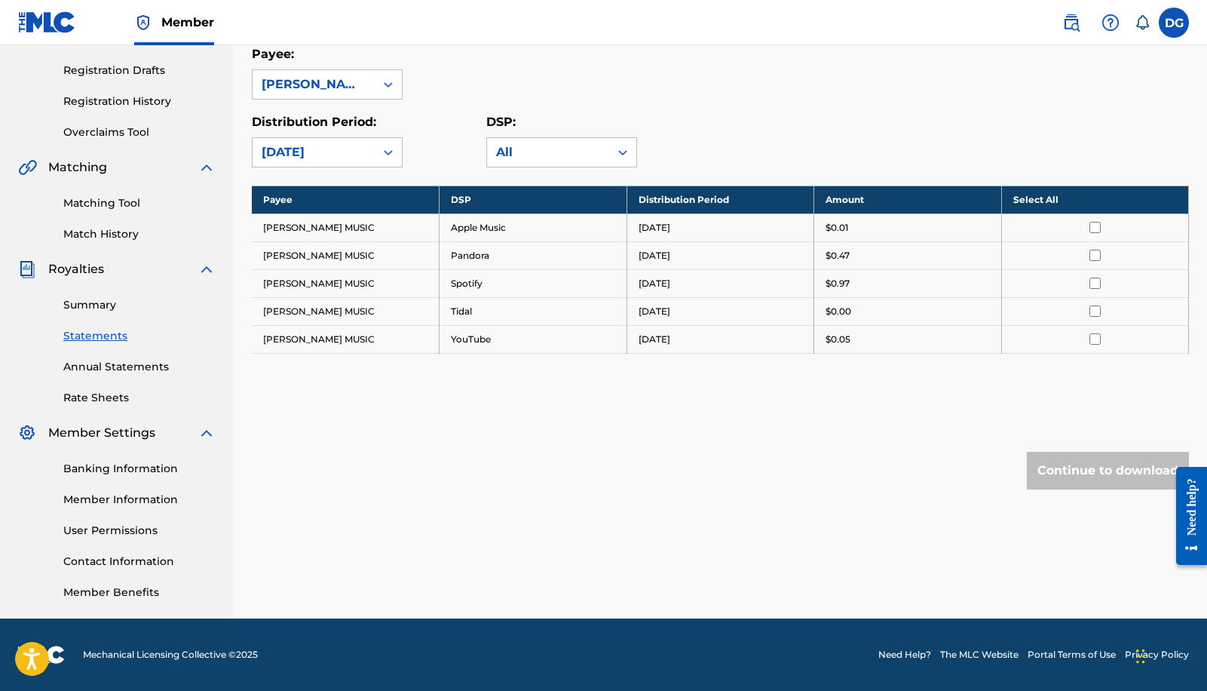
click at [142, 503] on link "Member Information" at bounding box center [139, 500] width 152 height 16
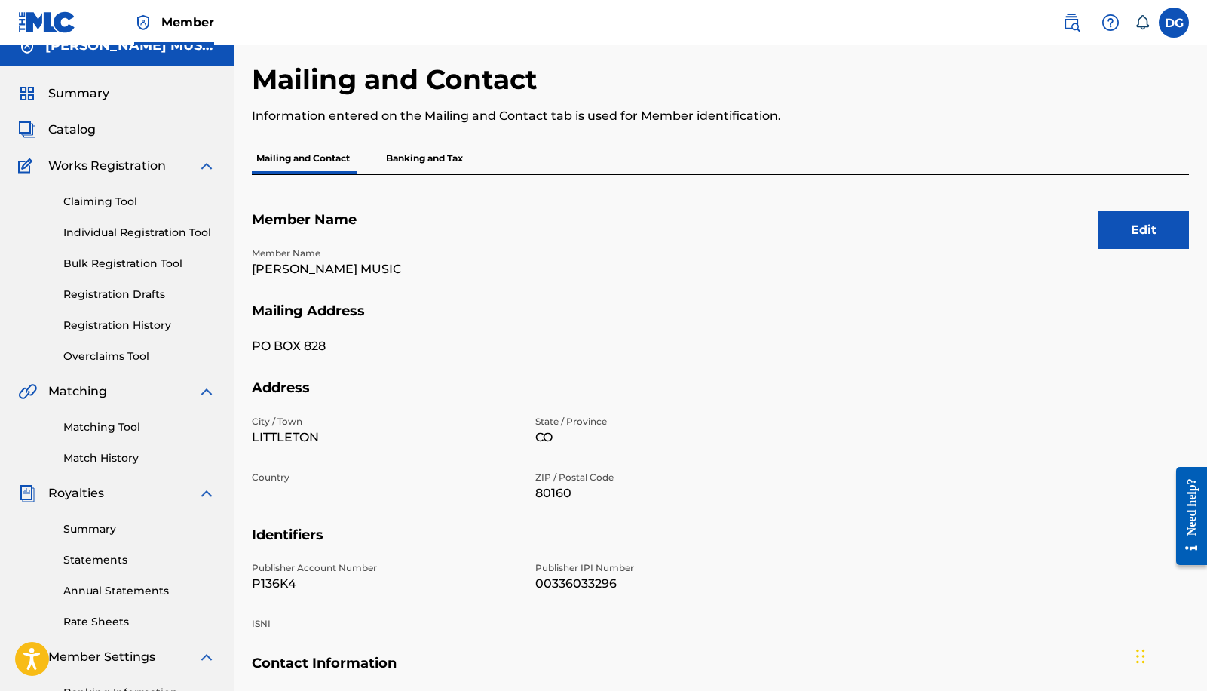
scroll to position [20, 0]
click at [453, 159] on p "Banking and Tax" at bounding box center [425, 159] width 86 height 32
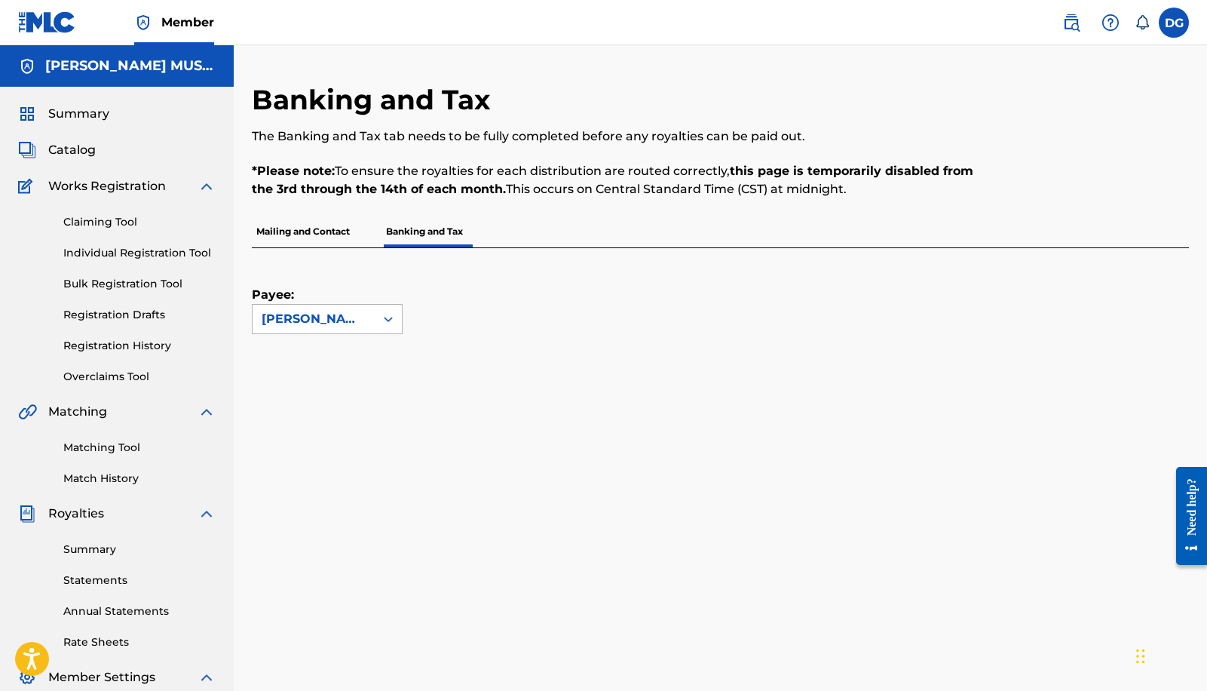
click at [368, 314] on div "[PERSON_NAME] MUSIC" at bounding box center [314, 319] width 122 height 29
click at [345, 353] on div "[PERSON_NAME] MUSIC" at bounding box center [327, 362] width 149 height 56
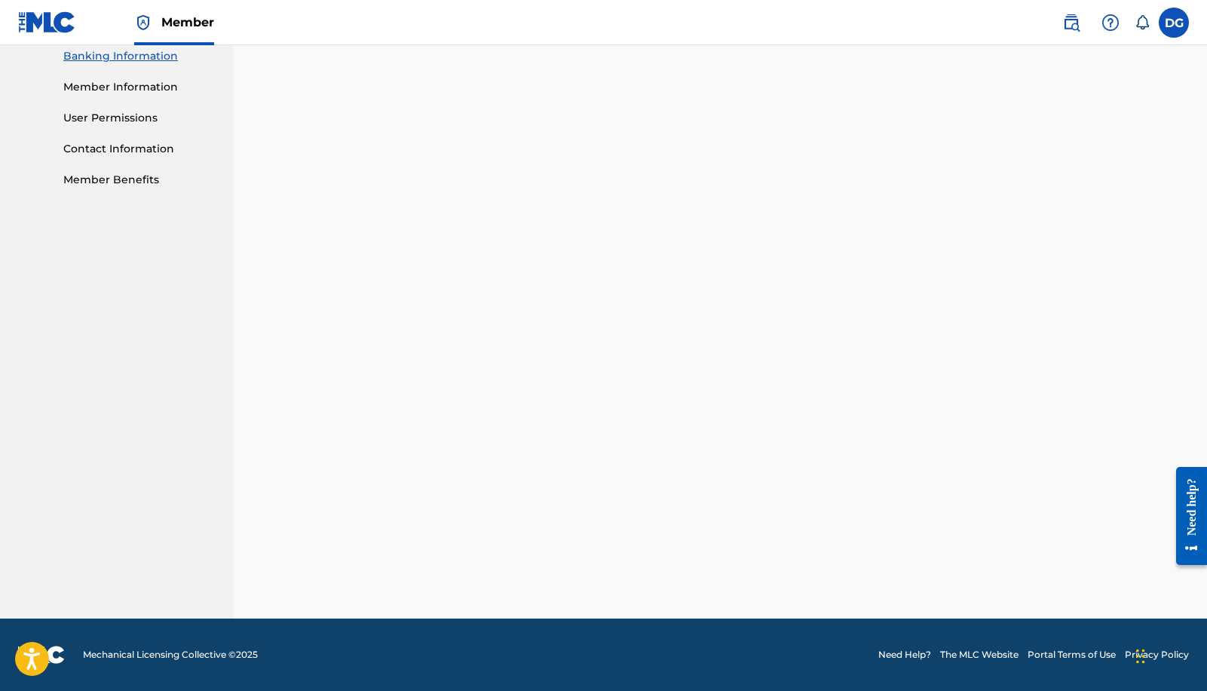
scroll to position [347, 0]
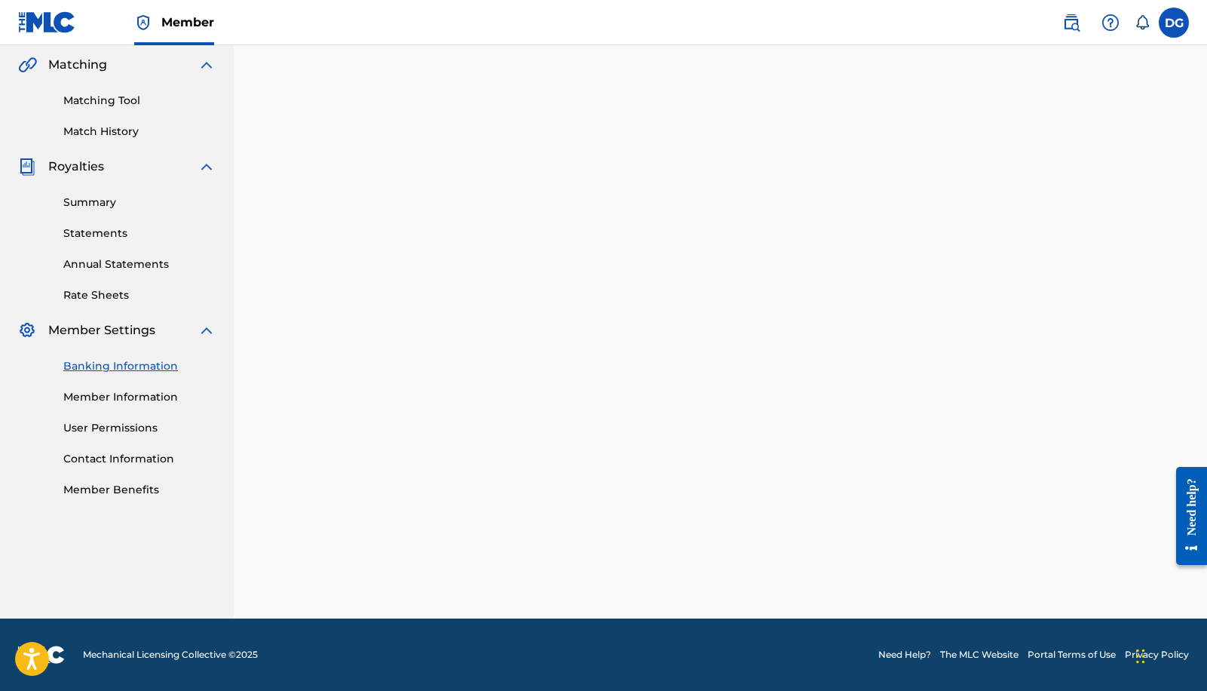
click at [128, 431] on link "User Permissions" at bounding box center [139, 428] width 152 height 16
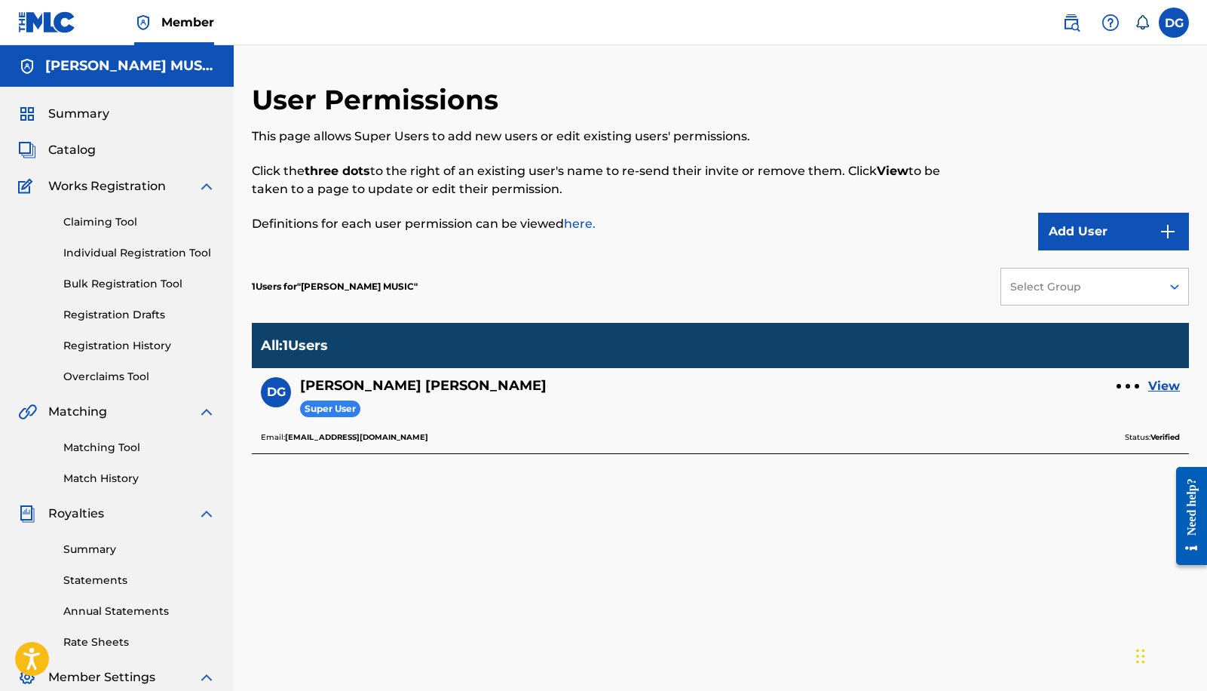
click at [1167, 383] on link "View" at bounding box center [1164, 386] width 32 height 18
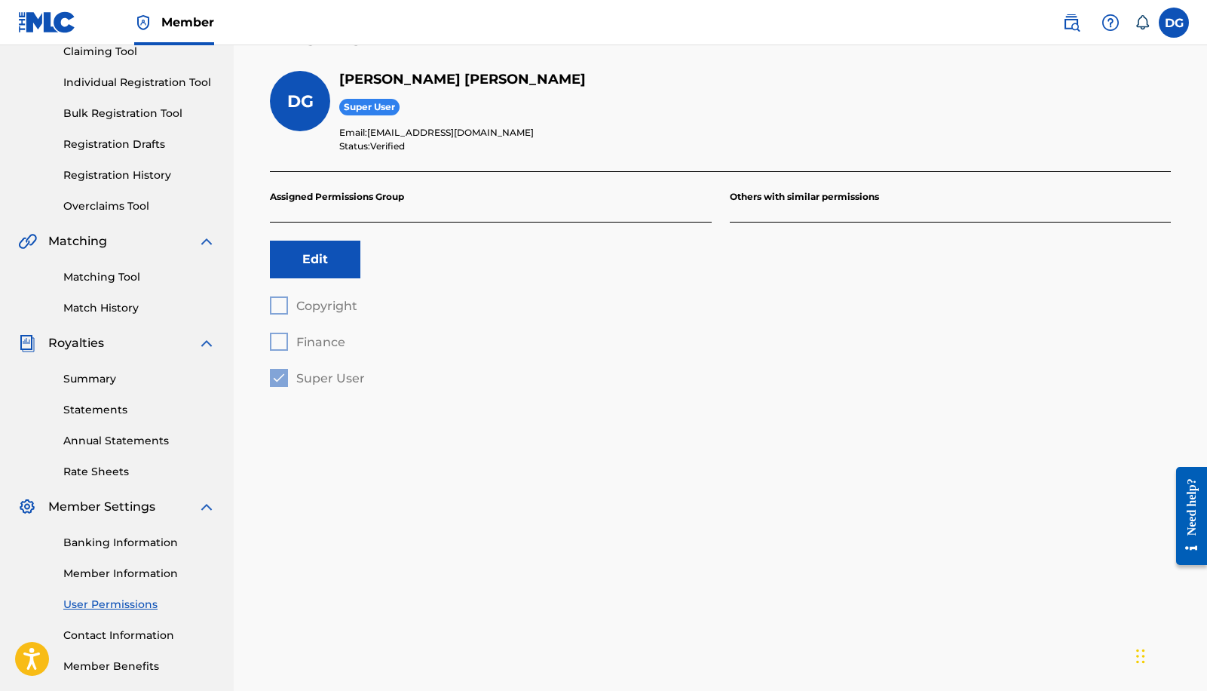
scroll to position [244, 0]
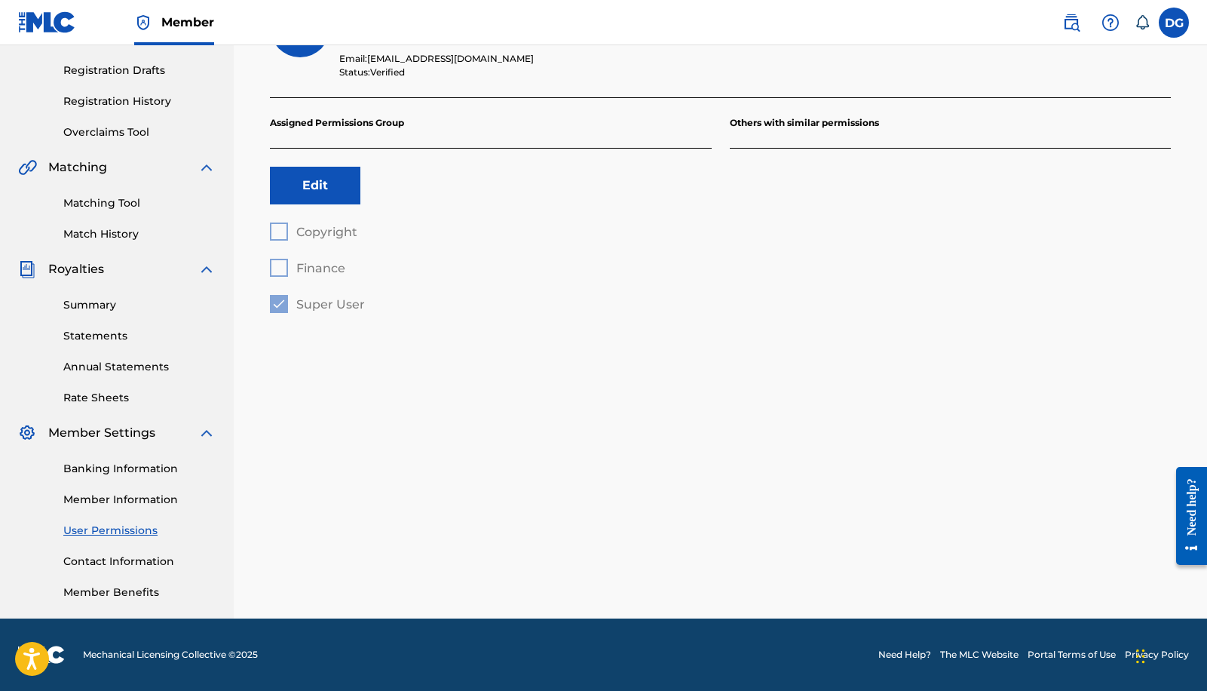
click at [128, 553] on link "Contact Information" at bounding box center [139, 561] width 152 height 16
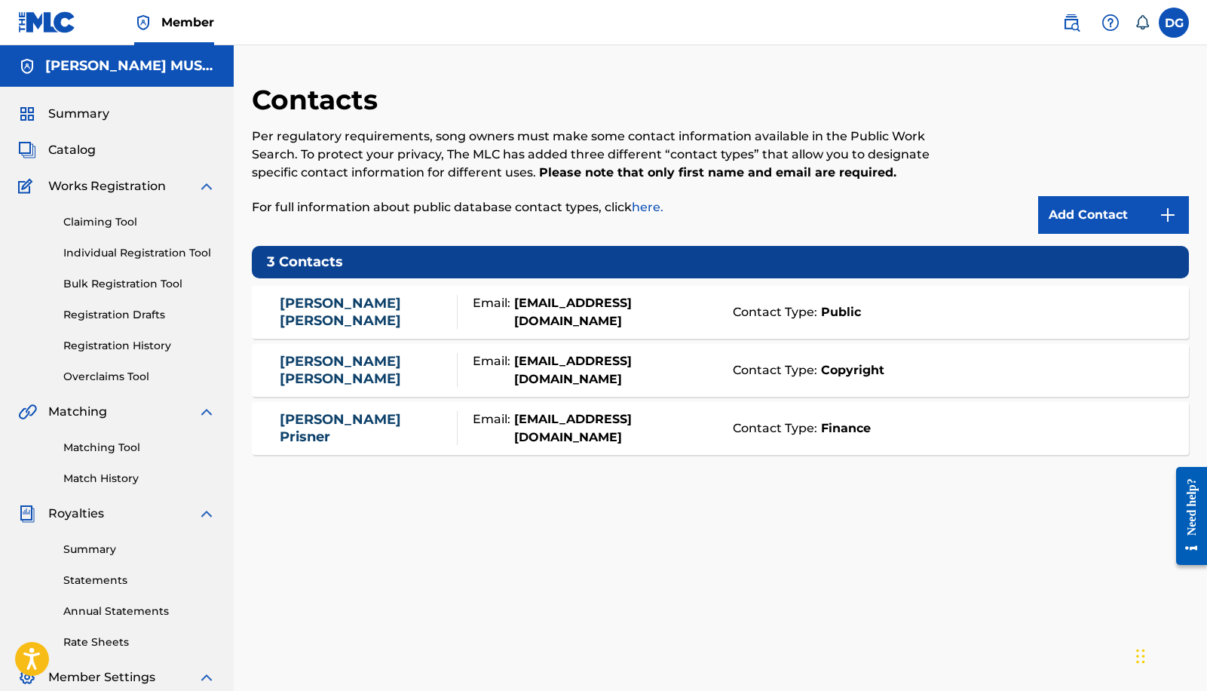
click at [75, 149] on span "Catalog" at bounding box center [72, 150] width 48 height 18
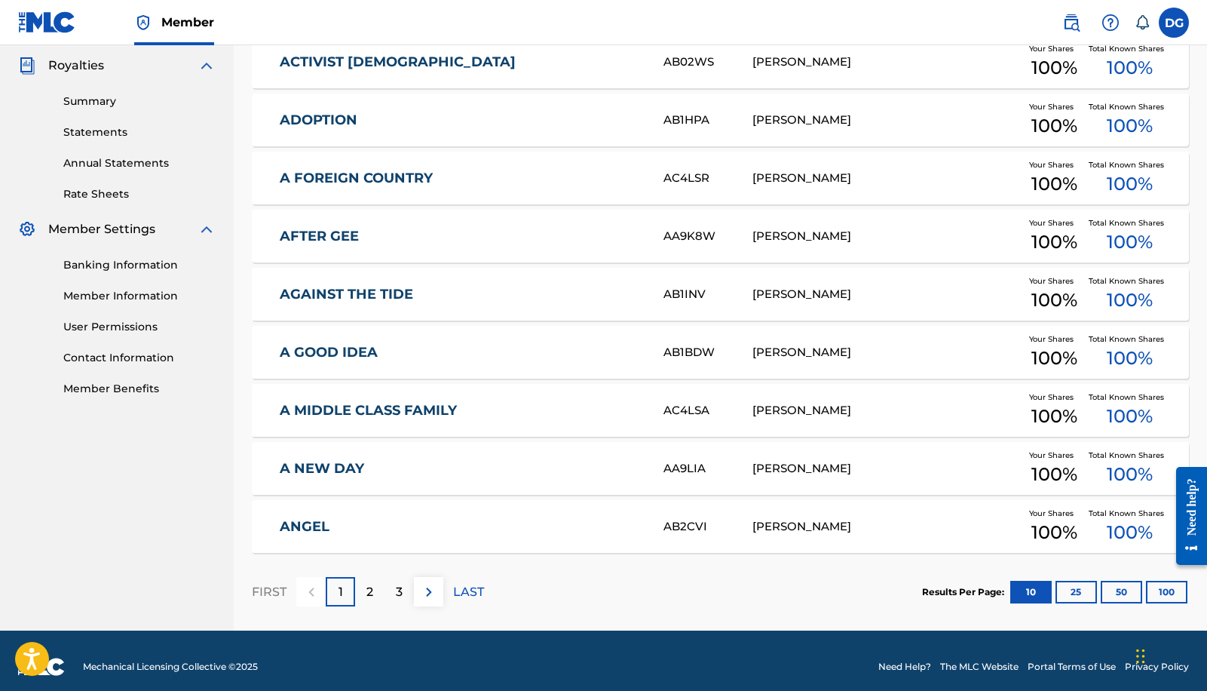
scroll to position [460, 0]
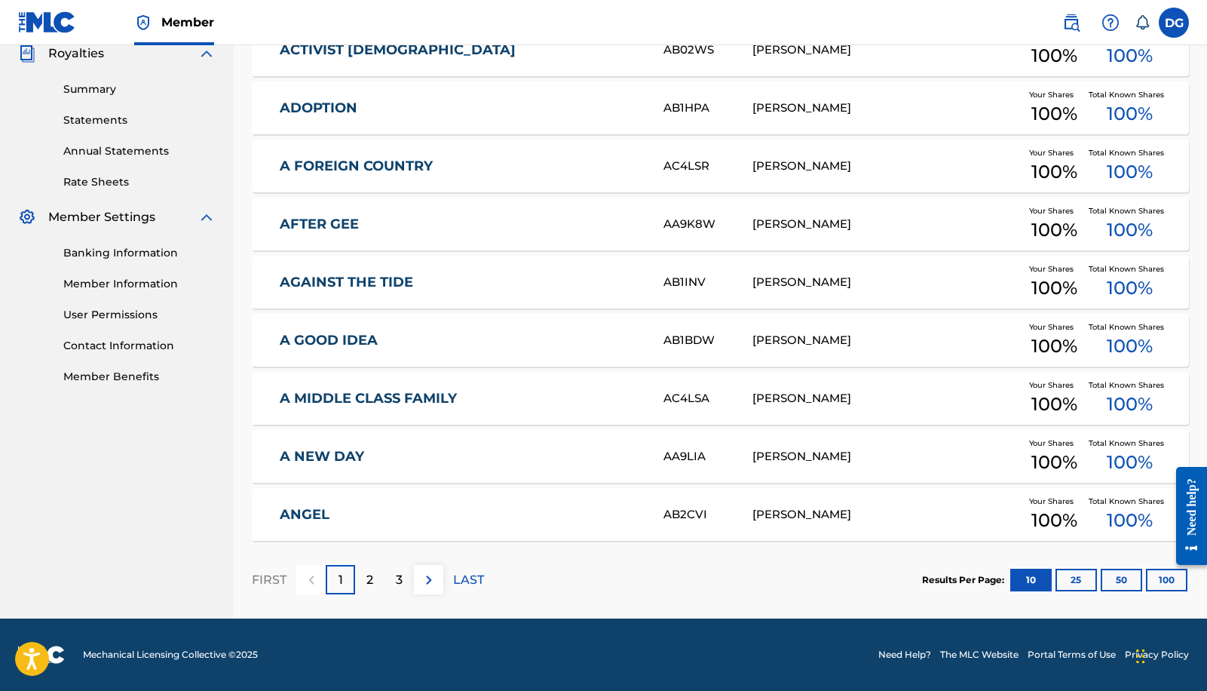
click at [1173, 587] on button "100" at bounding box center [1166, 580] width 41 height 23
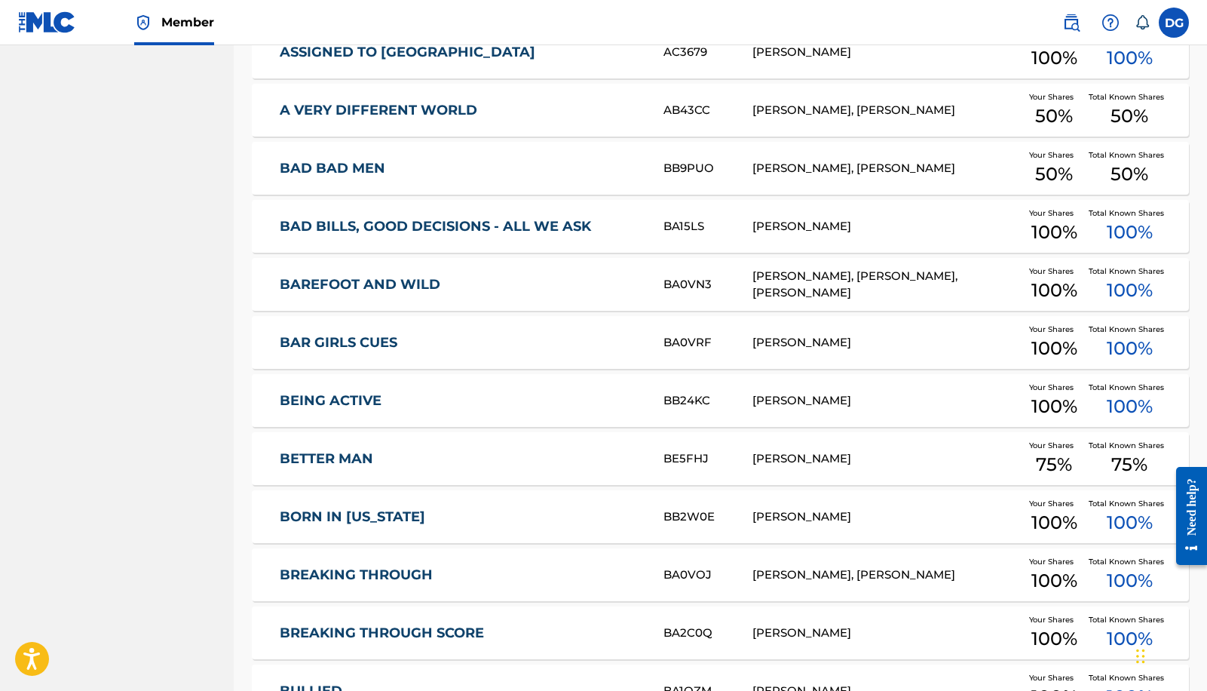
scroll to position [1213, 0]
click at [354, 454] on link "BETTER MAN" at bounding box center [461, 457] width 363 height 17
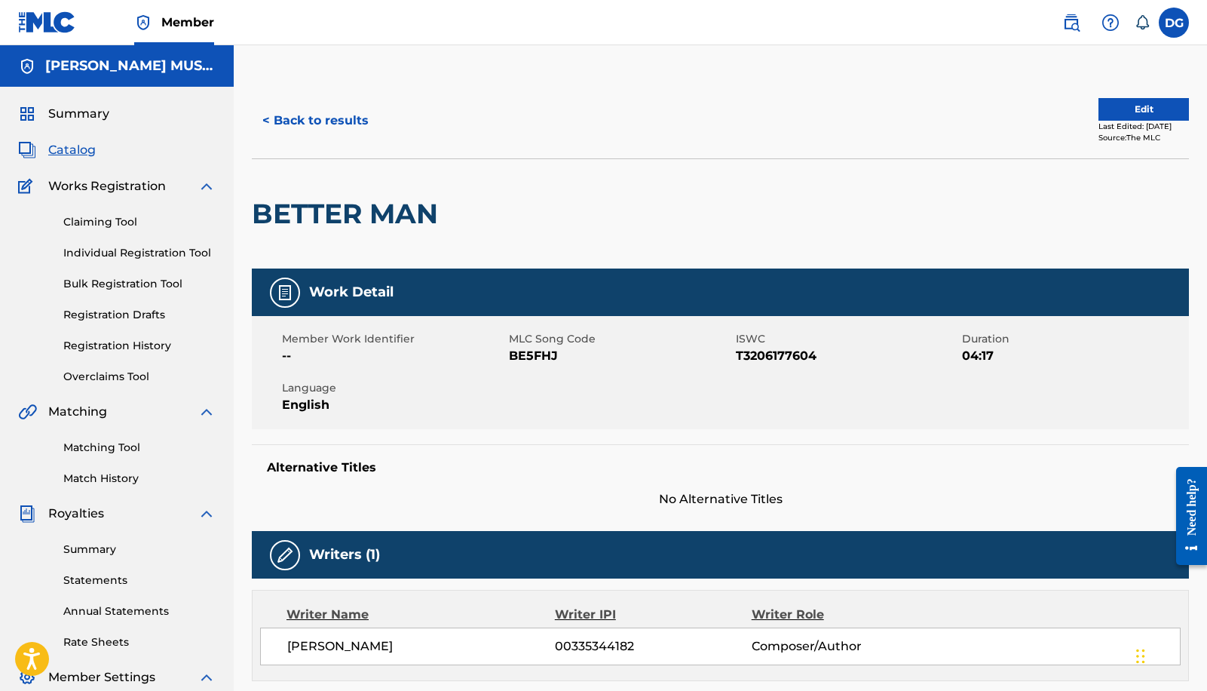
click at [1168, 18] on label at bounding box center [1174, 23] width 30 height 30
click at [1174, 23] on input "DG [PERSON_NAME] [EMAIL_ADDRESS][DOMAIN_NAME] Notification Preferences Profile …" at bounding box center [1174, 23] width 0 height 0
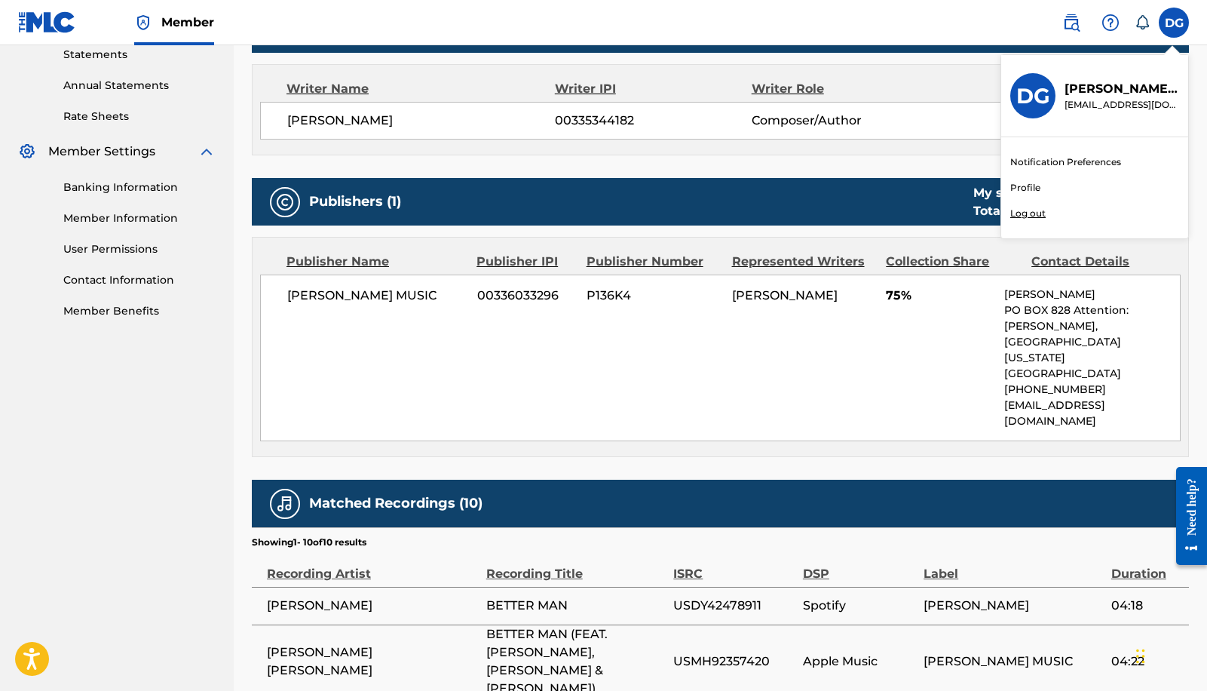
scroll to position [527, 0]
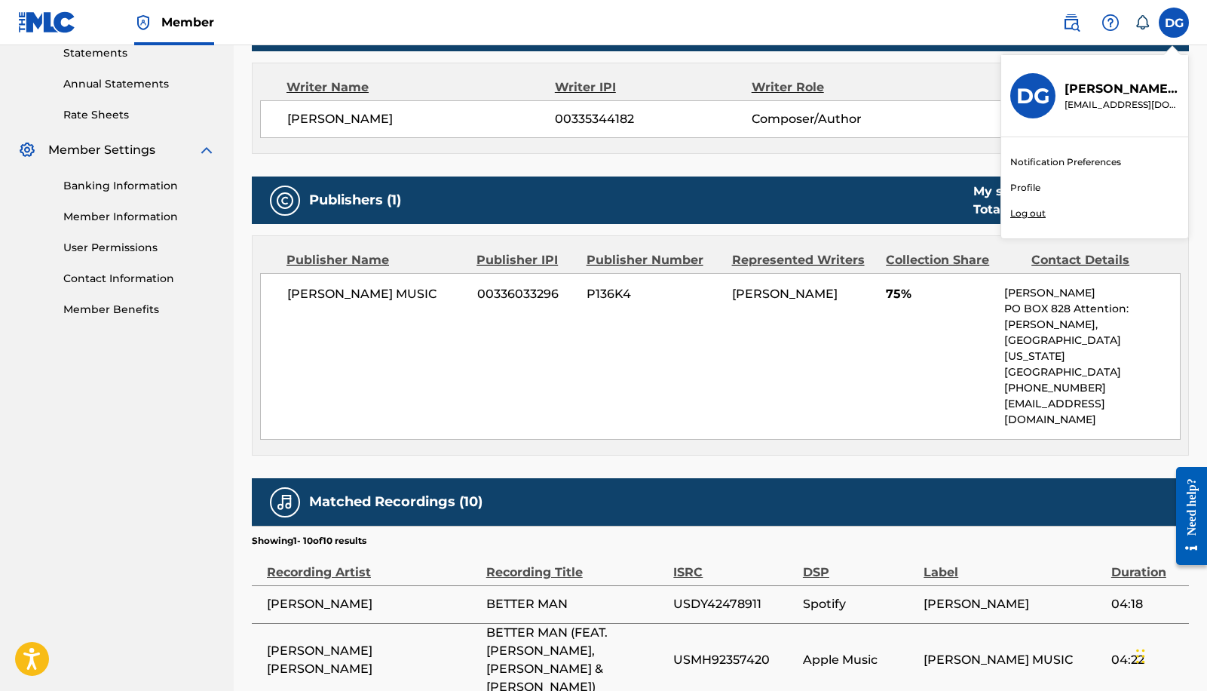
click at [912, 526] on section "Showing 1 - 10 of 10 results" at bounding box center [720, 537] width 937 height 22
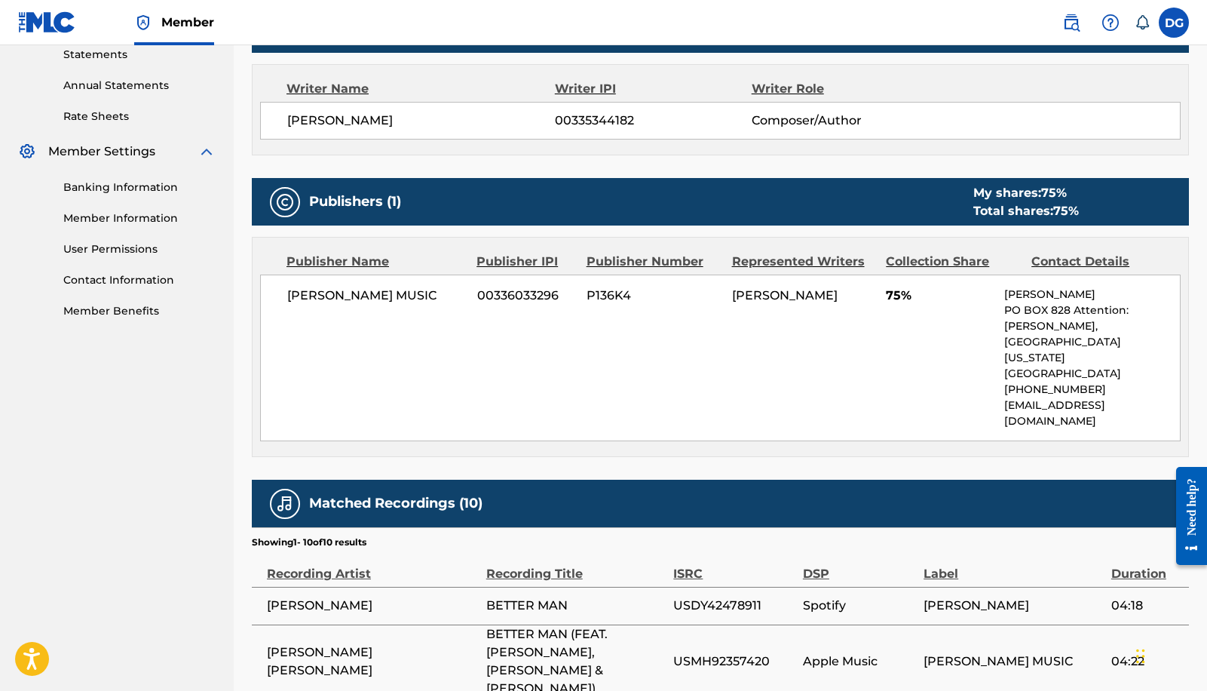
scroll to position [526, 0]
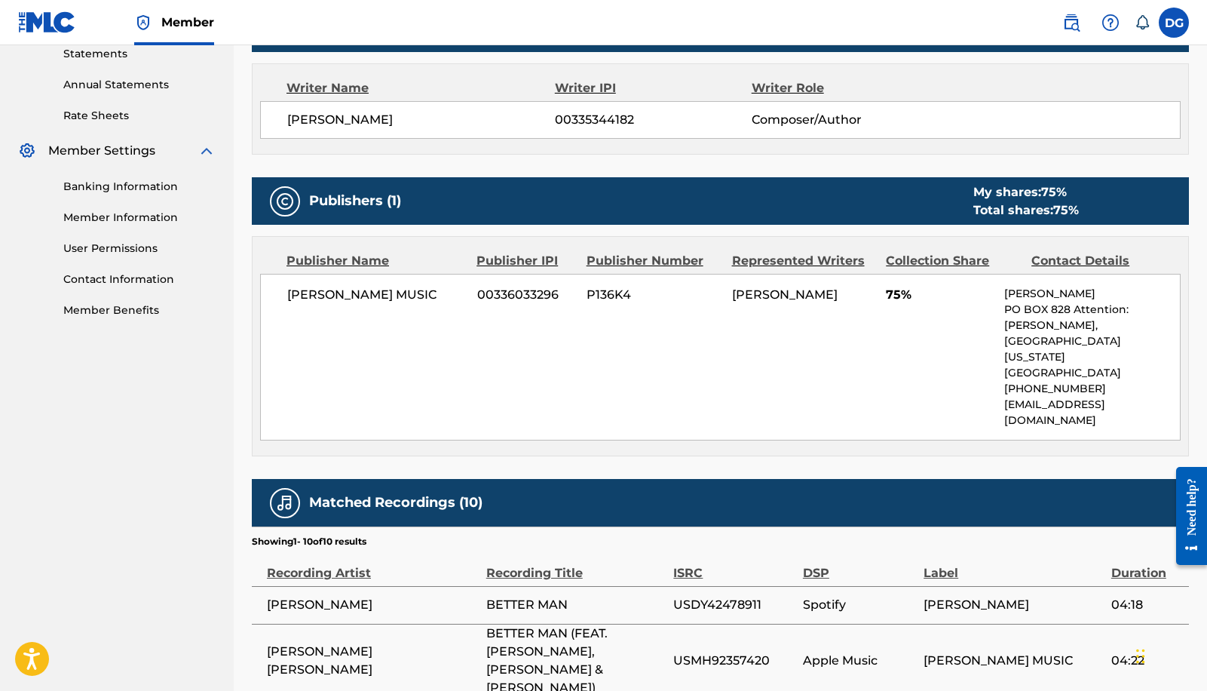
click at [1179, 10] on label at bounding box center [1174, 23] width 30 height 30
click at [1174, 23] on input "DG [PERSON_NAME] [EMAIL_ADDRESS][DOMAIN_NAME] Notification Preferences Profile …" at bounding box center [1174, 23] width 0 height 0
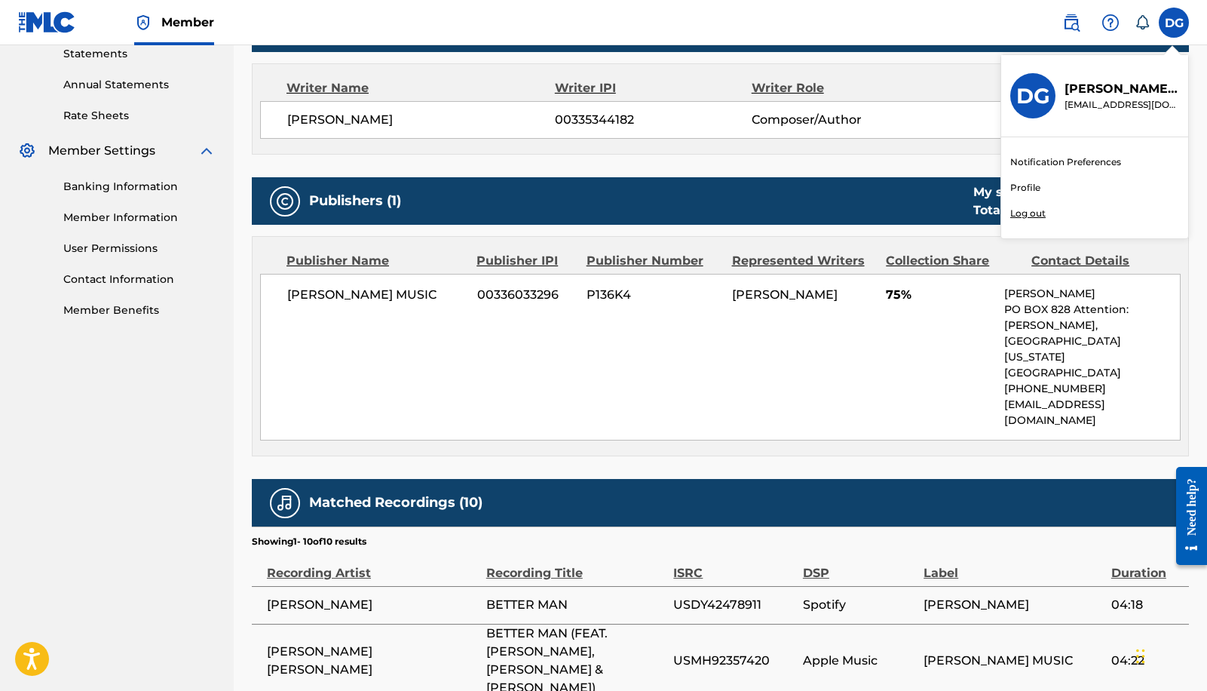
click at [1026, 210] on p "Log out" at bounding box center [1027, 214] width 35 height 14
click at [1174, 23] on input "DG [PERSON_NAME] [EMAIL_ADDRESS][DOMAIN_NAME] Notification Preferences Profile …" at bounding box center [1174, 23] width 0 height 0
